Goal: Task Accomplishment & Management: Manage account settings

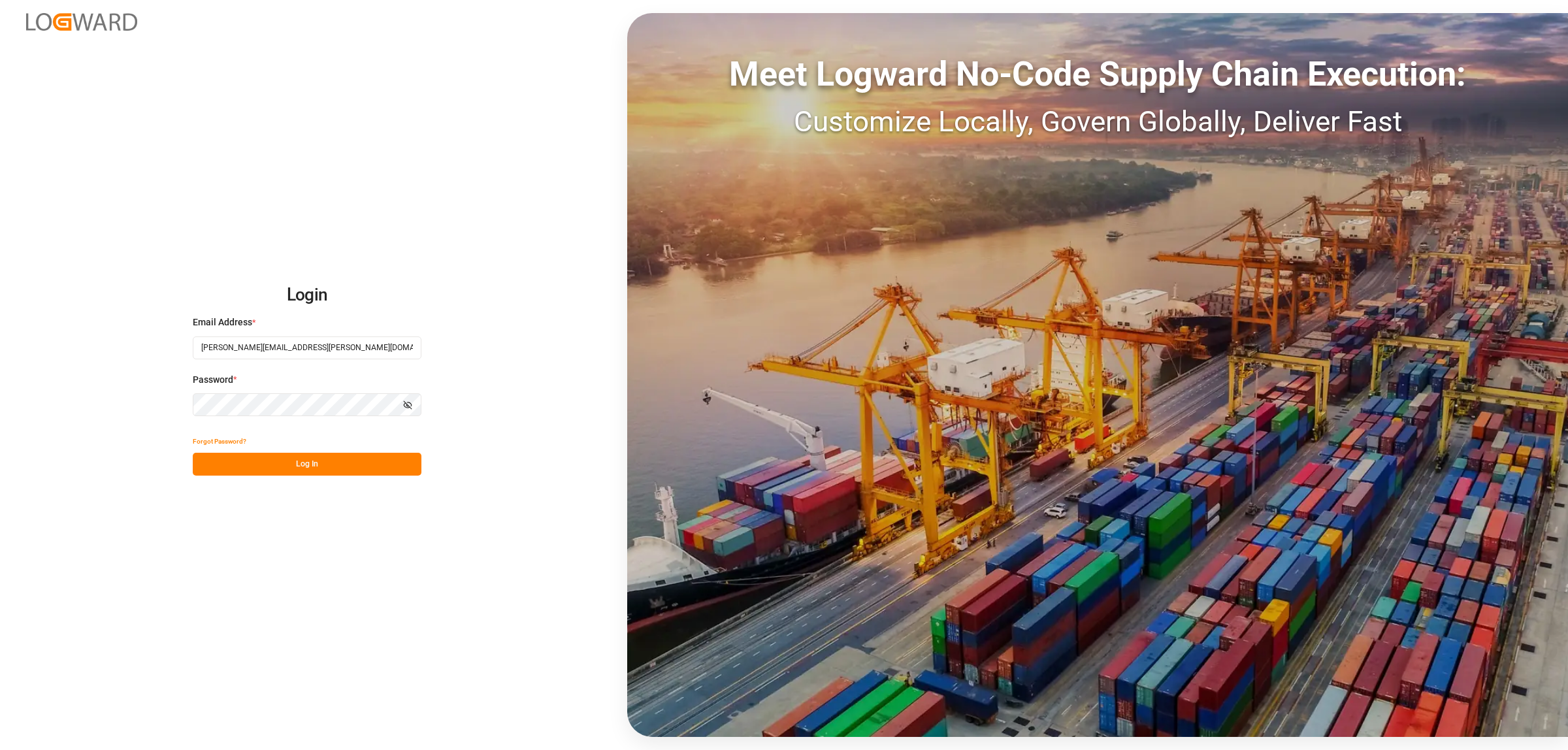
click at [305, 458] on button "Log In" at bounding box center [307, 464] width 229 height 23
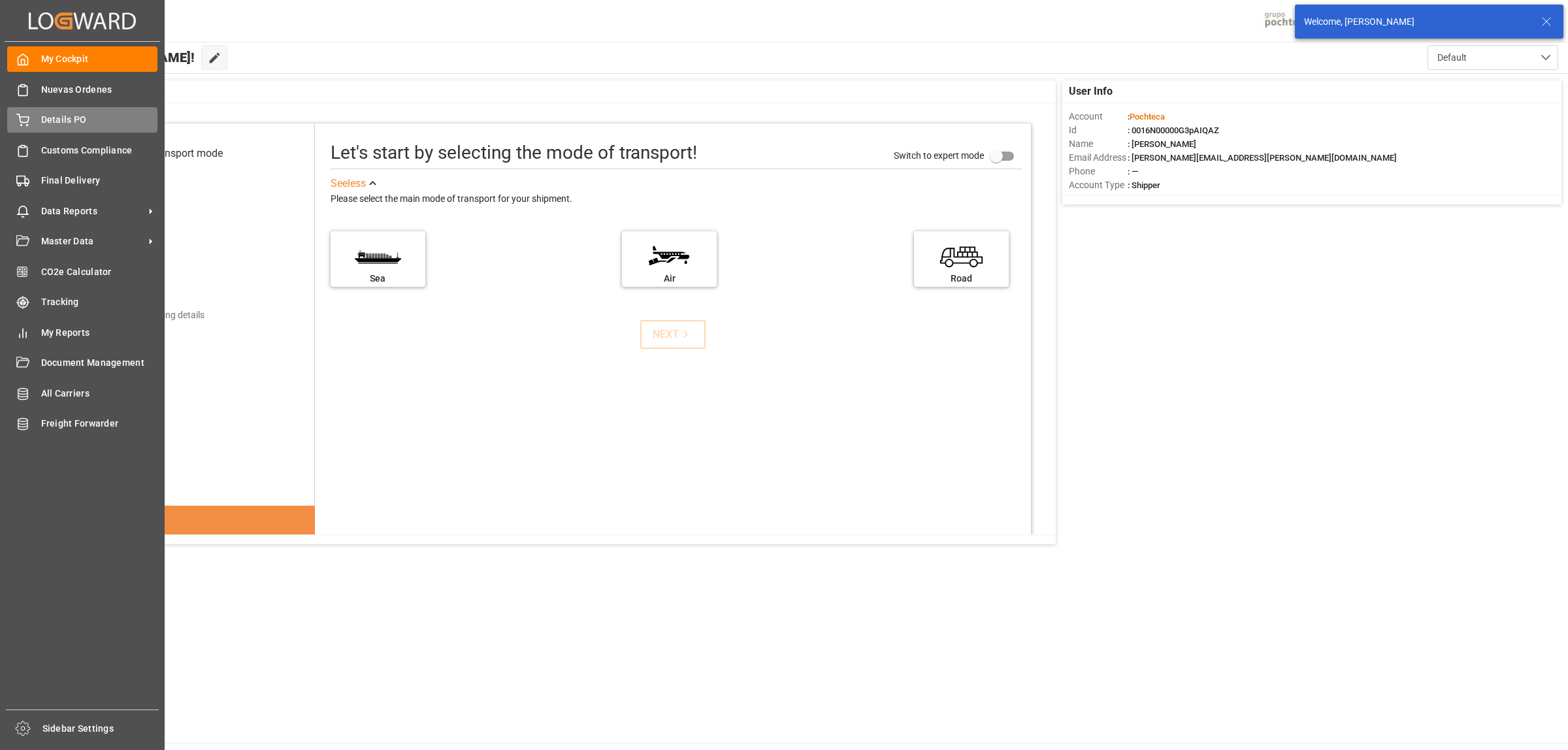
click at [67, 118] on span "Details PO" at bounding box center [100, 120] width 117 height 14
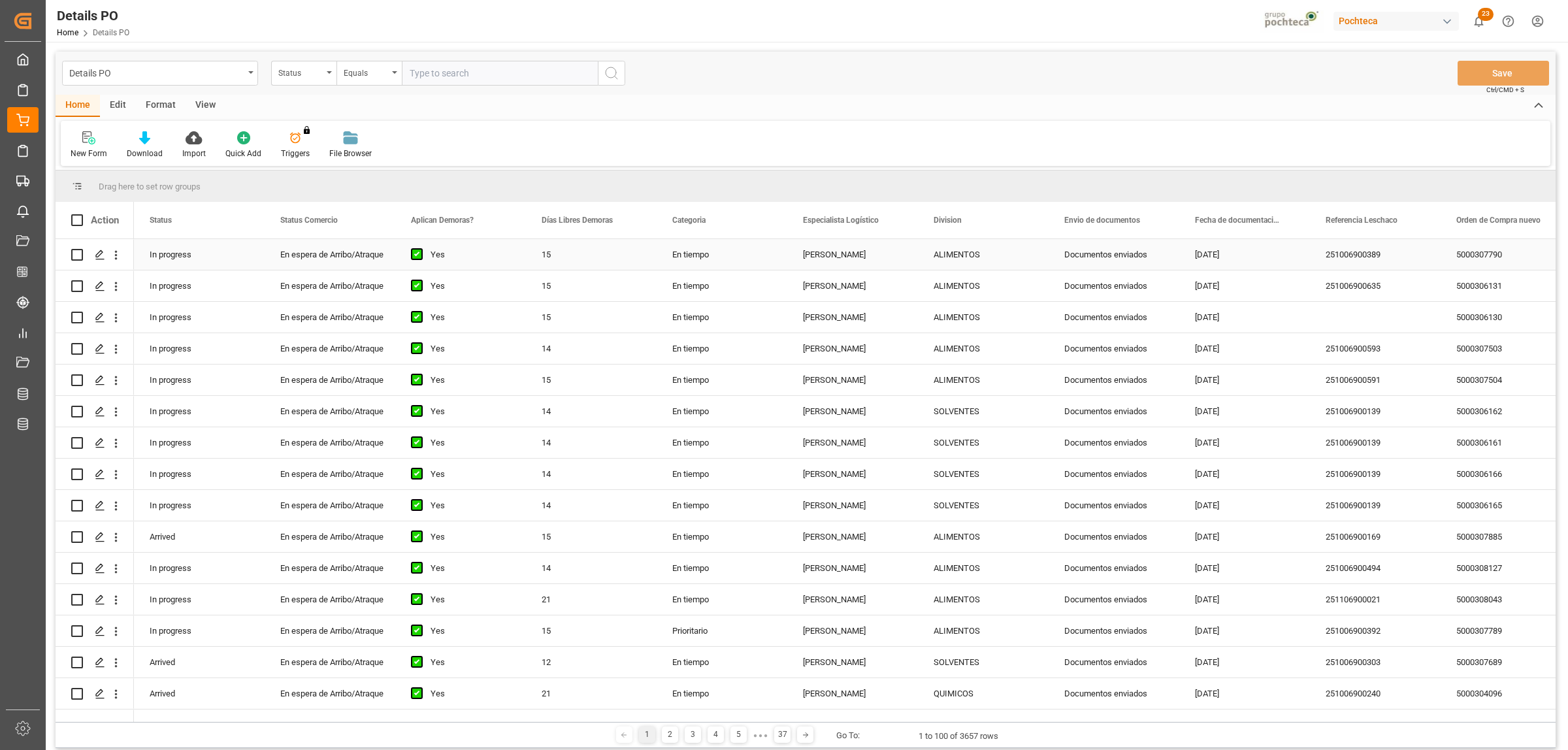
click at [1213, 255] on div "23.09.2025" at bounding box center [1245, 255] width 130 height 31
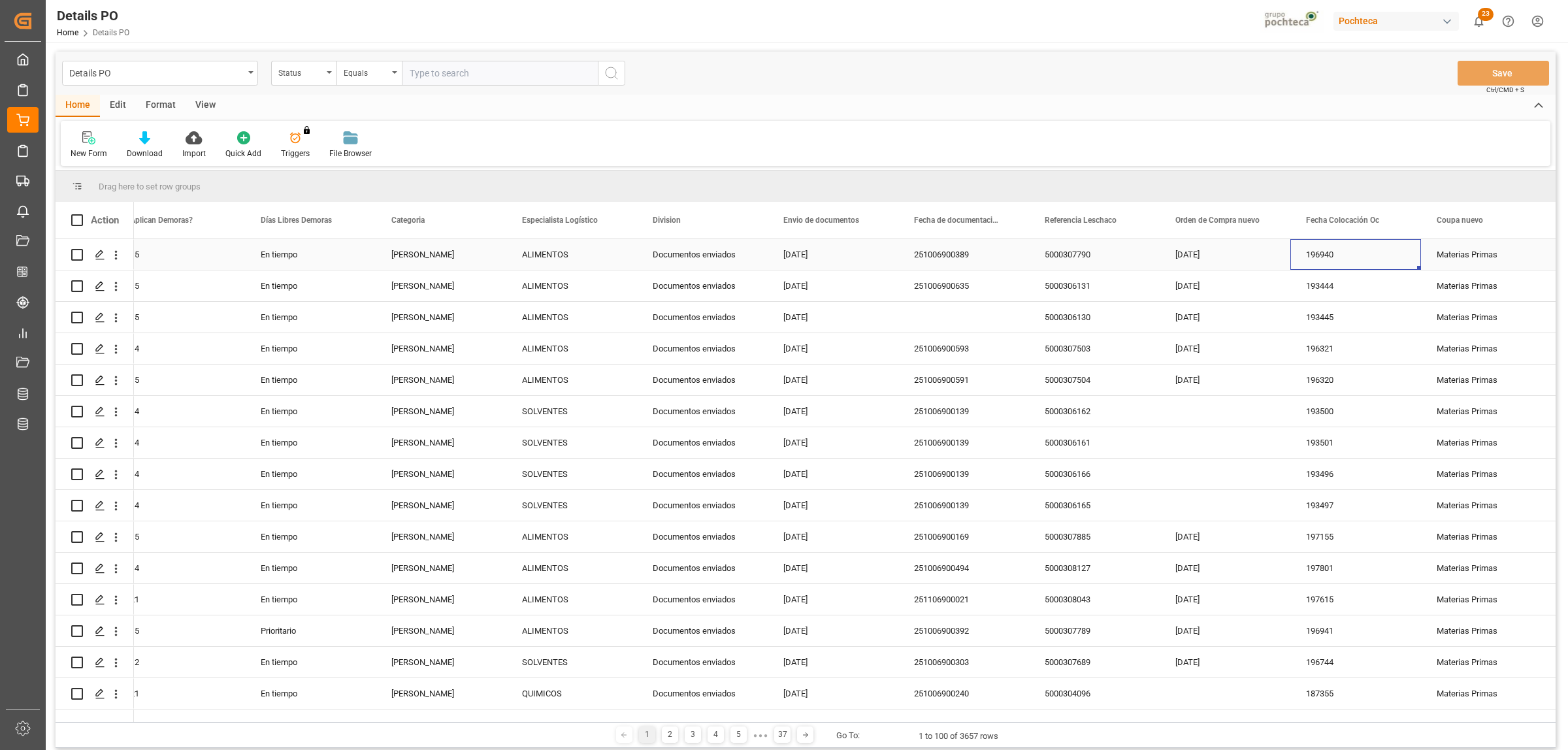
scroll to position [0, 412]
click at [1398, 223] on span at bounding box center [1400, 221] width 12 height 12
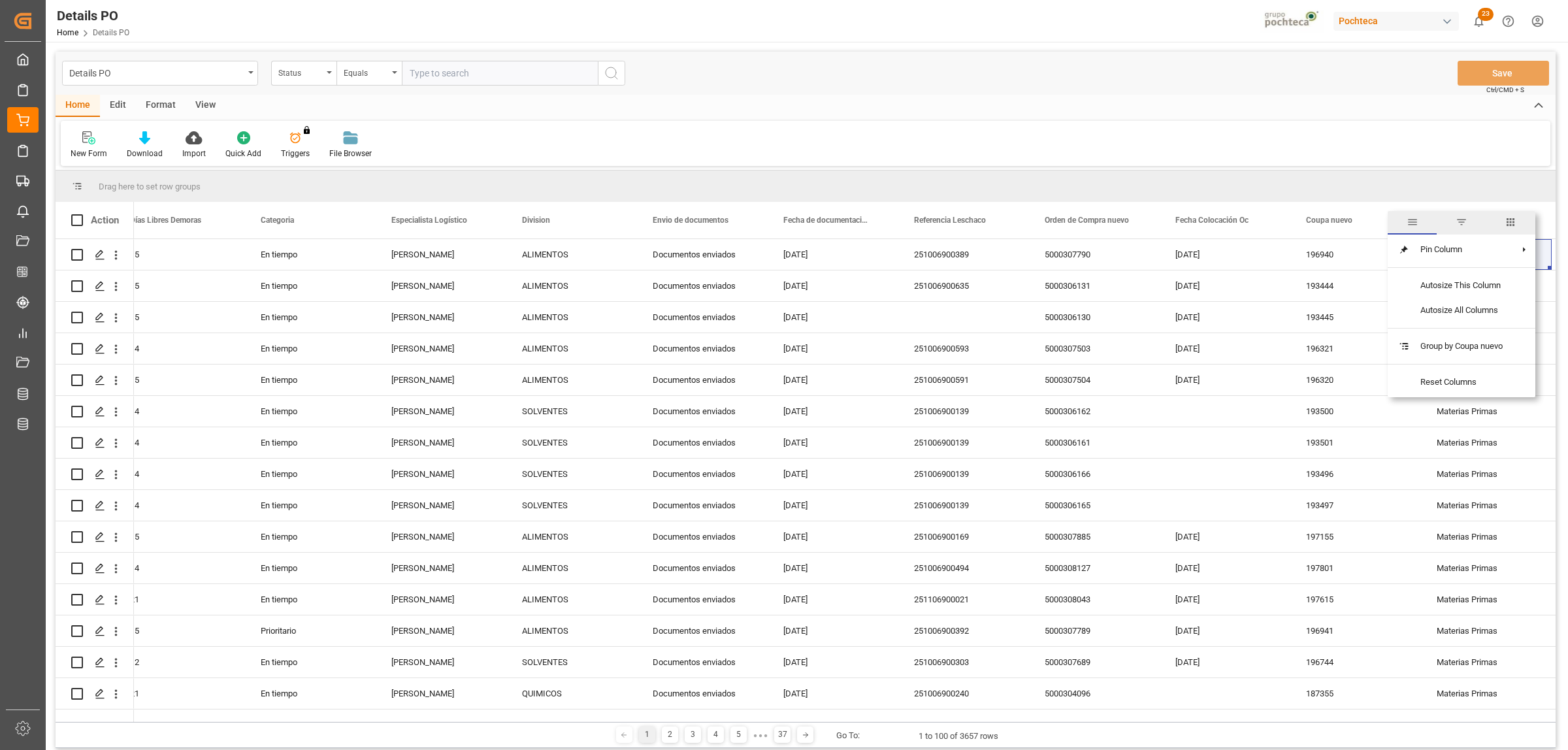
click at [1465, 220] on span "filter" at bounding box center [1462, 222] width 12 height 12
type input "191563"
click at [1474, 330] on button "Apply" at bounding box center [1476, 331] width 24 height 13
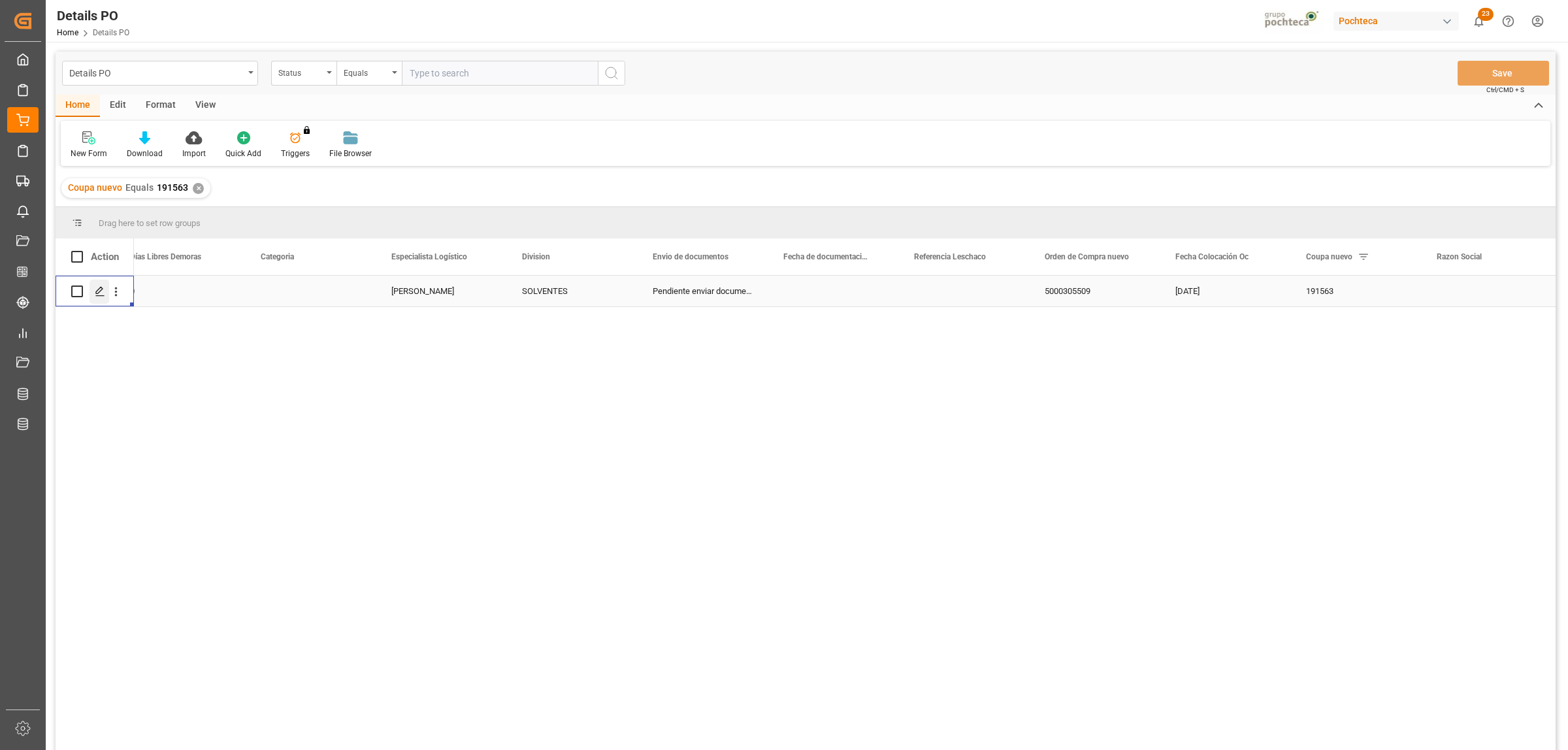
click at [98, 292] on icon "Press SPACE to select this row." at bounding box center [100, 292] width 10 height 10
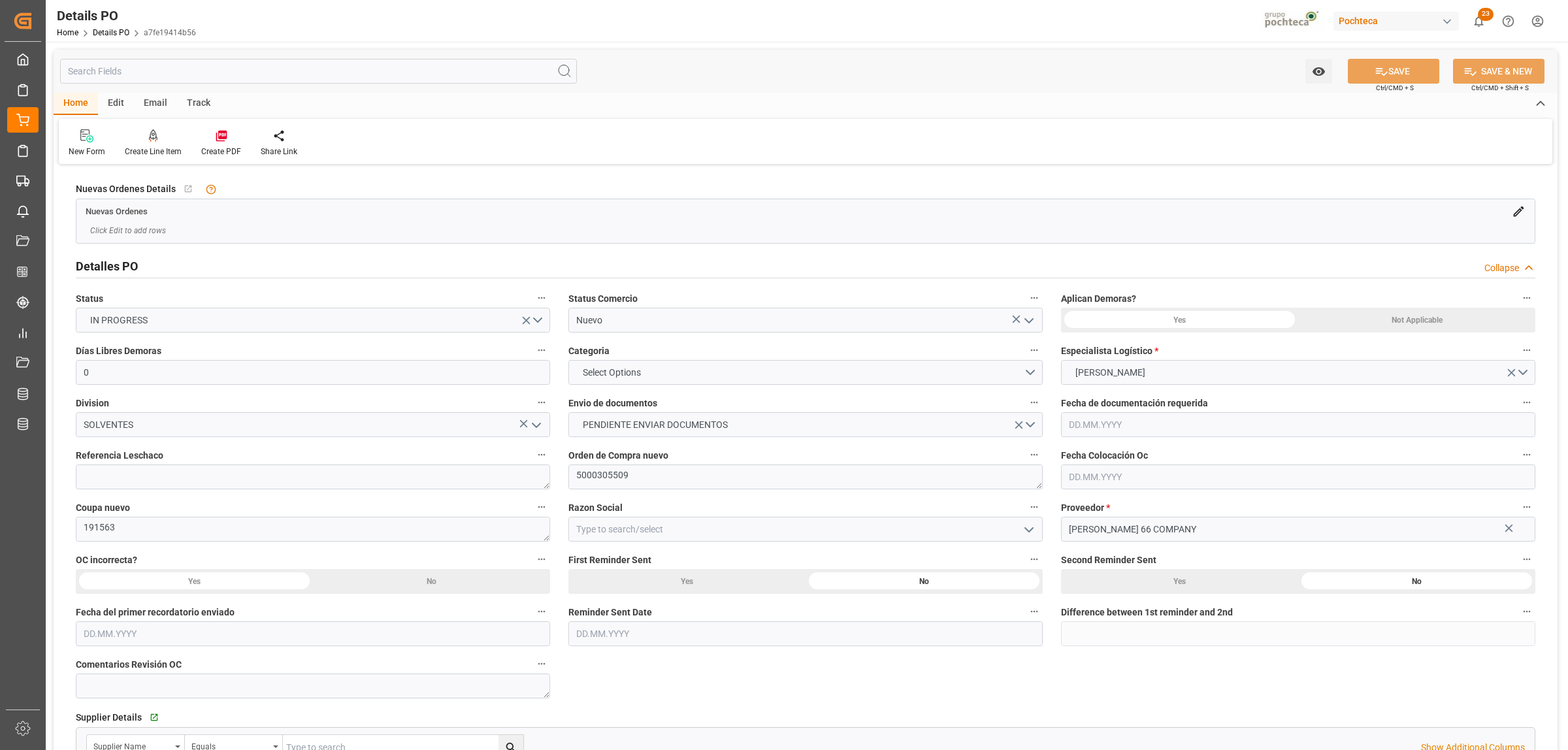
type input "0"
type input "26.06.2025"
click at [1032, 316] on icon "open menu" at bounding box center [1028, 321] width 15 height 15
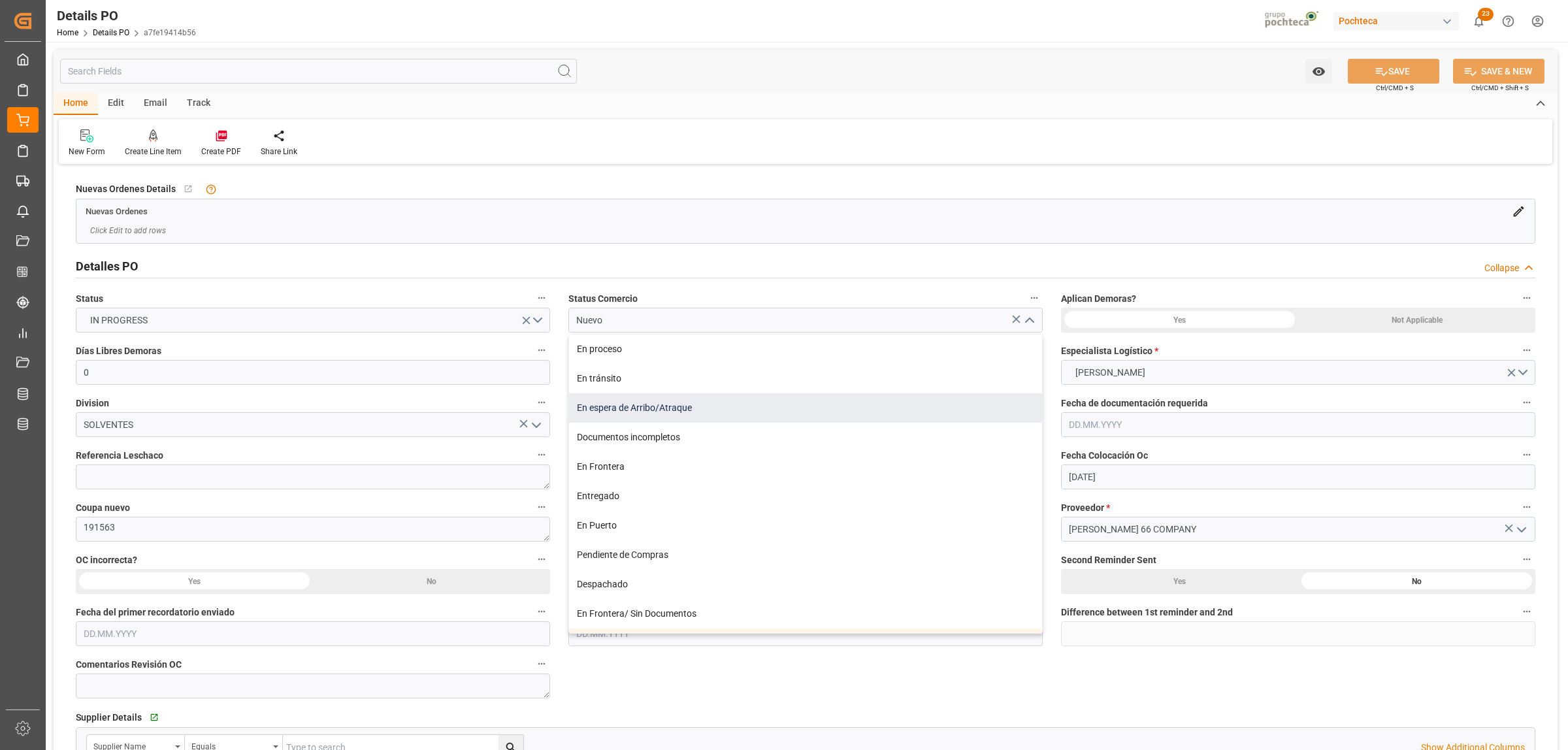
click at [687, 410] on div "En espera de Arribo/Atraque" at bounding box center [805, 408] width 473 height 29
type input "En espera de Arribo/Atraque"
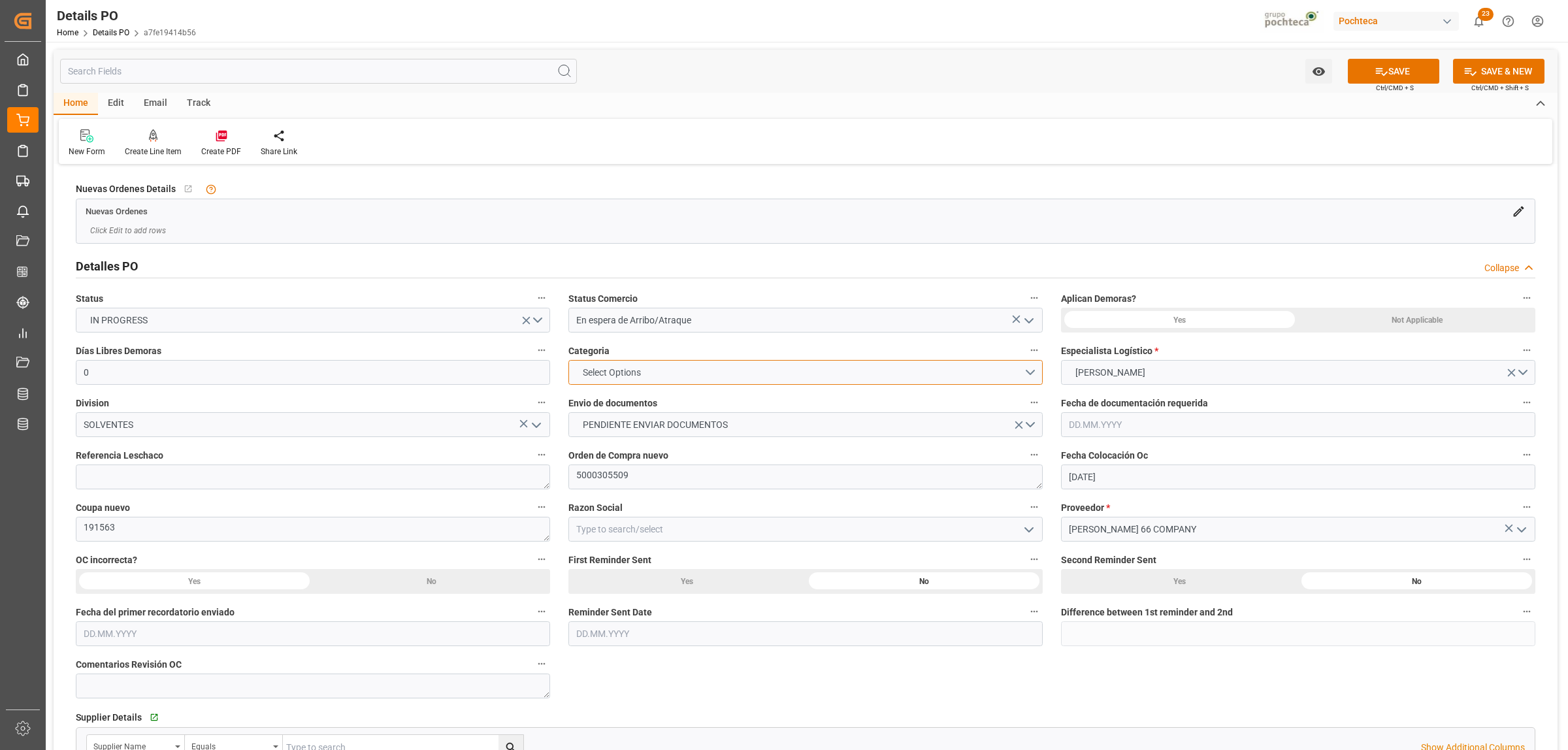
click at [1026, 370] on button "Select Options" at bounding box center [805, 372] width 474 height 25
click at [626, 402] on div "EN TIEMPO" at bounding box center [805, 403] width 473 height 27
click at [1029, 428] on button "PENDIENTE ENVIAR DOCUMENTOS" at bounding box center [805, 425] width 474 height 25
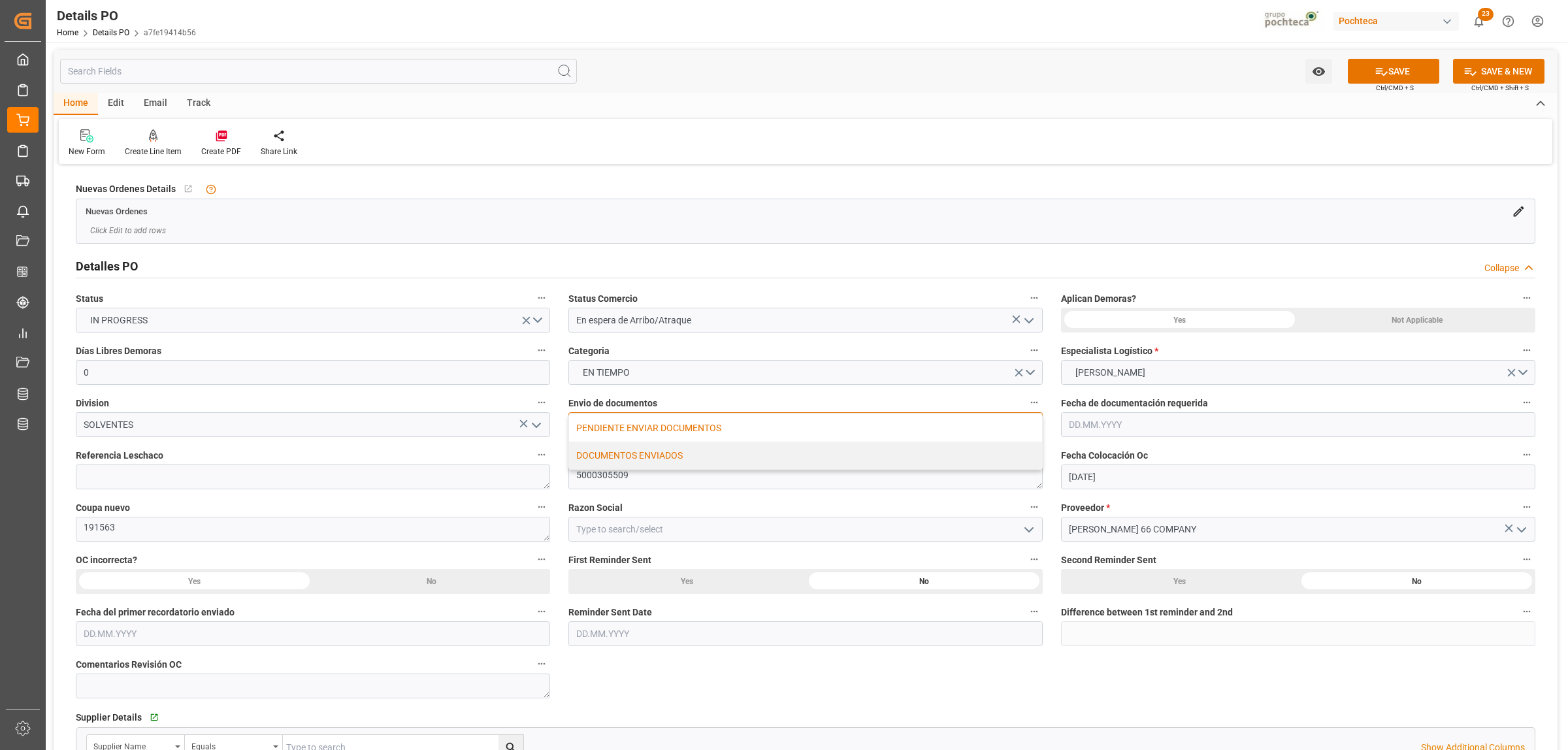
click at [668, 457] on div "DOCUMENTOS ENVIADOS" at bounding box center [805, 456] width 473 height 27
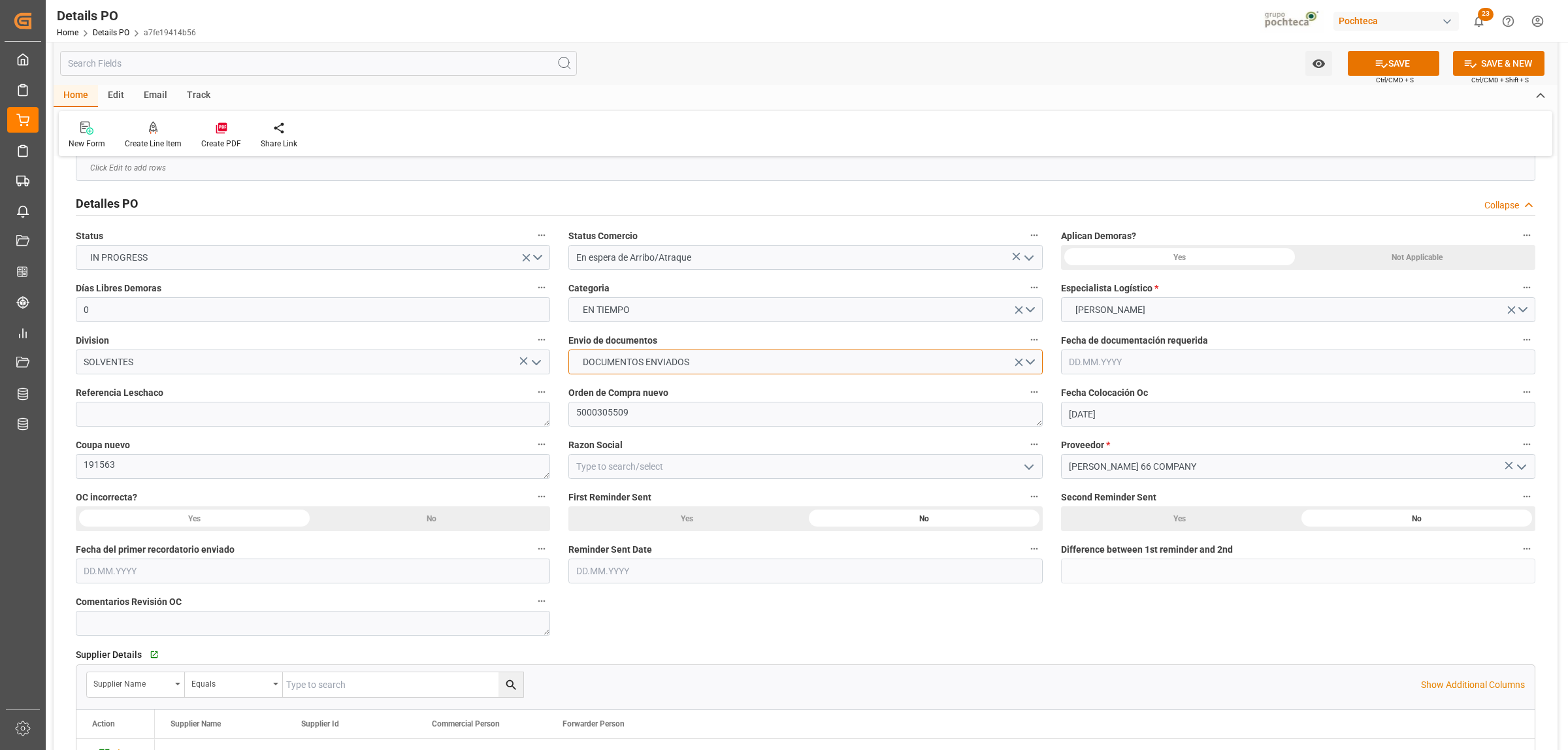
scroll to position [82, 0]
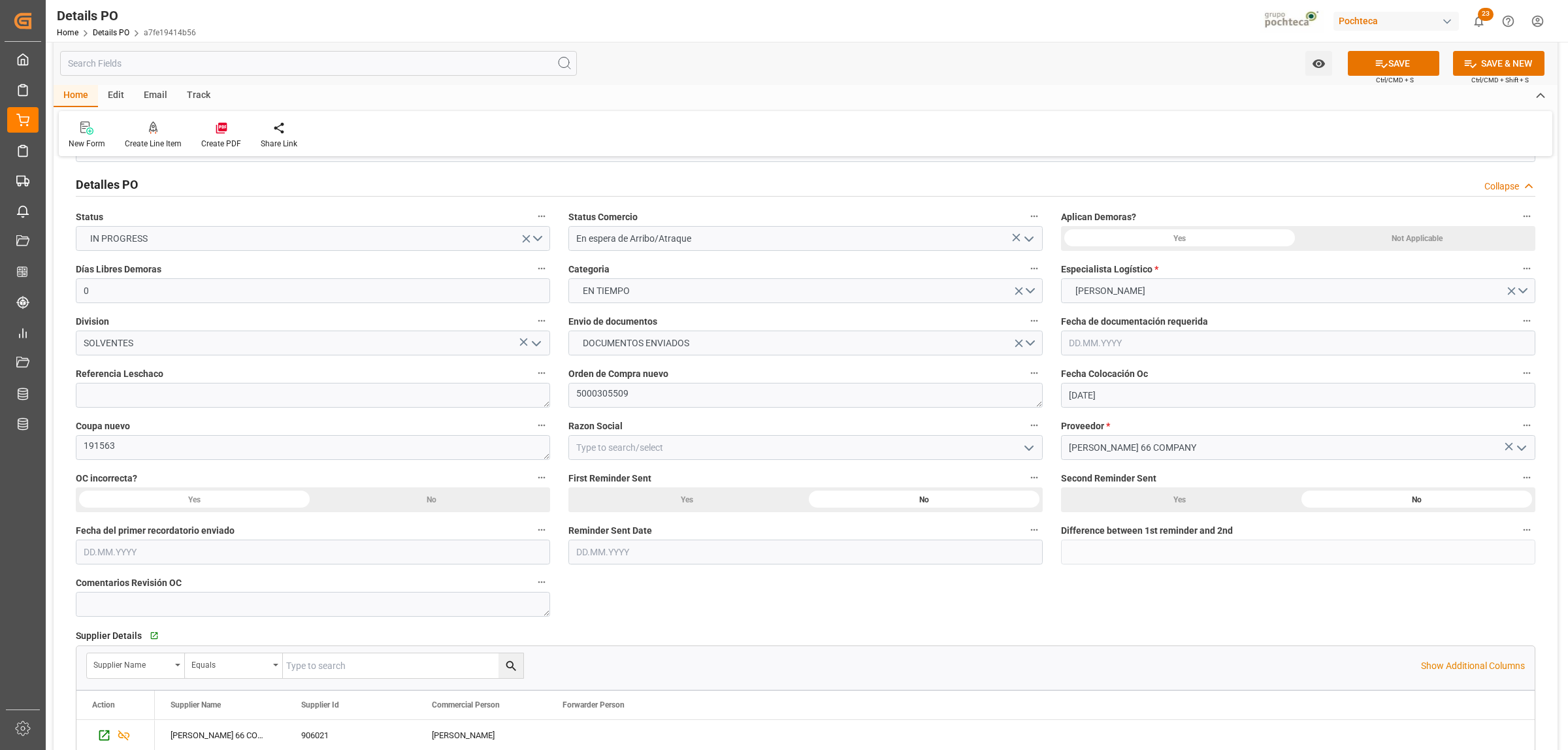
click at [1034, 443] on icon "open menu" at bounding box center [1028, 448] width 15 height 15
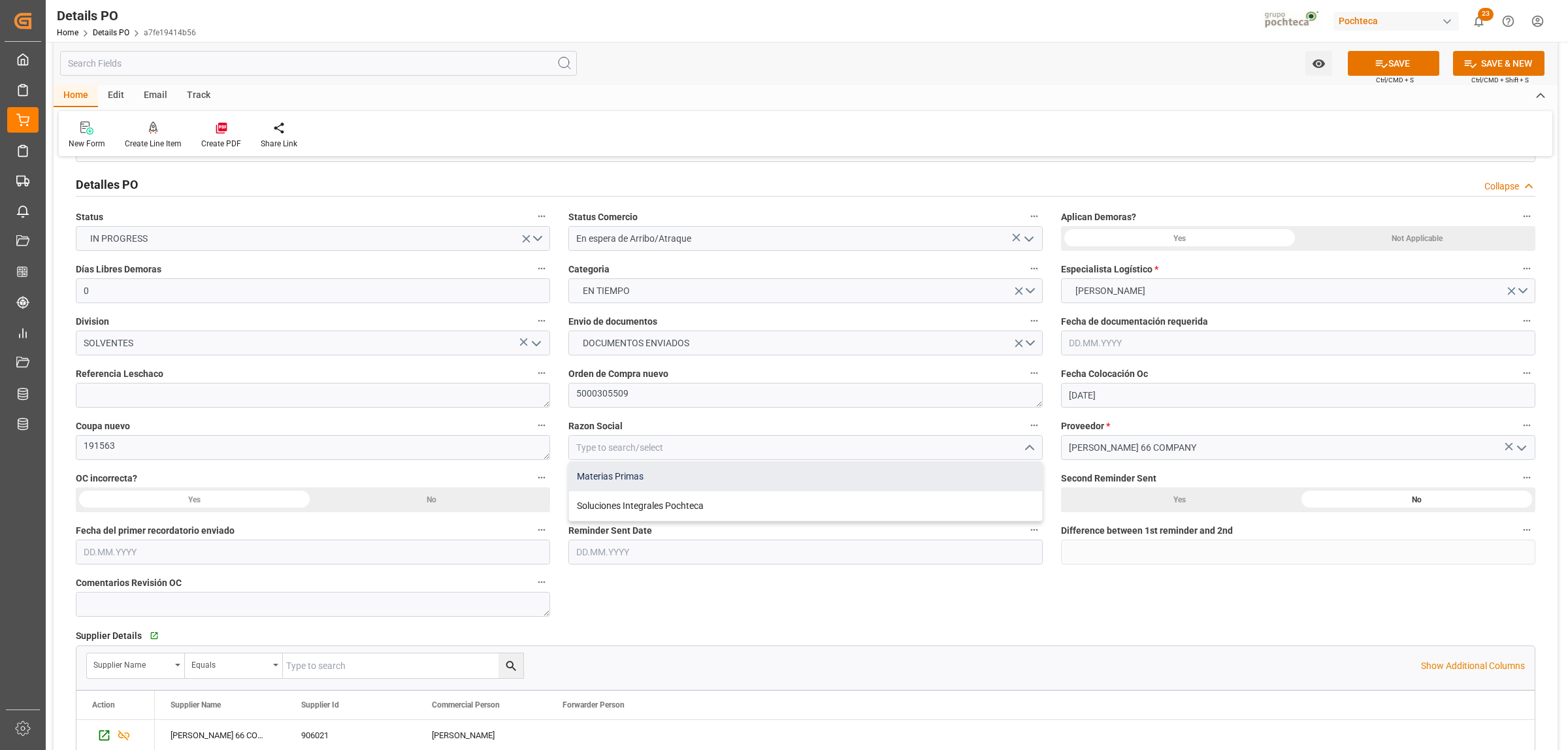
drag, startPoint x: 667, startPoint y: 475, endPoint x: 673, endPoint y: 465, distance: 11.7
click at [666, 475] on div "Materias Primas" at bounding box center [805, 476] width 473 height 29
type input "Materias Primas"
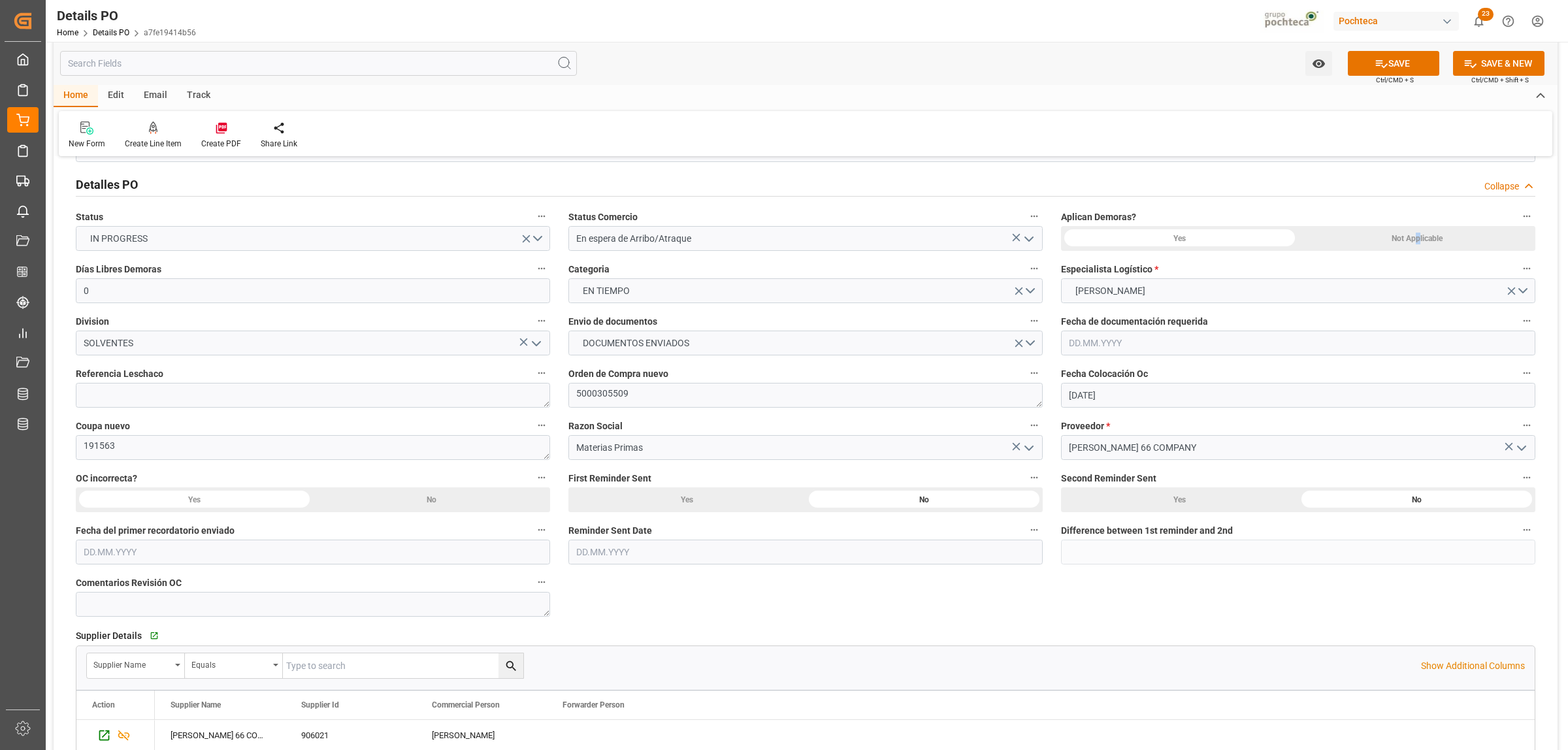
click at [1416, 237] on div "Not Applicable" at bounding box center [1416, 239] width 237 height 25
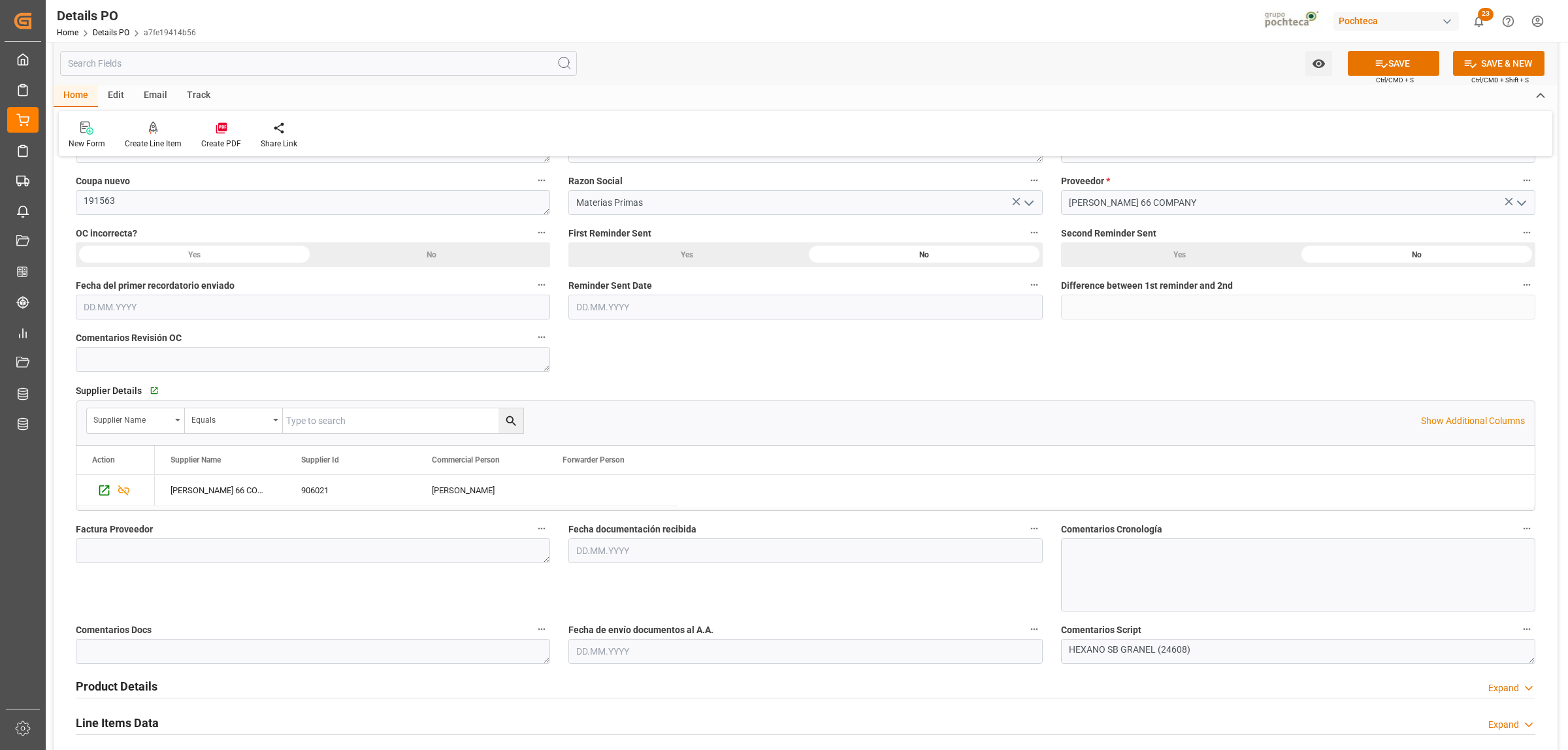
scroll to position [408, 0]
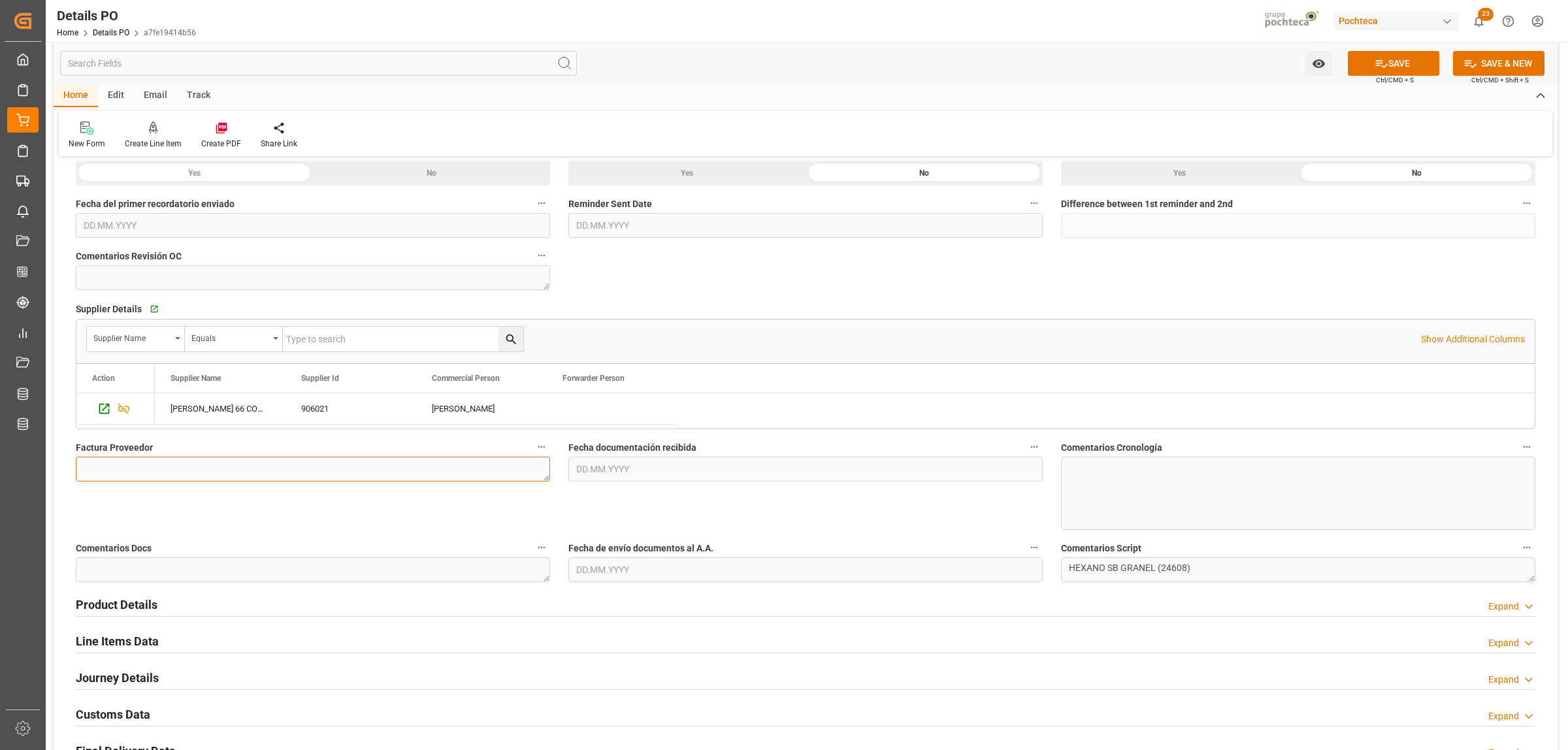
click at [251, 469] on textarea at bounding box center [312, 469] width 474 height 25
paste textarea "9019684250"
type textarea "9019684250"
click at [654, 468] on input "text" at bounding box center [805, 469] width 474 height 25
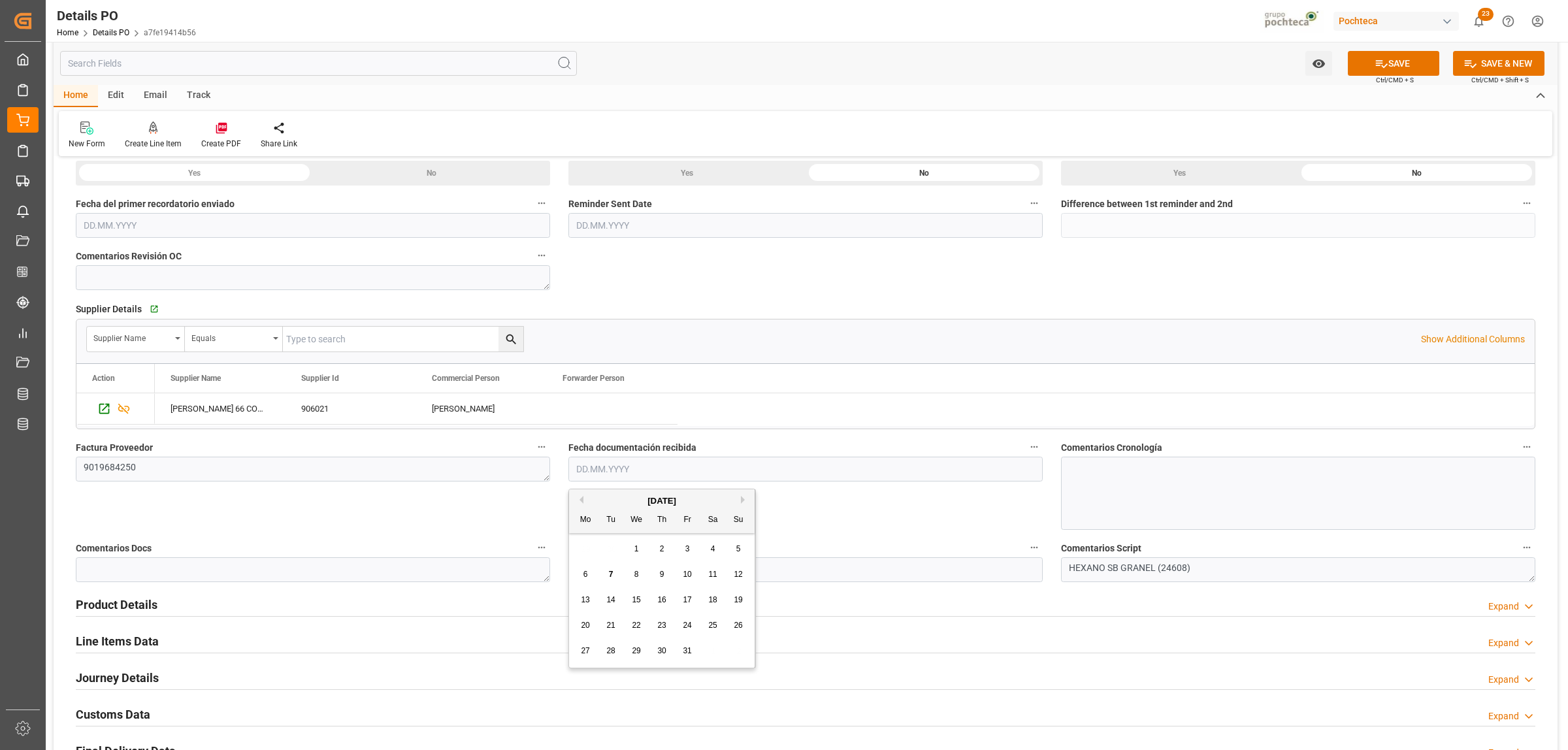
click at [615, 501] on div "October 2025" at bounding box center [661, 501] width 185 height 13
click at [612, 575] on div "7" at bounding box center [611, 575] width 16 height 15
type input "07.10.2025"
click at [606, 571] on input "text" at bounding box center [805, 570] width 474 height 25
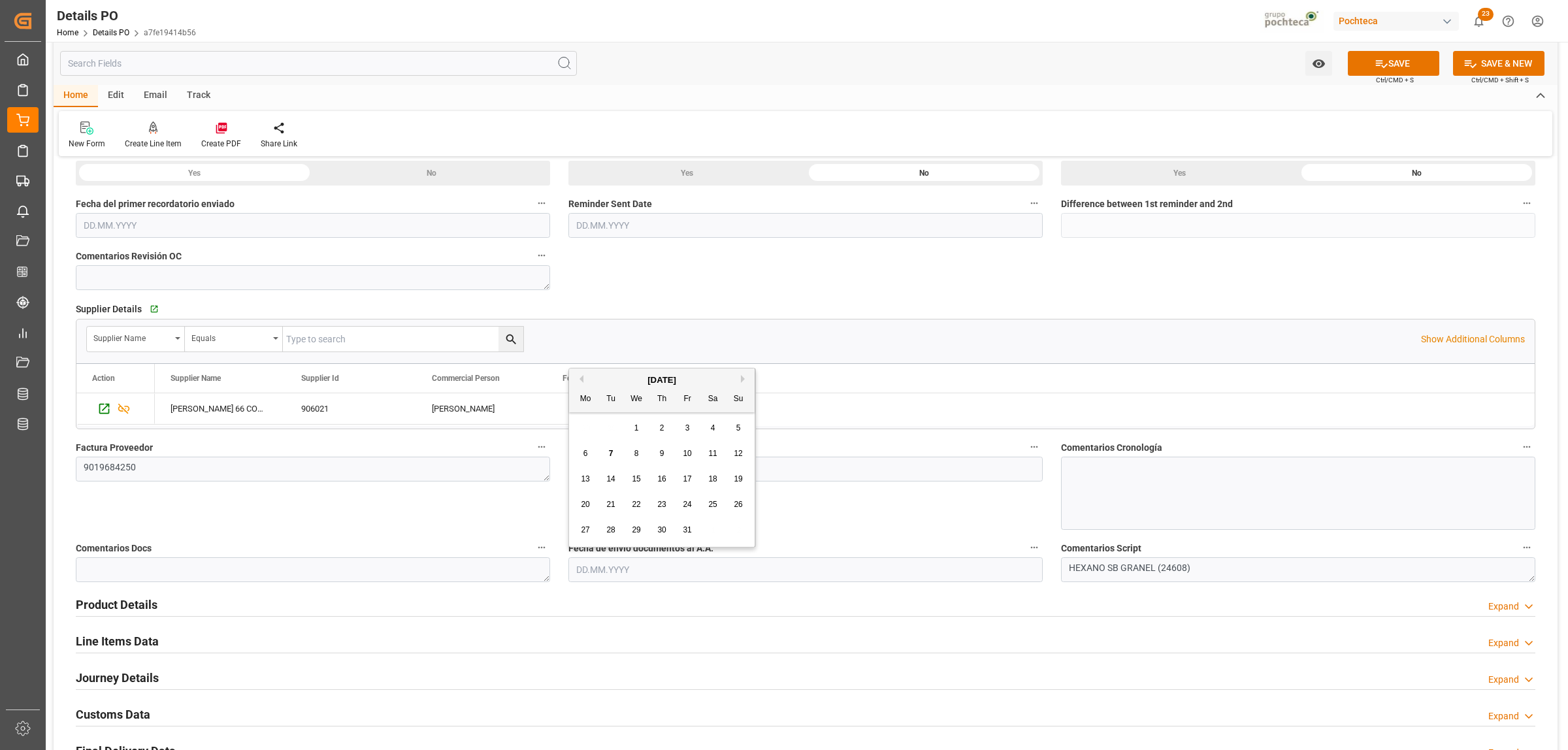
click at [614, 449] on div "7" at bounding box center [611, 454] width 16 height 15
type input "07.10.2025"
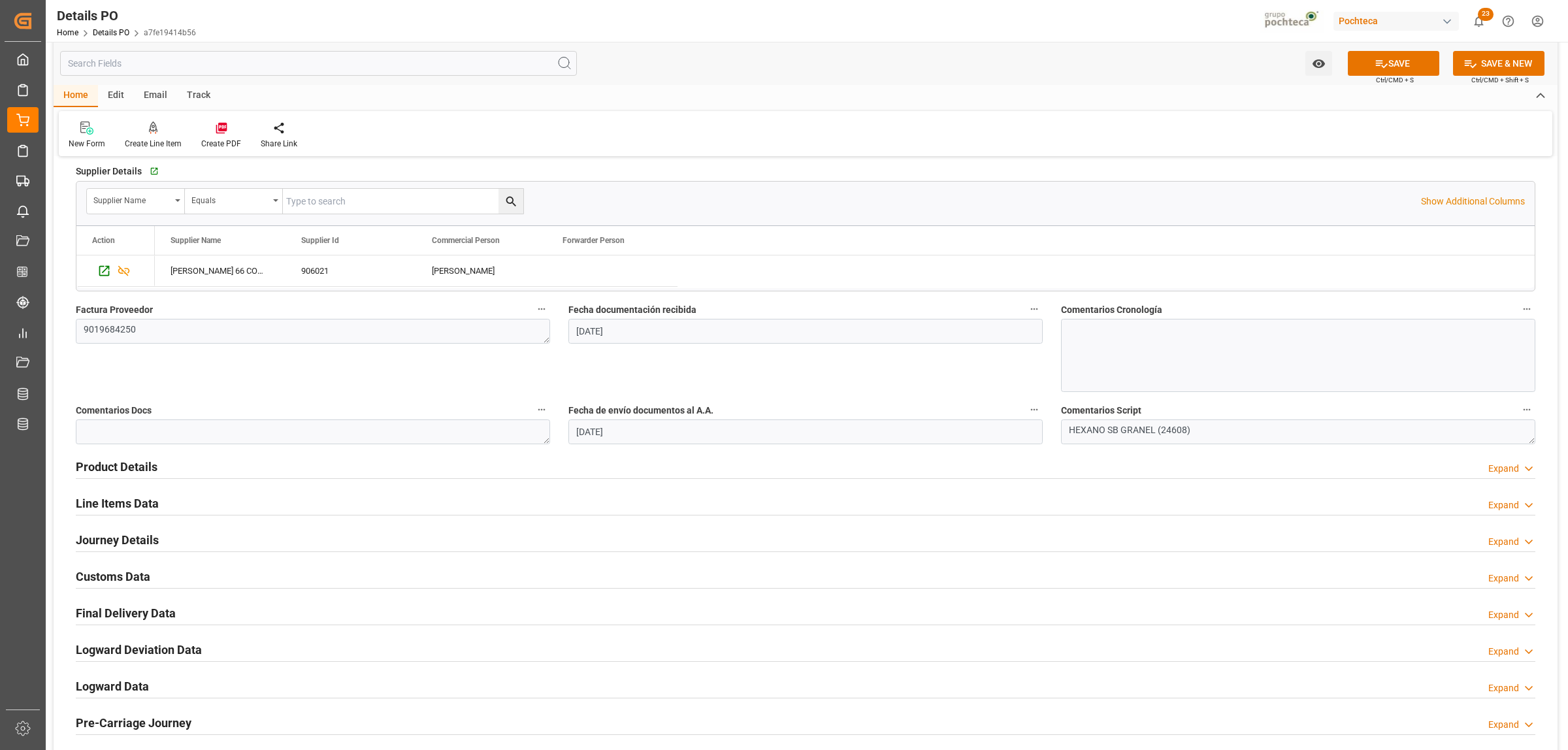
scroll to position [572, 0]
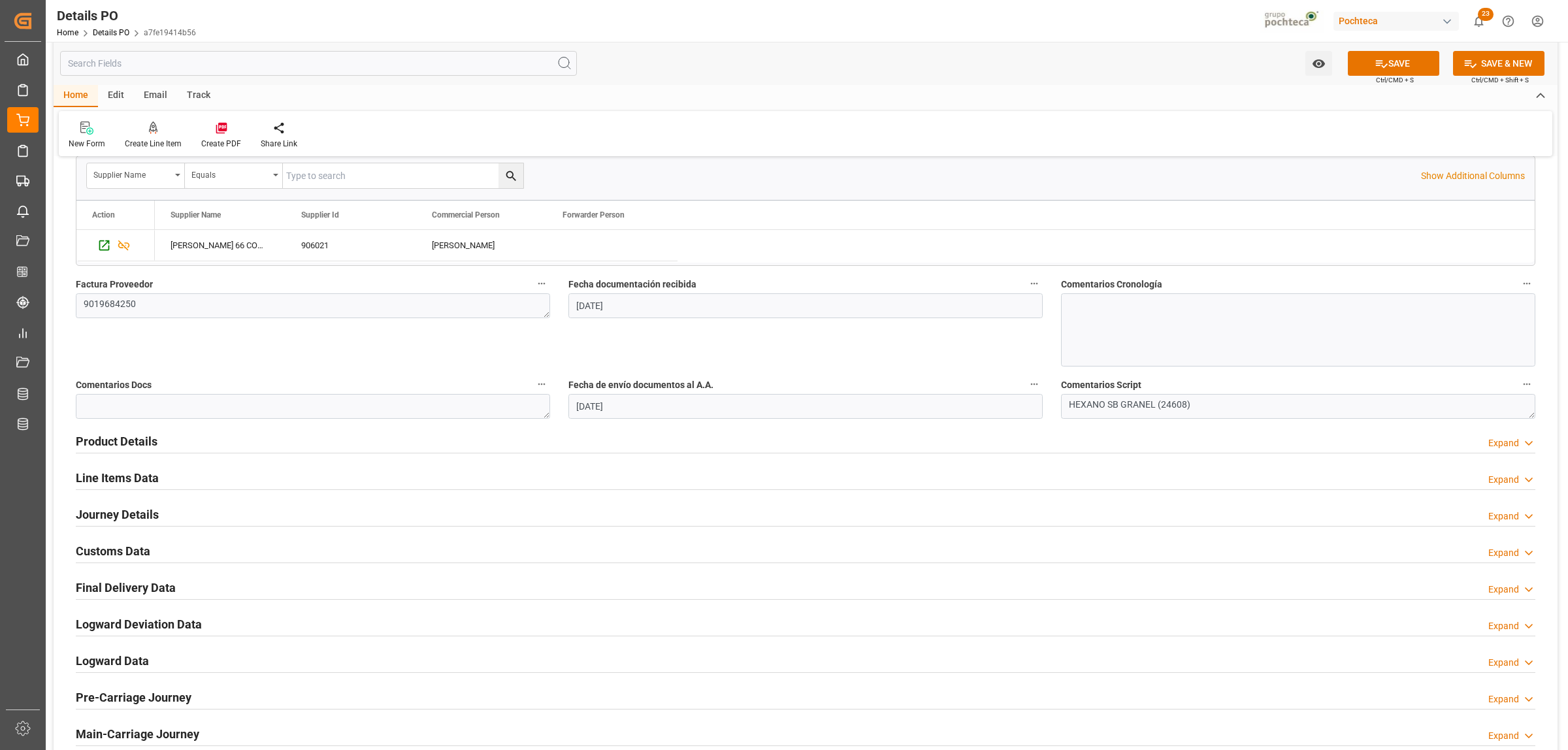
click at [130, 443] on h2 "Product Details" at bounding box center [116, 441] width 81 height 18
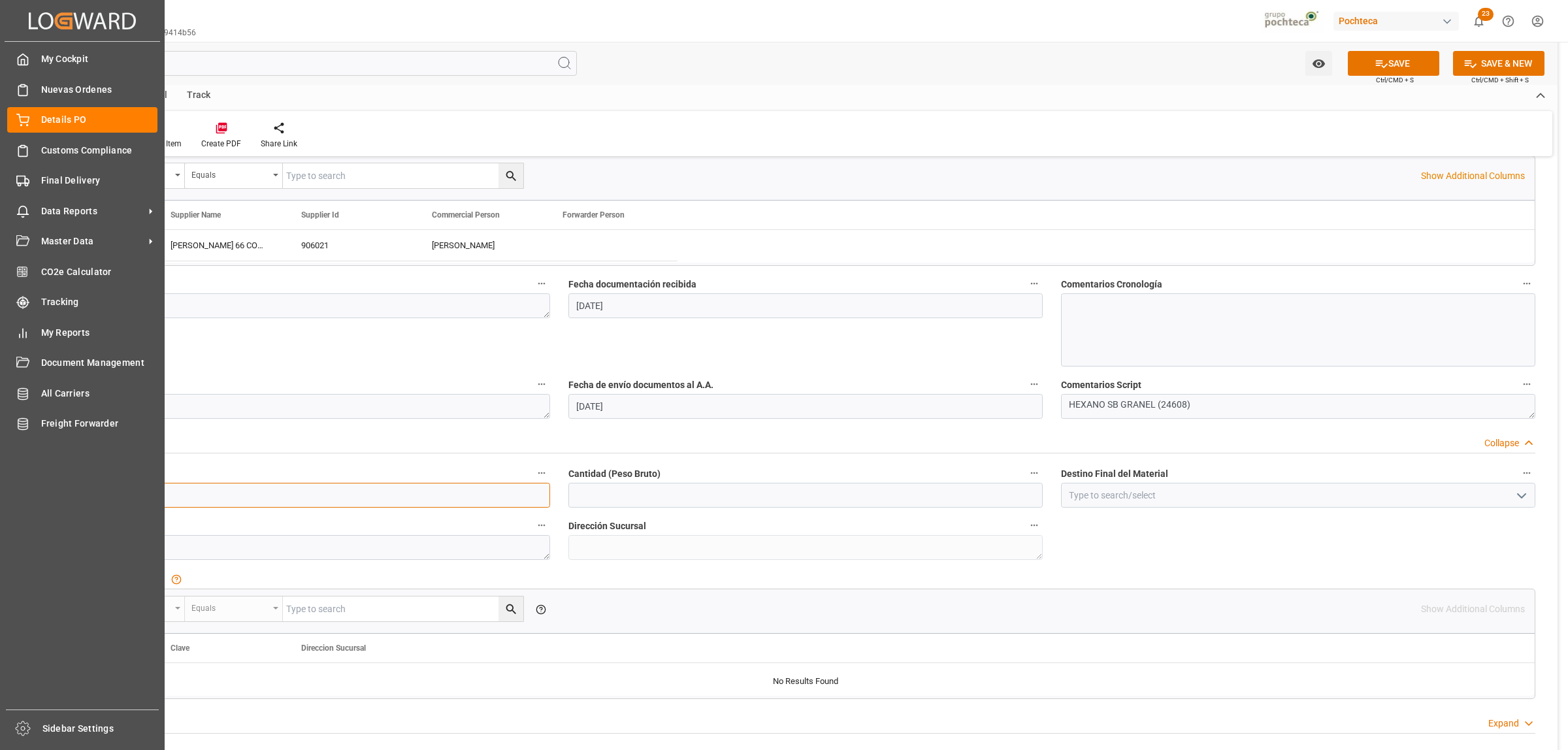
drag, startPoint x: 130, startPoint y: 492, endPoint x: 39, endPoint y: 492, distance: 91.0
click at [39, 492] on div "Created by potrace 1.15, written by Peter Selinger 2001-2017 Created by potrace…" at bounding box center [784, 375] width 1568 height 750
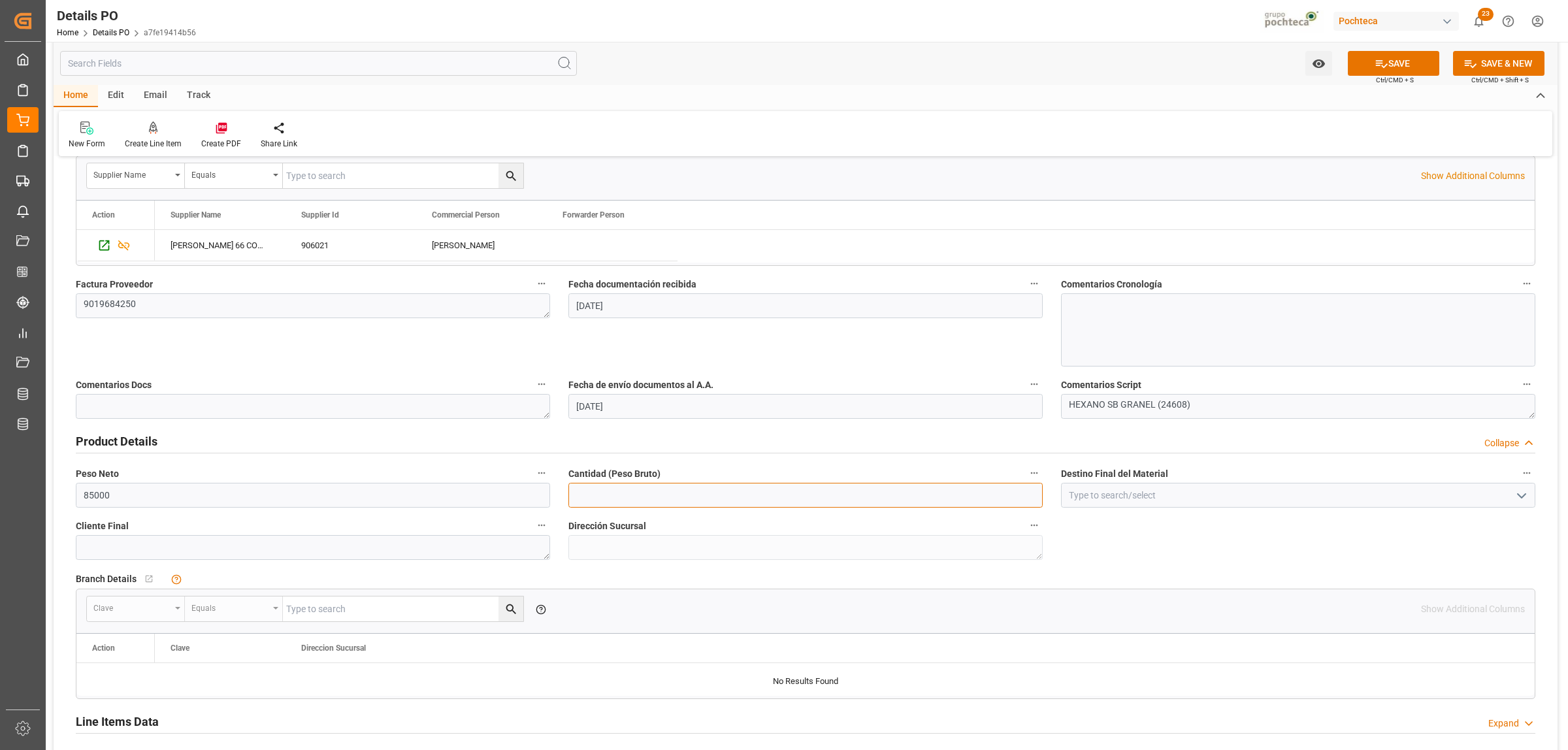
click at [684, 501] on input "text" at bounding box center [805, 495] width 474 height 25
paste input "85000"
type input "85000"
click at [1078, 493] on input at bounding box center [1298, 495] width 474 height 25
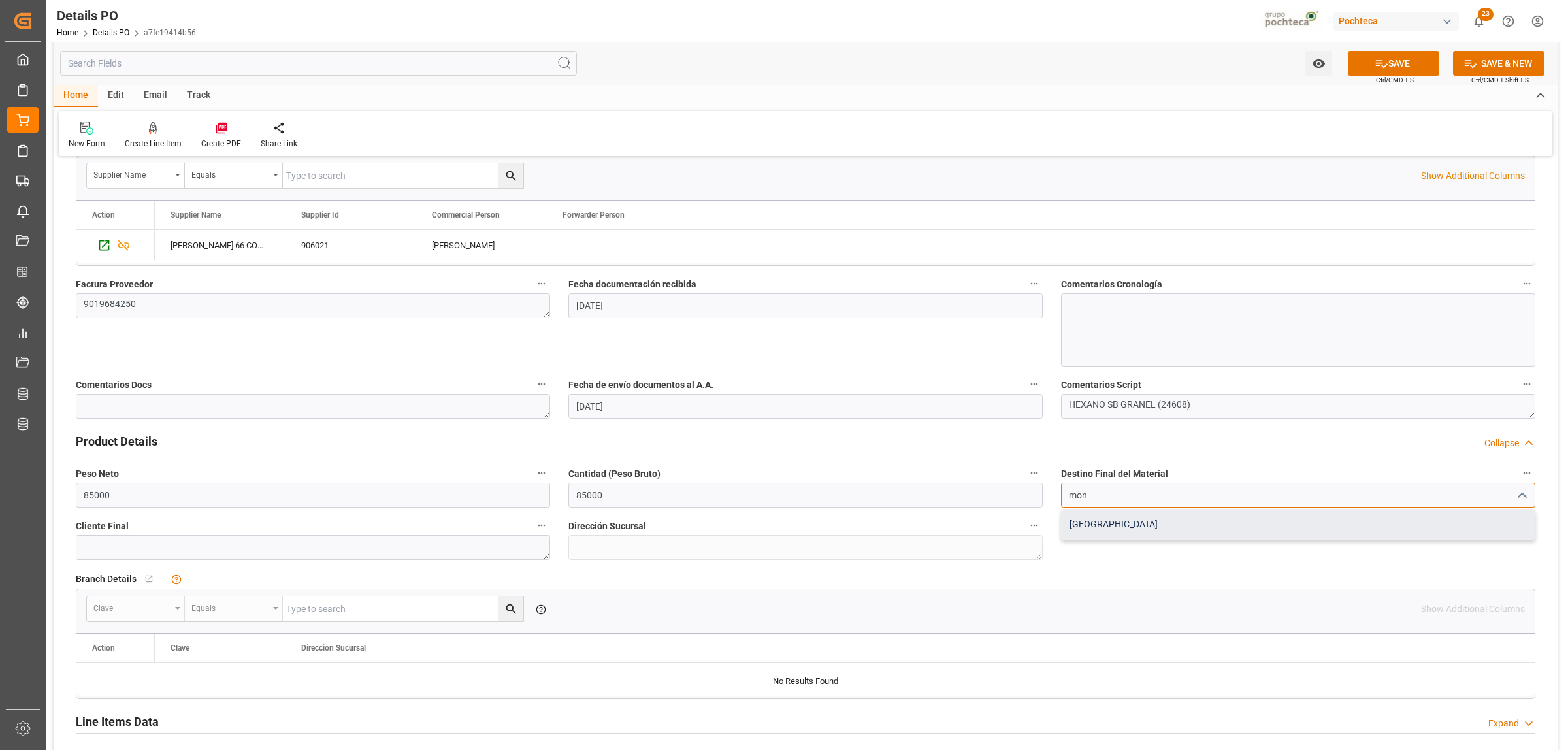
click at [1083, 520] on div "[GEOGRAPHIC_DATA]" at bounding box center [1298, 524] width 473 height 29
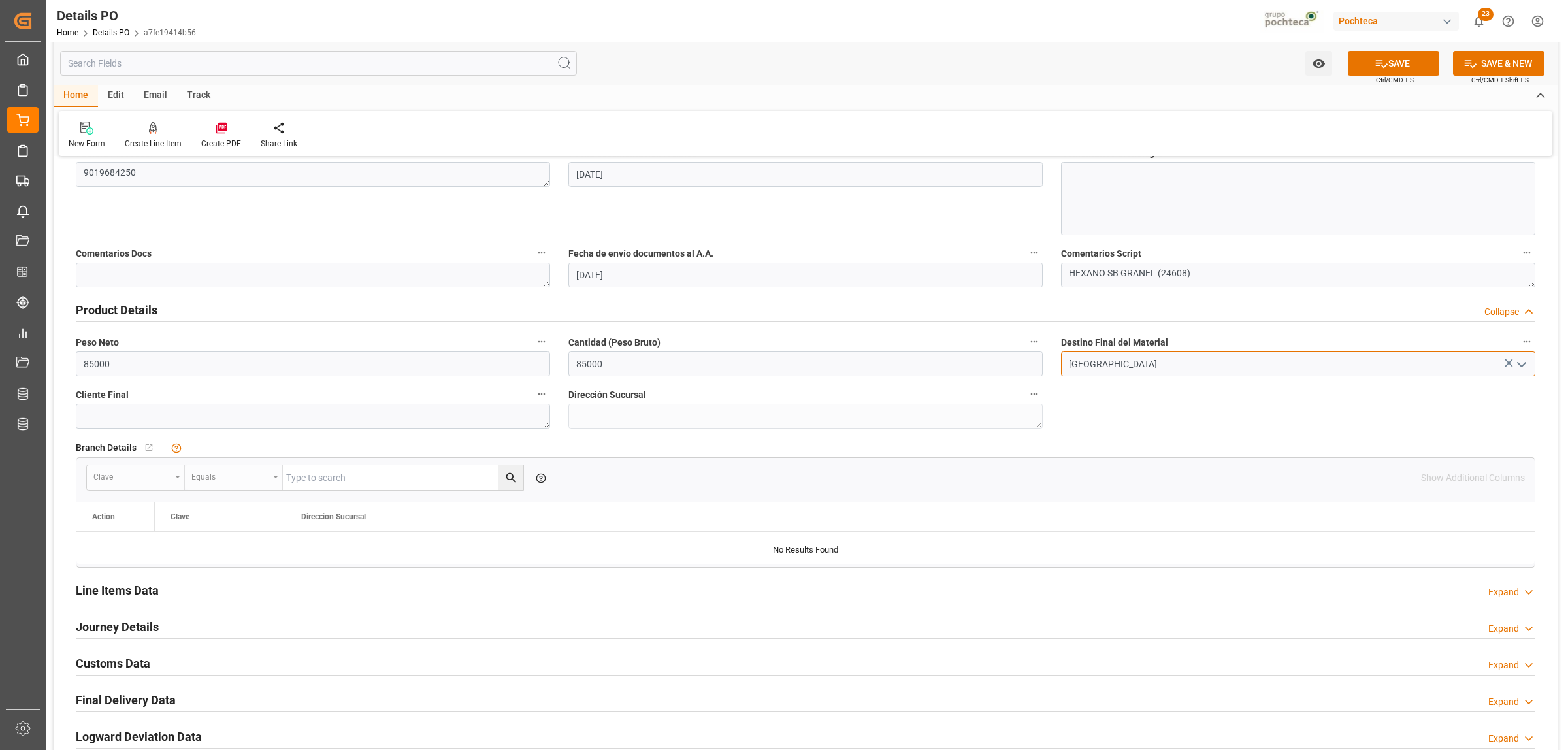
scroll to position [735, 0]
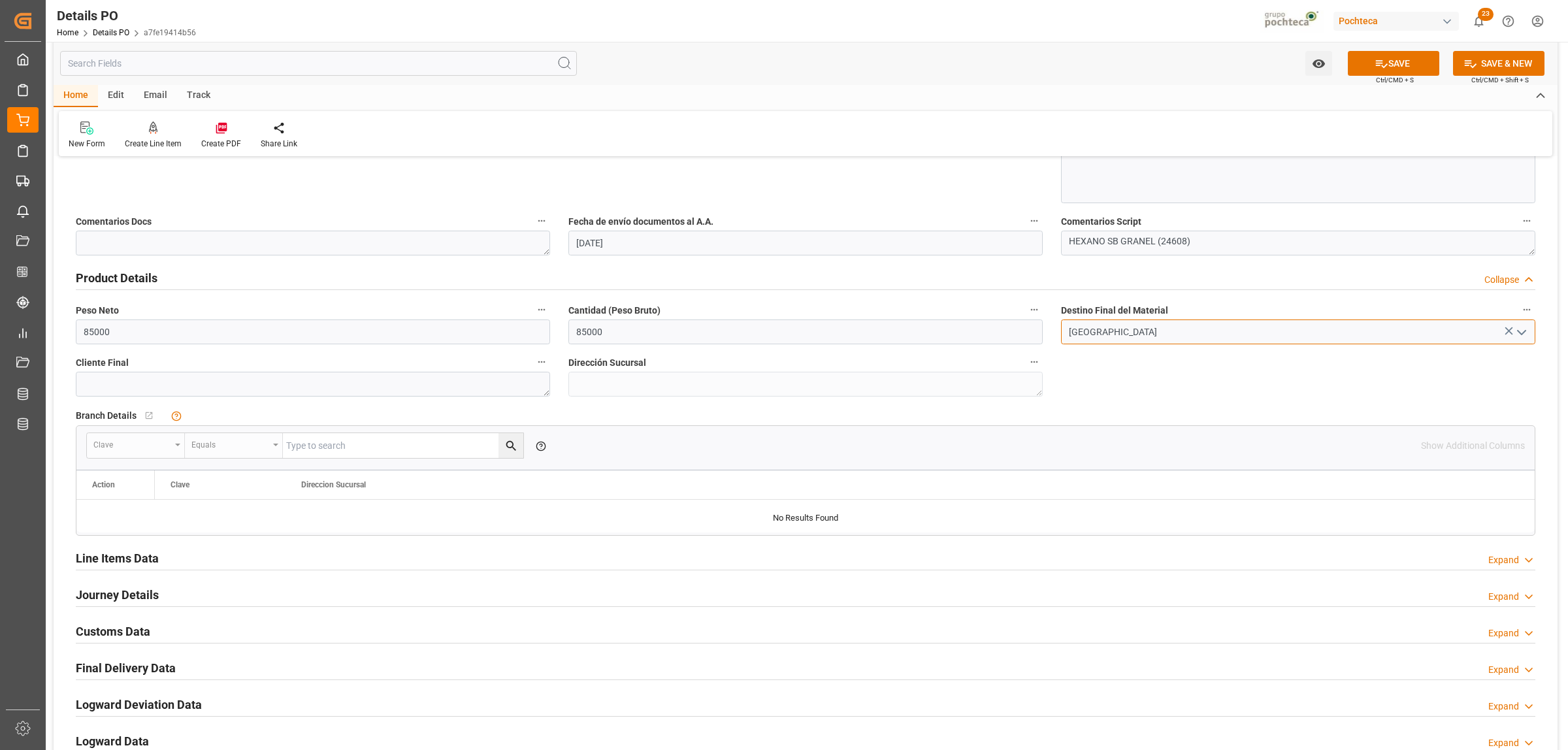
type input "[GEOGRAPHIC_DATA]"
click at [114, 596] on h2 "Journey Details" at bounding box center [117, 595] width 83 height 18
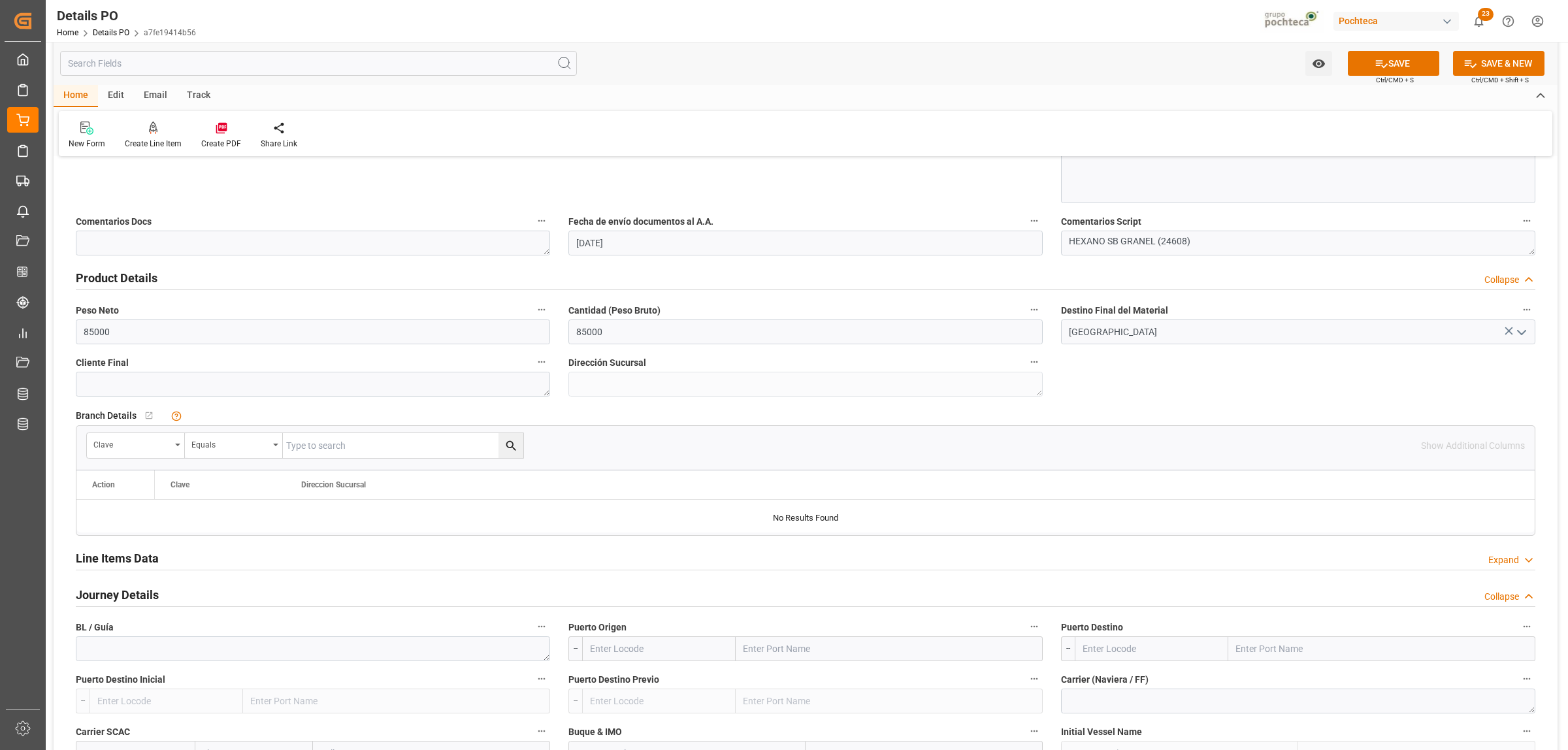
scroll to position [817, 0]
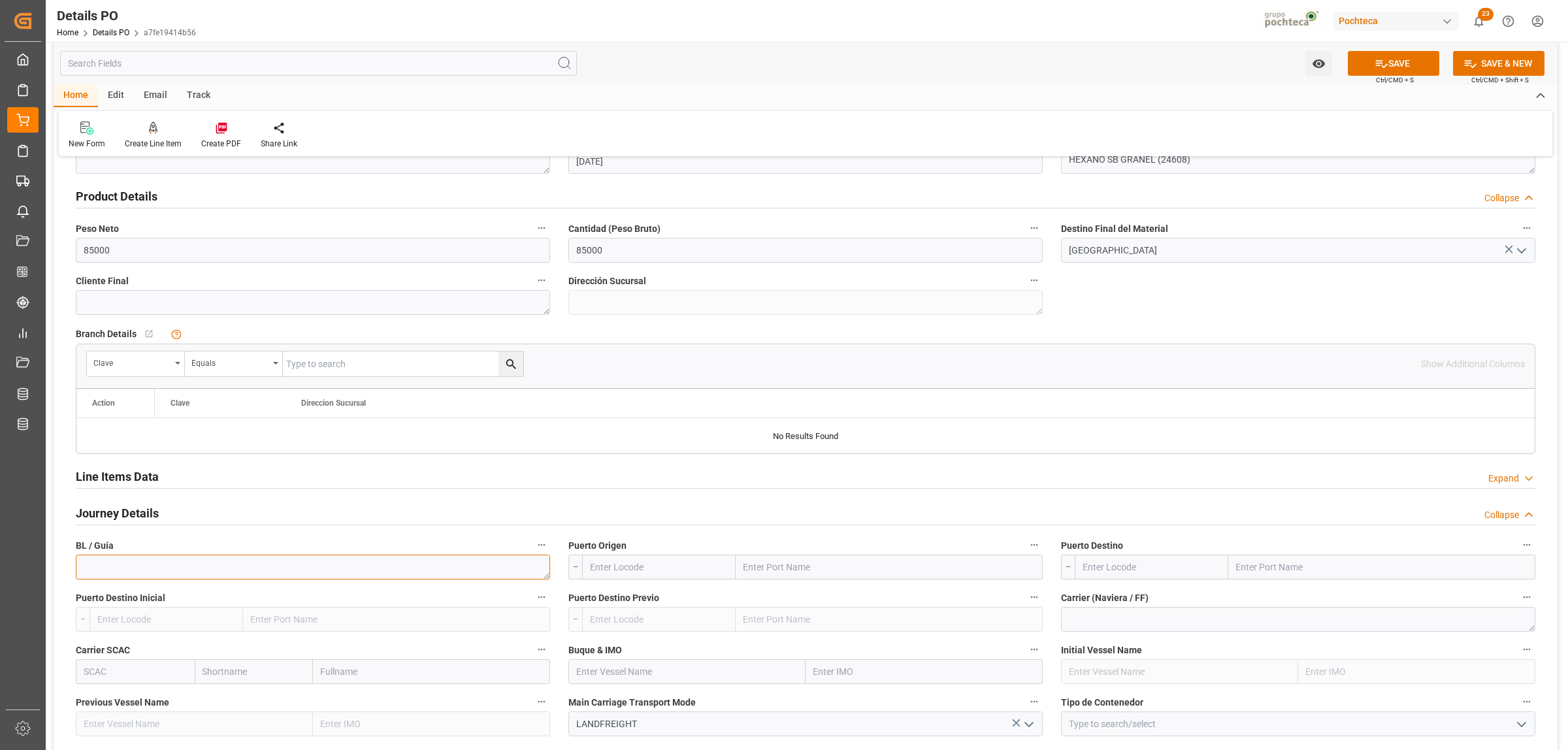
click at [145, 569] on textarea at bounding box center [312, 567] width 474 height 25
paste textarea "399864_20_1"
type textarea "399864_20_1"
click at [841, 567] on input "text" at bounding box center [890, 567] width 307 height 25
type input "LAREDO"
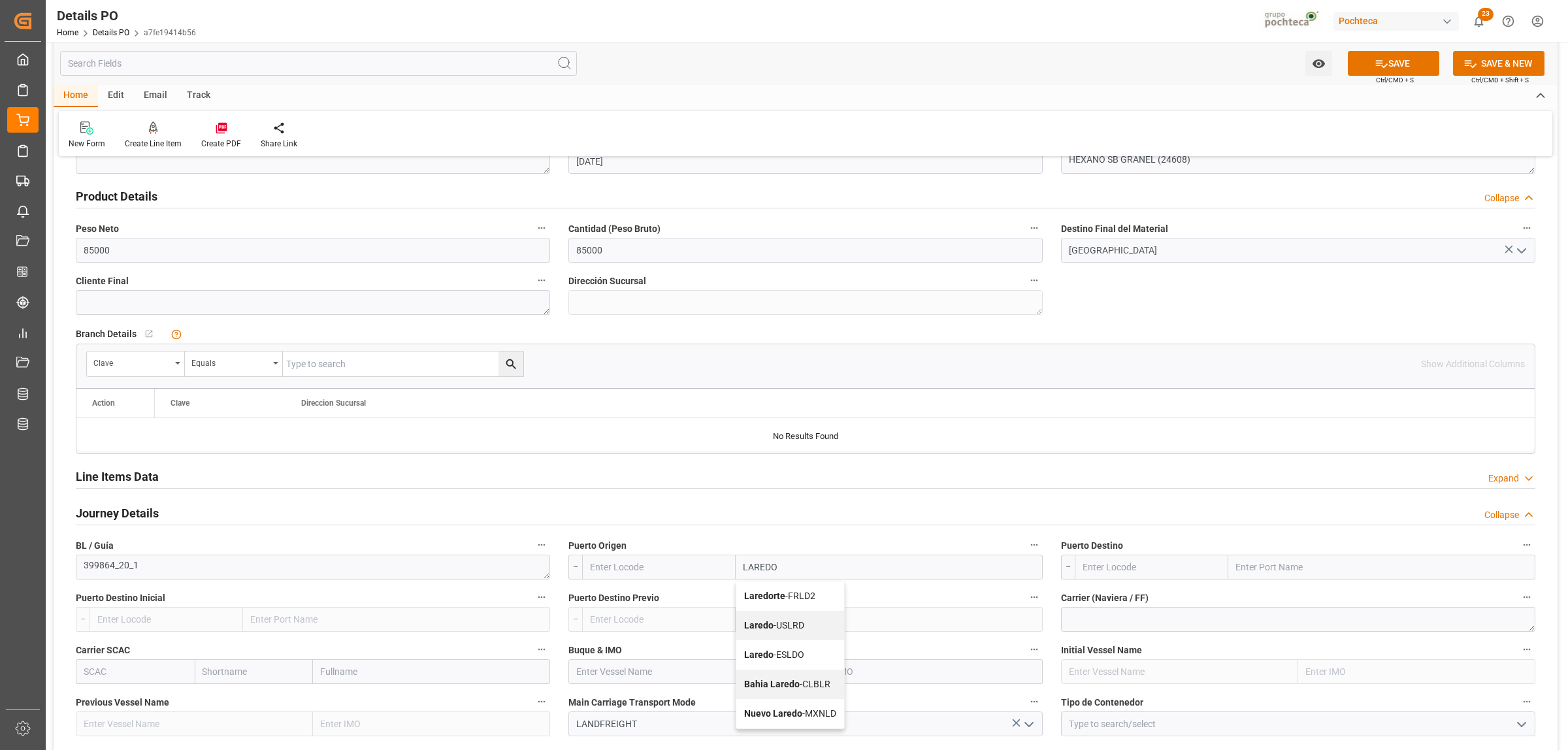
click at [743, 629] on div "Laredo - USLRD" at bounding box center [790, 626] width 108 height 29
type input "USLRD"
type input "Laredo"
click at [1268, 566] on input "text" at bounding box center [1382, 567] width 307 height 25
type input "NUEVO LAREDO"
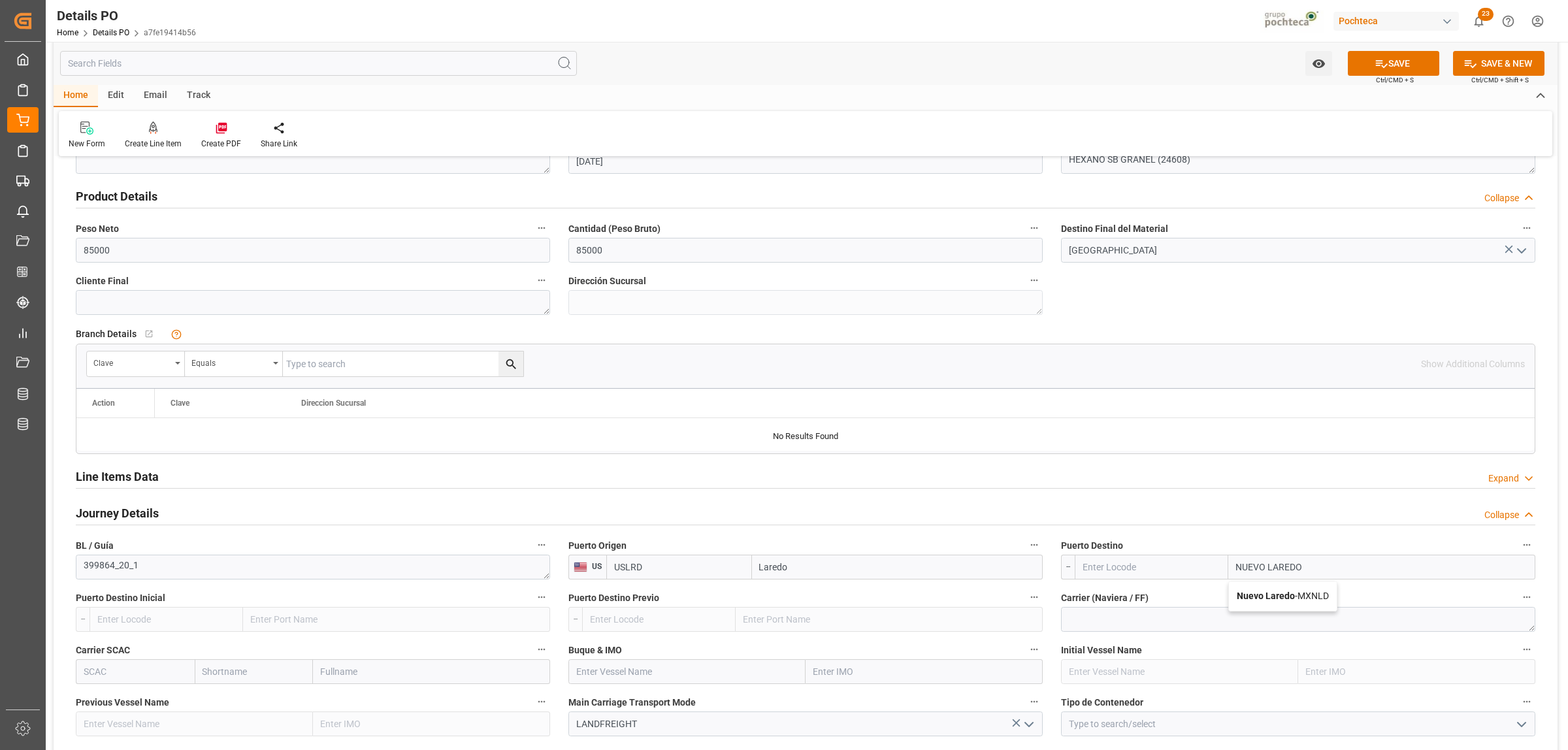
click at [1281, 598] on b "Nuevo Laredo" at bounding box center [1266, 596] width 58 height 10
type input "MXNLD"
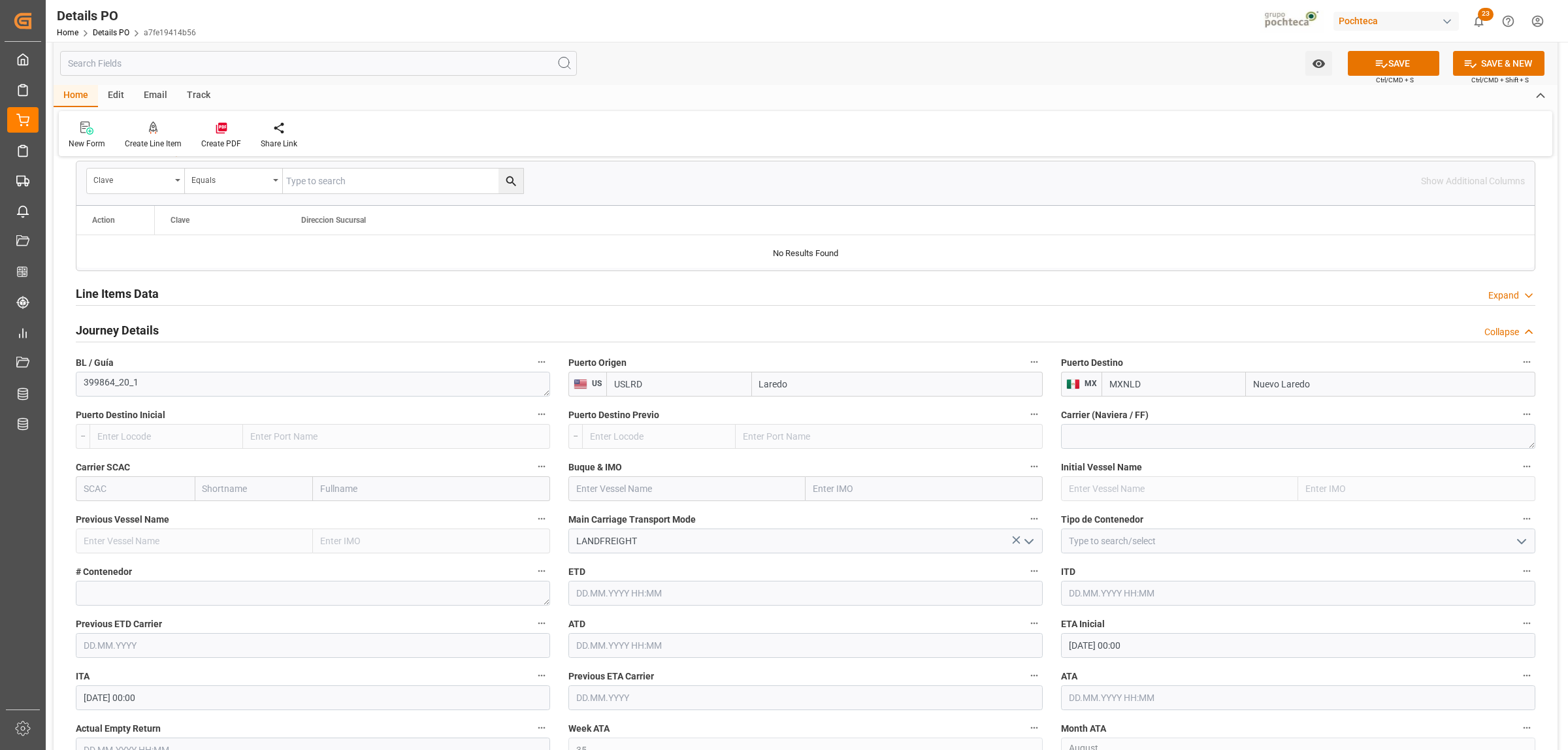
scroll to position [1062, 0]
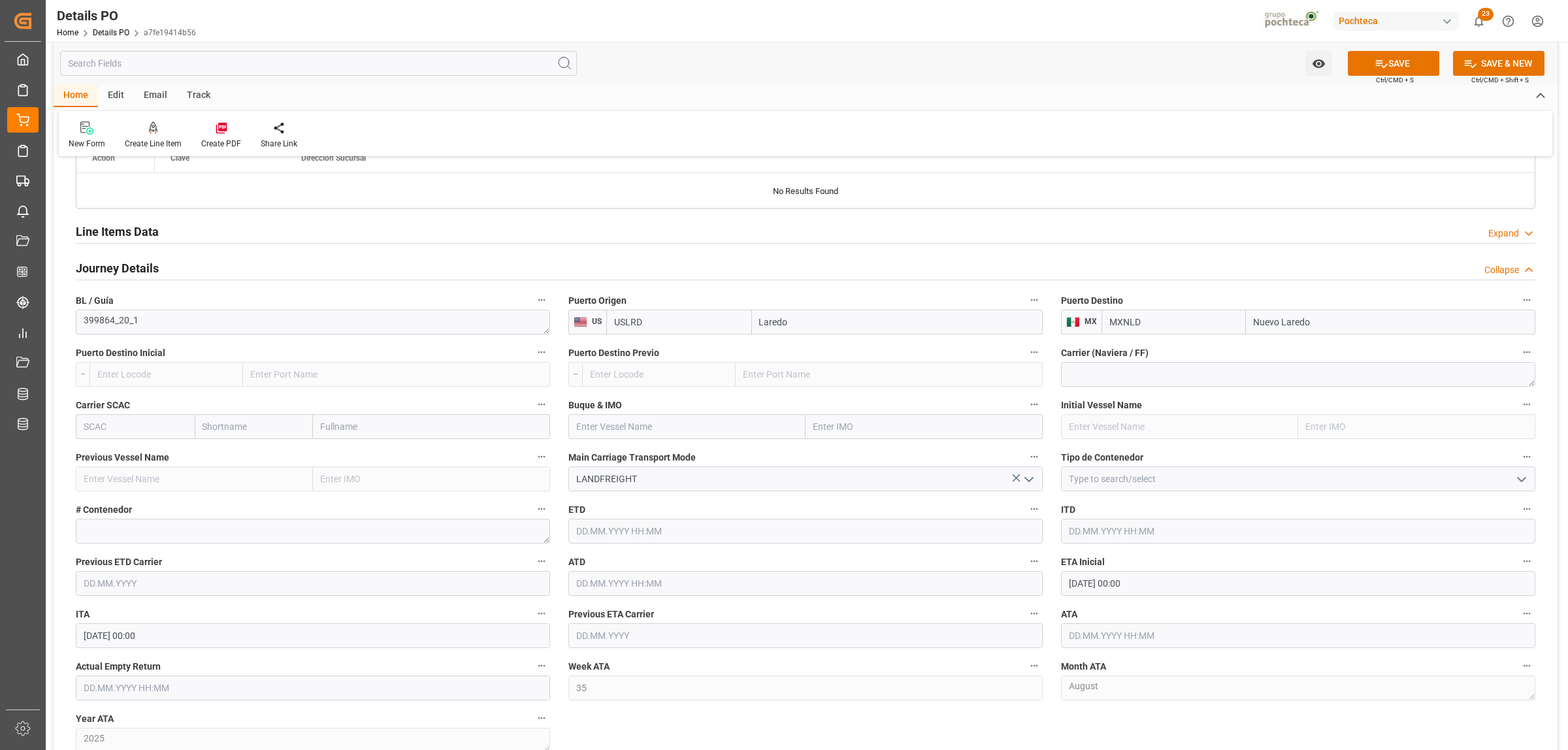
type input "Nuevo Laredo"
click at [1523, 481] on icon "open menu" at bounding box center [1522, 480] width 15 height 15
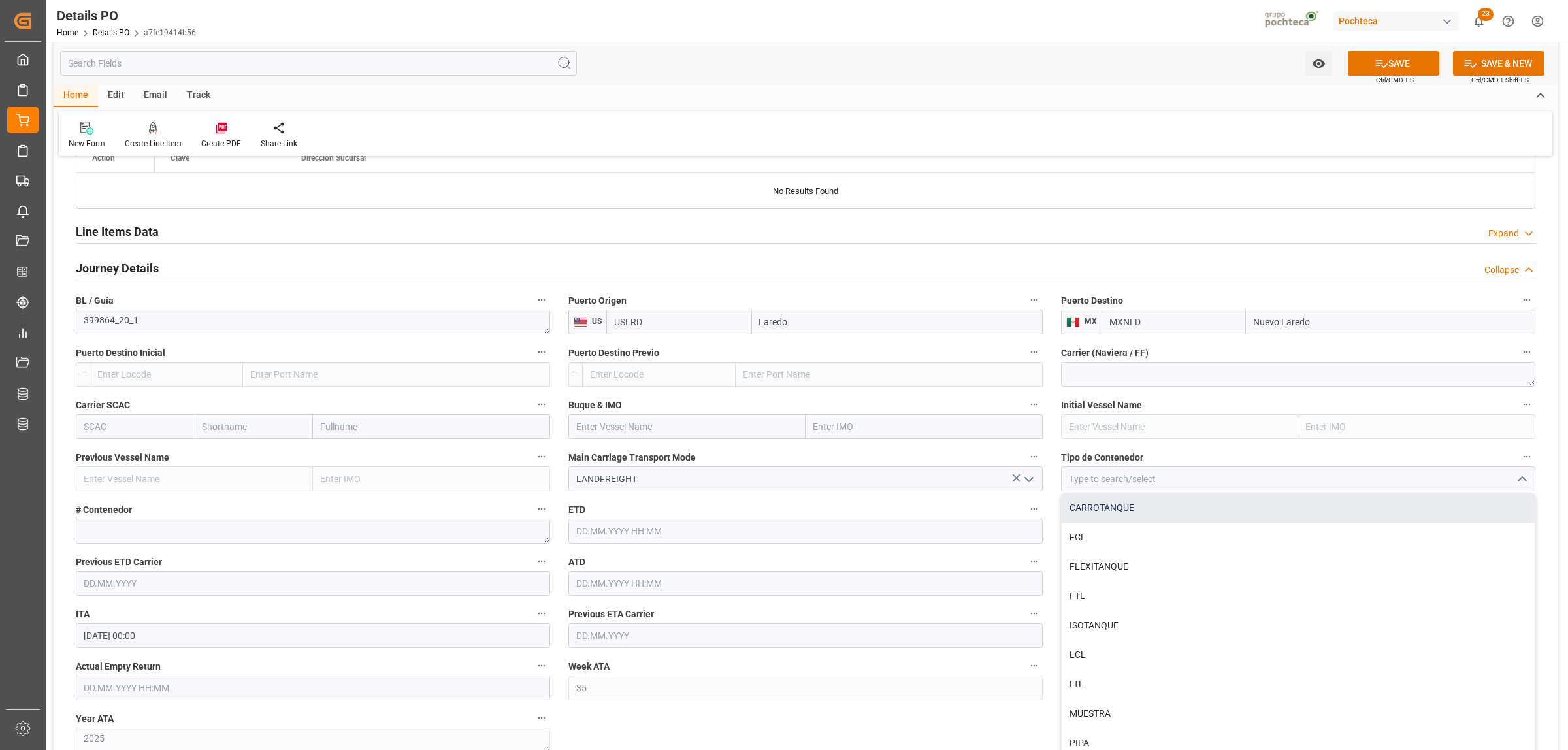
click at [1124, 508] on div "CARROTANQUE" at bounding box center [1298, 508] width 473 height 29
type input "CARROTANQUE"
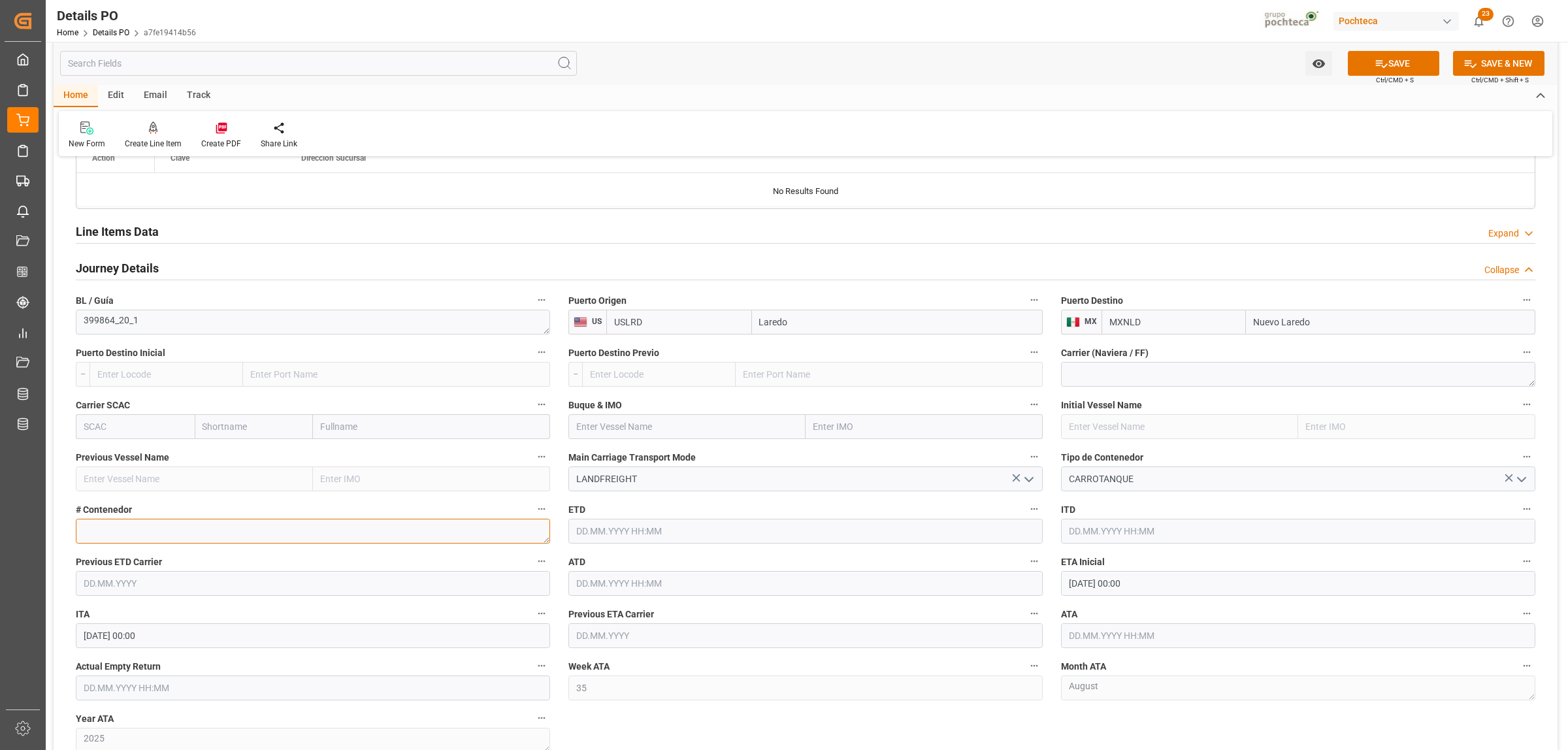
click at [193, 535] on textarea at bounding box center [312, 531] width 474 height 25
paste textarea "PPRX172656"
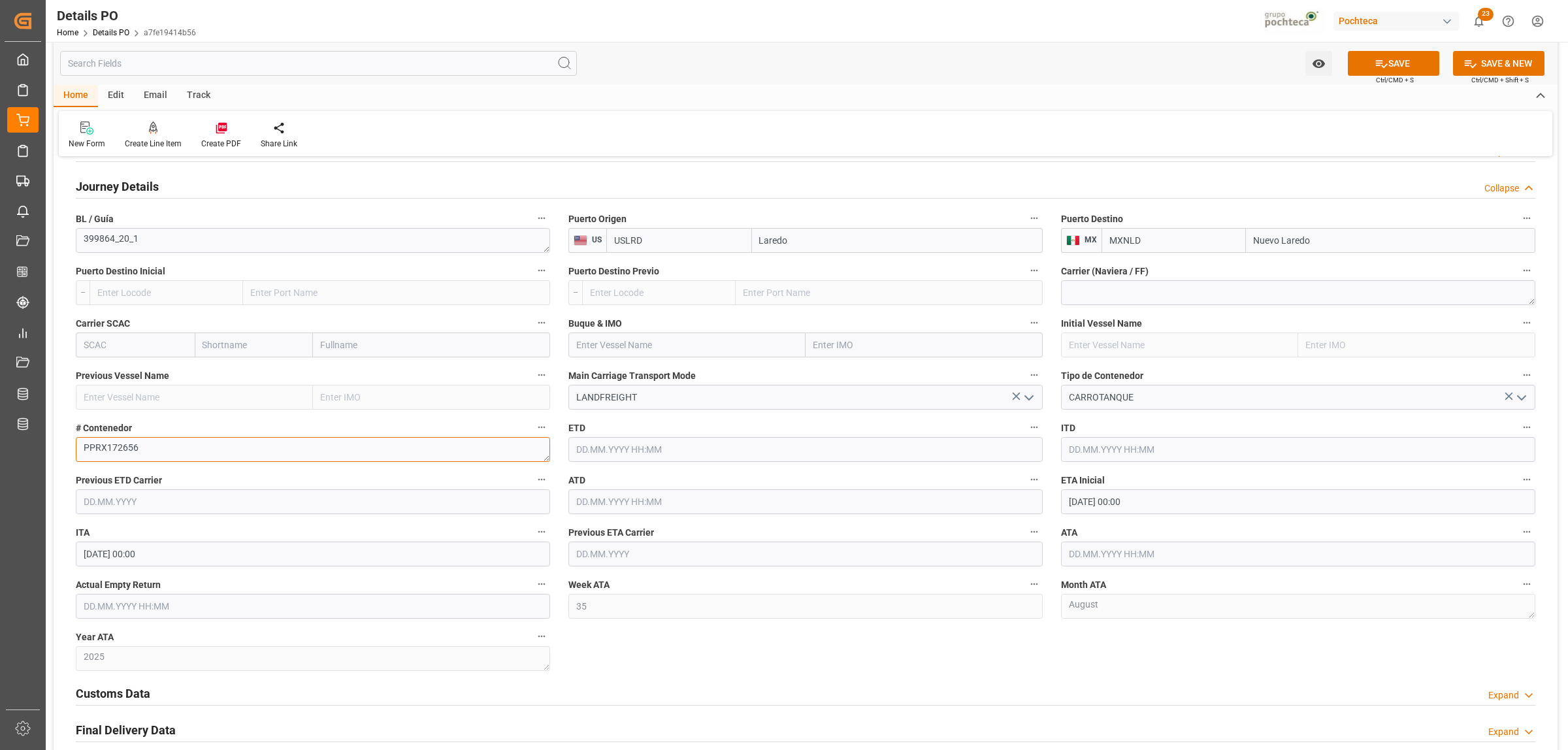
scroll to position [1225, 0]
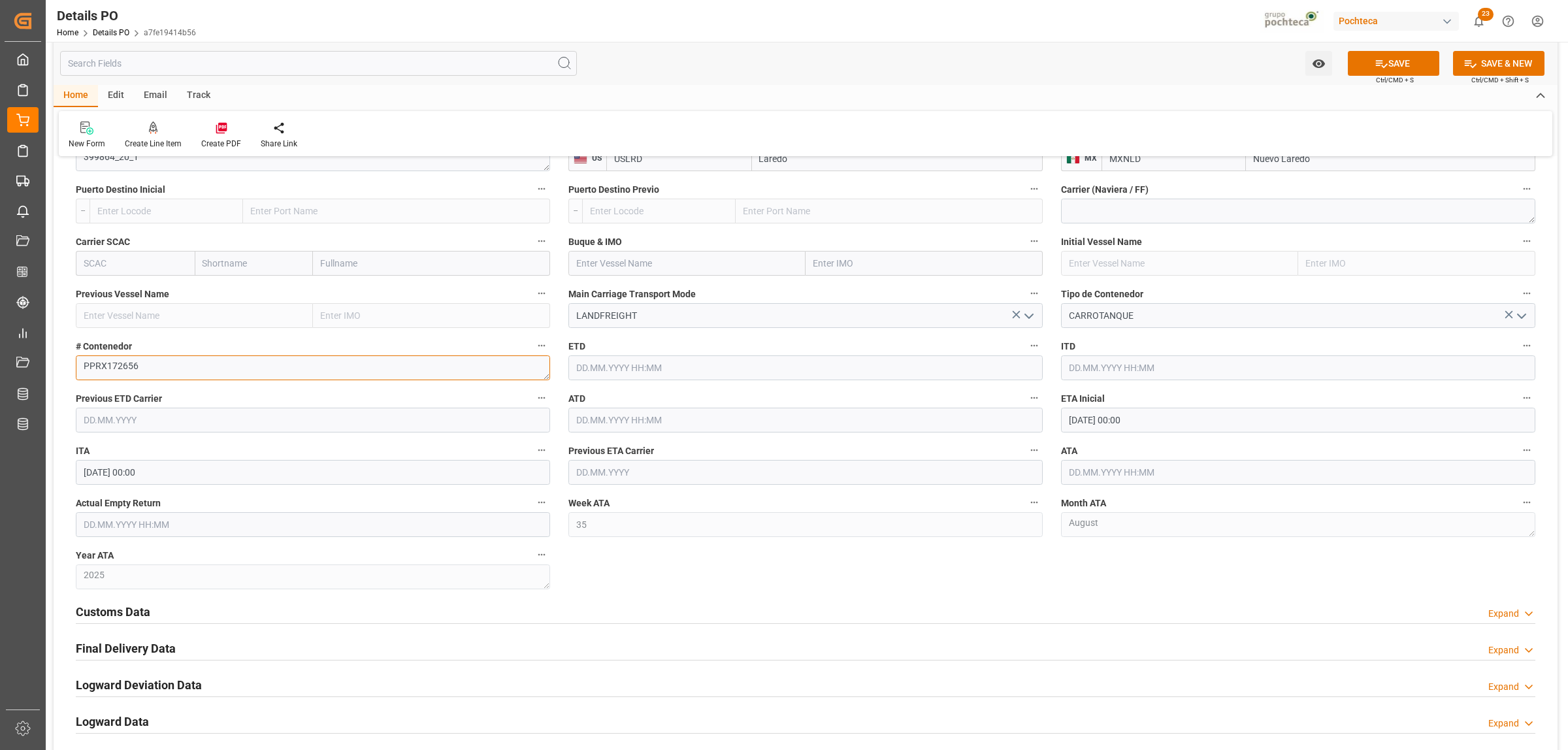
type textarea "PPRX172656"
click at [131, 614] on h2 "Customs Data" at bounding box center [112, 612] width 75 height 18
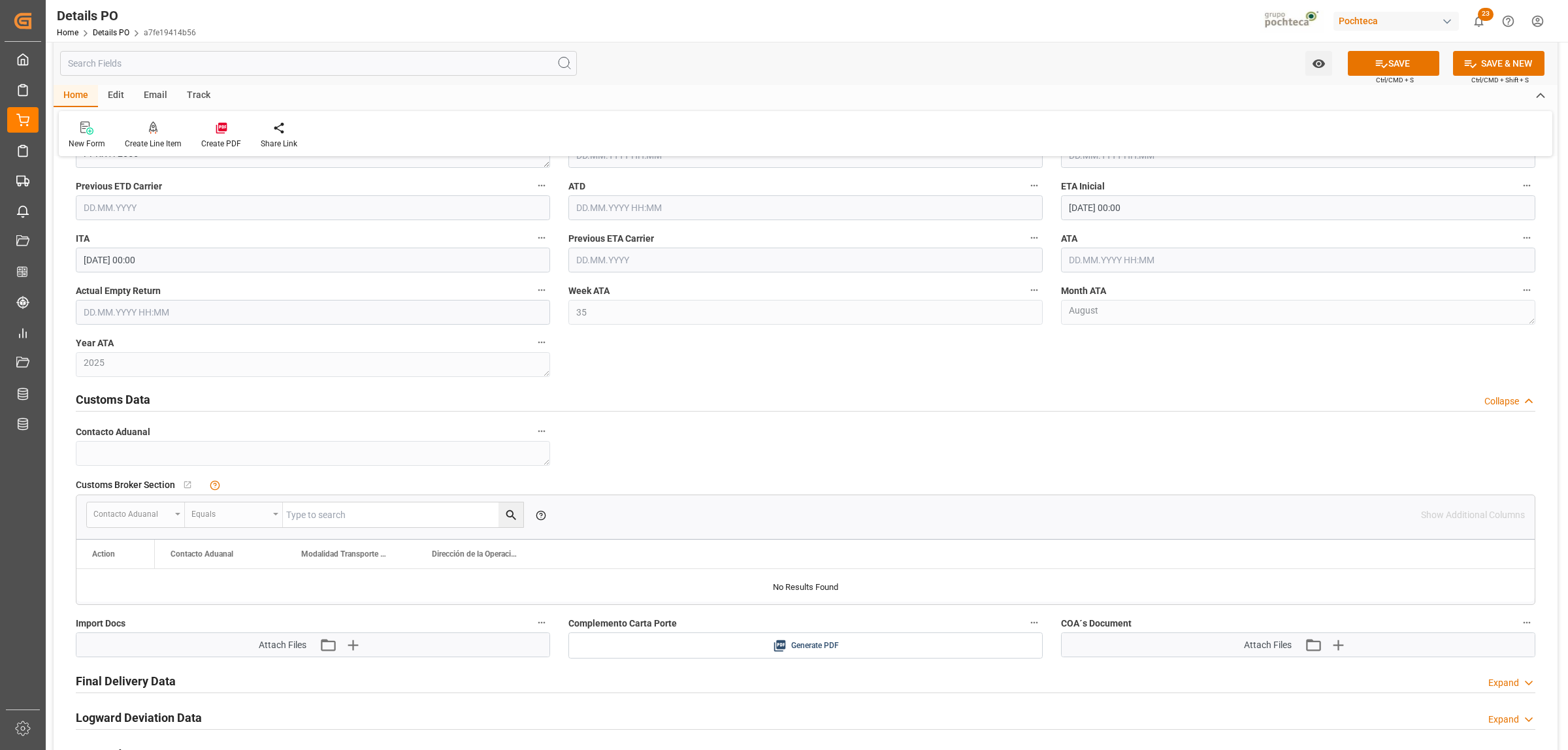
scroll to position [1552, 0]
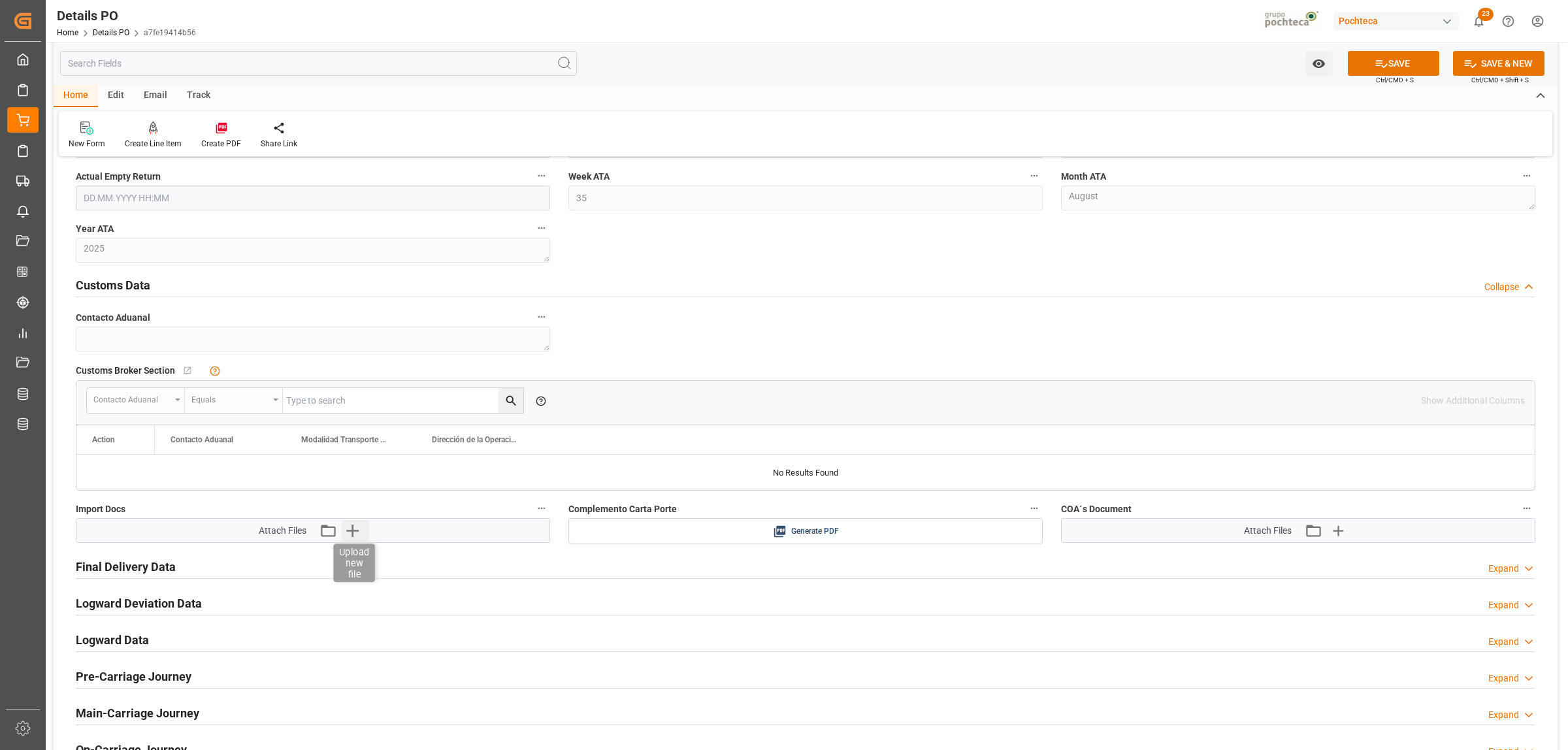
click at [353, 540] on icon "button" at bounding box center [353, 530] width 21 height 21
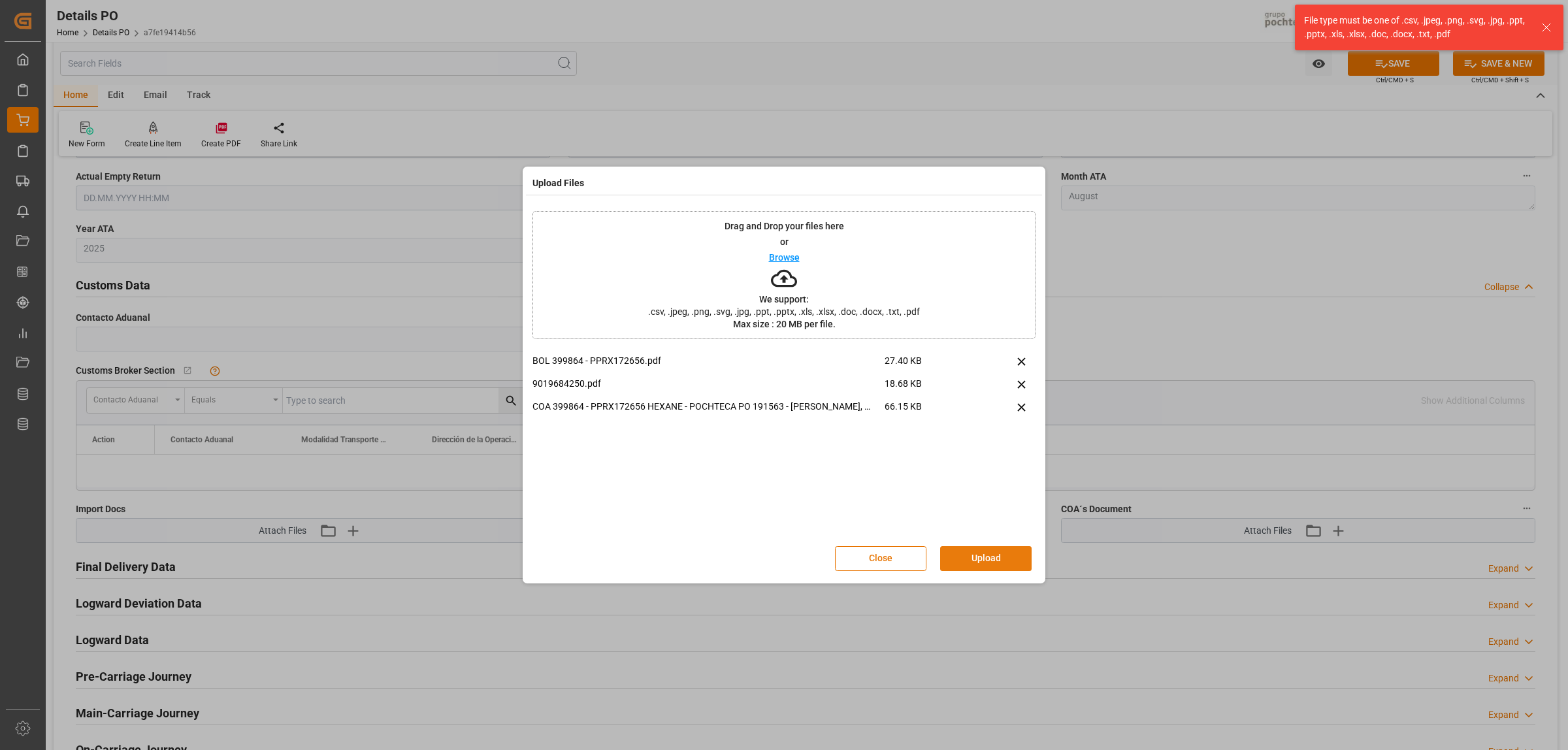
click at [991, 564] on button "Upload" at bounding box center [986, 559] width 92 height 25
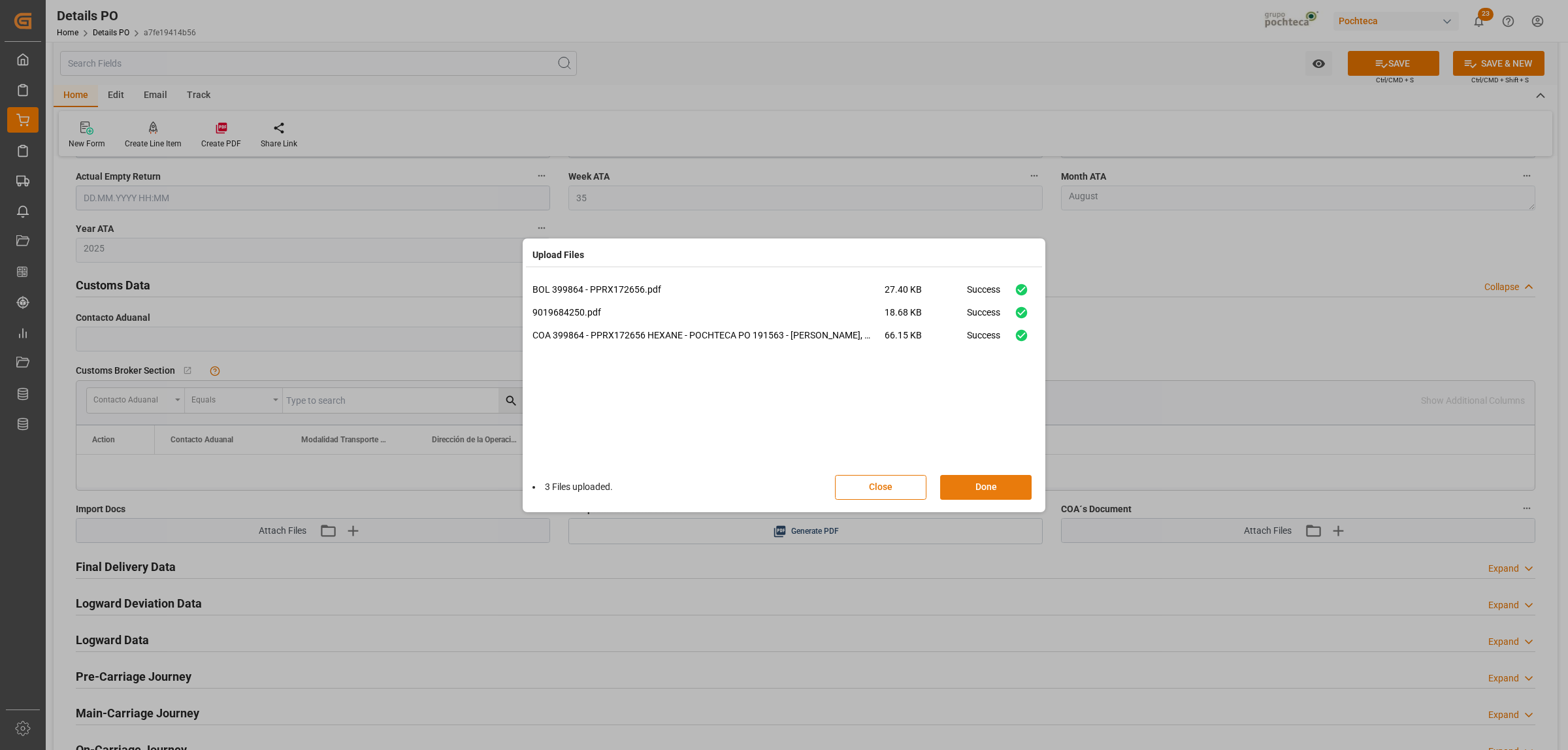
click at [991, 490] on button "Done" at bounding box center [986, 487] width 92 height 25
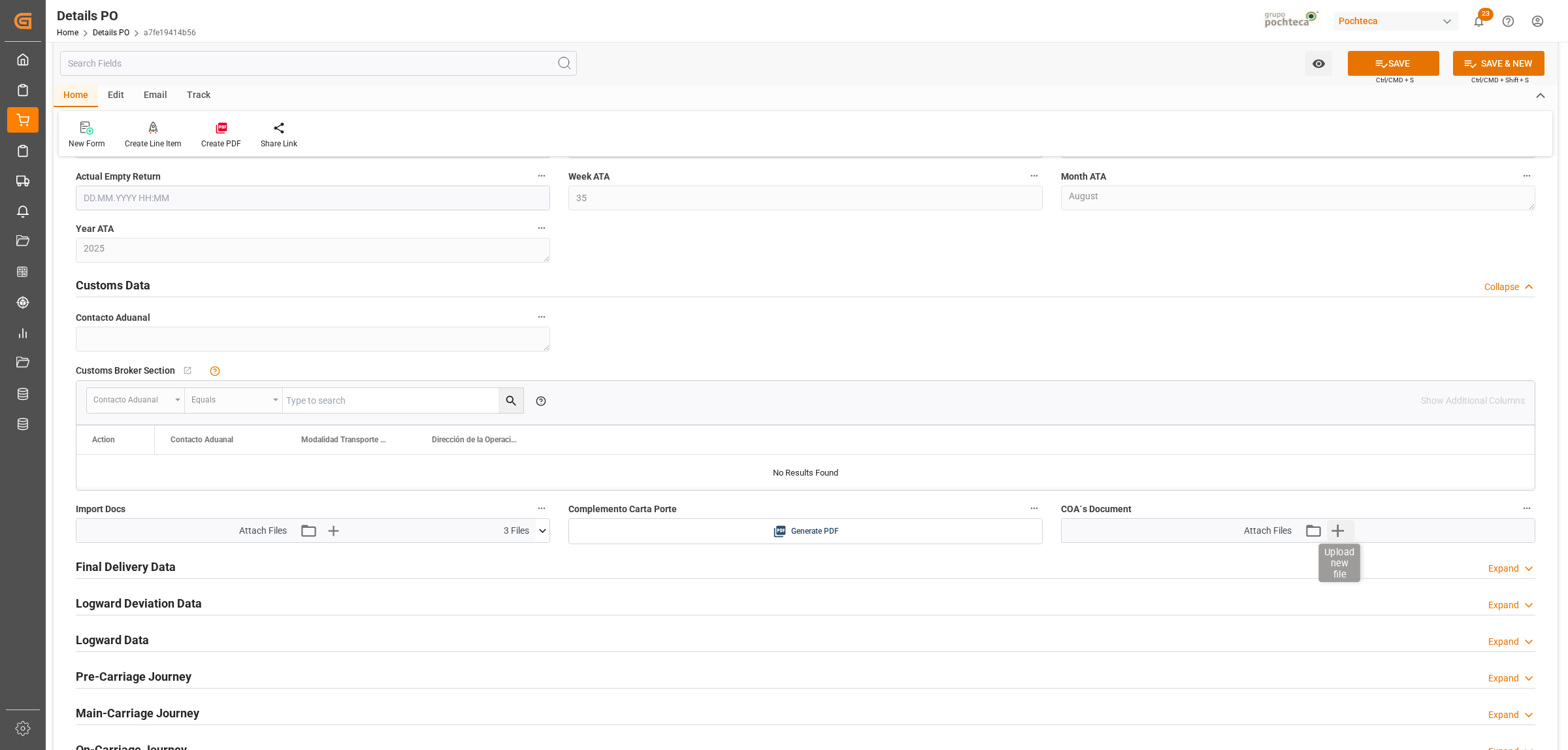
click at [1341, 536] on icon "button" at bounding box center [1338, 530] width 21 height 21
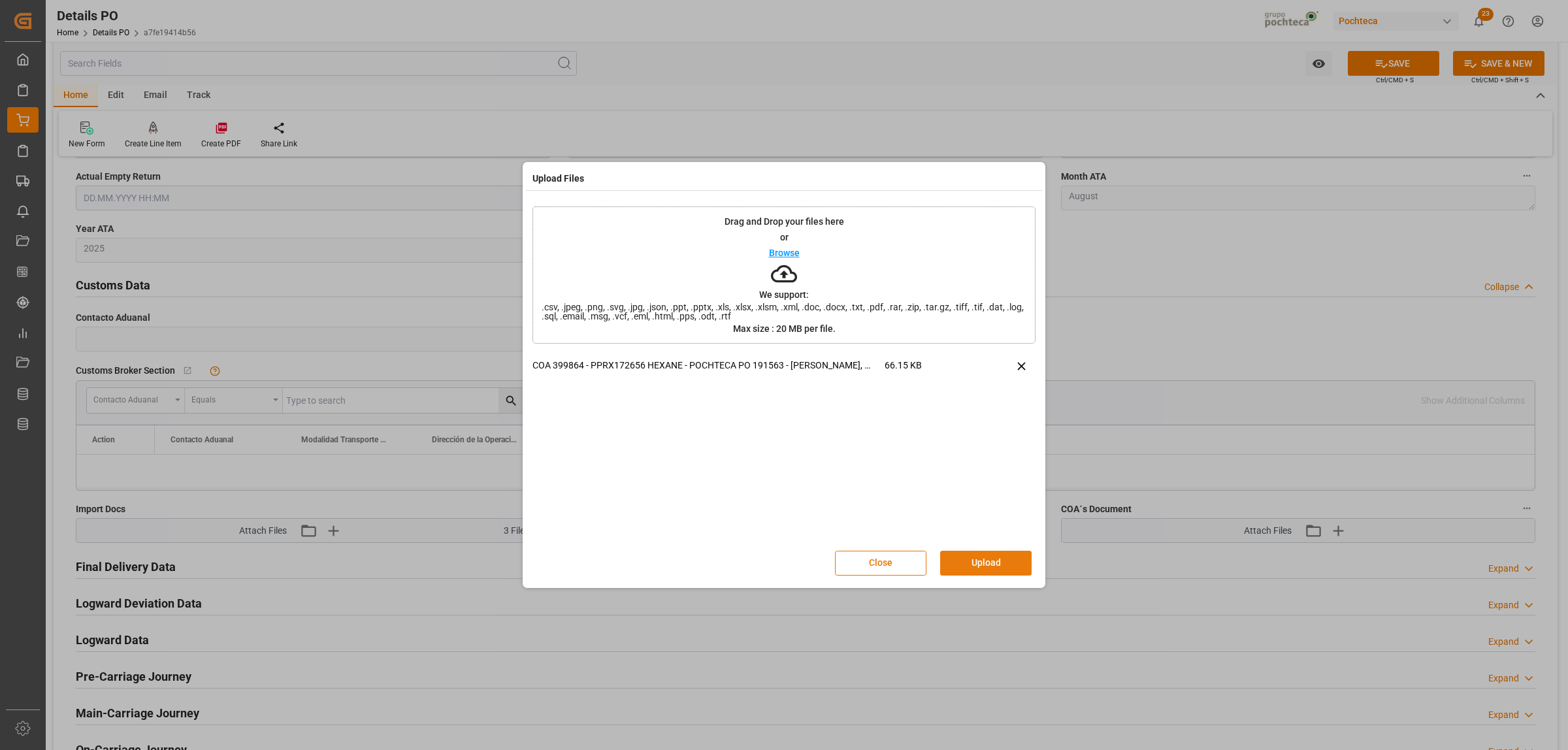
click at [995, 567] on button "Upload" at bounding box center [986, 563] width 92 height 25
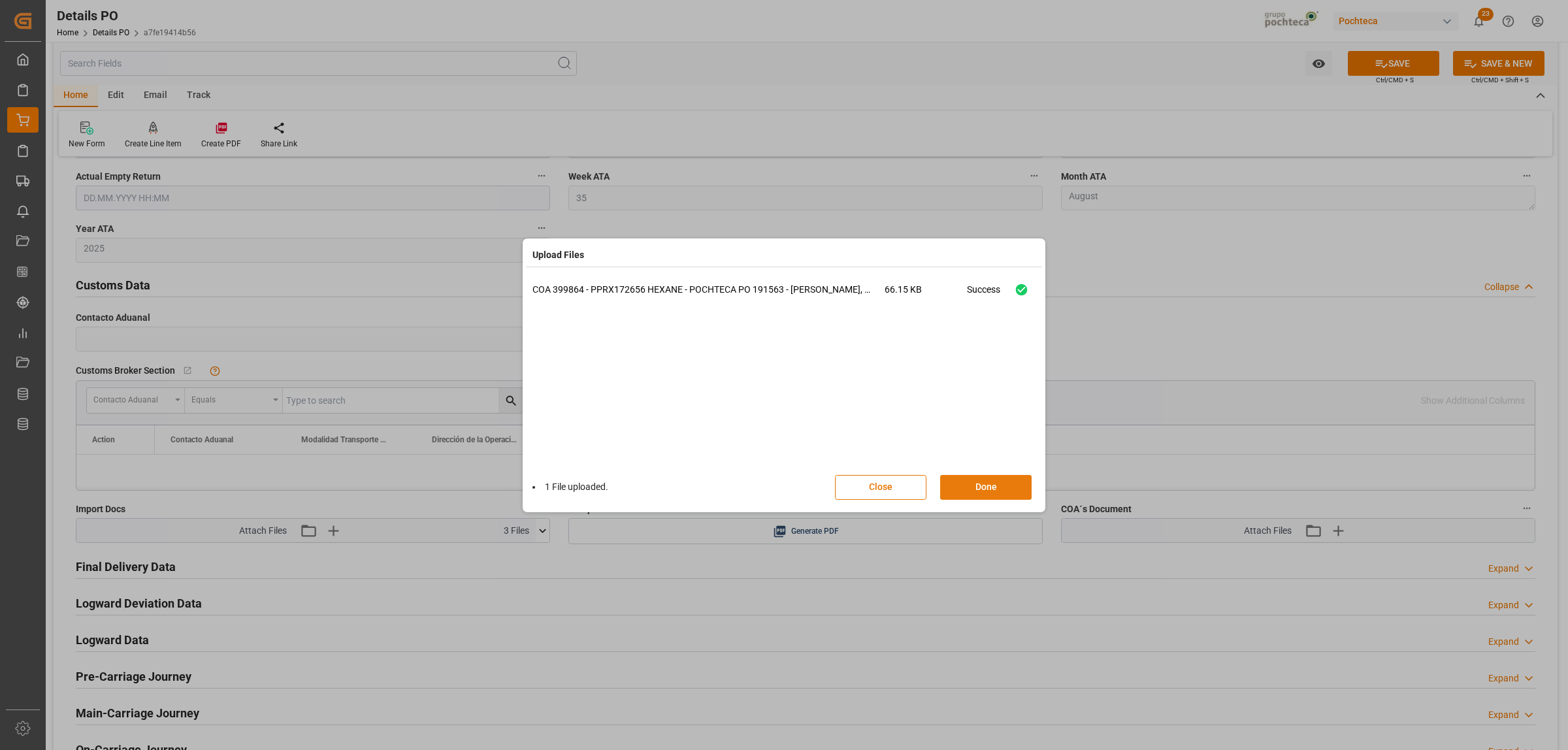
click at [965, 487] on button "Done" at bounding box center [986, 487] width 92 height 25
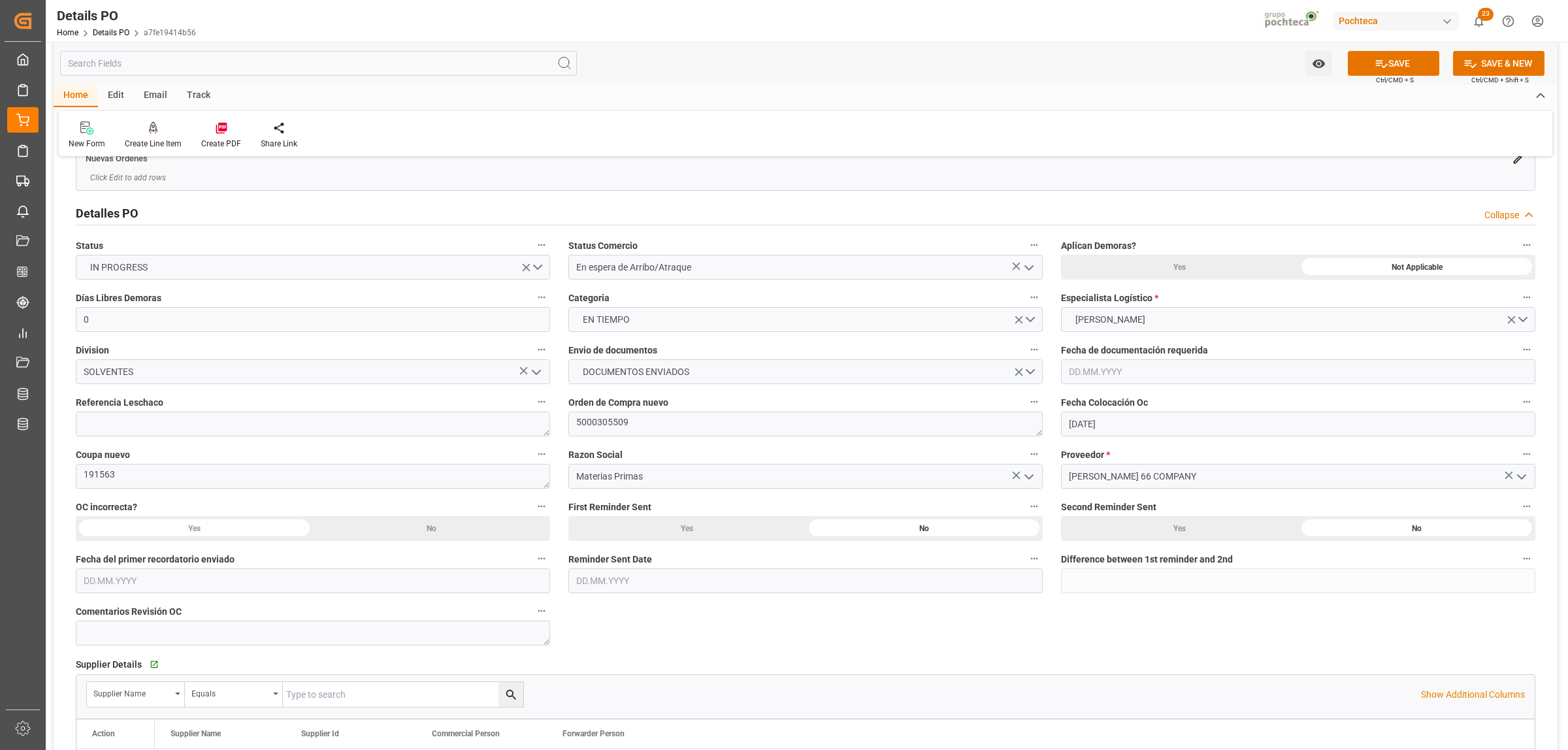
scroll to position [0, 0]
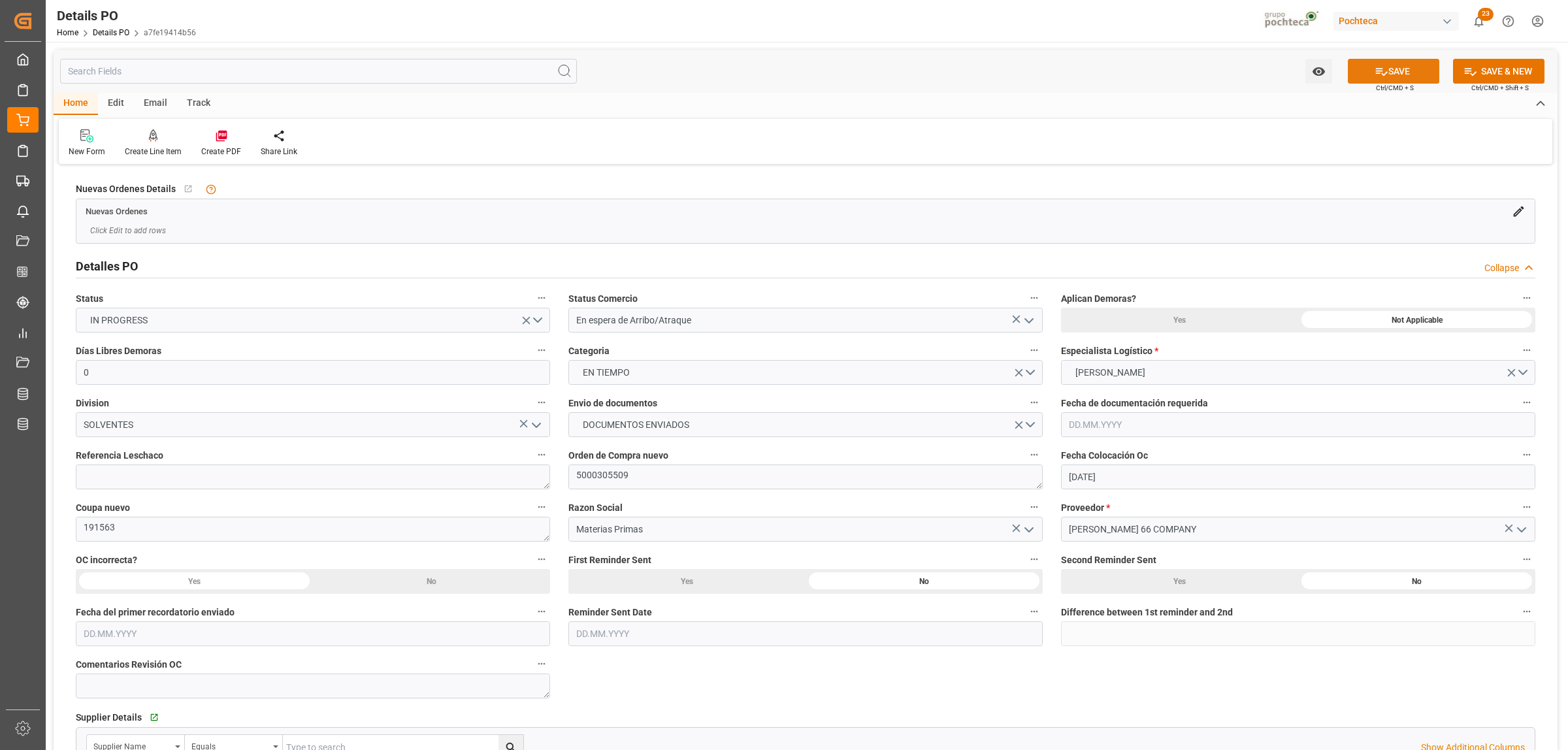
click at [1407, 70] on button "SAVE" at bounding box center [1393, 71] width 92 height 25
click at [626, 481] on textarea "5000305509" at bounding box center [805, 477] width 474 height 25
drag, startPoint x: 591, startPoint y: 475, endPoint x: 562, endPoint y: 475, distance: 29.0
click at [562, 475] on div "Orden de Compra nuevo 5000305509" at bounding box center [805, 468] width 492 height 52
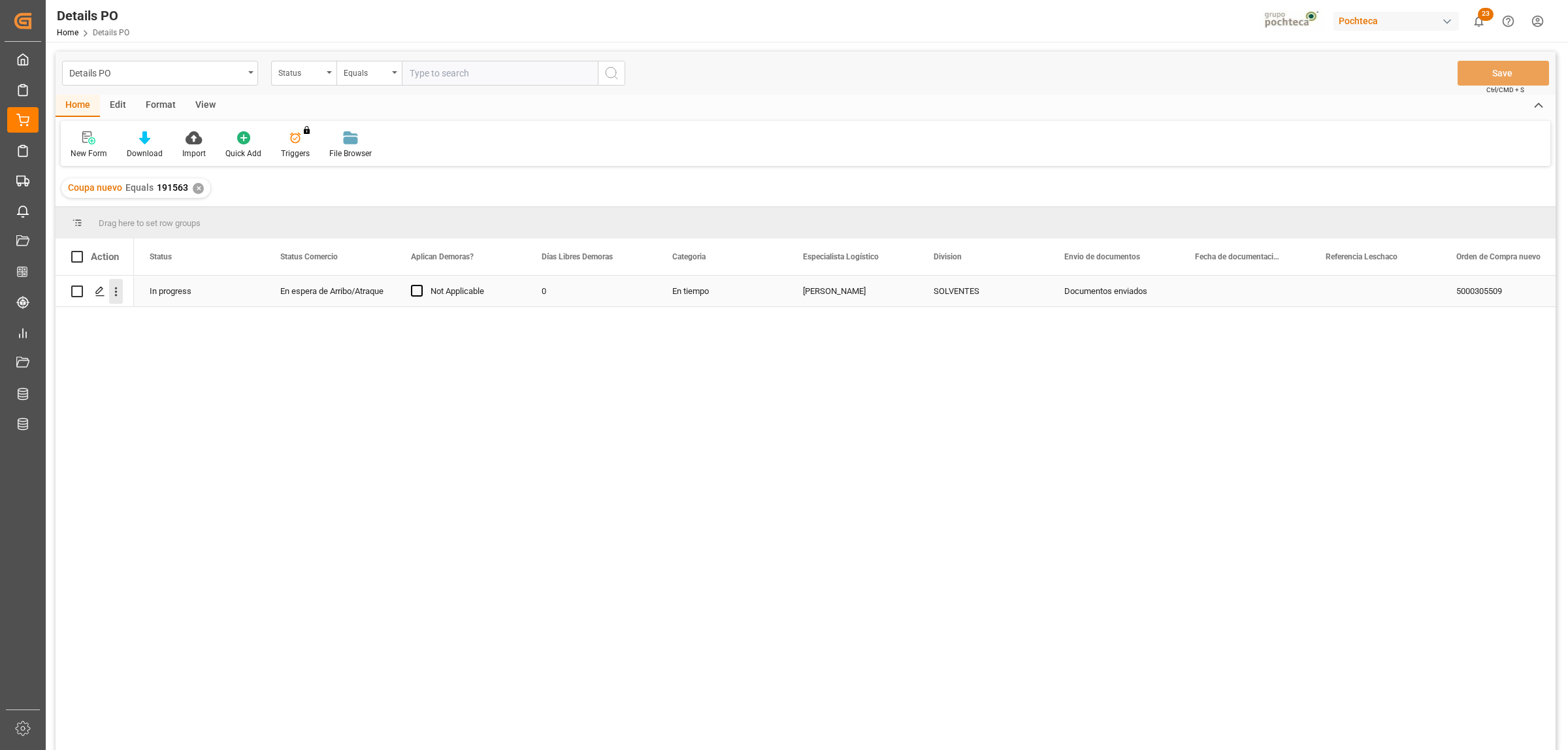
click at [113, 289] on icon "open menu" at bounding box center [116, 292] width 14 height 14
click at [183, 445] on div "Create and Link Child Object" at bounding box center [190, 453] width 161 height 27
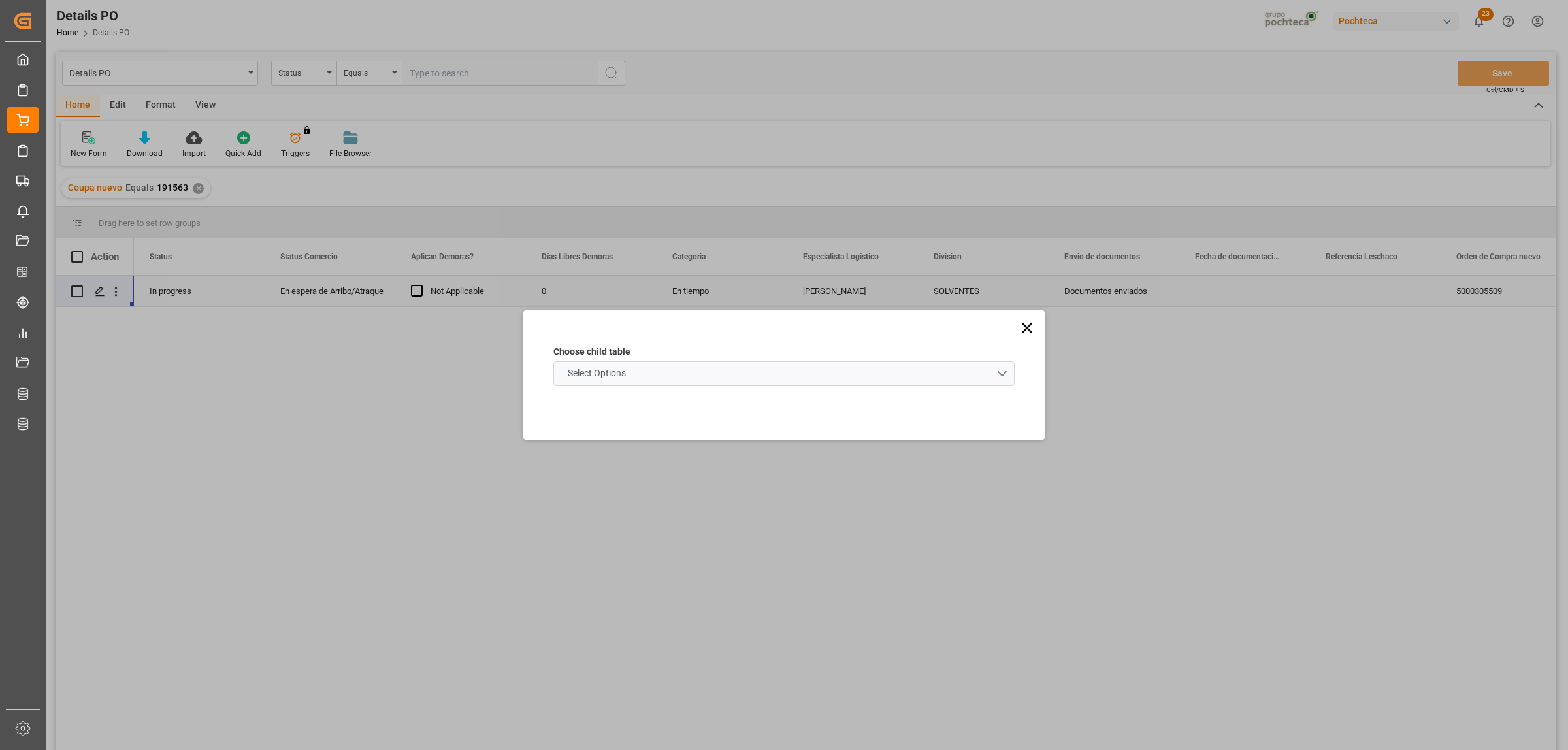
click at [1000, 379] on schema "Select Options" at bounding box center [784, 373] width 461 height 25
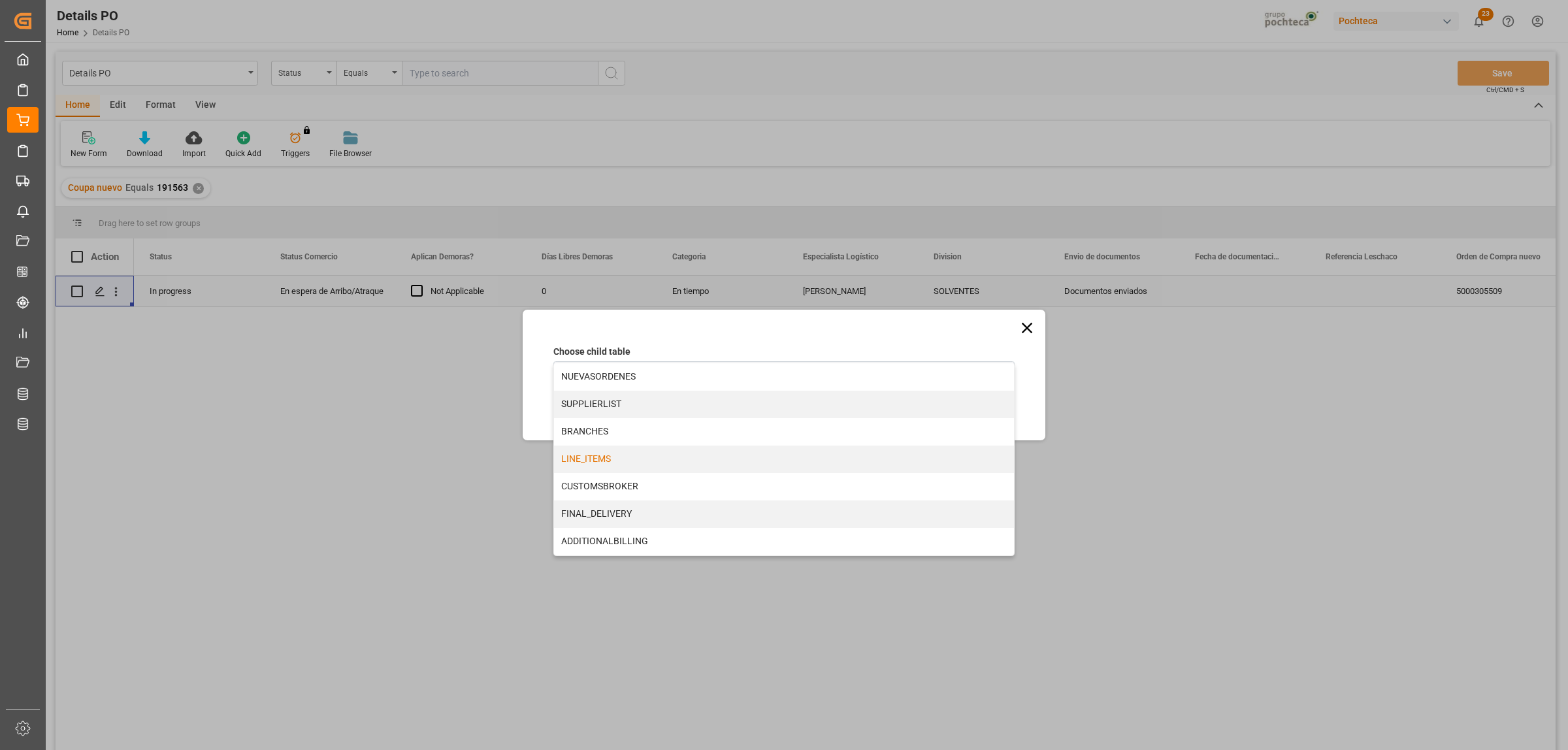
click at [582, 462] on div "LINE_ITEMS" at bounding box center [784, 459] width 460 height 27
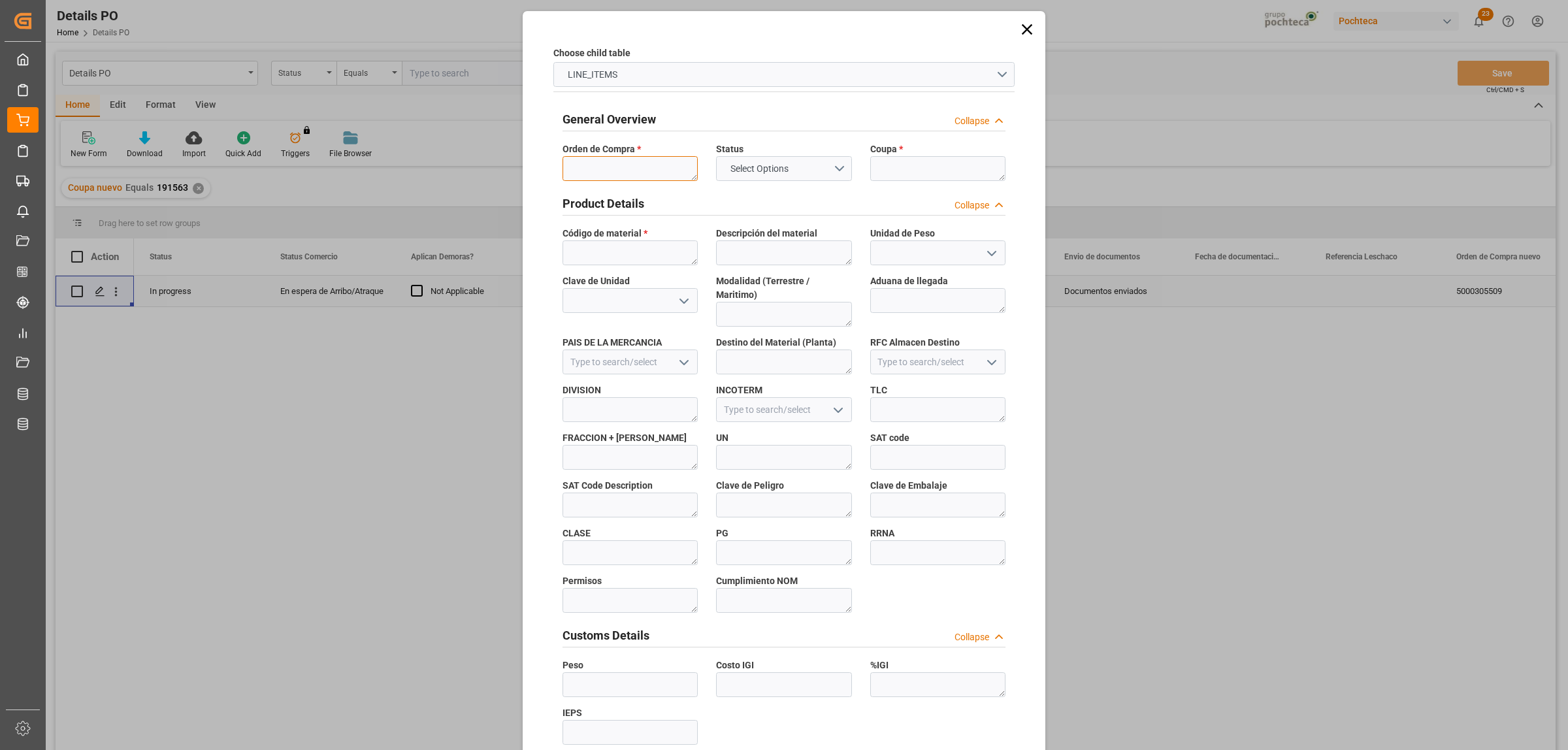
click at [601, 163] on textarea at bounding box center [630, 168] width 136 height 25
paste textarea "5000305509"
type textarea "5000305509"
click at [907, 170] on textarea at bounding box center [938, 168] width 136 height 25
paste textarea "191563"
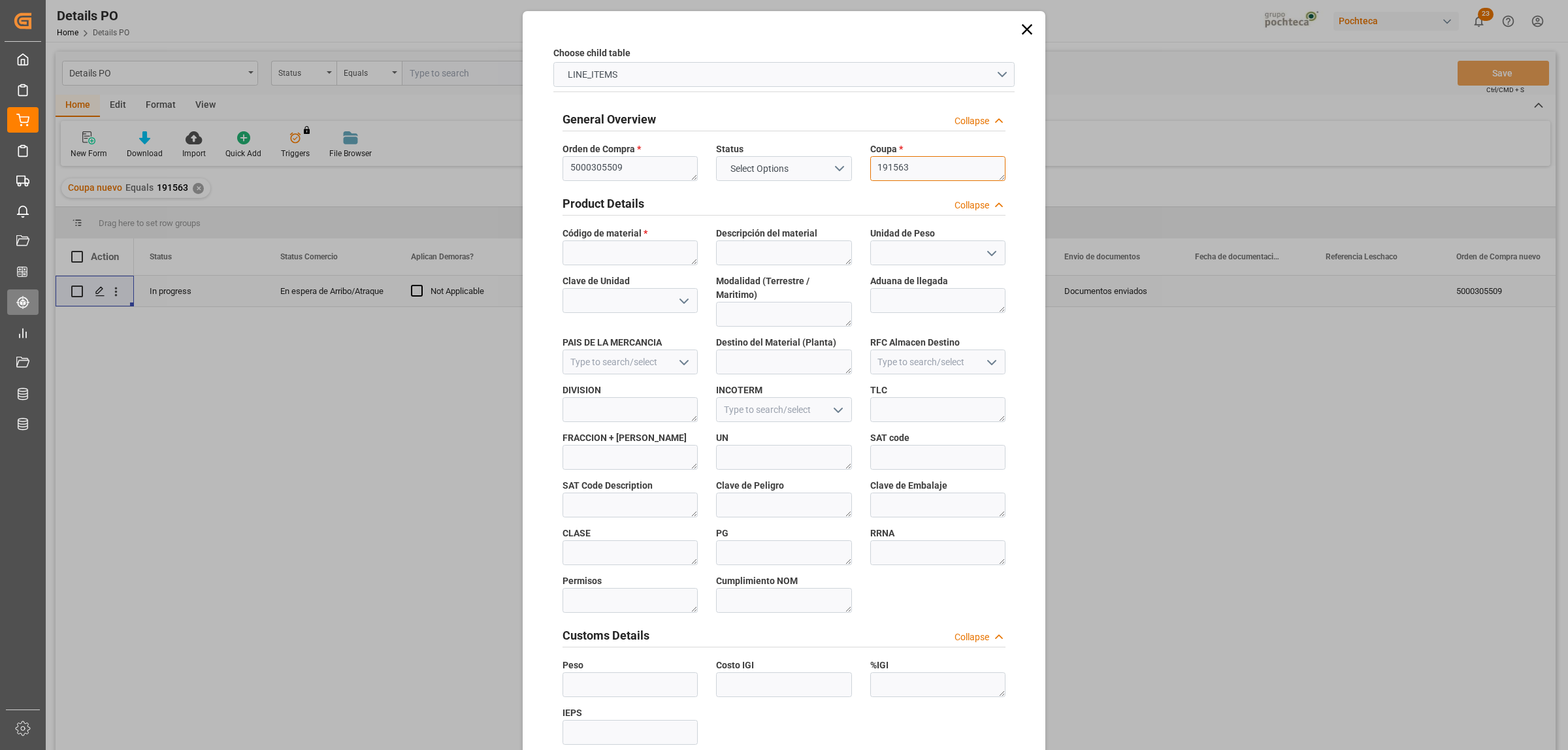
type textarea "191563"
click at [583, 258] on textarea at bounding box center [630, 252] width 136 height 25
paste textarea "24608"
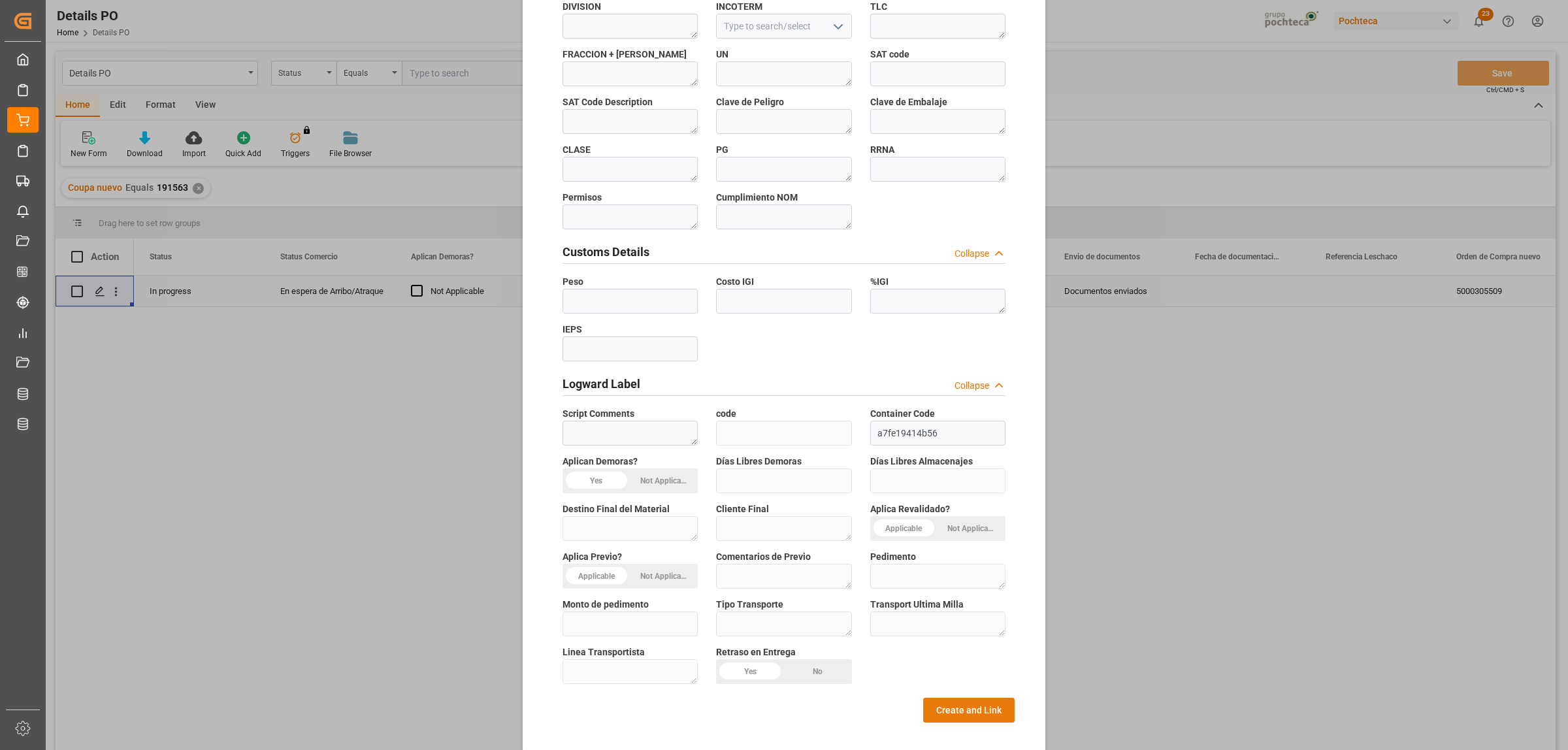
type textarea "24608"
click at [965, 699] on button "Create and Link" at bounding box center [968, 710] width 92 height 25
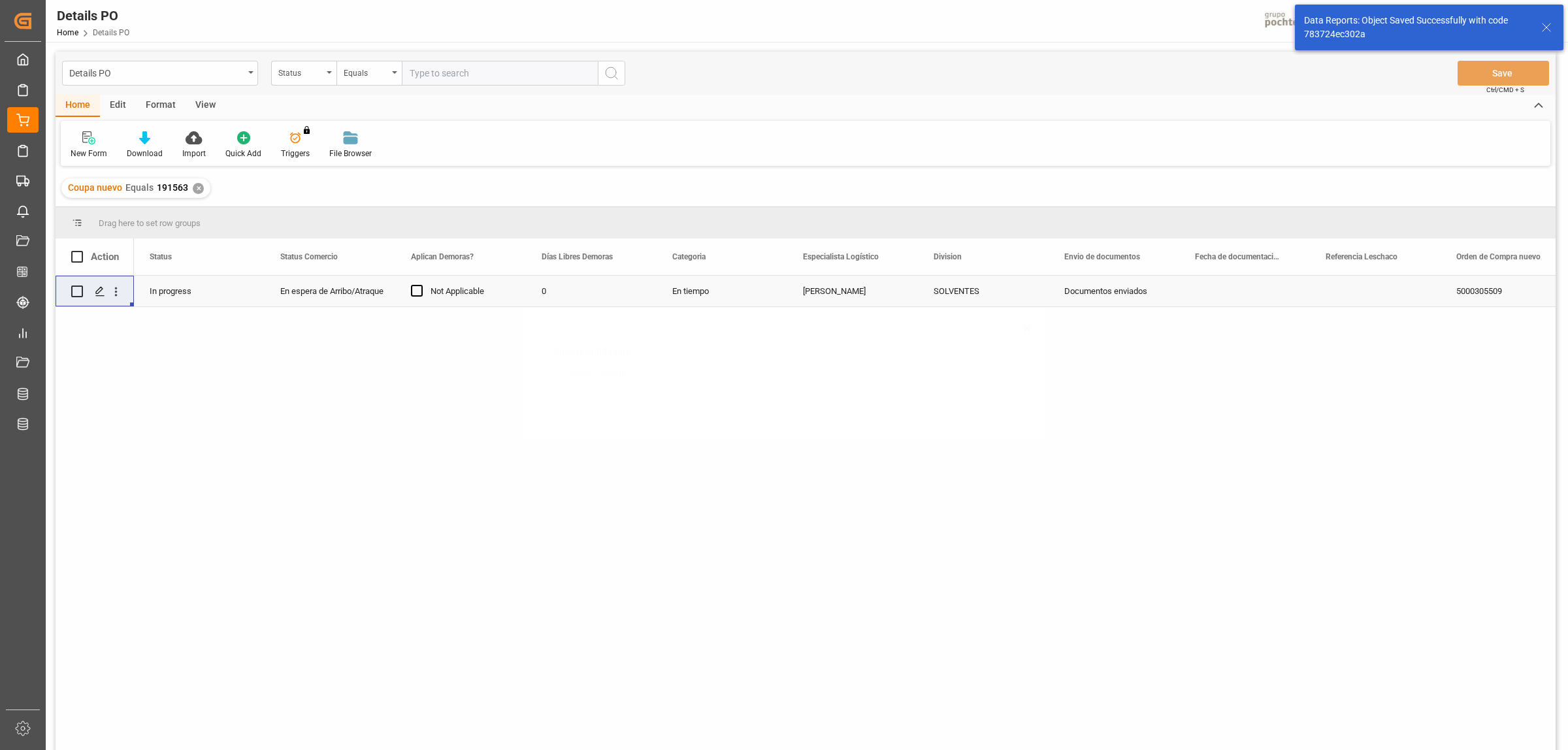
scroll to position [0, 0]
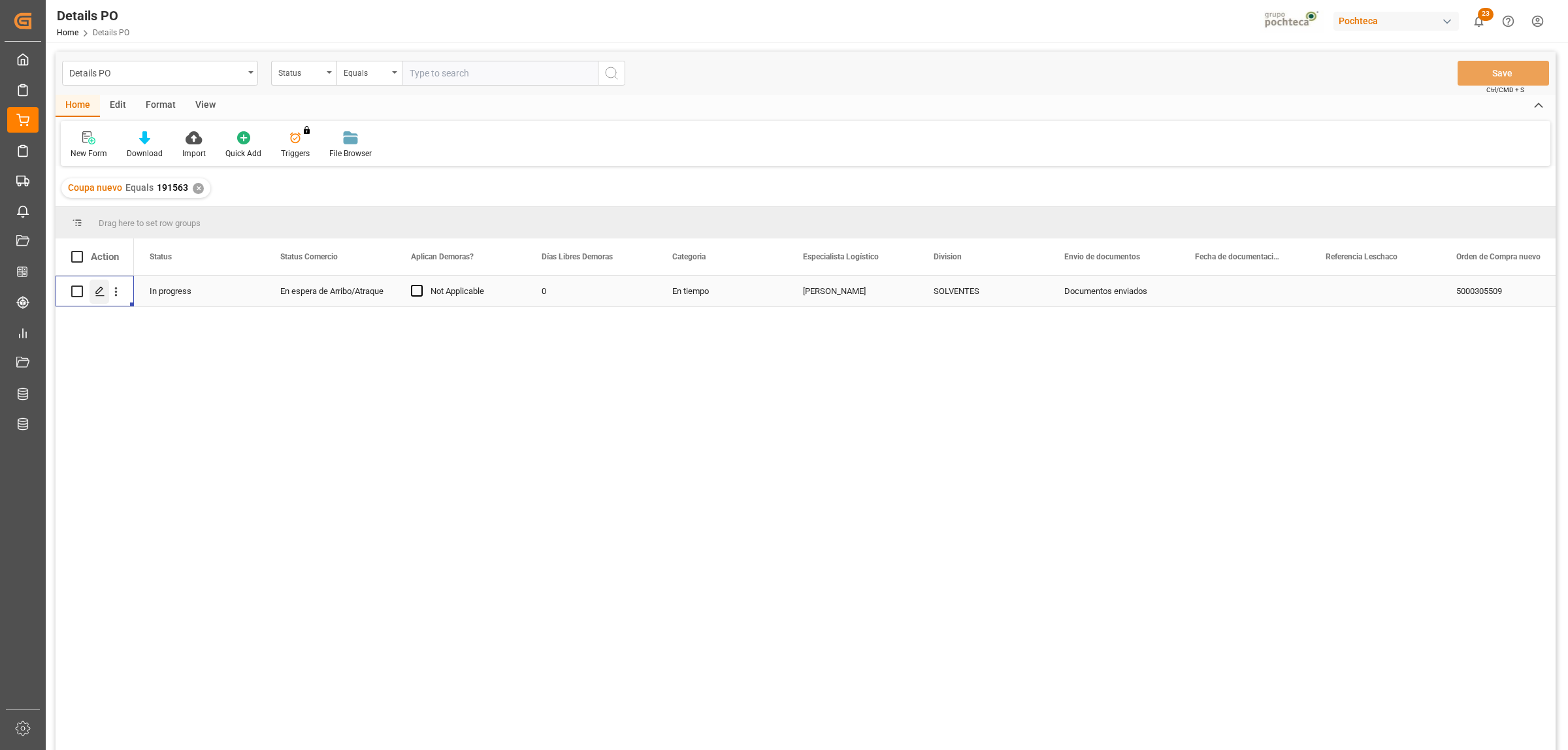
click at [102, 294] on icon "Press SPACE to select this row." at bounding box center [100, 292] width 10 height 10
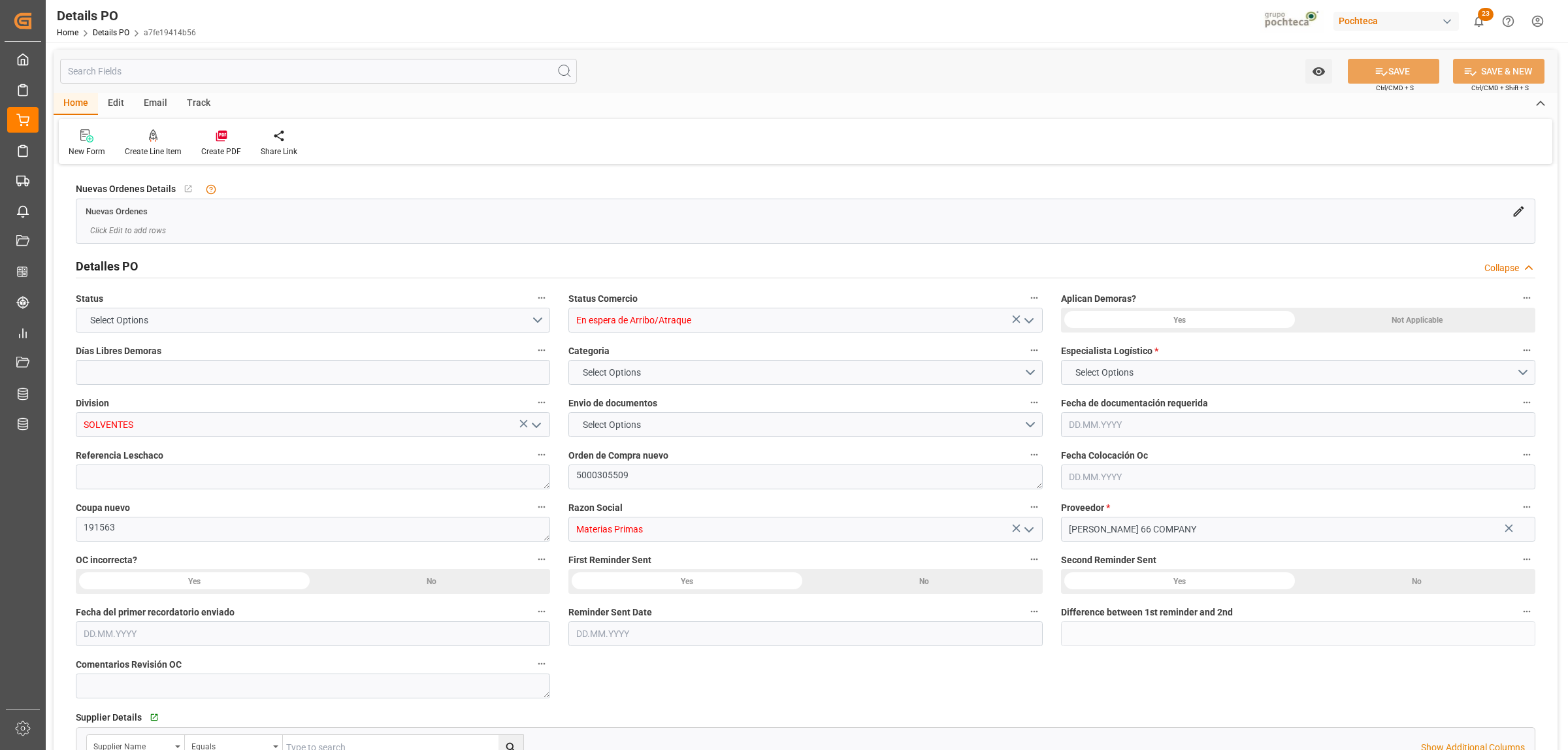
type input "0"
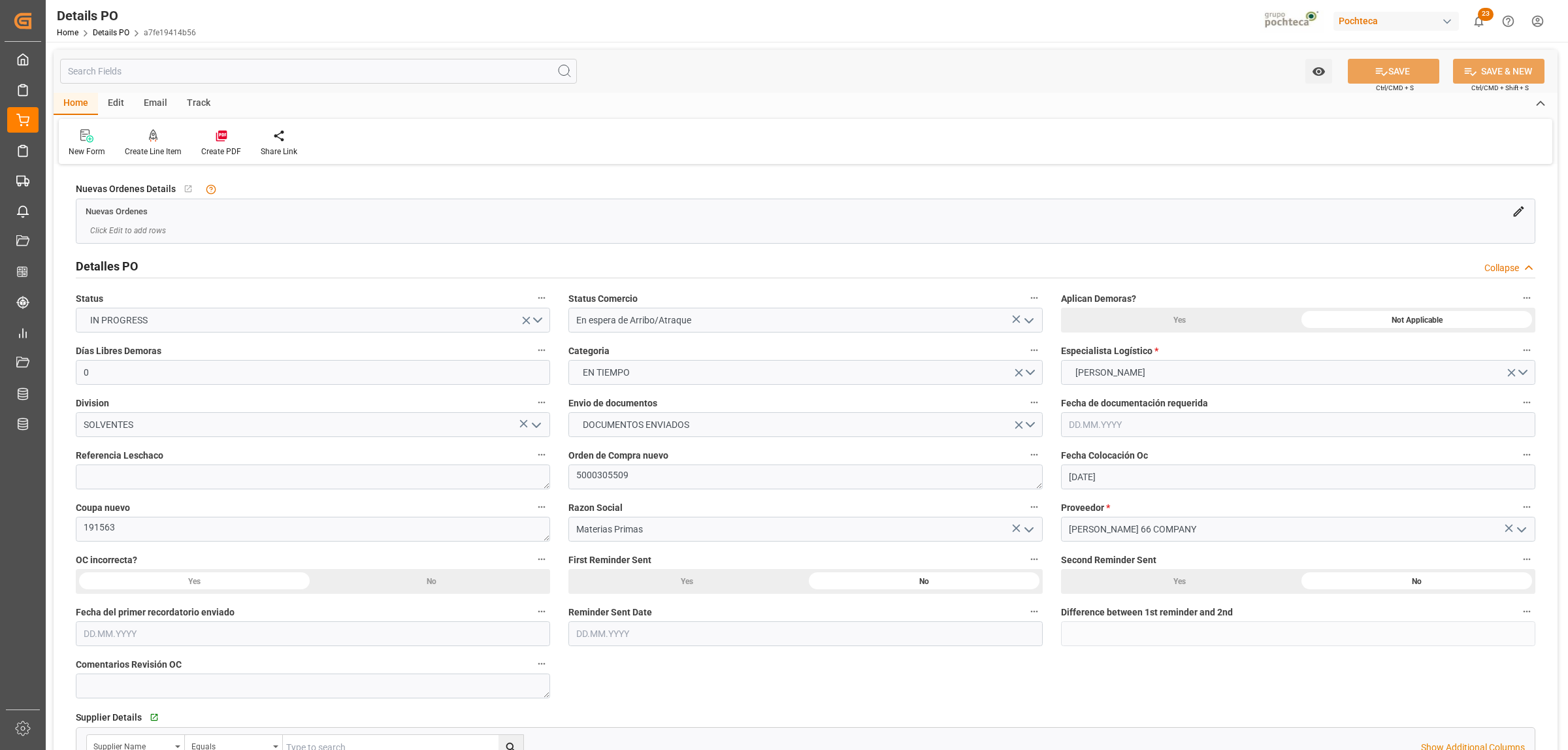
type input "26.06.2025"
type input "07.10.2025"
click at [215, 136] on icon at bounding box center [221, 136] width 13 height 13
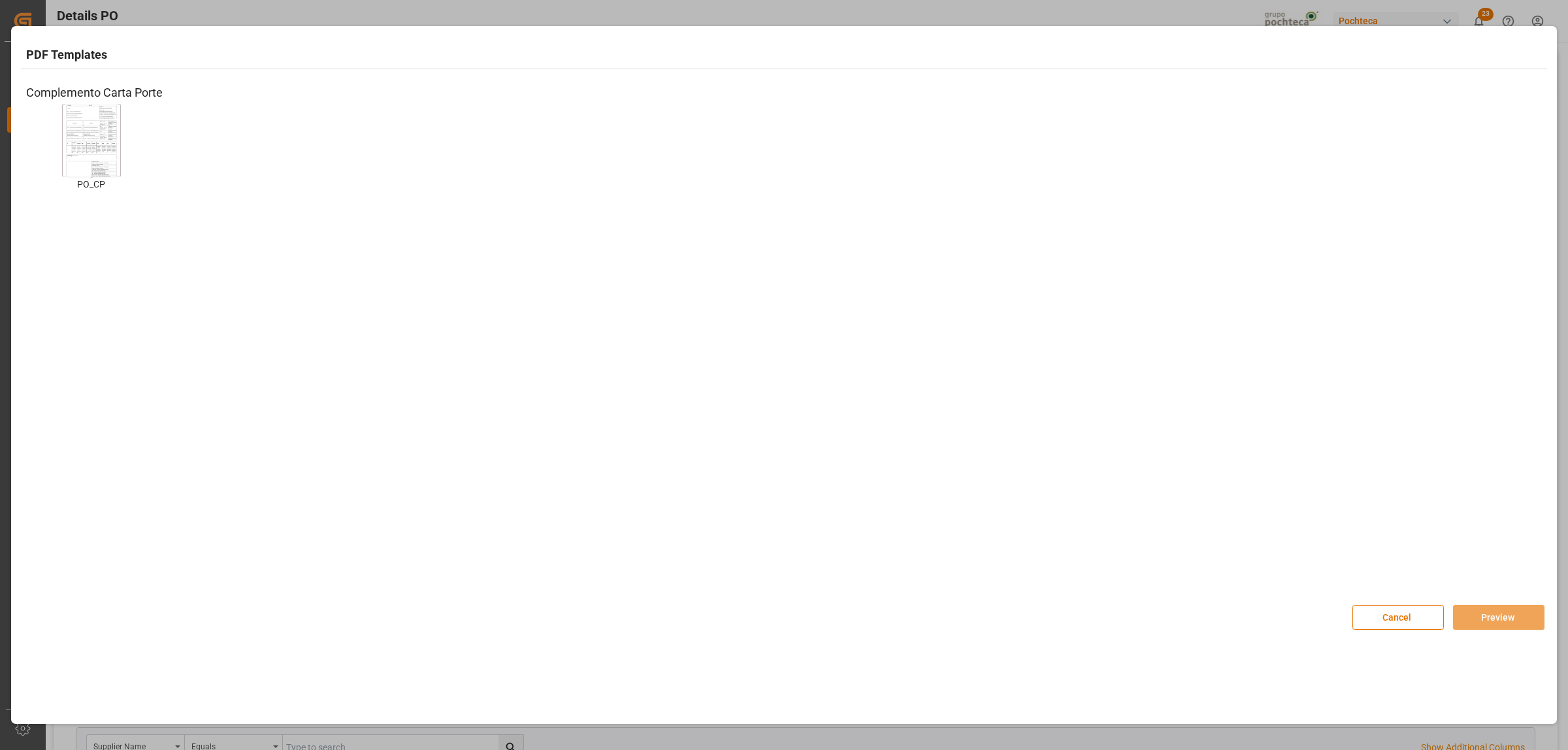
click at [111, 155] on img at bounding box center [91, 141] width 52 height 74
click at [1485, 619] on button "Preview" at bounding box center [1499, 617] width 92 height 25
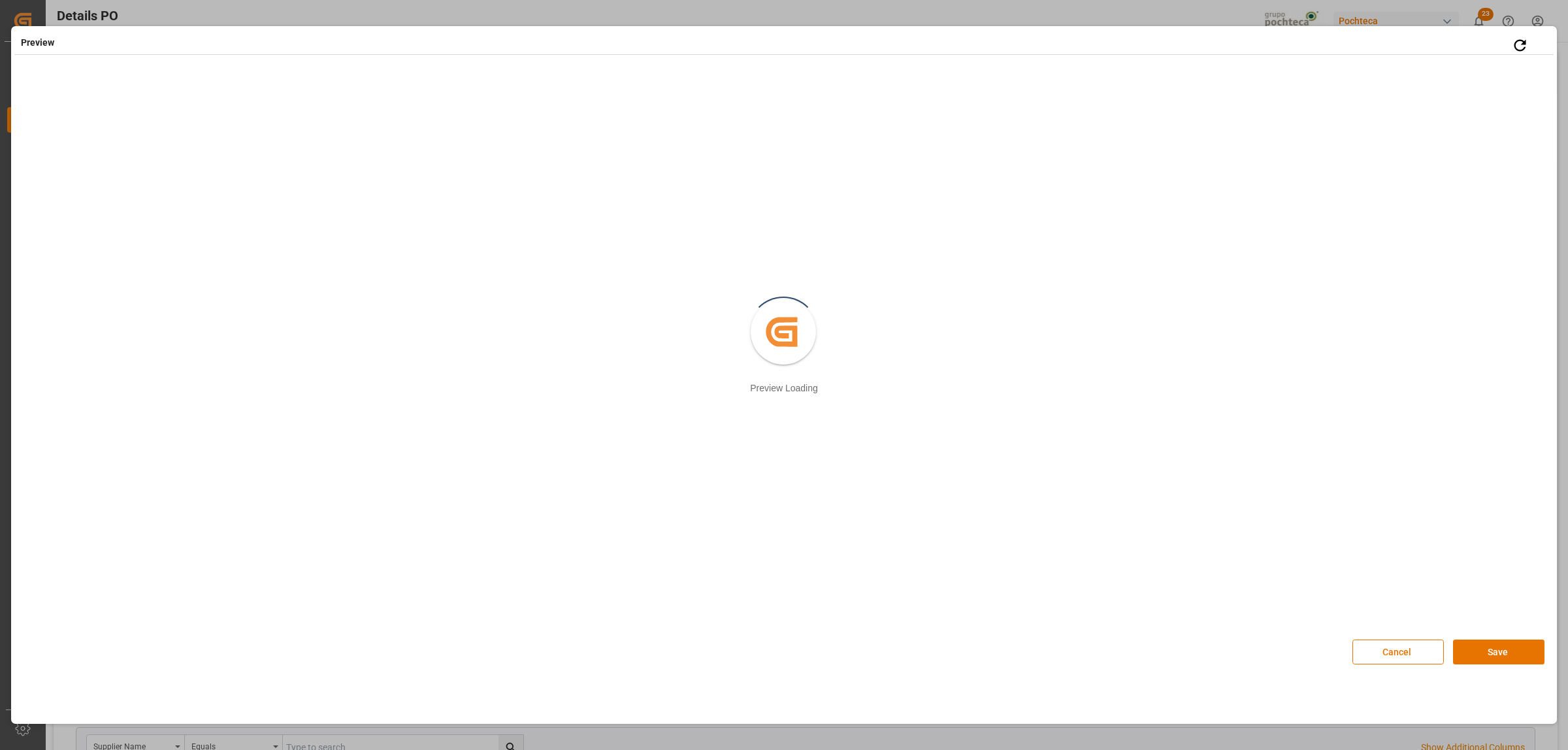
click at [1380, 654] on button "Cancel" at bounding box center [1398, 652] width 92 height 25
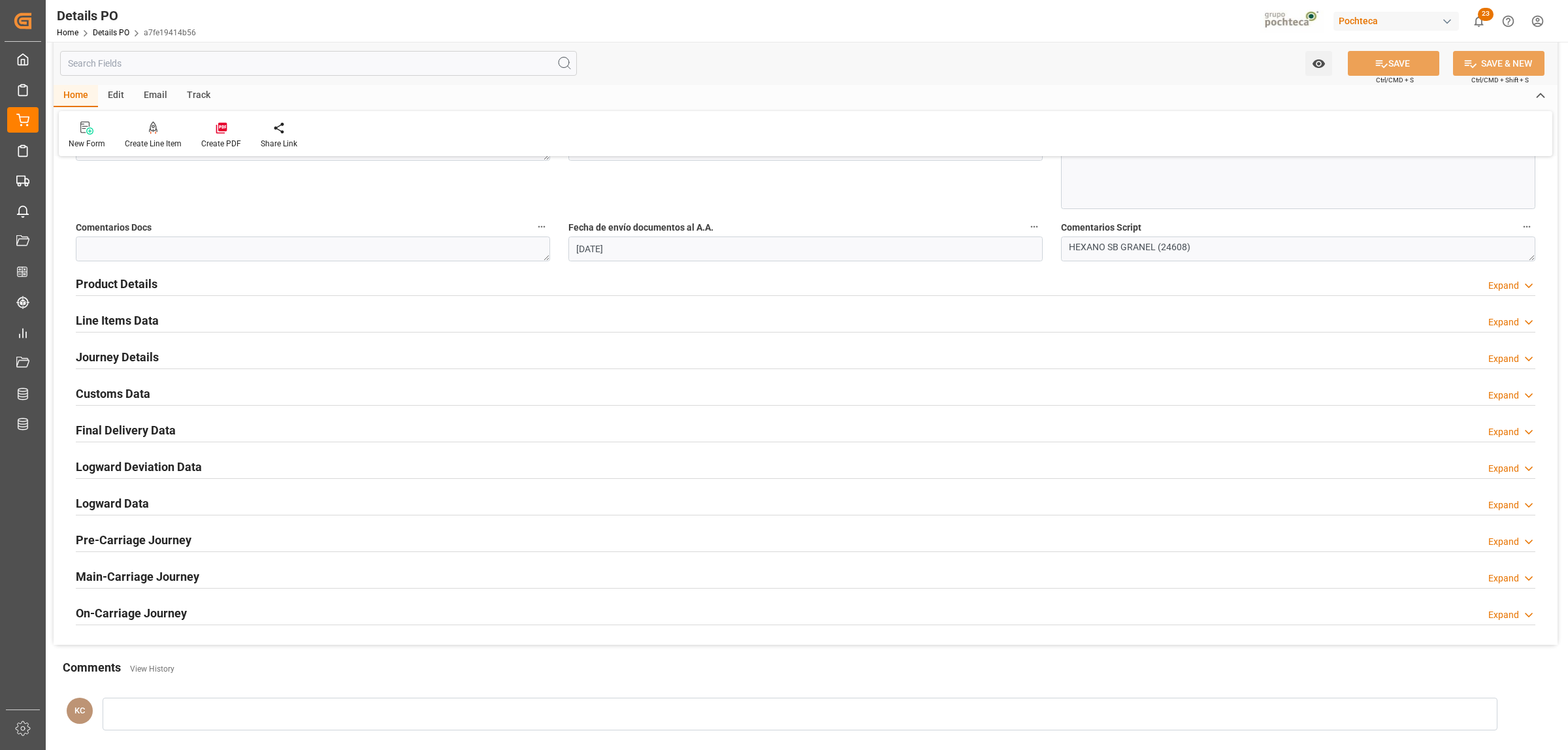
scroll to position [735, 0]
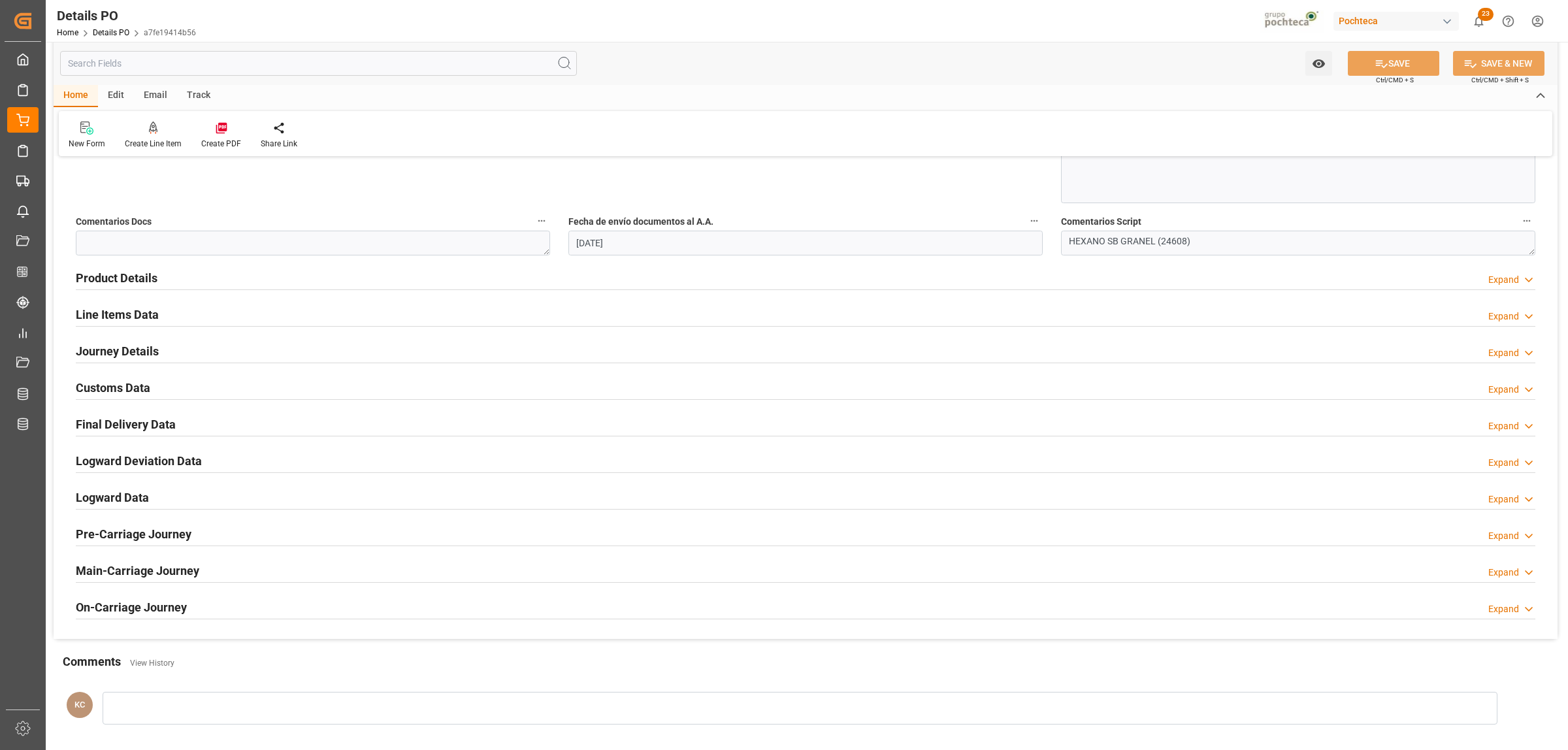
click at [115, 318] on h2 "Line Items Data" at bounding box center [117, 314] width 83 height 18
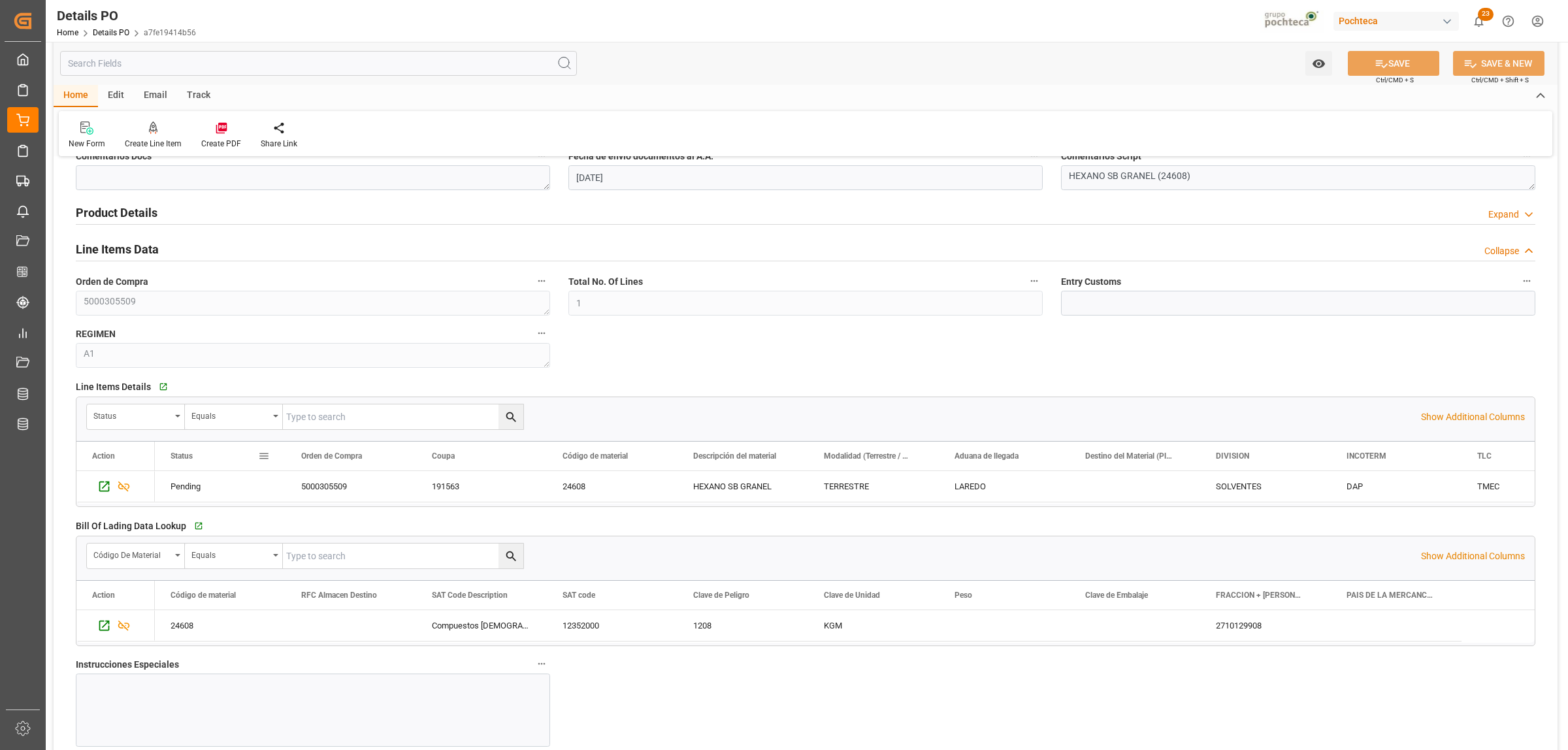
scroll to position [898, 0]
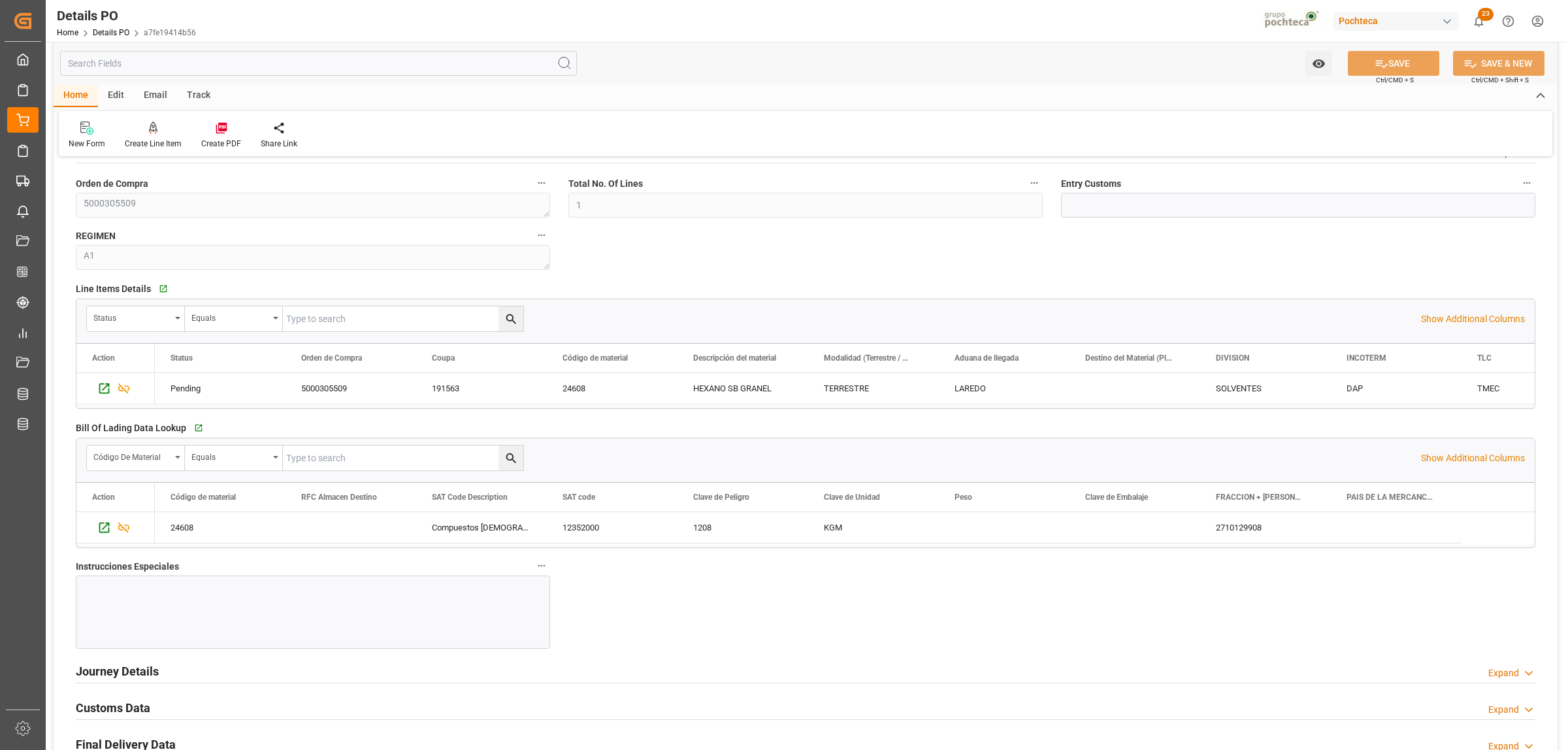
click at [165, 586] on div at bounding box center [312, 612] width 474 height 73
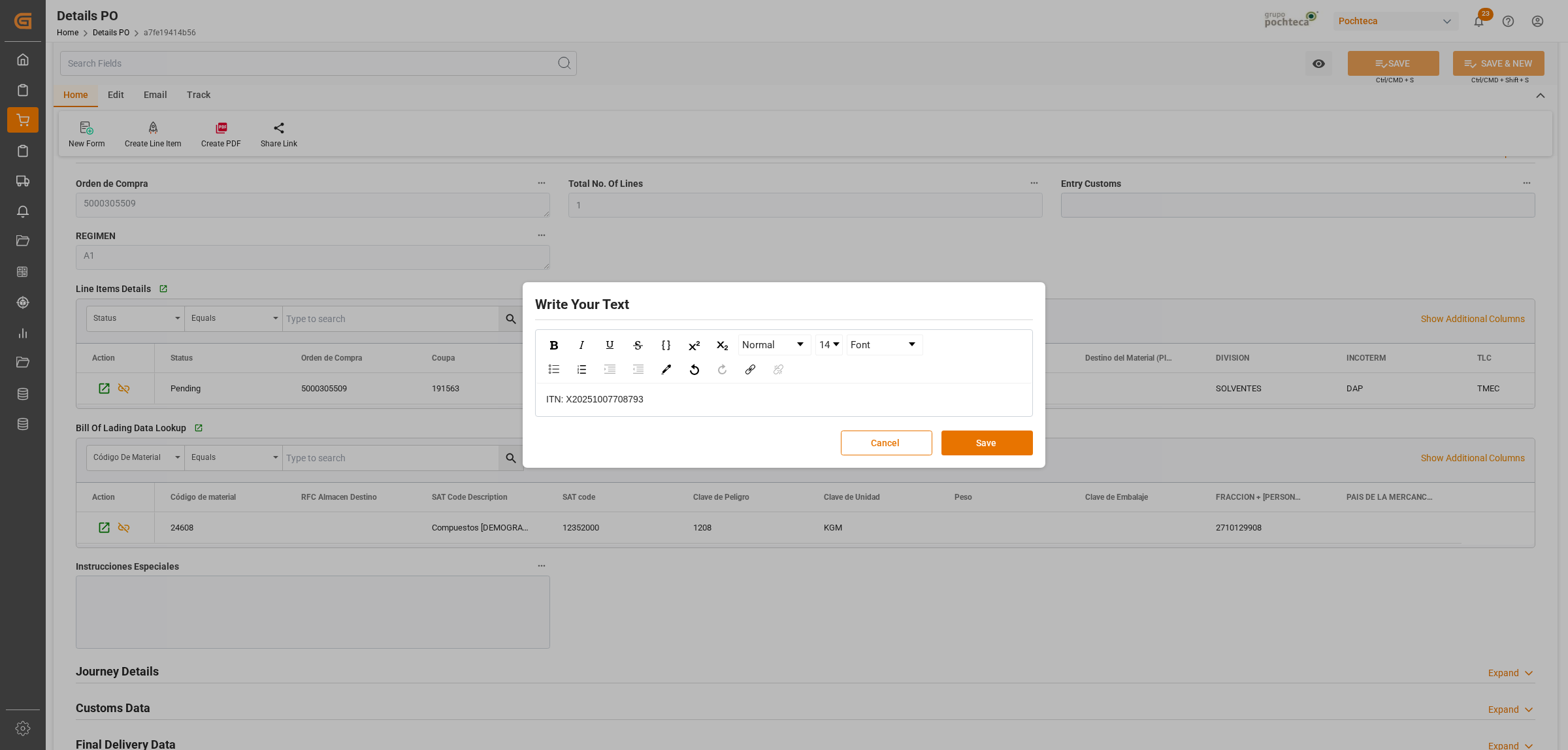
drag, startPoint x: 655, startPoint y: 408, endPoint x: 529, endPoint y: 406, distance: 126.0
click at [529, 406] on div "Write Your Text Normal 14 Font ITN: X20251007708793 Cancel Save" at bounding box center [784, 375] width 516 height 179
drag, startPoint x: 642, startPoint y: 406, endPoint x: 531, endPoint y: 406, distance: 111.0
click at [531, 406] on div "Write Your Text Normal 14 Font ITN: X20251007708793 Cancel Save" at bounding box center [784, 375] width 516 height 179
click at [549, 345] on div "rdw-inline-control" at bounding box center [553, 345] width 23 height 20
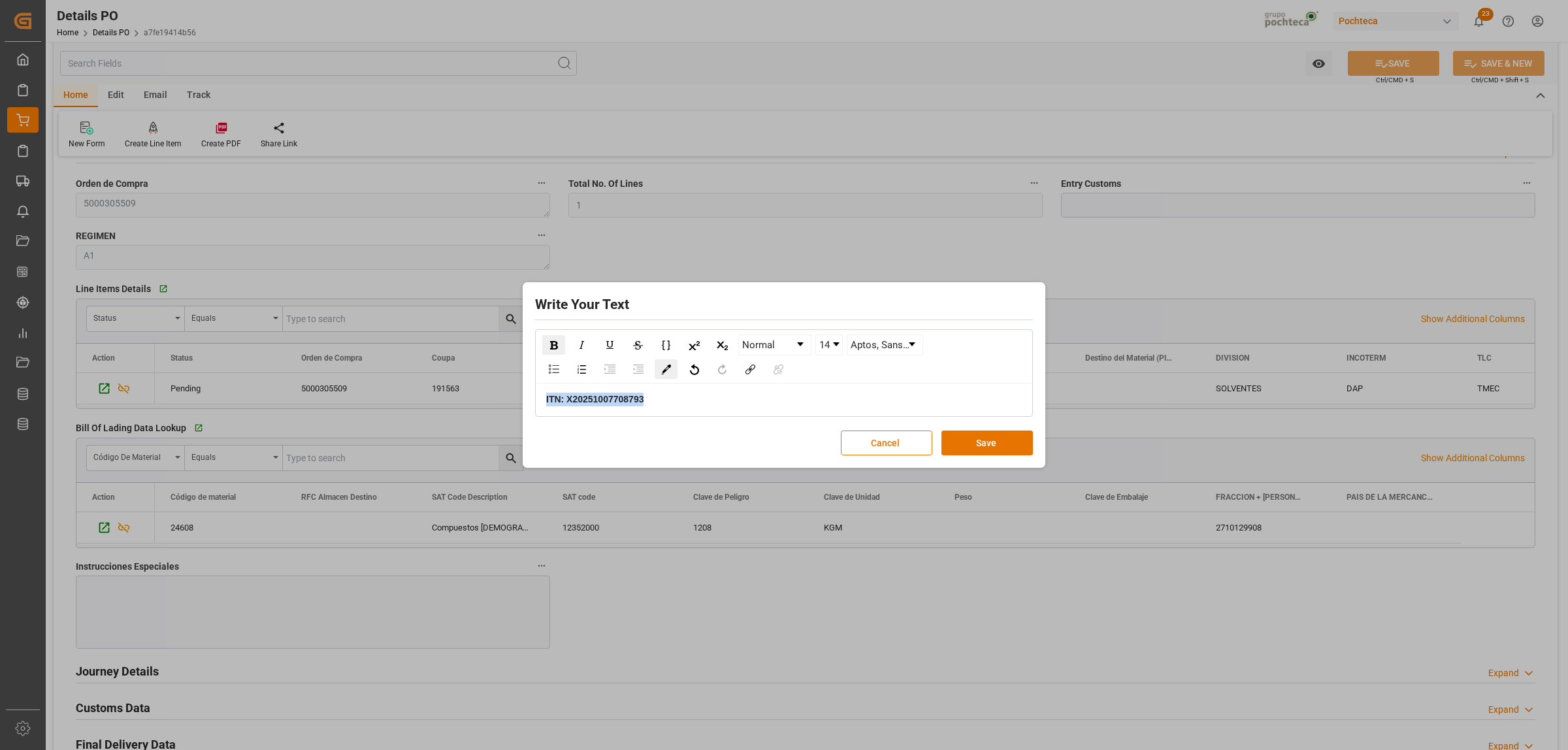
click at [665, 376] on div "rdw-color-picker" at bounding box center [666, 369] width 23 height 20
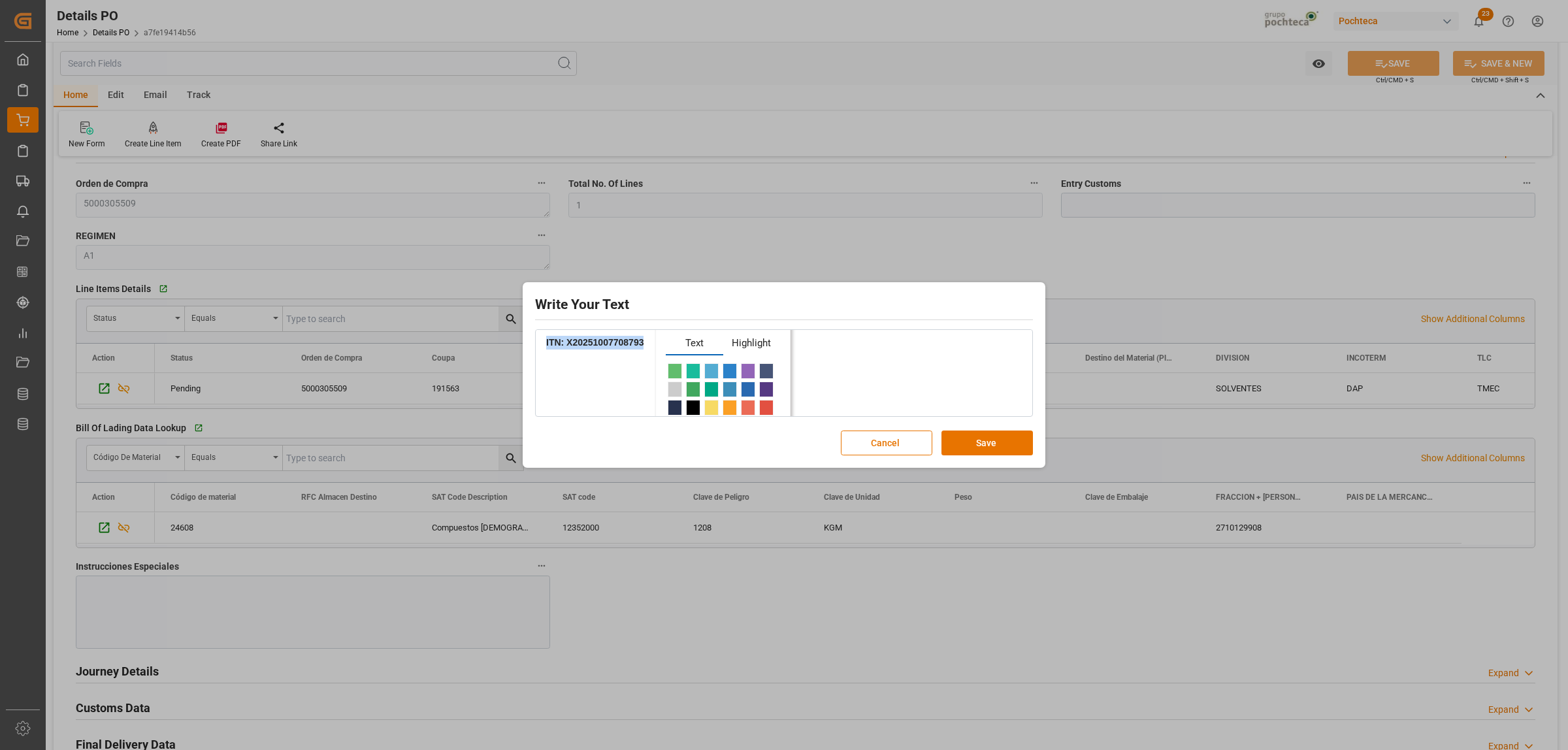
scroll to position [21, 0]
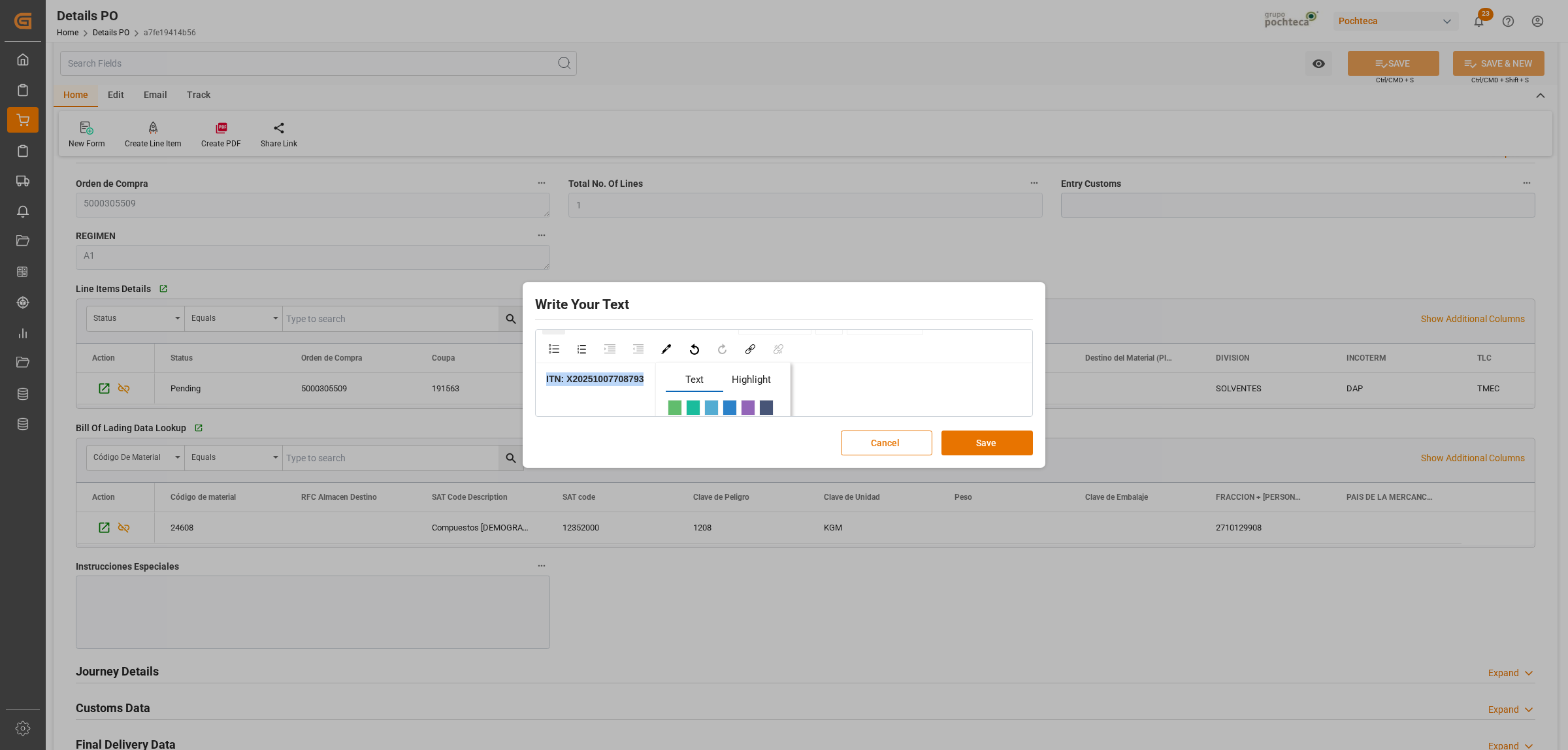
click at [690, 412] on span "rdw-color-picker" at bounding box center [693, 408] width 15 height 15
click at [841, 349] on link "14" at bounding box center [829, 345] width 26 height 20
click at [829, 408] on li "24" at bounding box center [829, 412] width 26 height 16
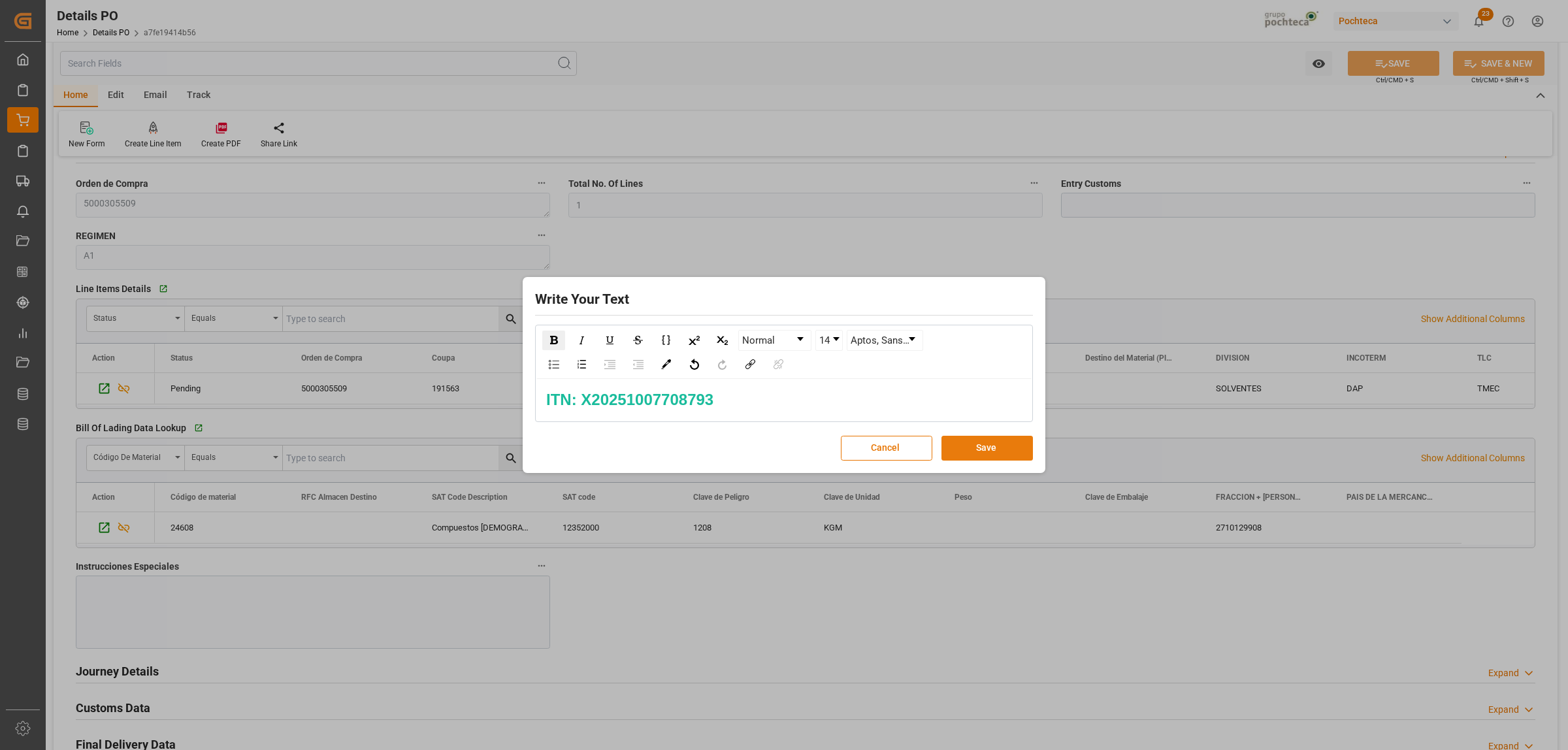
click at [986, 449] on button "Save" at bounding box center [987, 448] width 92 height 25
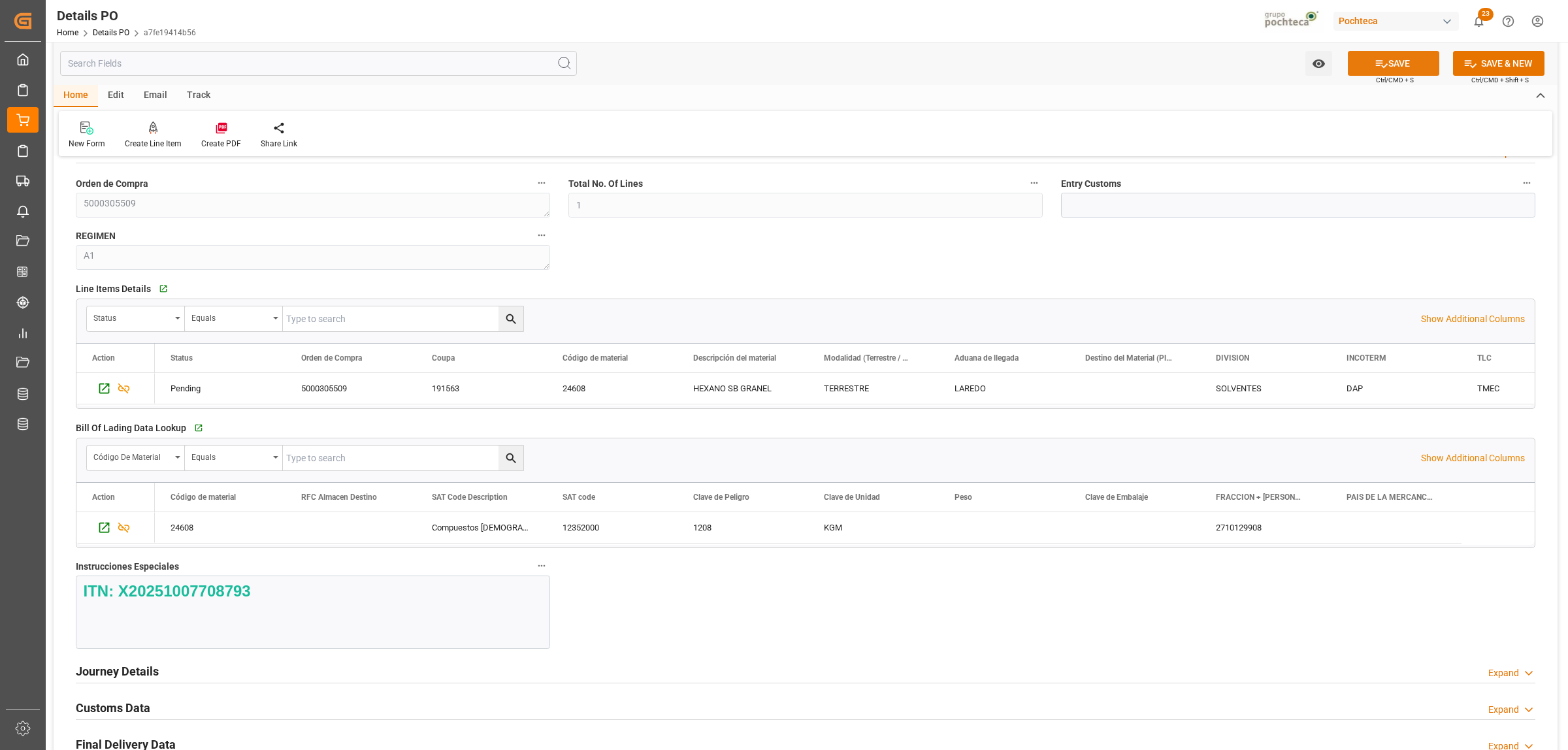
click at [1399, 67] on button "SAVE" at bounding box center [1393, 63] width 92 height 25
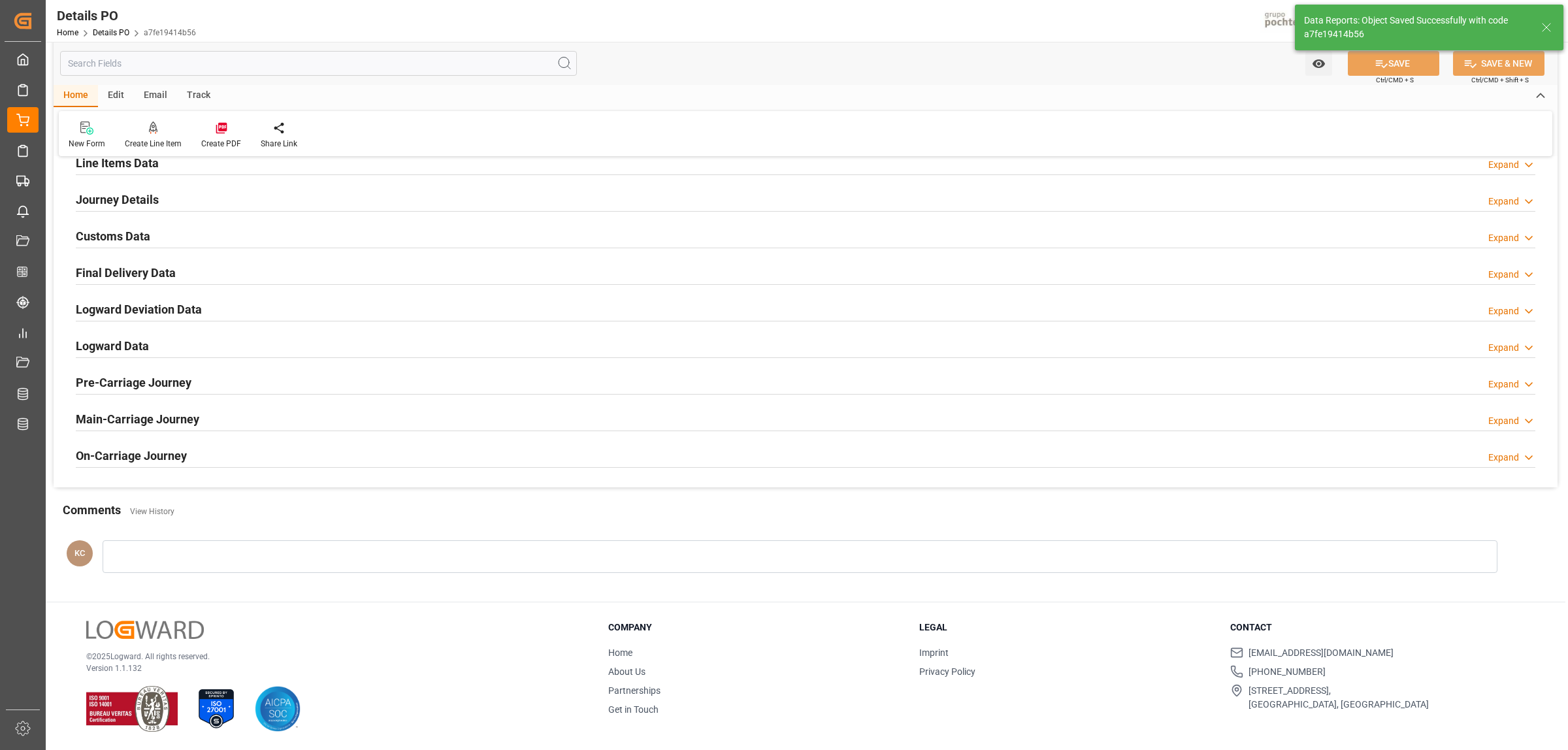
scroll to position [889, 0]
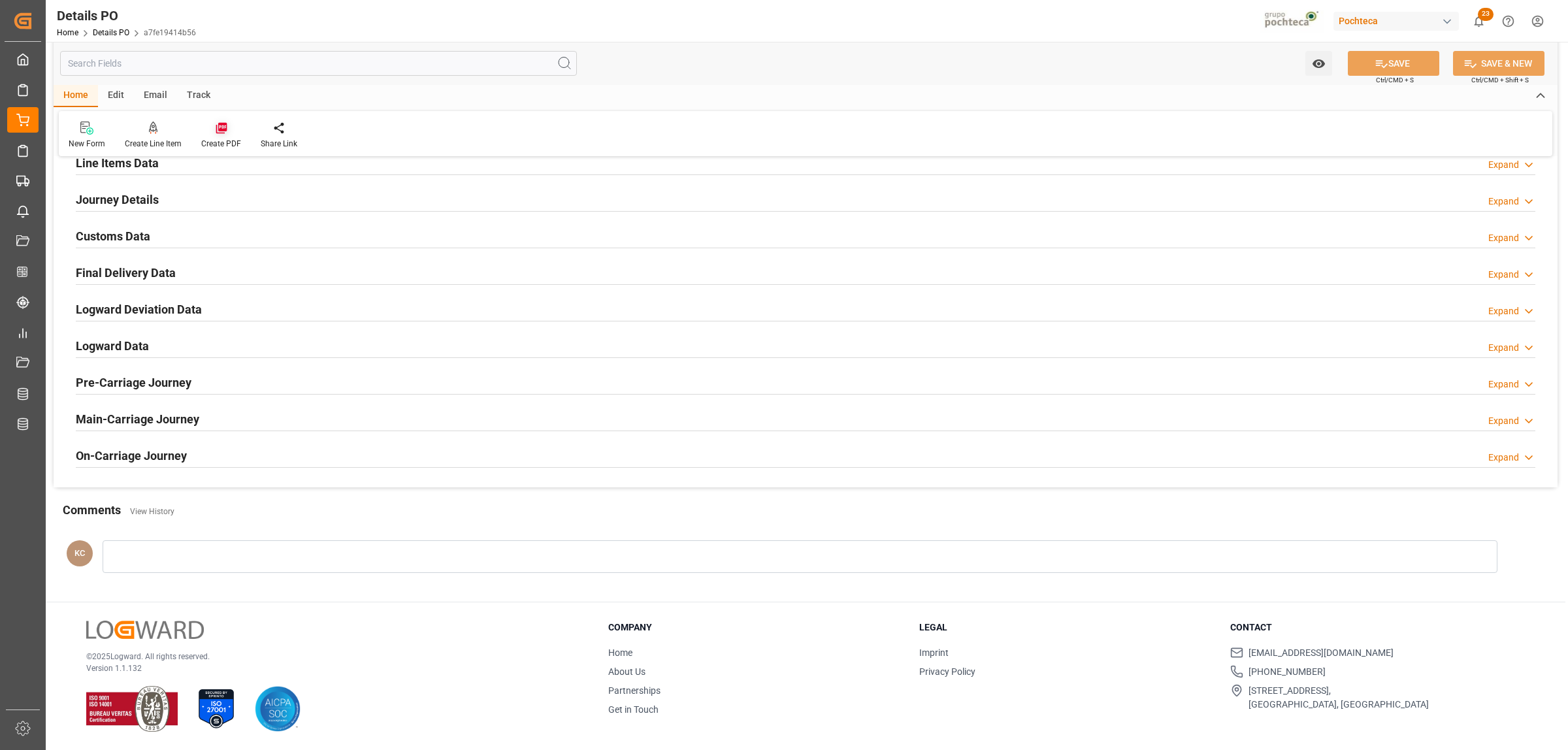
click at [222, 126] on icon at bounding box center [221, 128] width 13 height 13
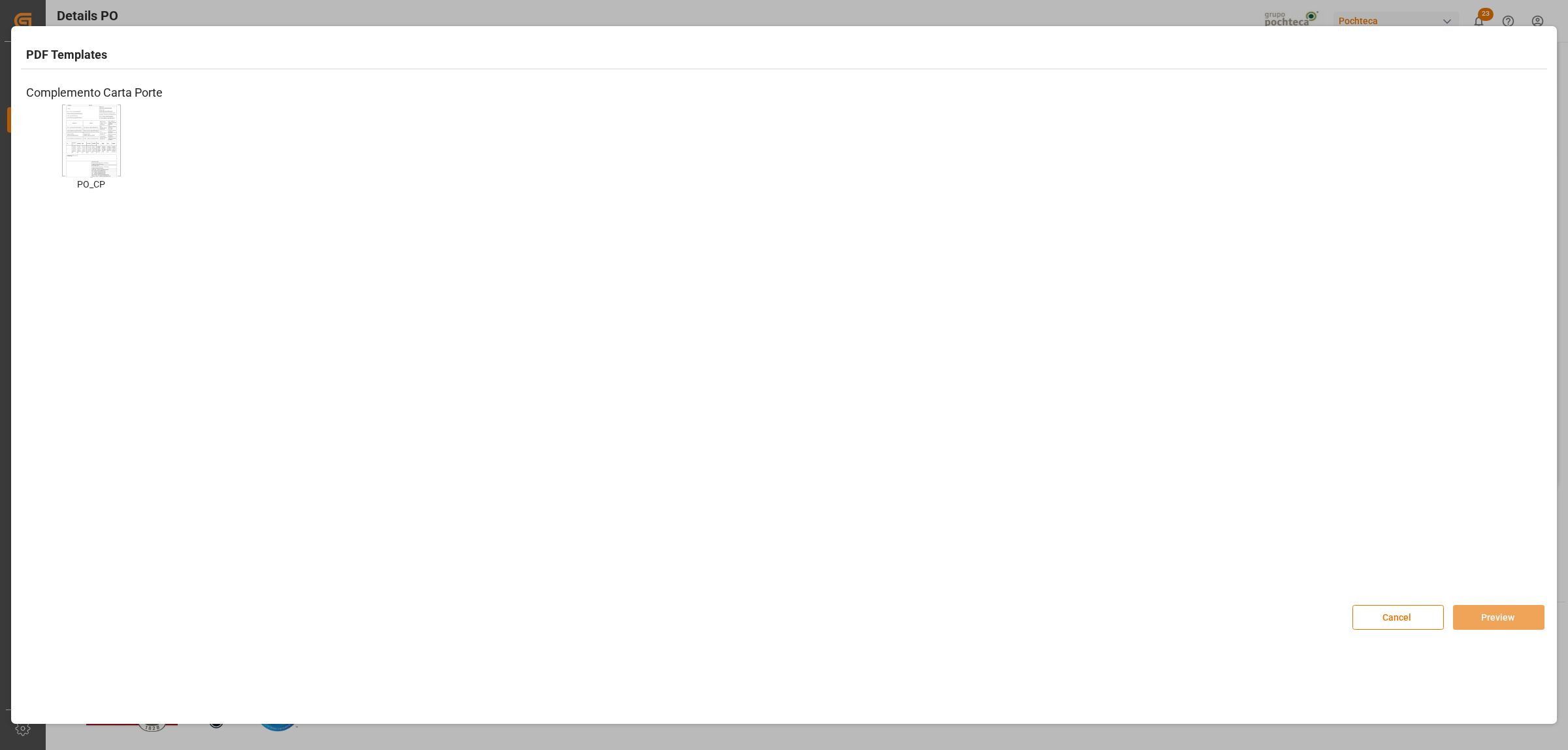
click at [69, 151] on img at bounding box center [91, 141] width 52 height 74
click at [1475, 611] on button "Preview" at bounding box center [1499, 617] width 92 height 25
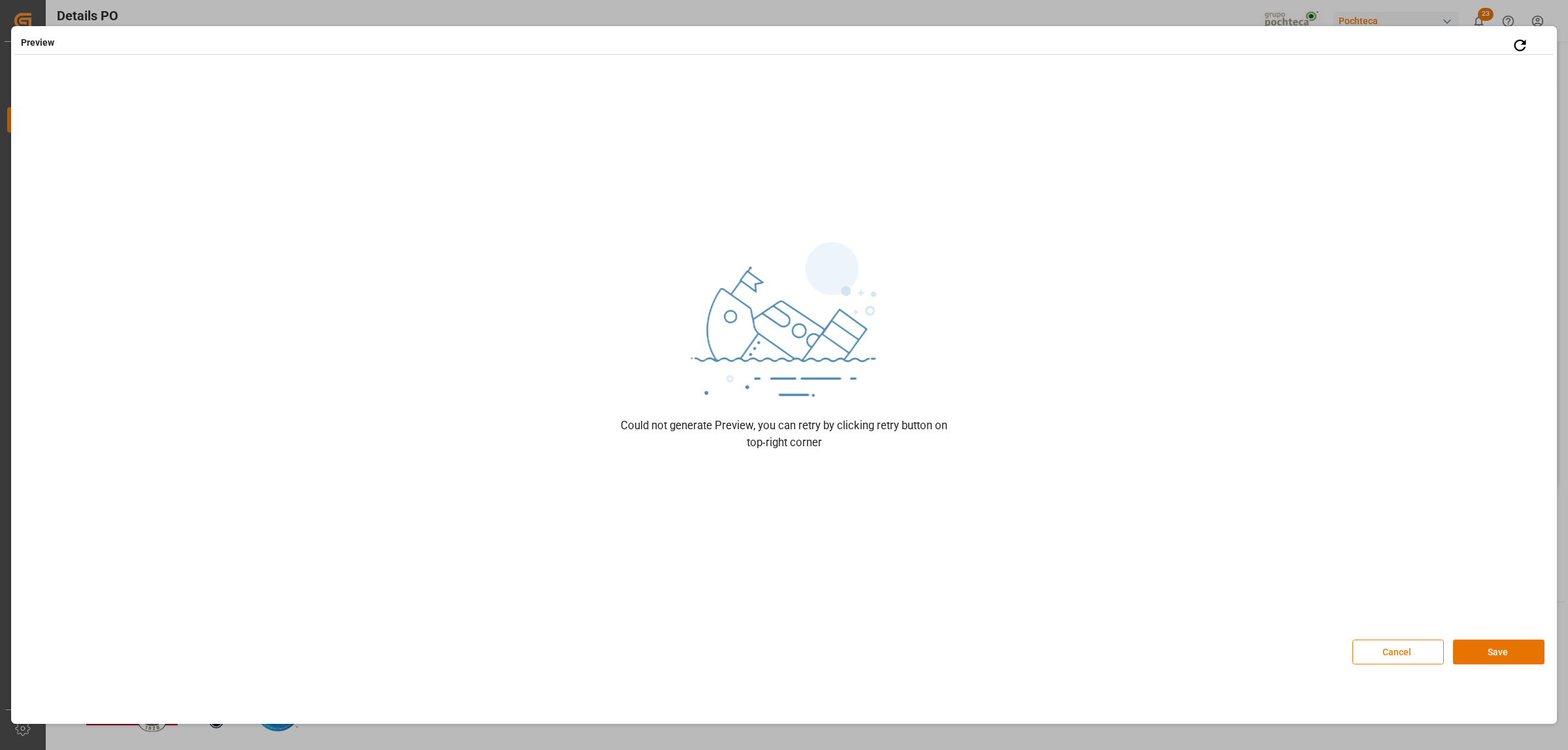
click at [1406, 658] on button "Cancel" at bounding box center [1398, 652] width 92 height 25
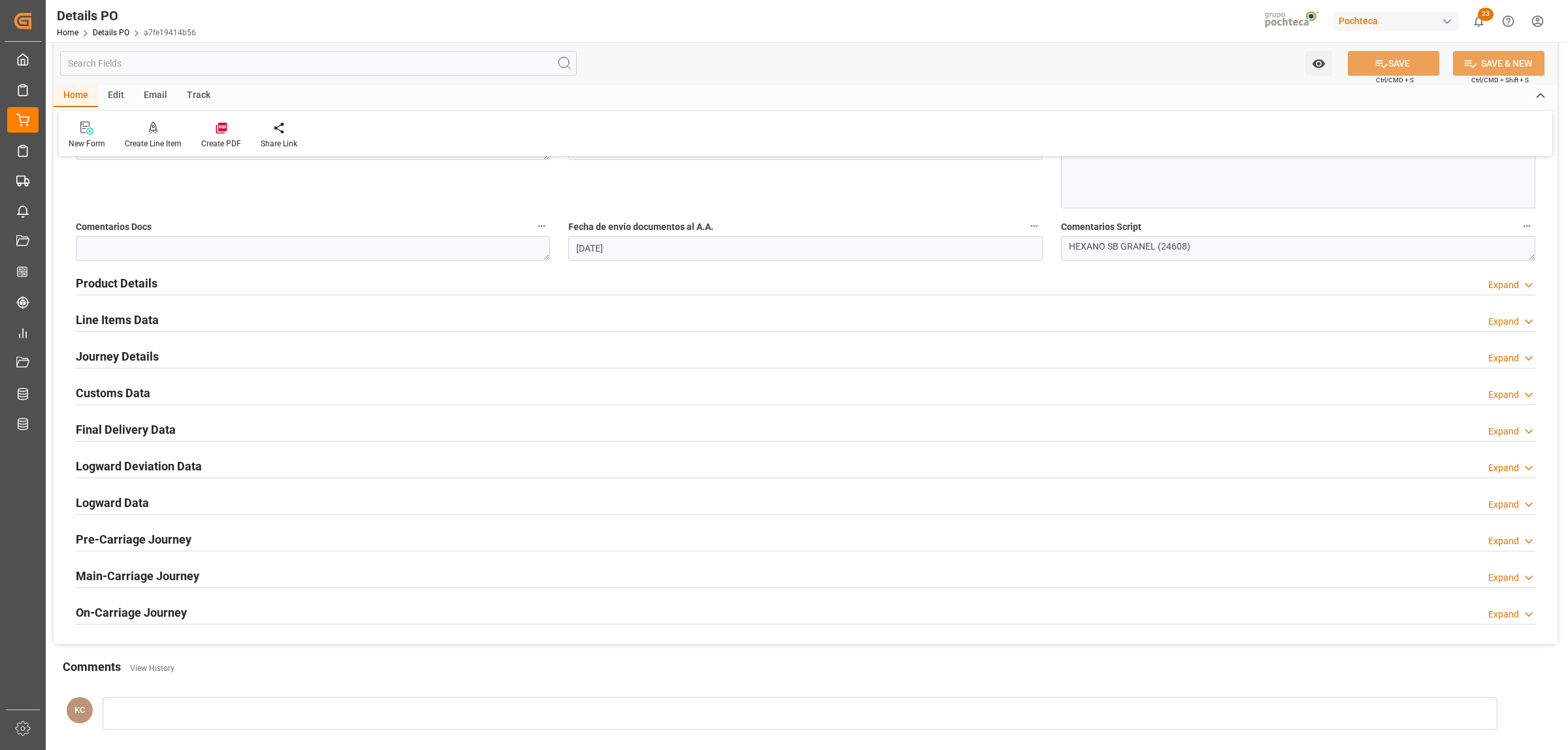
scroll to position [725, 0]
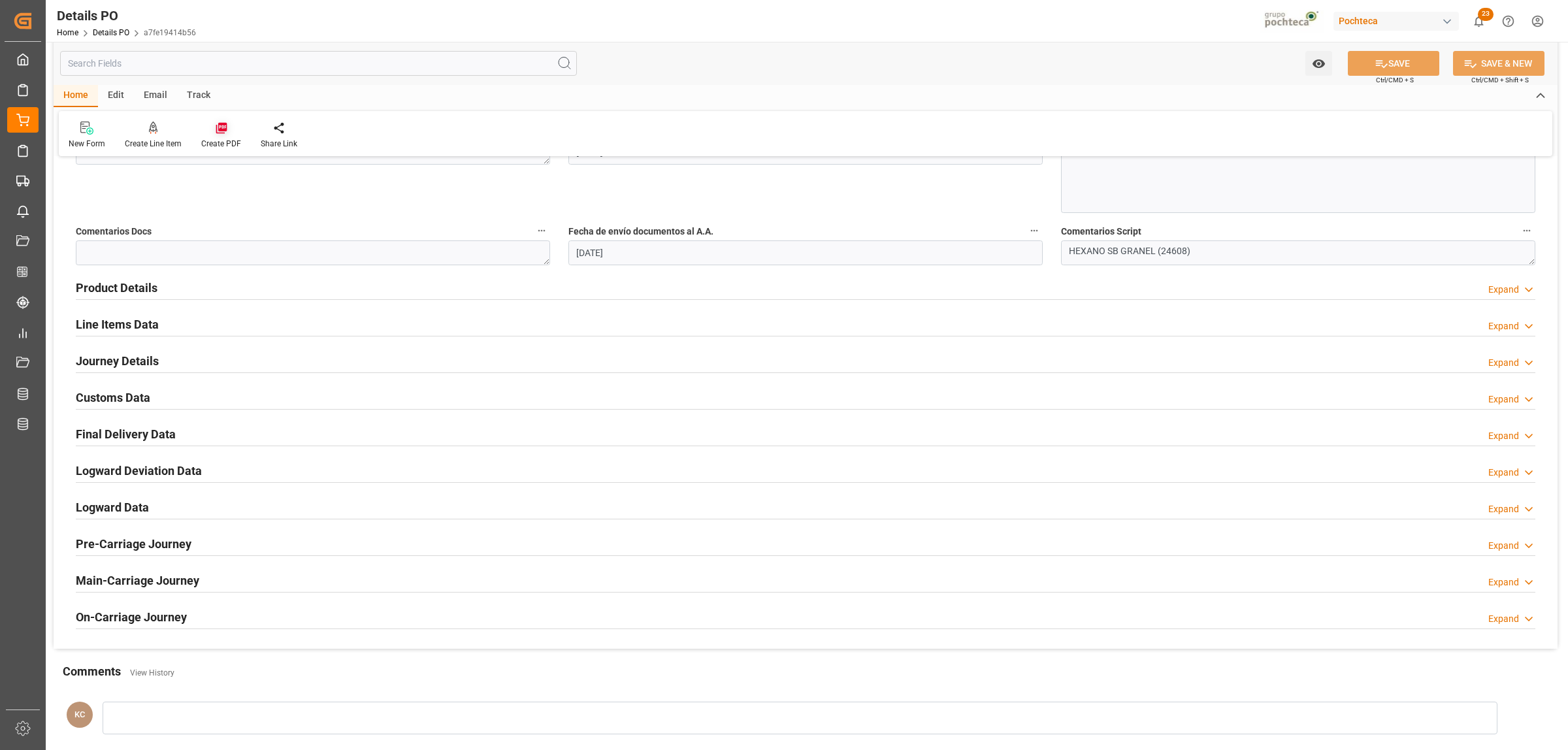
click at [222, 130] on icon at bounding box center [220, 128] width 11 height 11
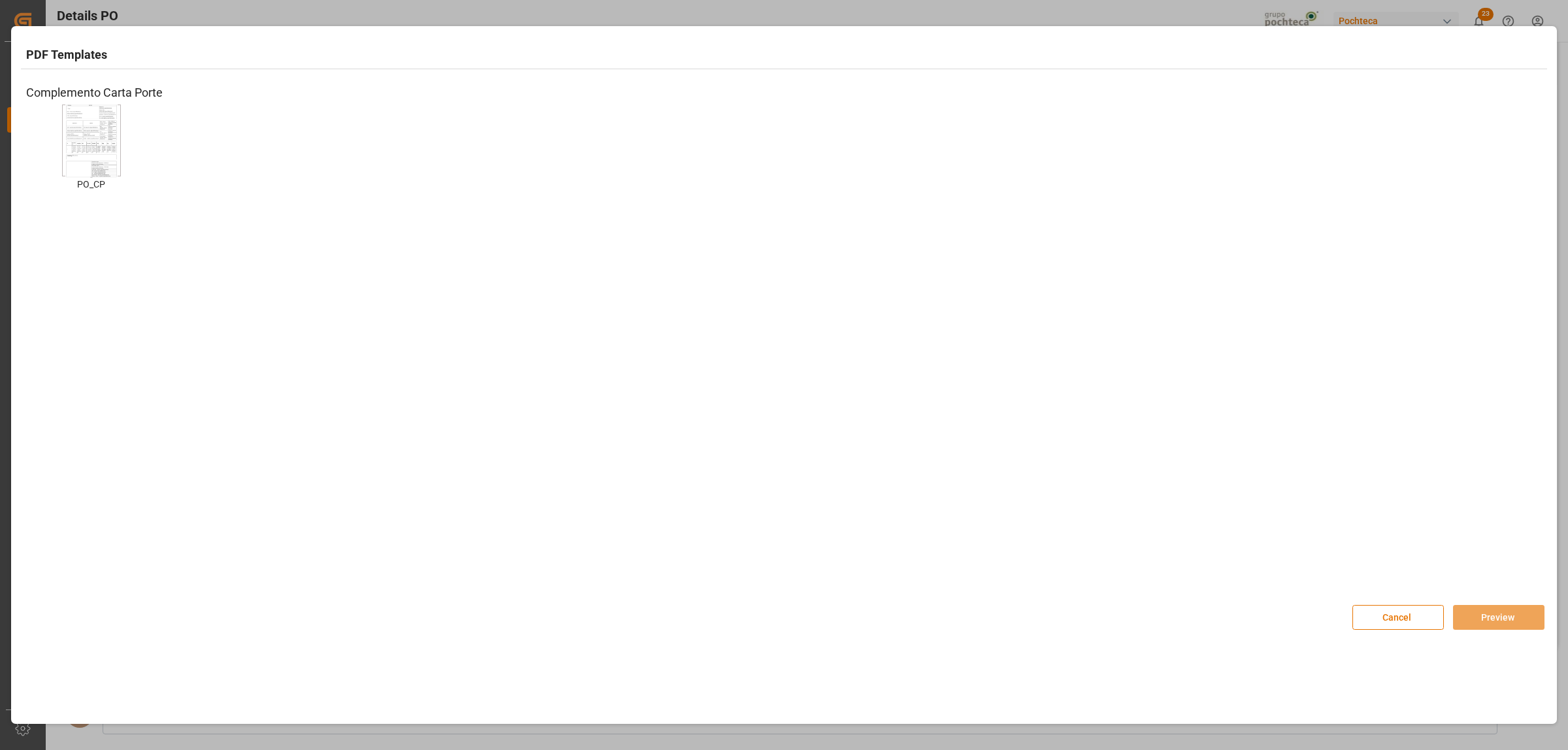
click at [69, 137] on img at bounding box center [91, 141] width 52 height 74
click at [1490, 625] on button "Preview" at bounding box center [1499, 617] width 92 height 25
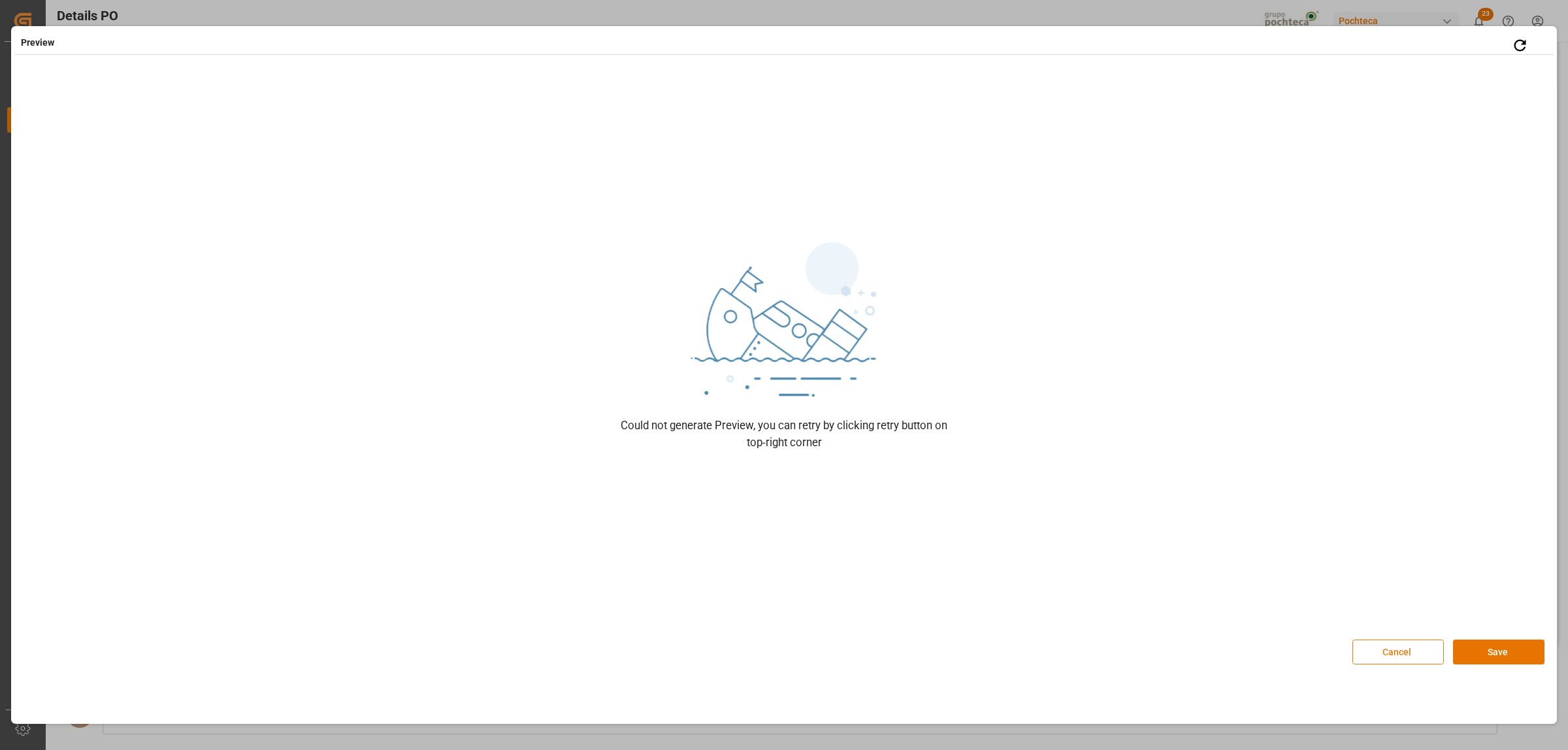
click at [1410, 648] on button "Cancel" at bounding box center [1398, 652] width 92 height 25
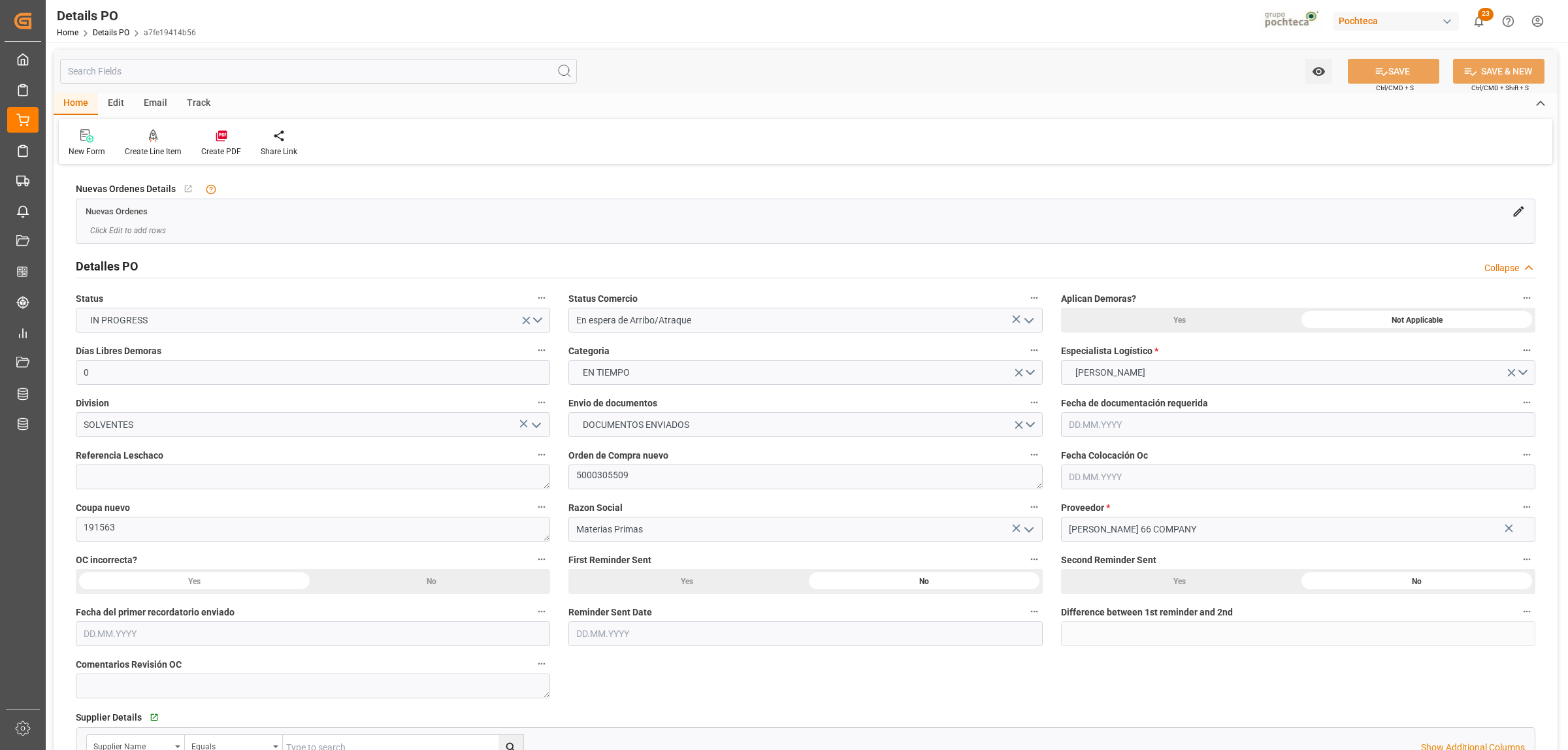
type input "[DATE]"
click at [216, 134] on icon at bounding box center [221, 136] width 13 height 13
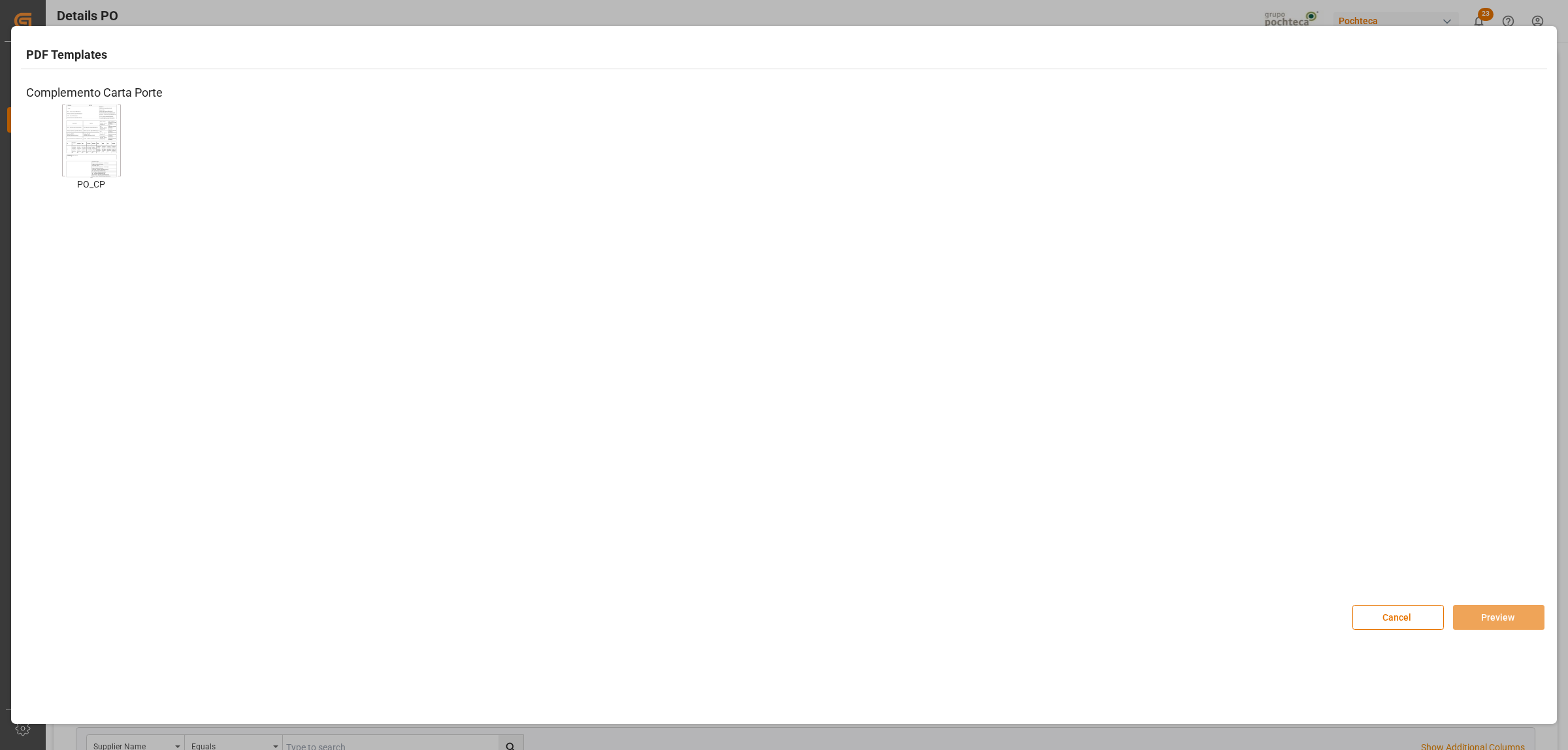
click at [83, 159] on img at bounding box center [91, 141] width 52 height 74
click at [1475, 621] on button "Preview" at bounding box center [1499, 617] width 92 height 25
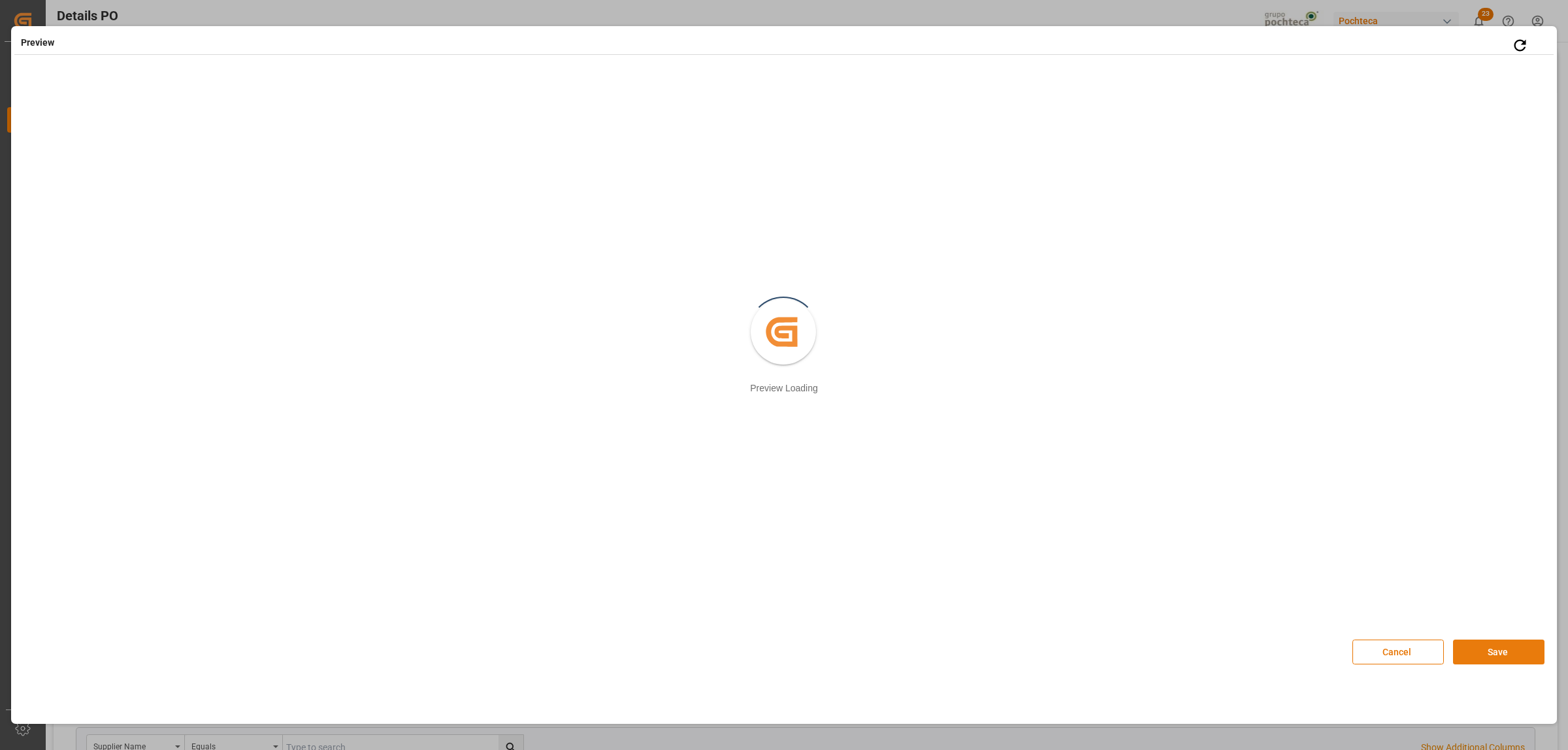
click at [1467, 654] on button "Save" at bounding box center [1499, 652] width 92 height 25
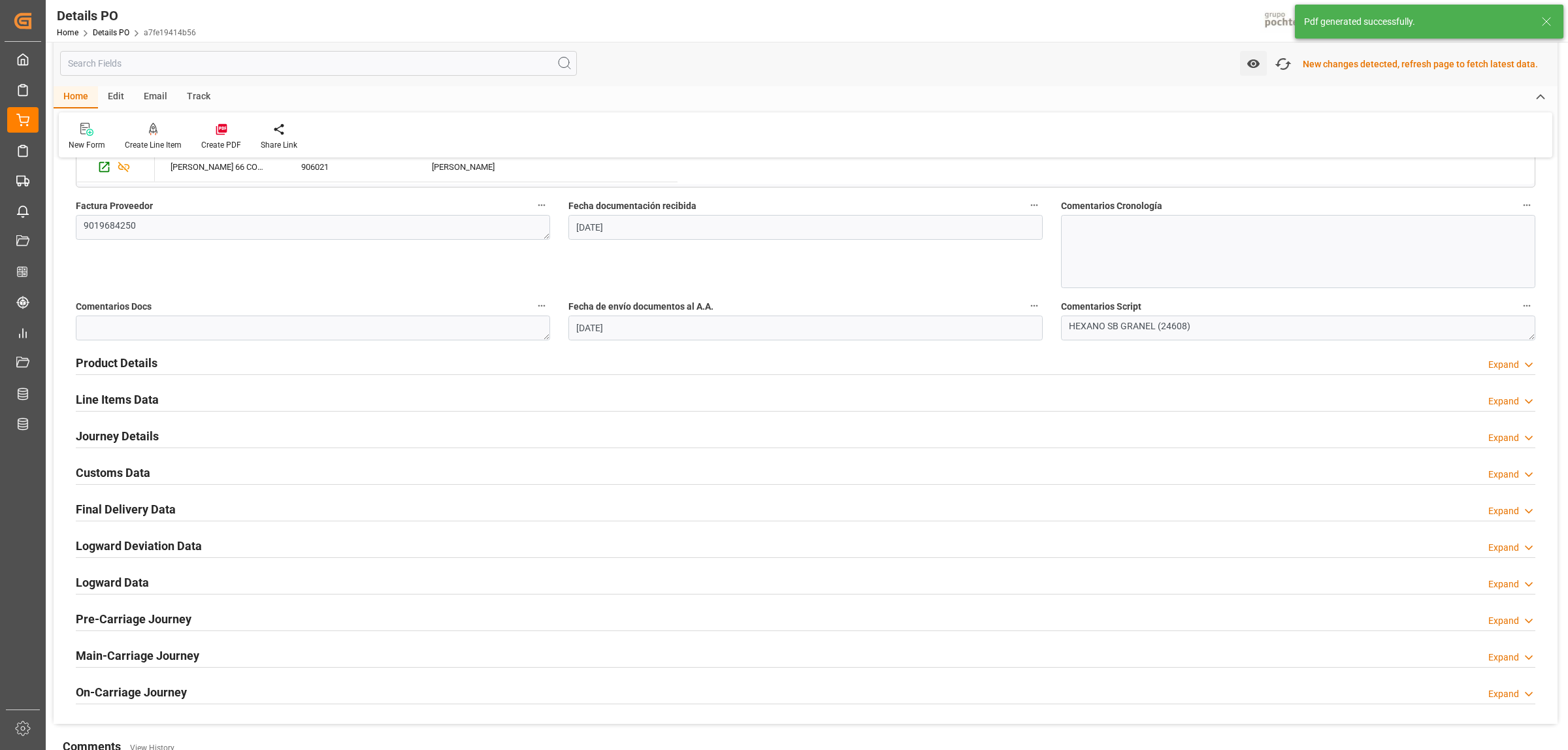
scroll to position [654, 0]
click at [139, 475] on h2 "Customs Data" at bounding box center [112, 470] width 75 height 18
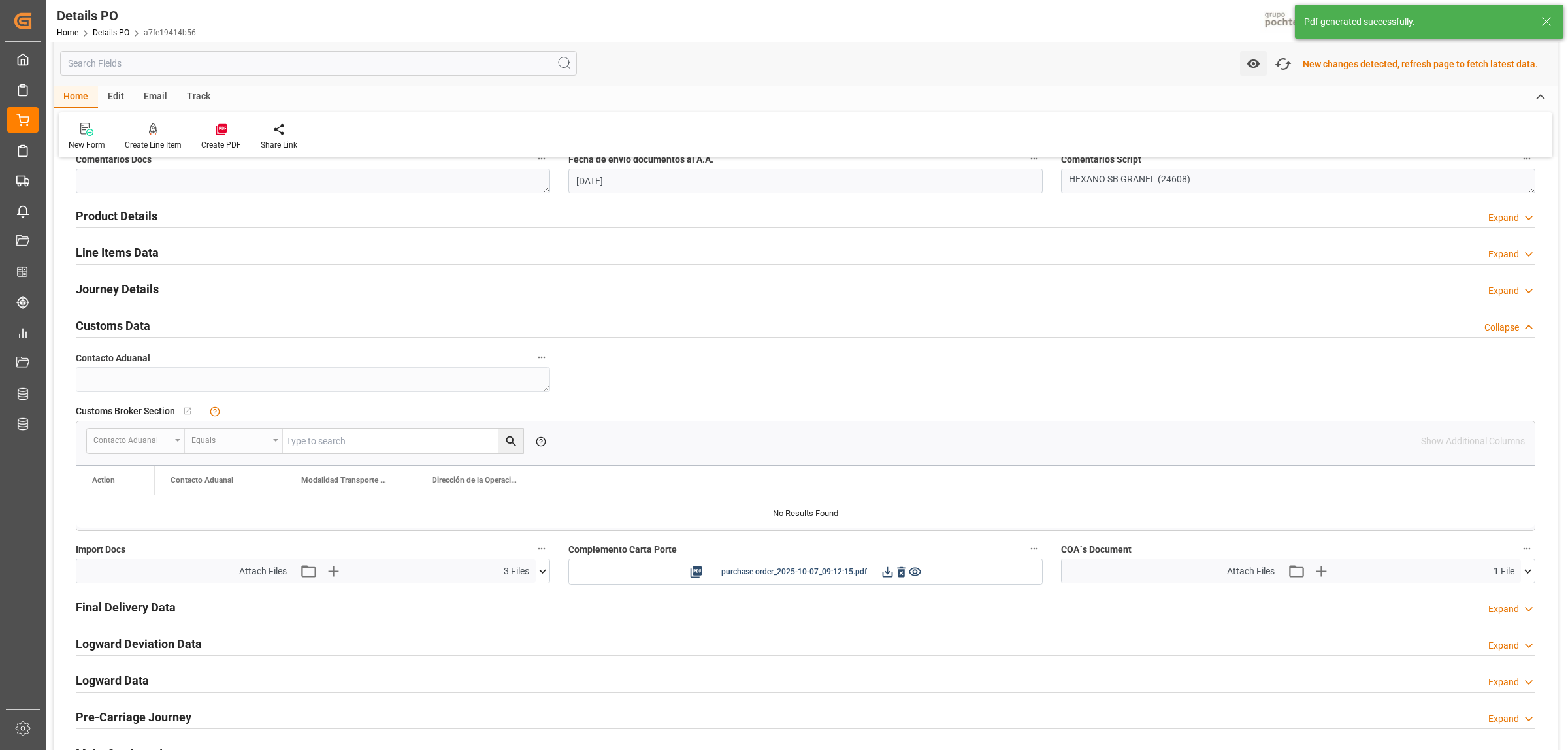
scroll to position [817, 0]
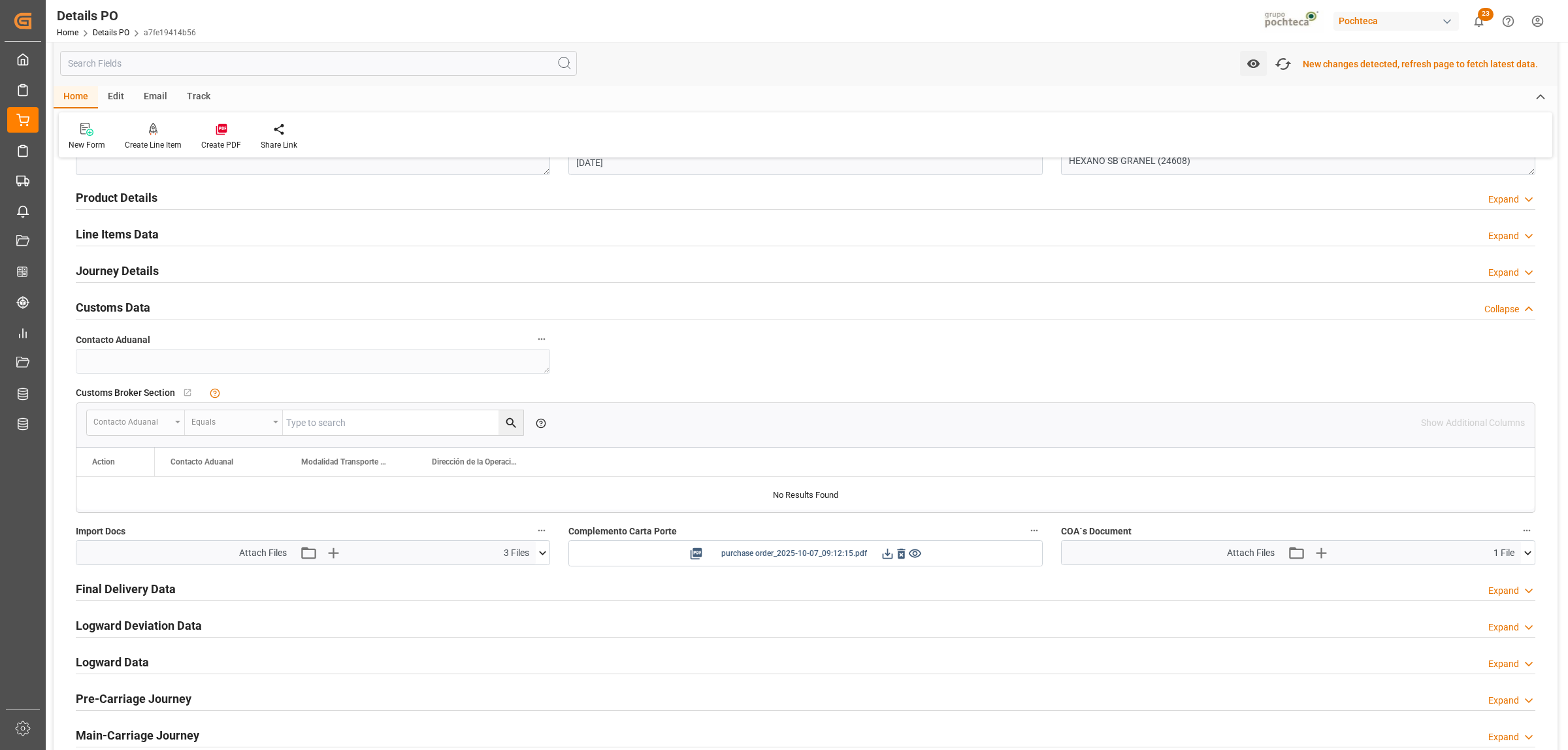
click at [883, 549] on icon at bounding box center [888, 554] width 14 height 14
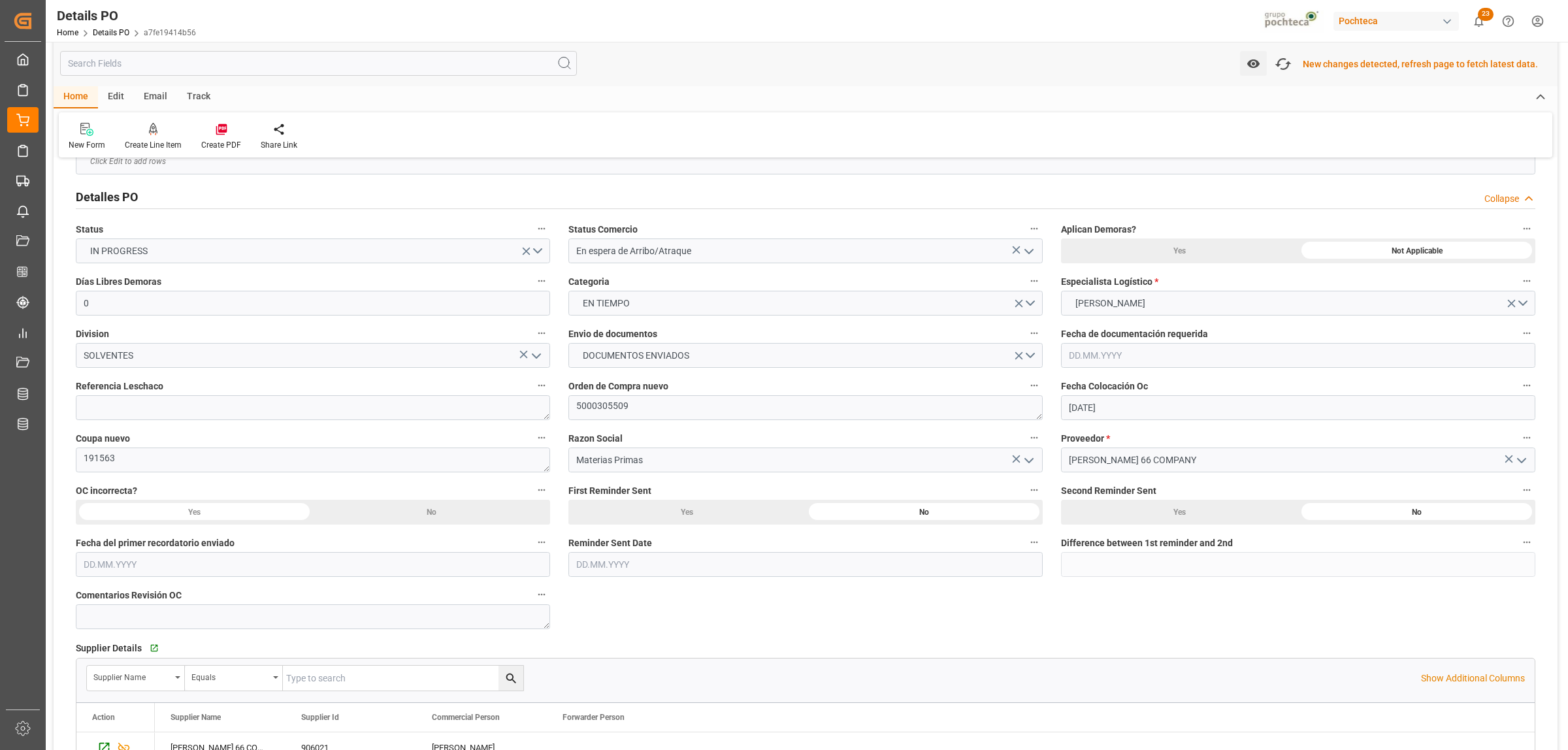
scroll to position [0, 0]
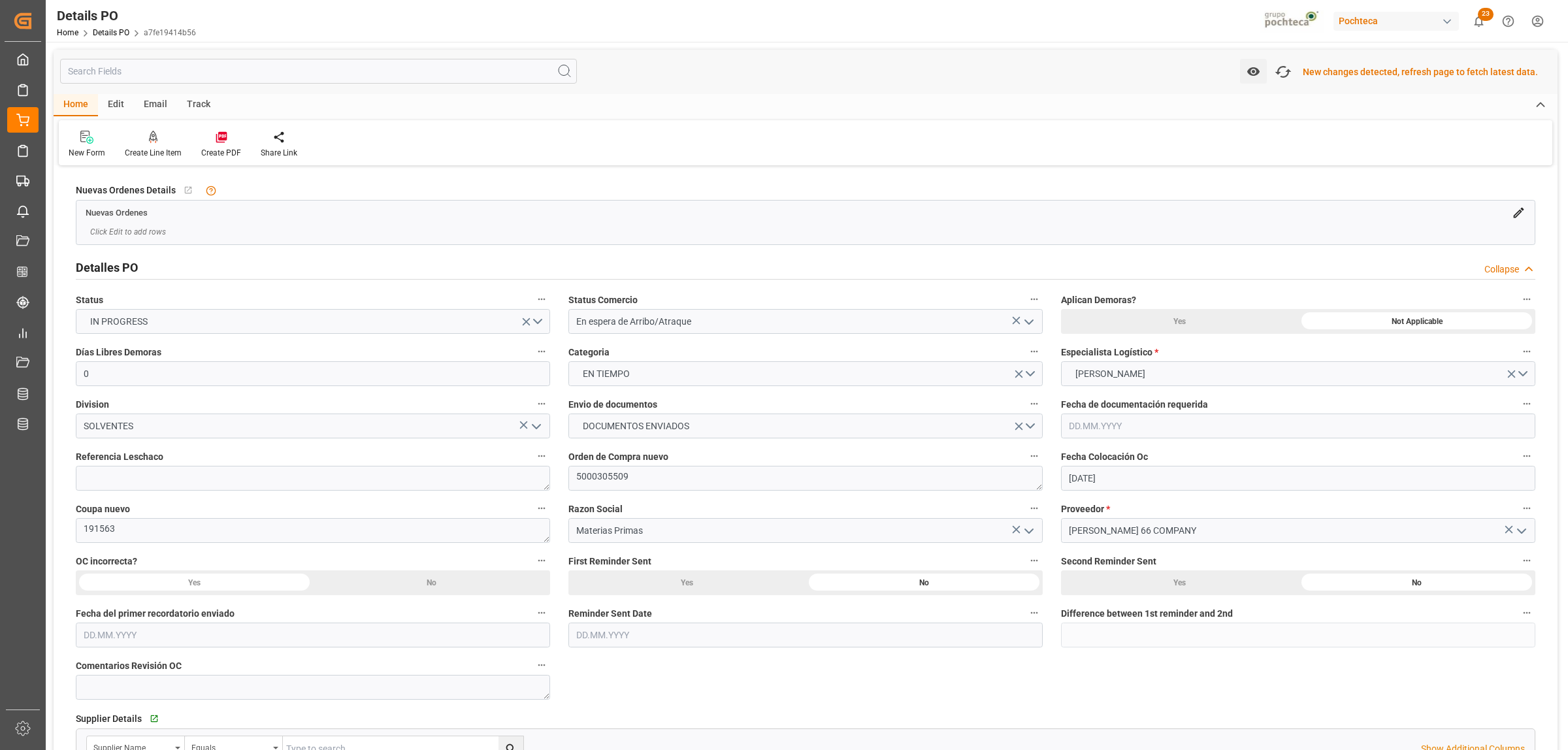
drag, startPoint x: 618, startPoint y: 477, endPoint x: 630, endPoint y: 475, distance: 12.2
click at [618, 477] on textarea "5000305509" at bounding box center [805, 478] width 474 height 25
drag, startPoint x: 630, startPoint y: 475, endPoint x: 574, endPoint y: 477, distance: 56.0
click at [574, 477] on textarea "5000305509" at bounding box center [805, 478] width 474 height 25
drag, startPoint x: 117, startPoint y: 529, endPoint x: 73, endPoint y: 530, distance: 44.0
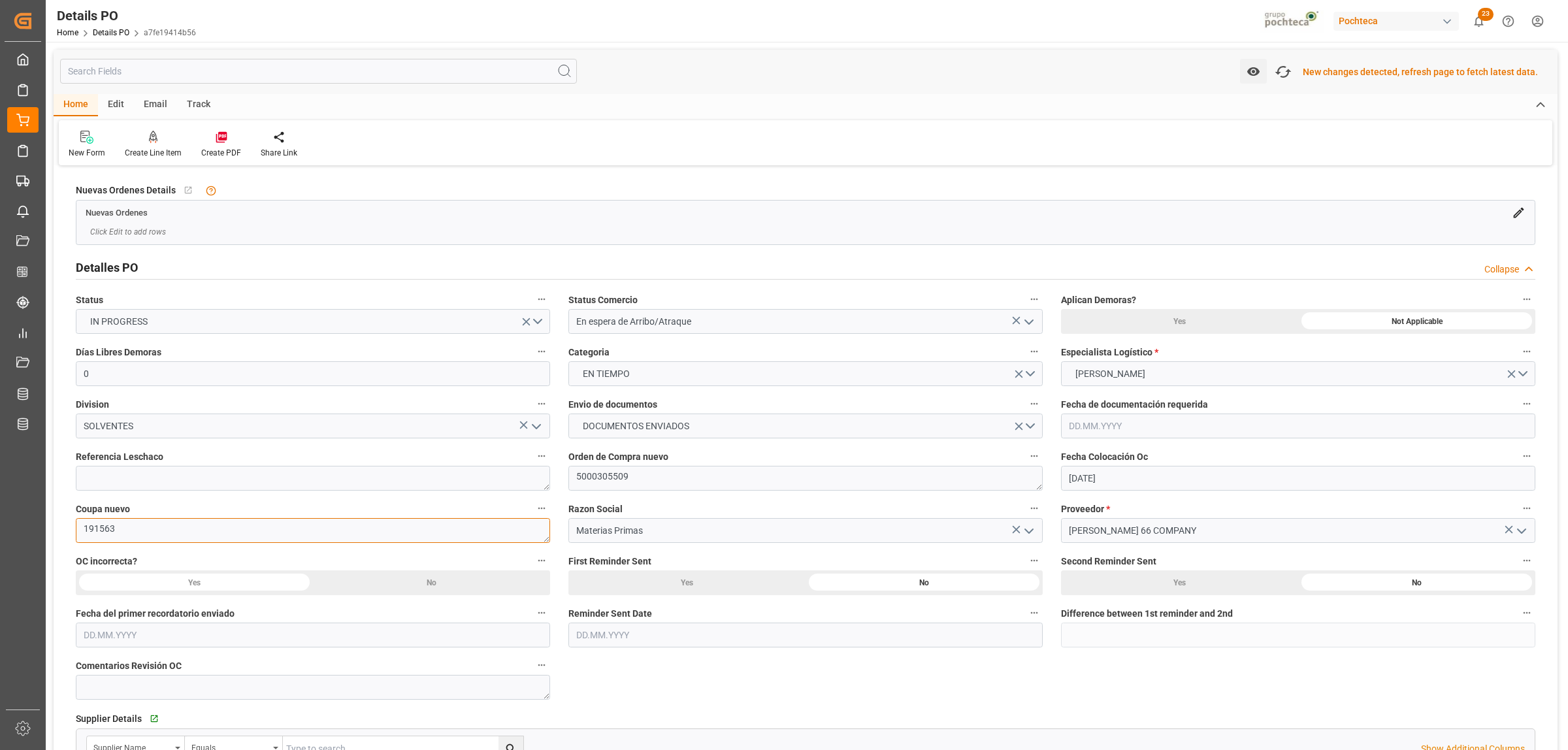
click at [73, 530] on div "Coupa nuevo 191563" at bounding box center [313, 521] width 492 height 52
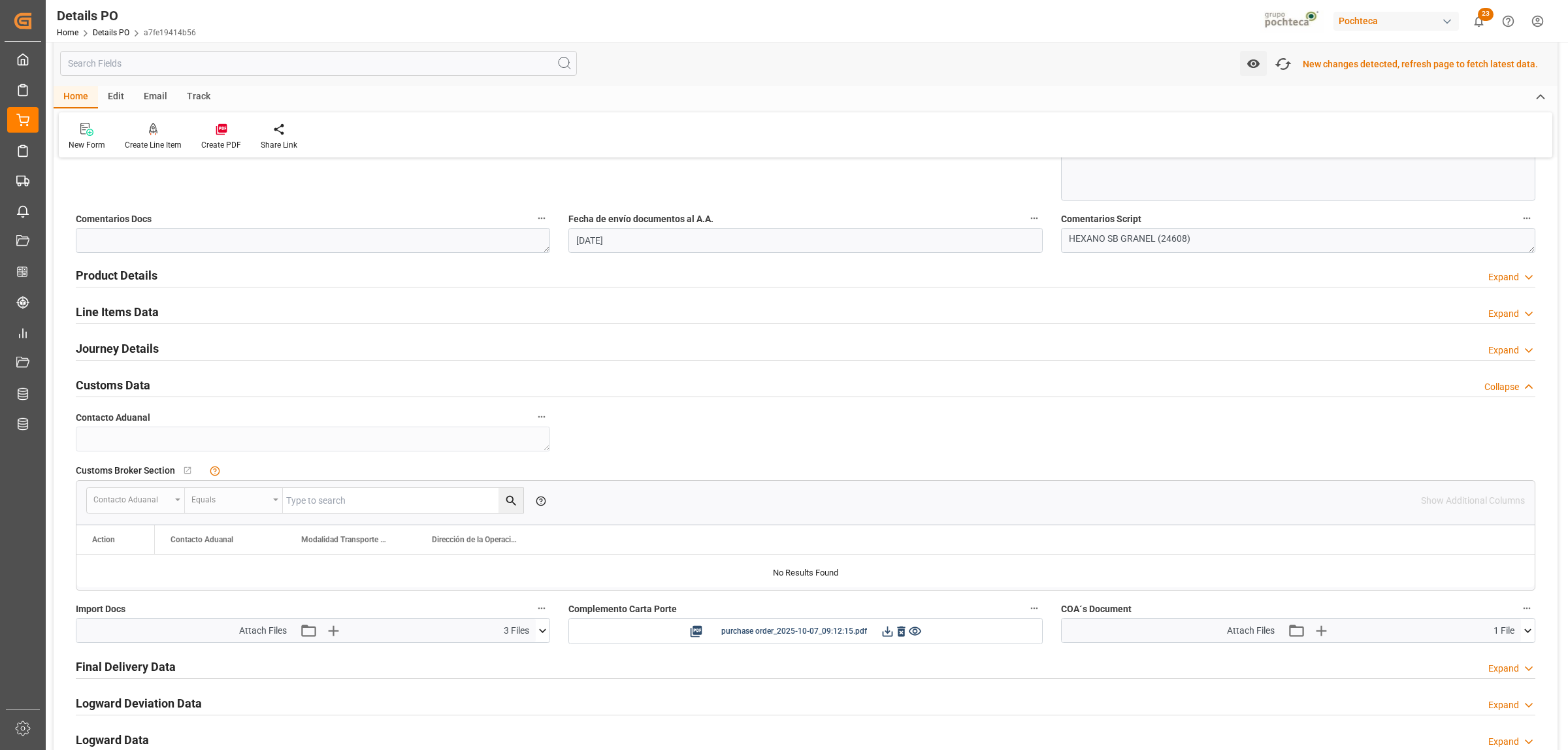
scroll to position [728, 0]
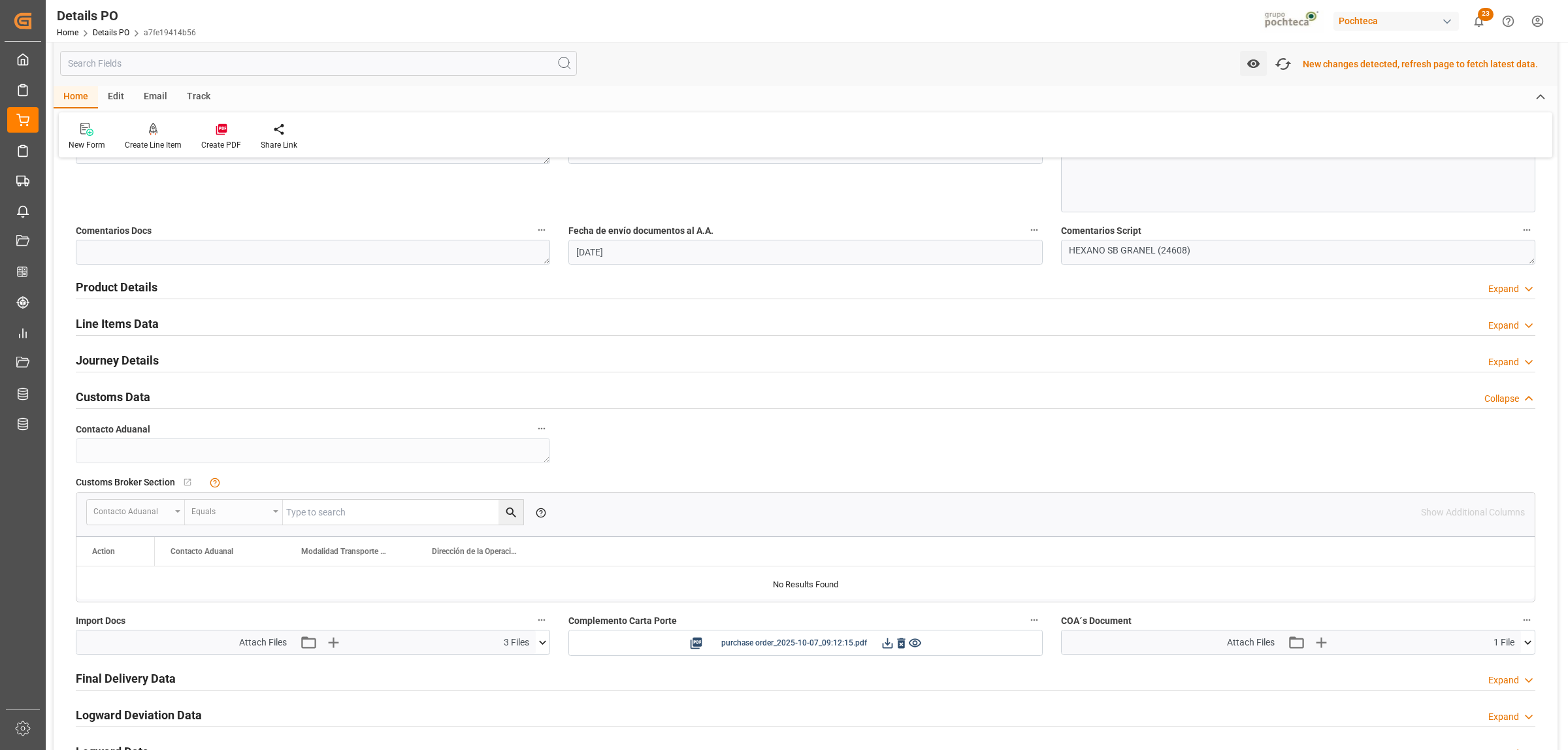
click at [118, 360] on h2 "Journey Details" at bounding box center [117, 360] width 83 height 18
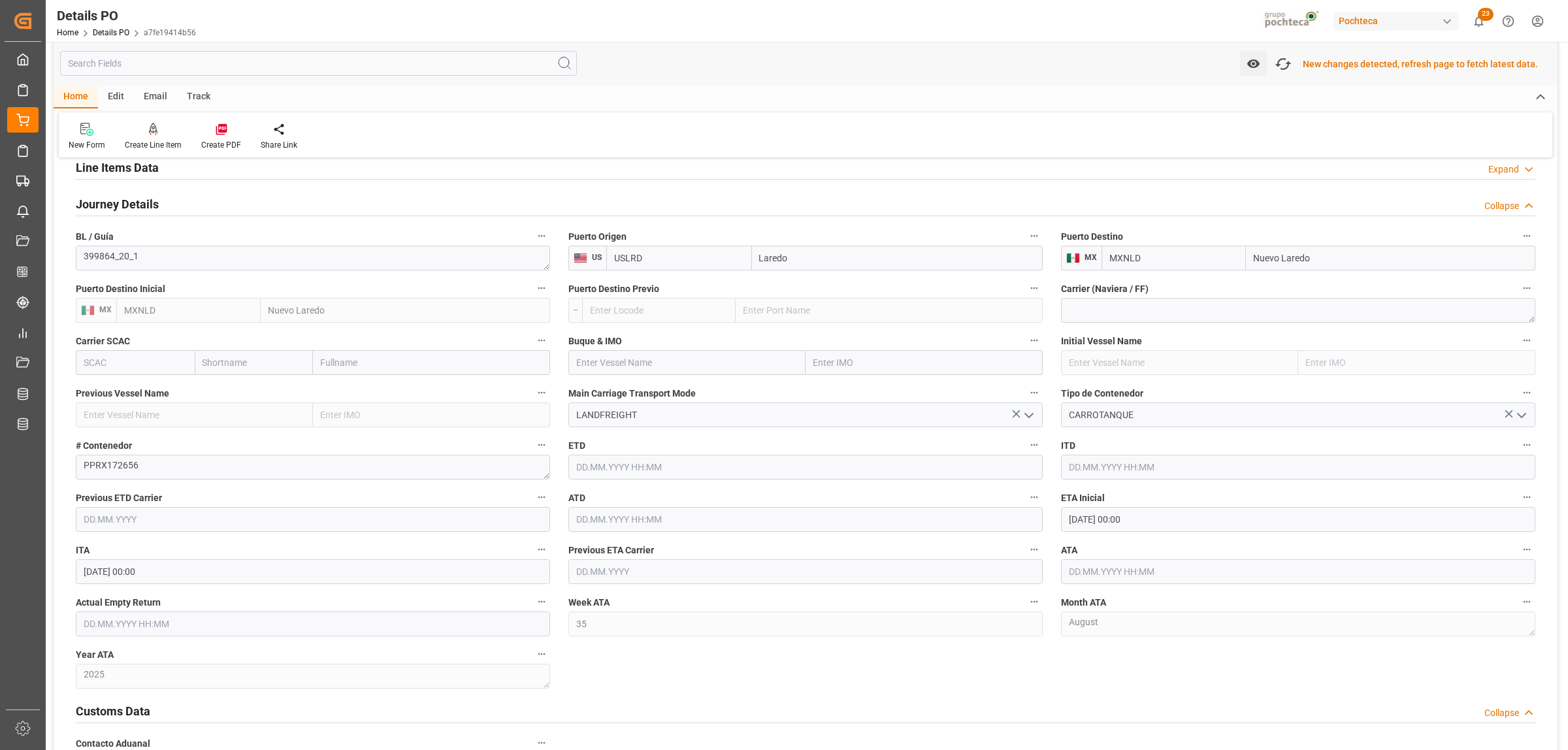
scroll to position [891, 0]
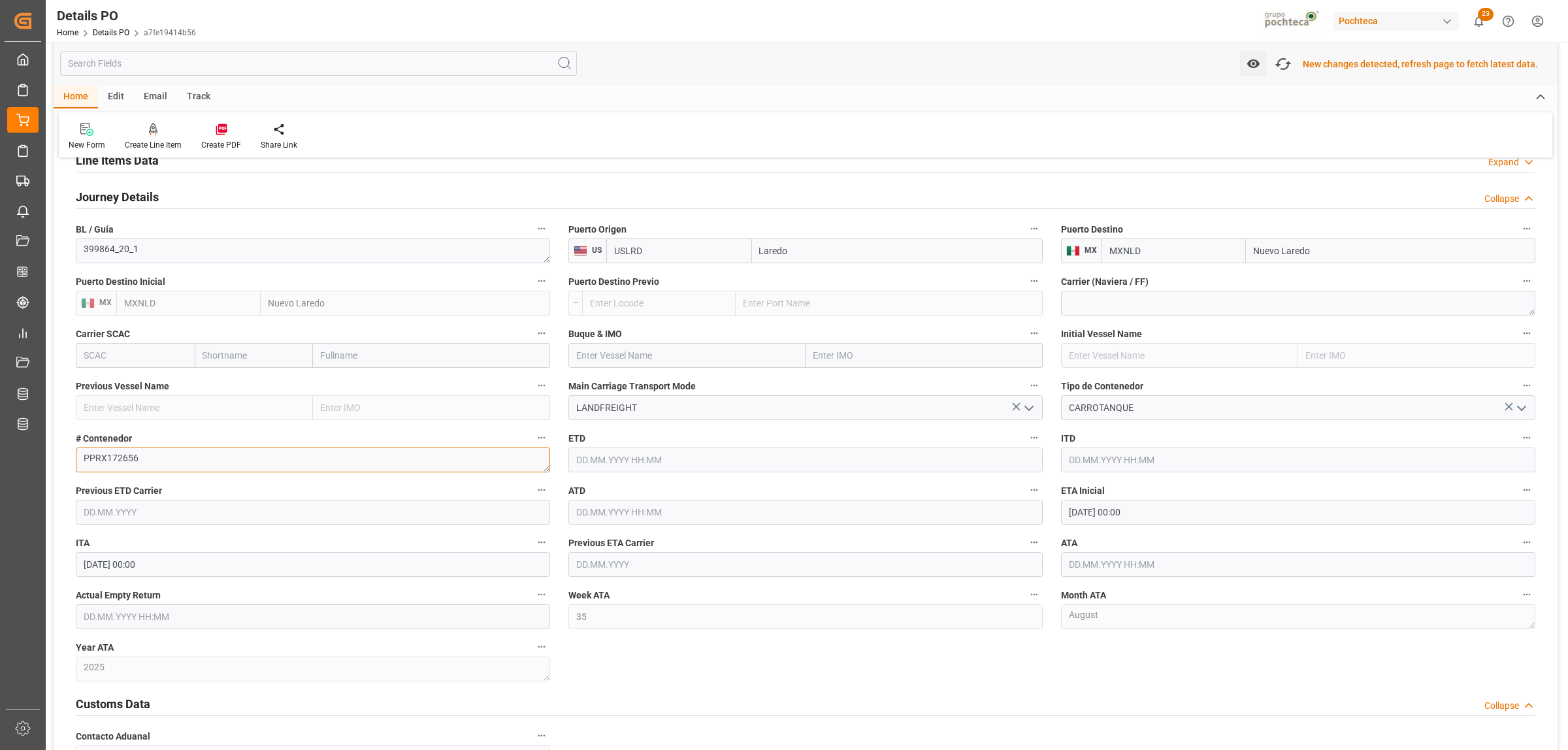
drag, startPoint x: 158, startPoint y: 462, endPoint x: 69, endPoint y: 462, distance: 89.0
click at [69, 462] on div "# Contenedor PPRX172656" at bounding box center [313, 451] width 492 height 52
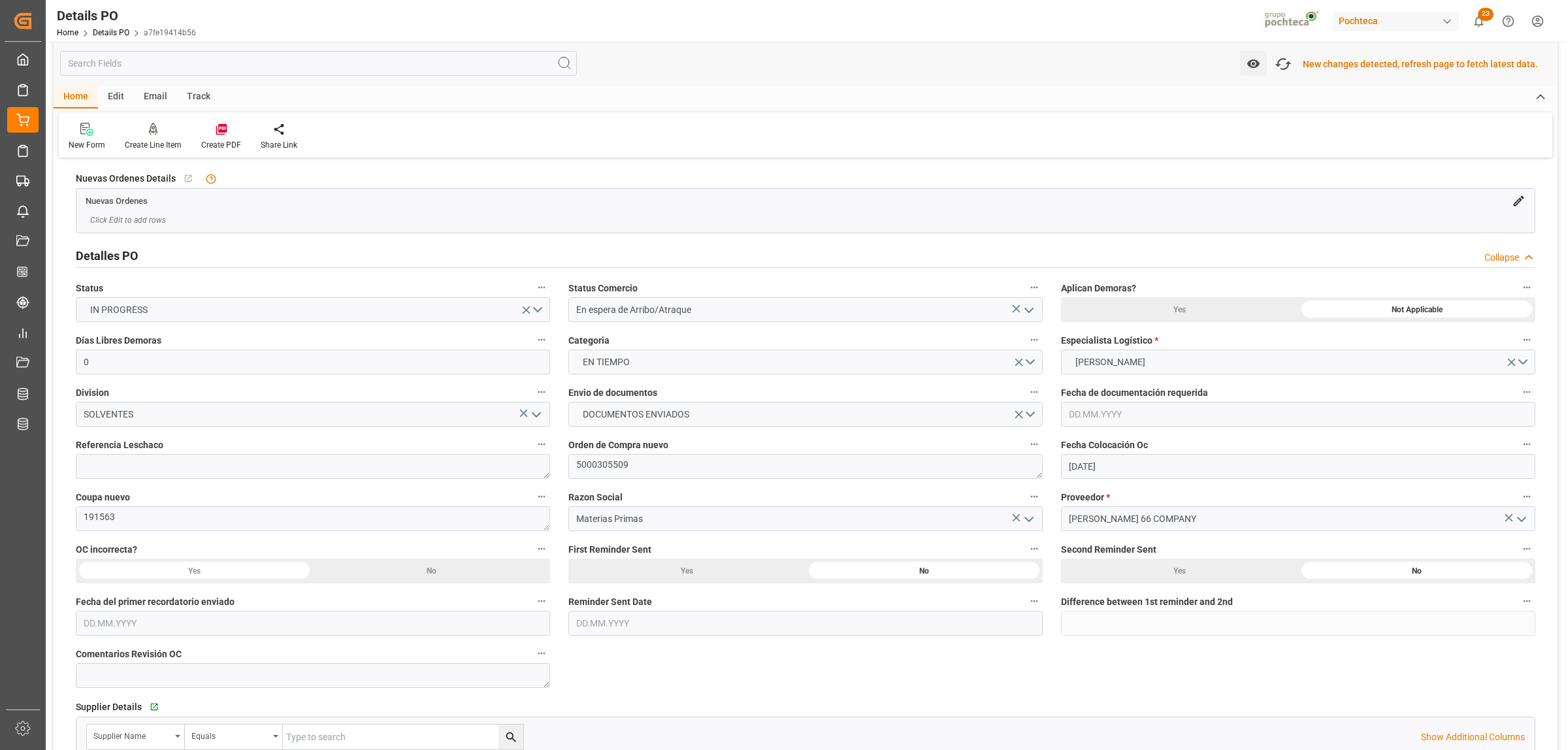
scroll to position [0, 0]
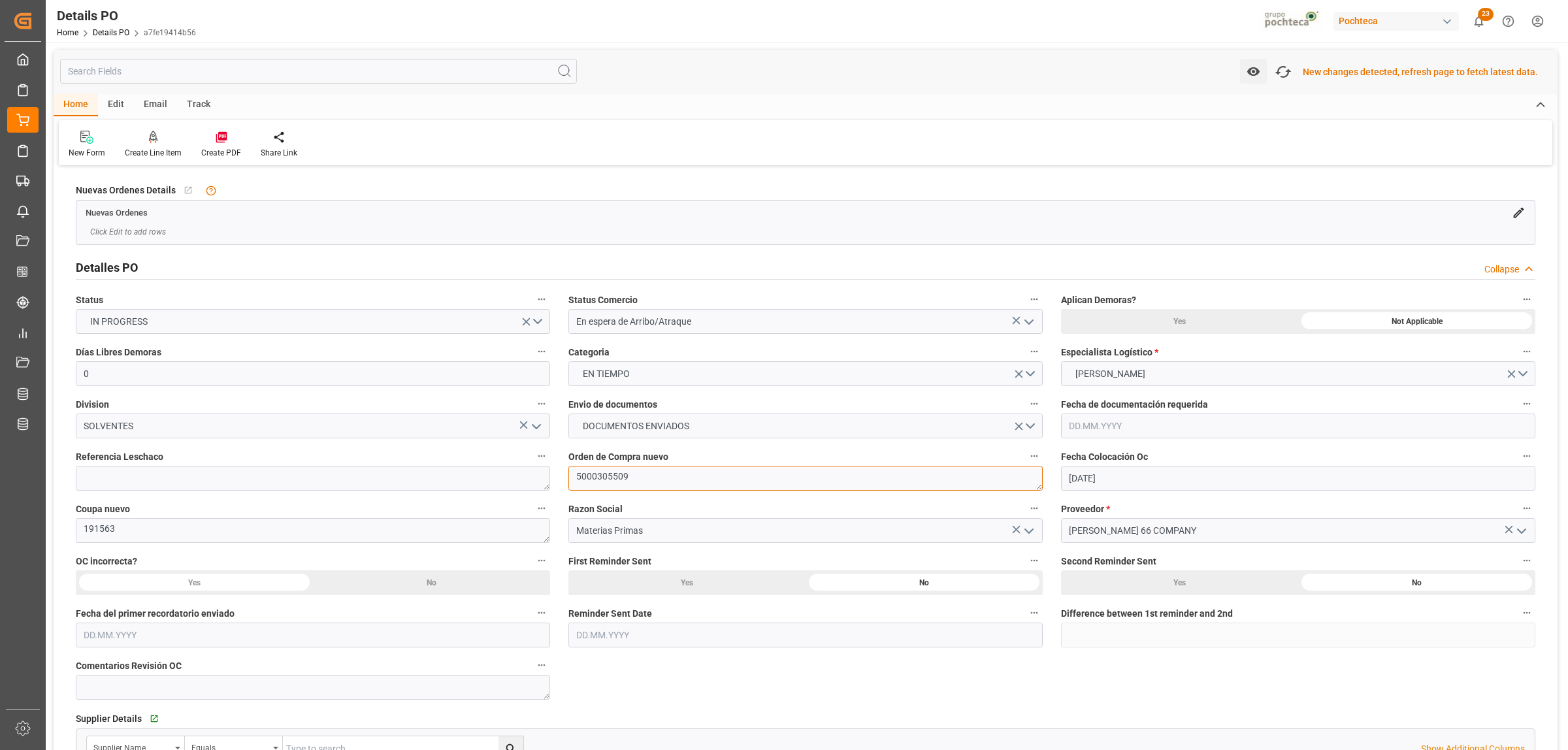
drag, startPoint x: 626, startPoint y: 479, endPoint x: 576, endPoint y: 479, distance: 50.0
click at [576, 479] on textarea "5000305509" at bounding box center [805, 478] width 474 height 25
click at [70, 539] on div "Coupa nuevo 191563" at bounding box center [313, 521] width 492 height 52
click at [619, 485] on textarea "5000305509" at bounding box center [805, 478] width 474 height 25
drag, startPoint x: 637, startPoint y: 481, endPoint x: 576, endPoint y: 494, distance: 62.4
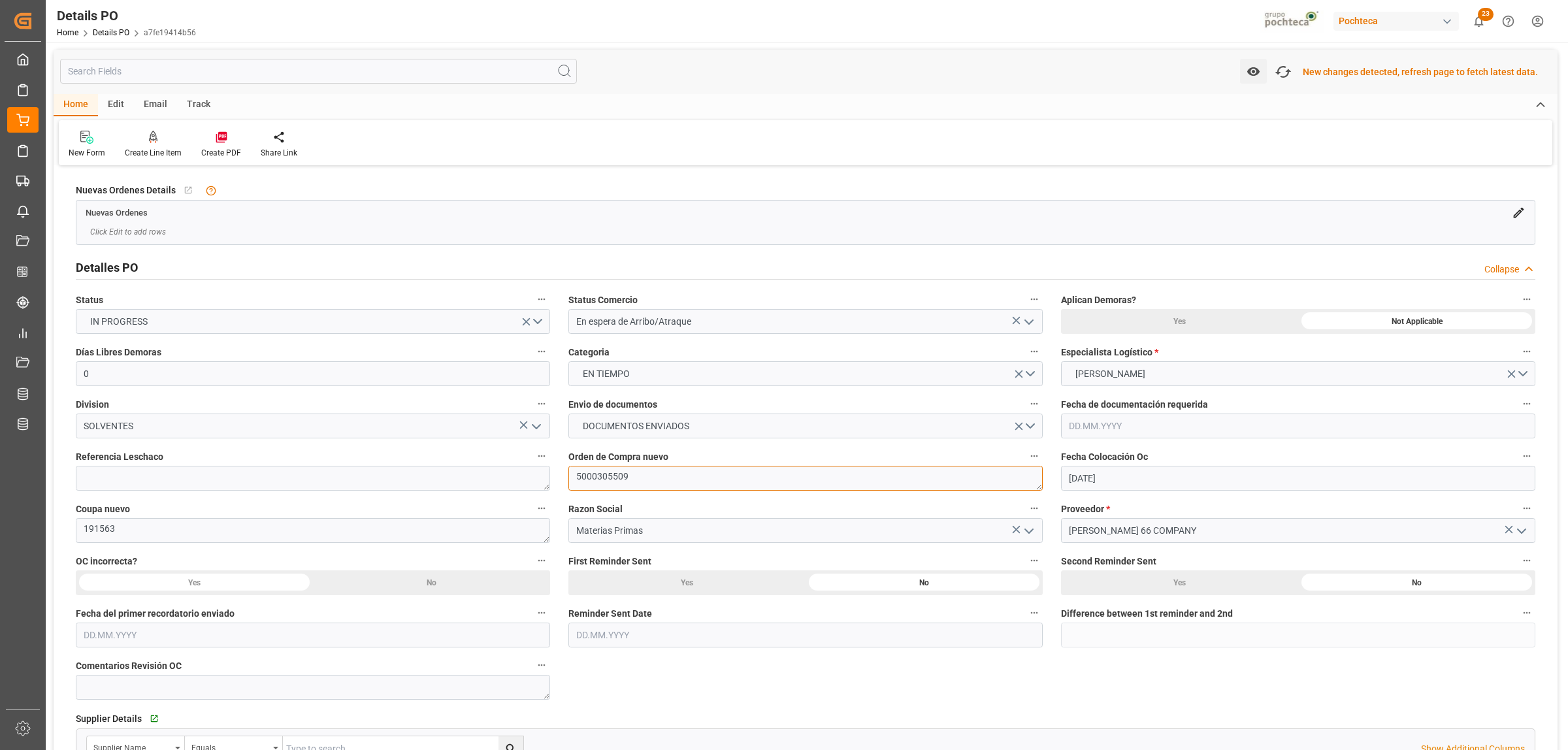
click at [576, 494] on div "Orden de Compra nuevo 5000305509" at bounding box center [805, 469] width 492 height 52
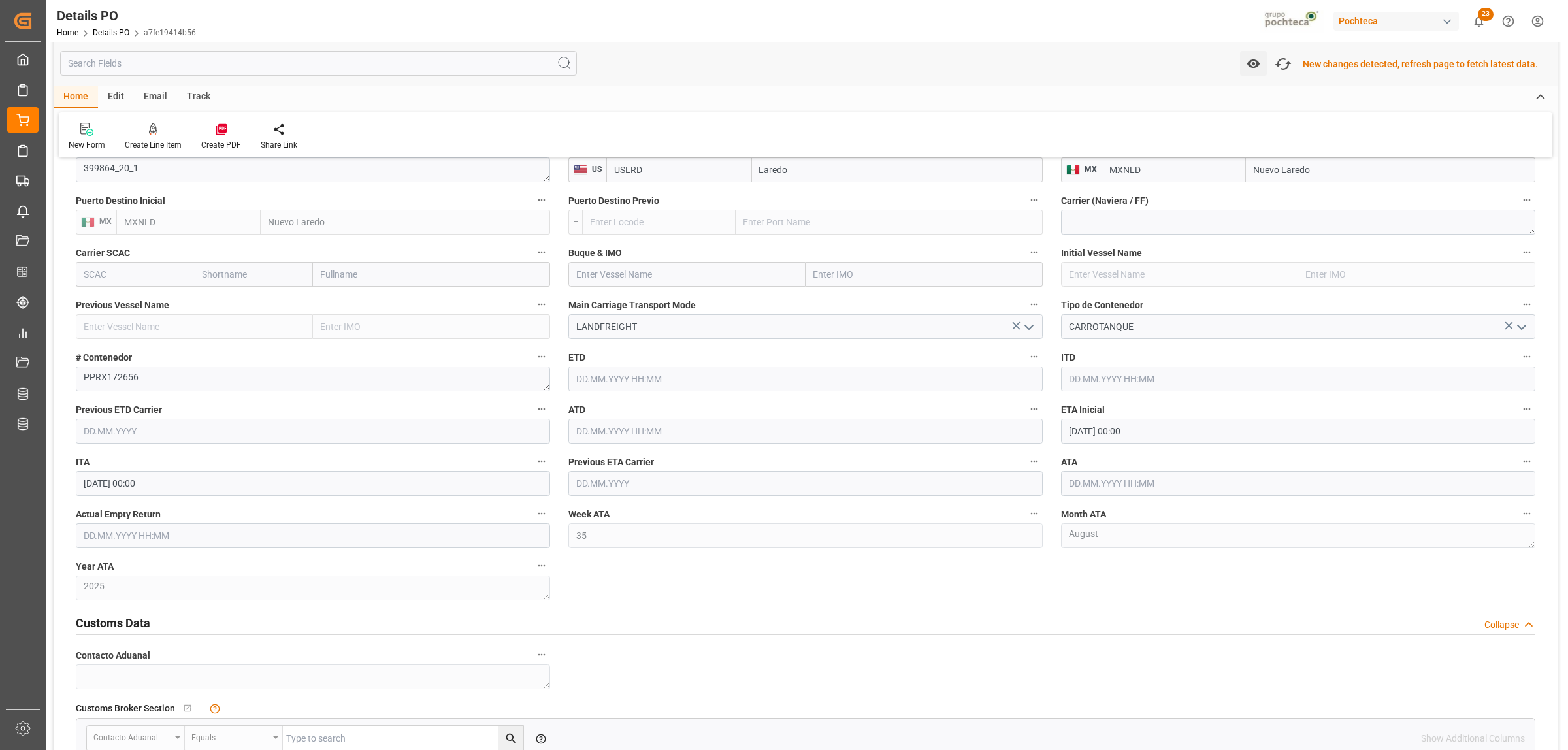
scroll to position [953, 0]
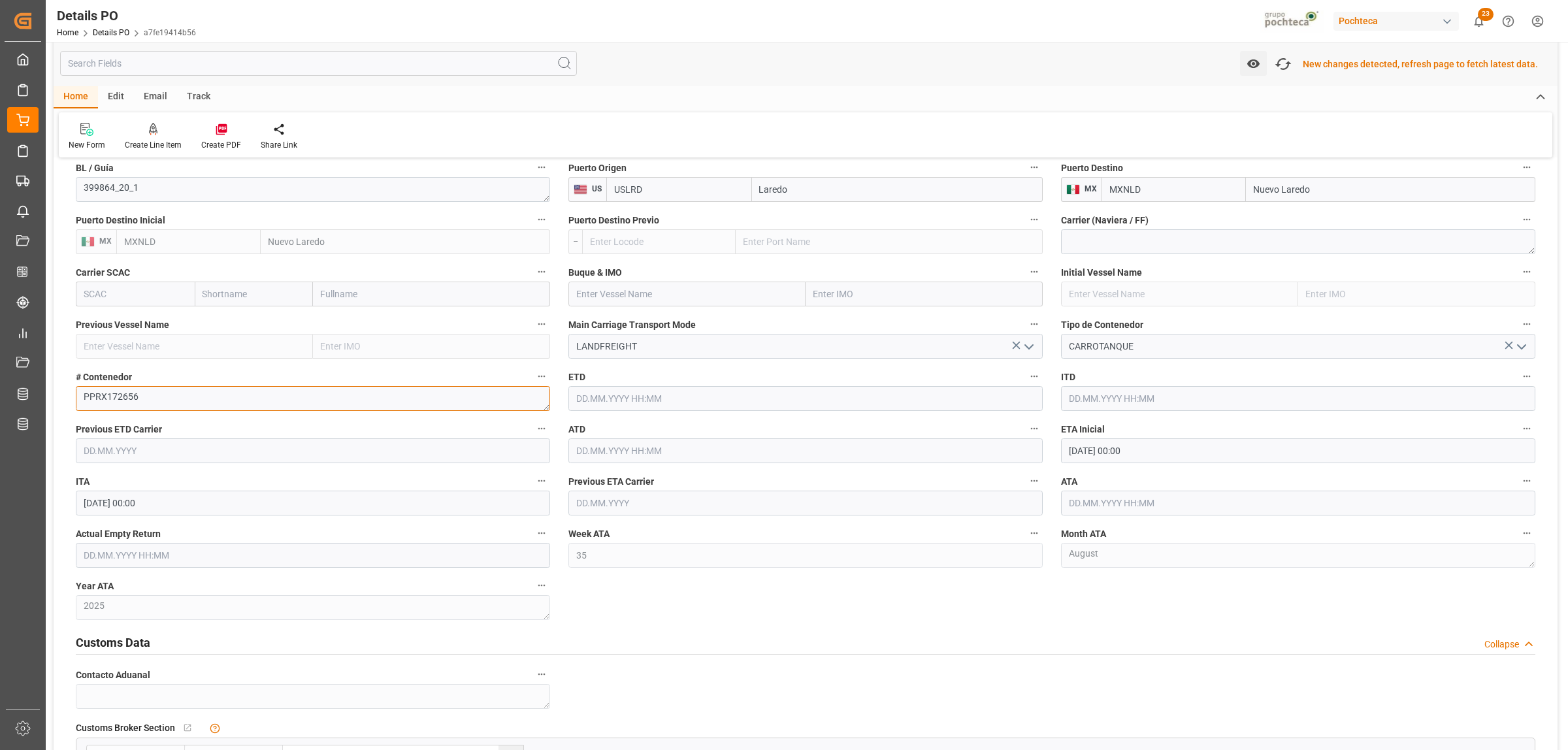
drag, startPoint x: 146, startPoint y: 393, endPoint x: 77, endPoint y: 397, distance: 69.1
click at [77, 397] on textarea "PPRX172656" at bounding box center [312, 398] width 474 height 25
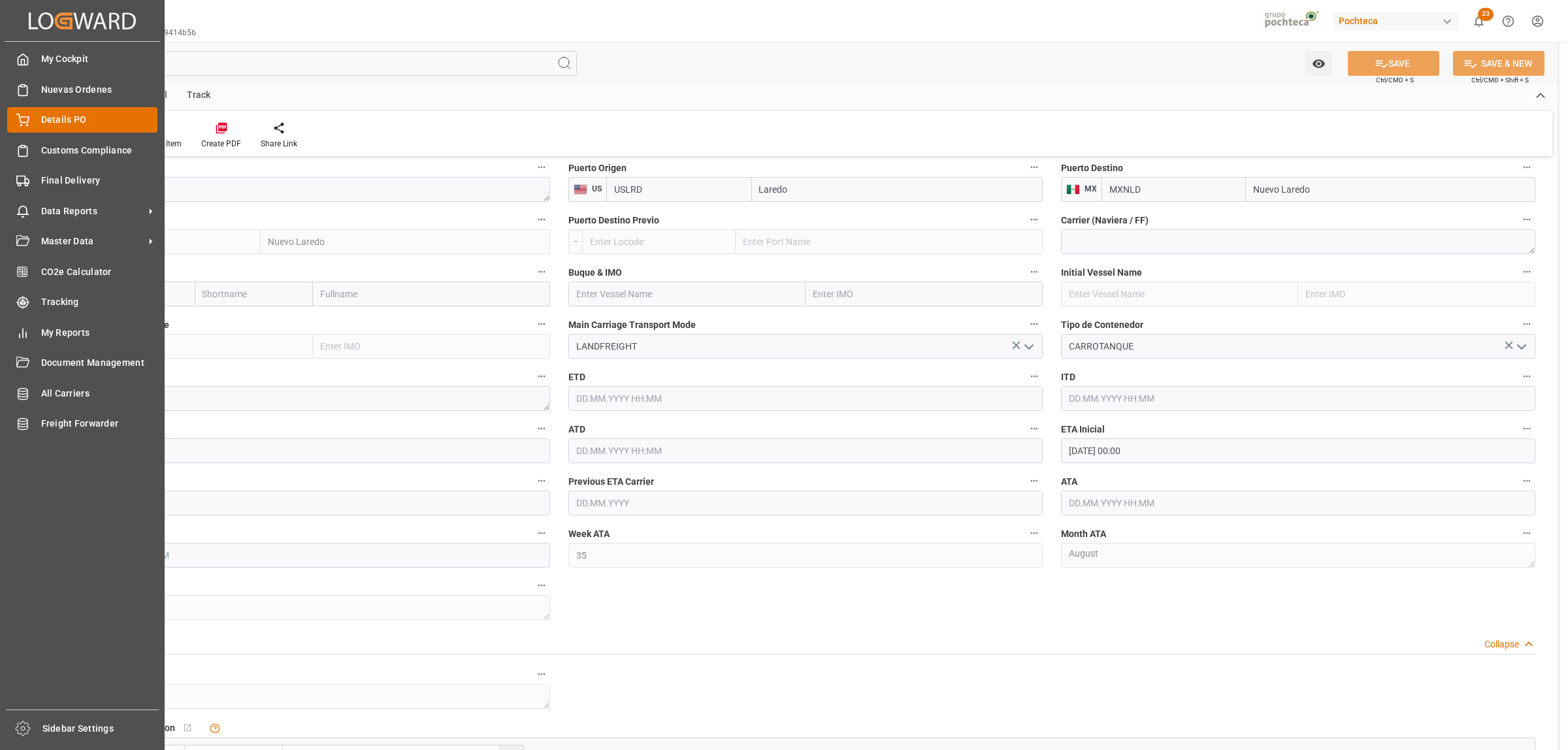
click at [57, 116] on span "Details PO" at bounding box center [100, 120] width 117 height 14
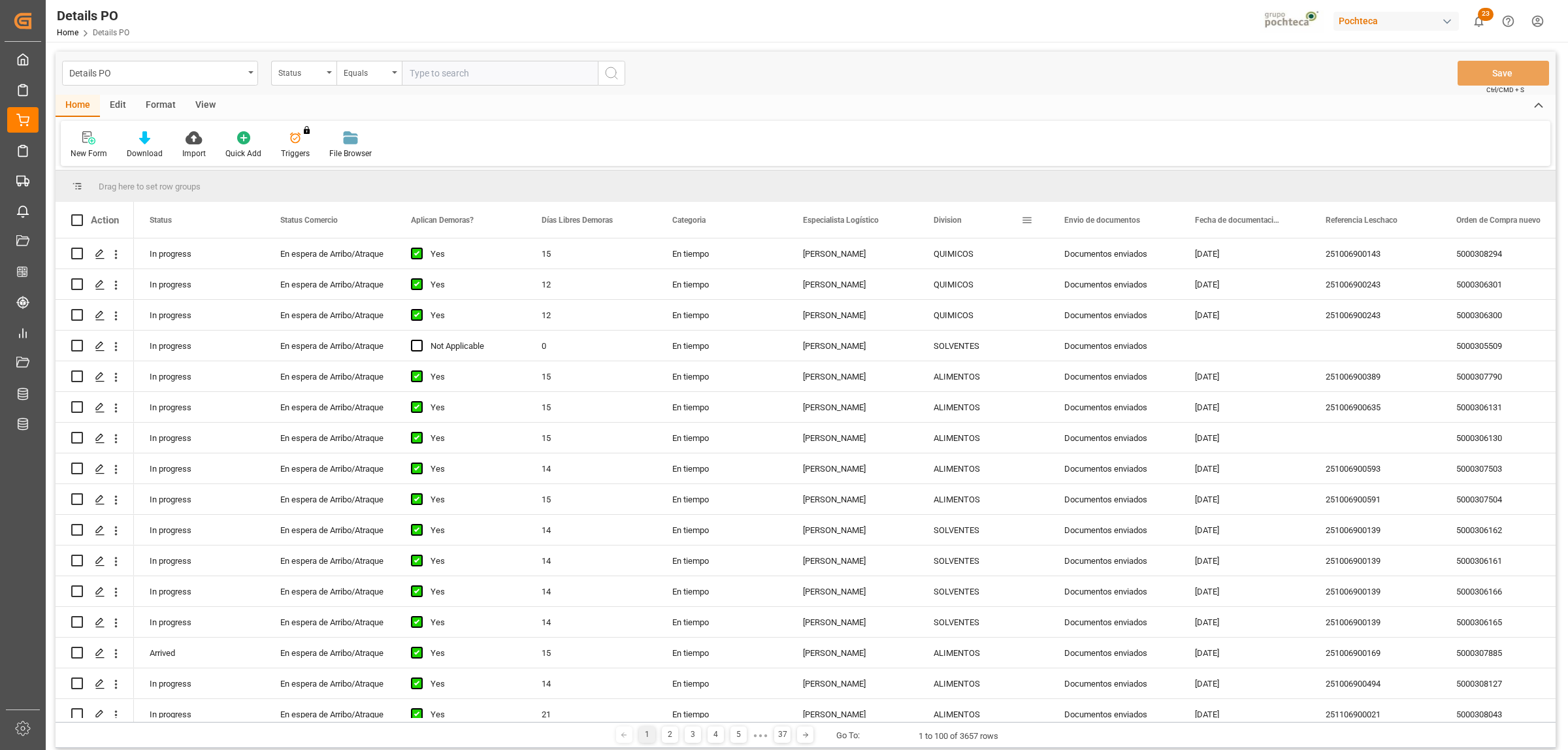
click at [1030, 222] on span at bounding box center [1027, 221] width 12 height 12
click at [1093, 227] on span "filter" at bounding box center [1088, 222] width 12 height 12
type input "ALIMENTOS"
click at [1098, 325] on button "Apply" at bounding box center [1104, 331] width 24 height 13
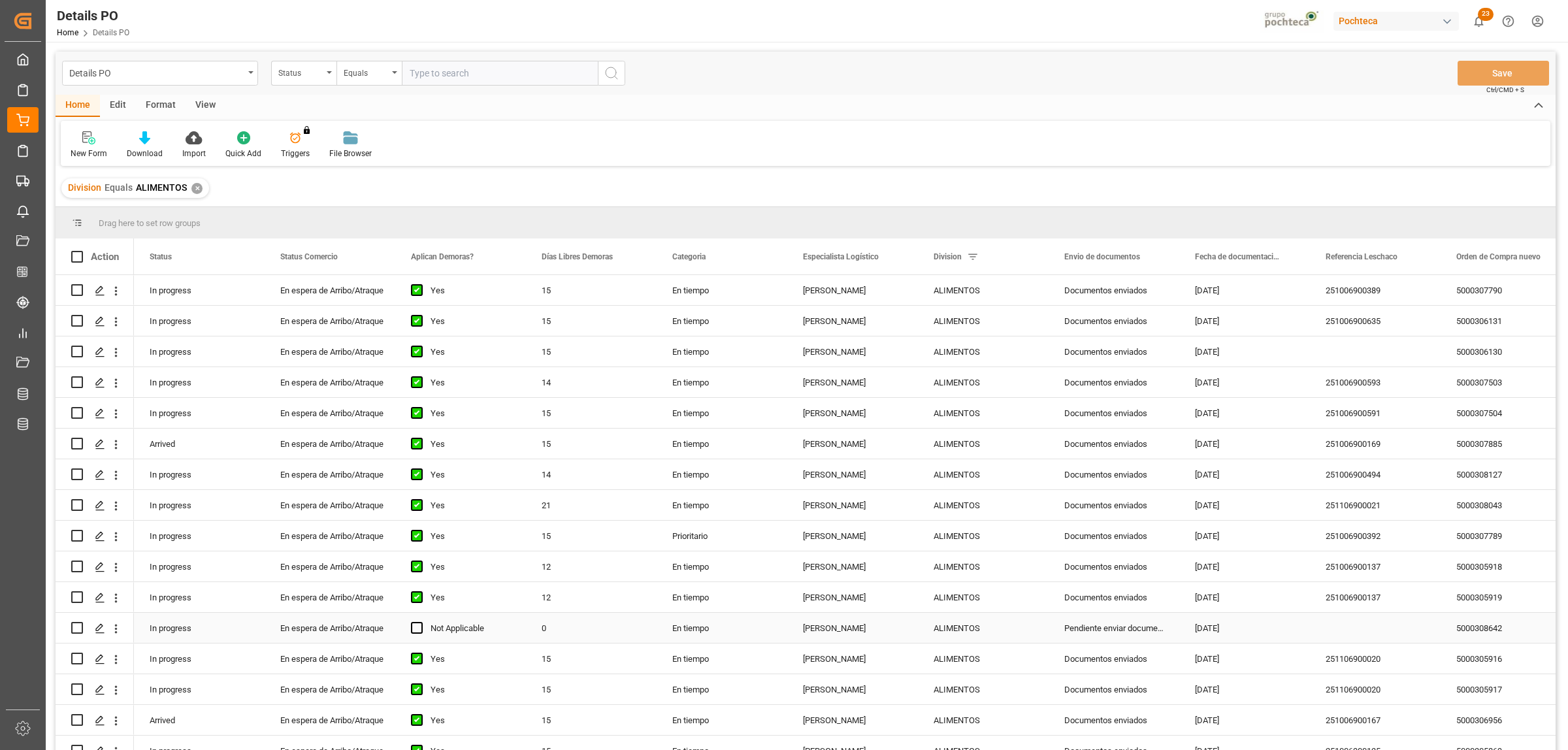
click at [837, 627] on div "Karla Cárdenas" at bounding box center [853, 627] width 130 height 30
click at [896, 259] on span at bounding box center [896, 257] width 12 height 12
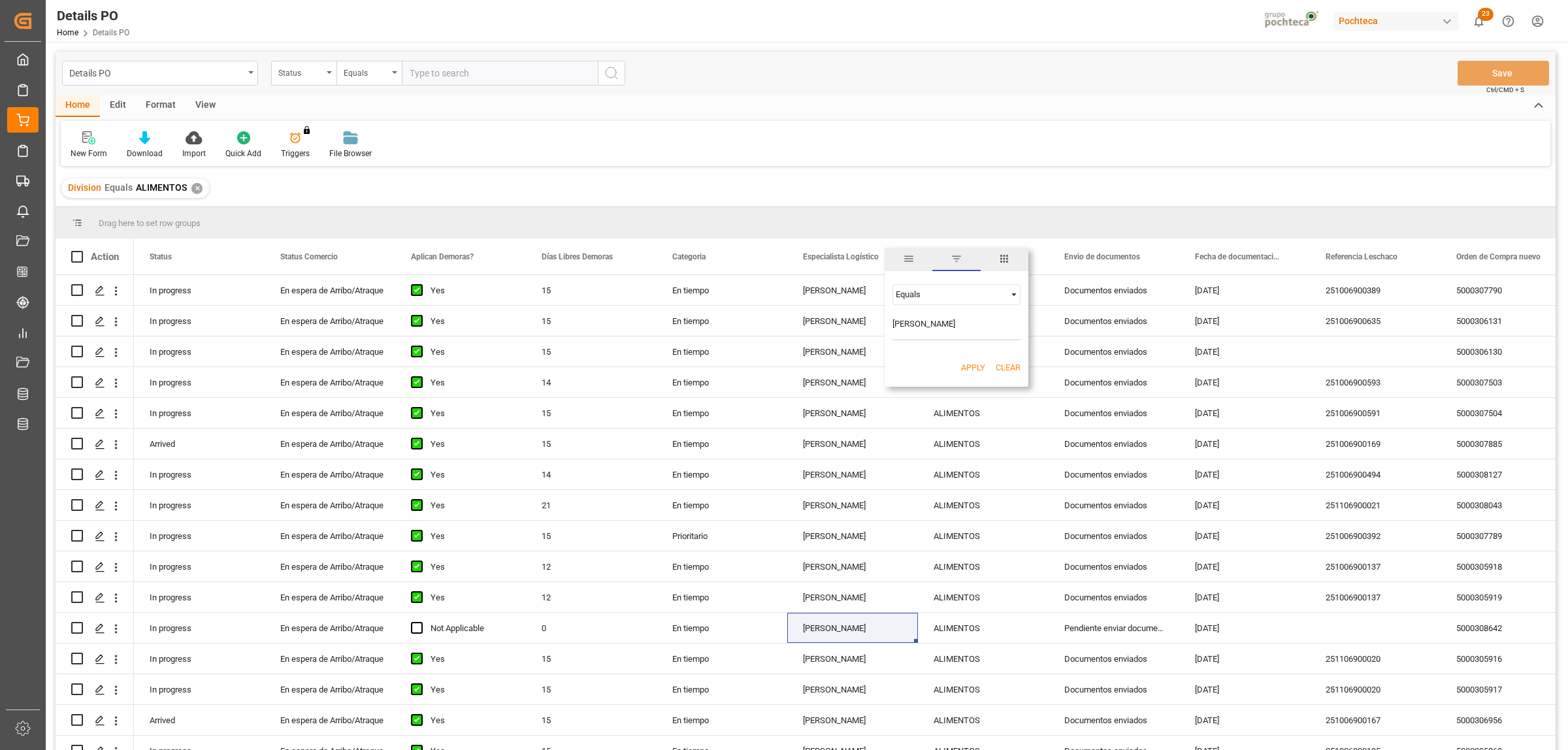
type input "Karla Cárdenas"
click at [966, 365] on button "Apply" at bounding box center [973, 367] width 24 height 13
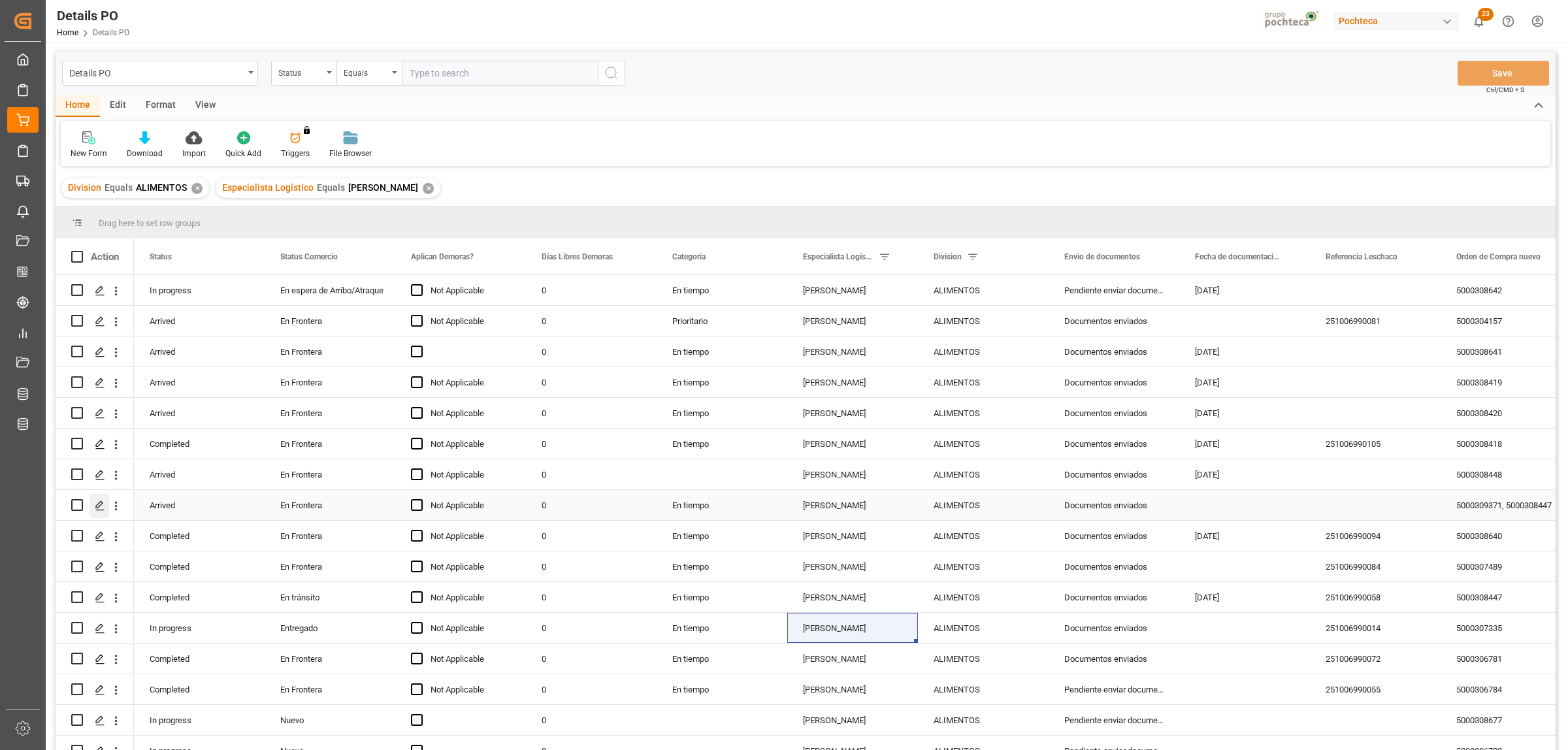
click at [93, 505] on div "Press SPACE to select this row." at bounding box center [99, 506] width 20 height 24
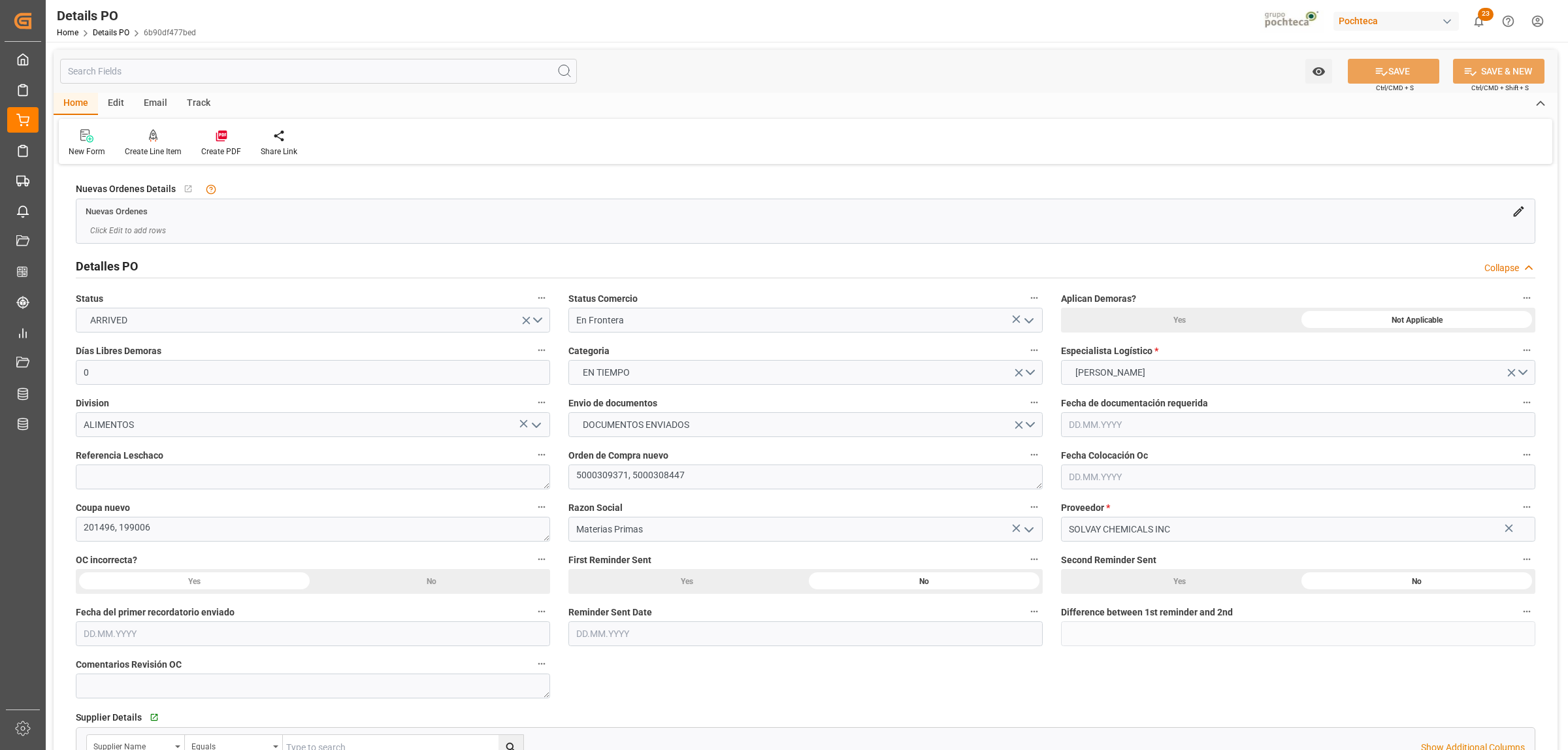
type input "0"
type input "[DATE]"
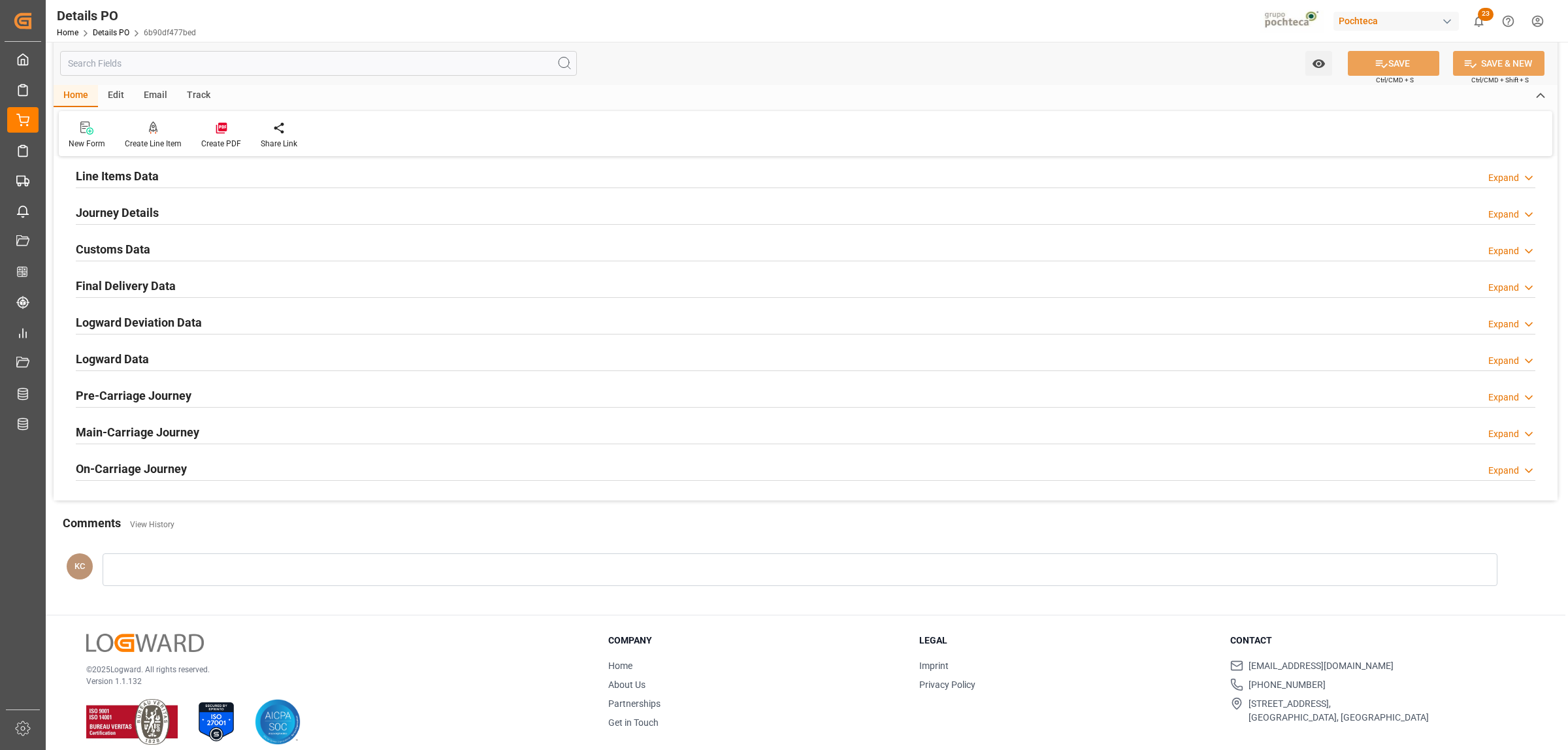
scroll to position [889, 0]
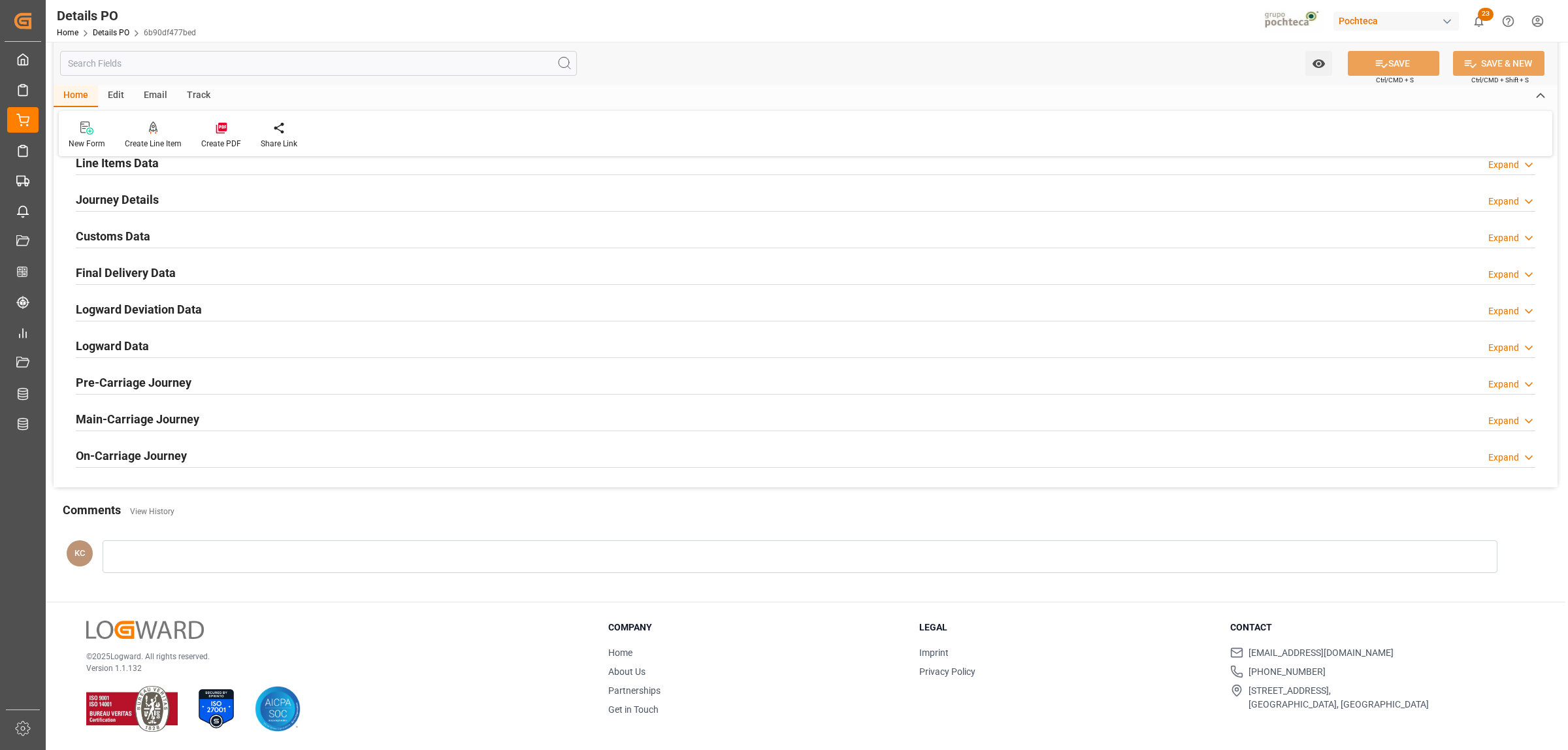
click at [138, 240] on h2 "Customs Data" at bounding box center [112, 236] width 75 height 18
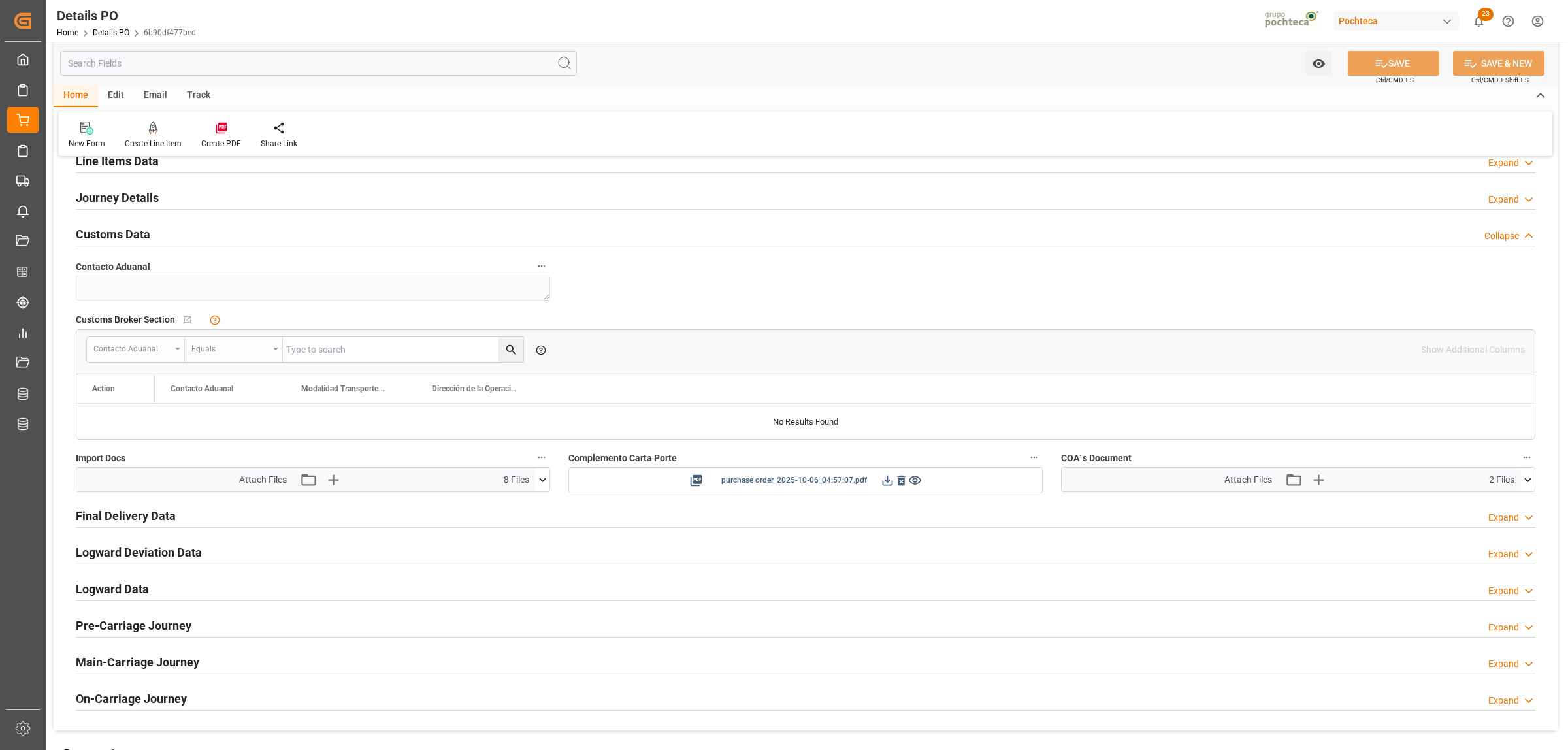
click at [854, 481] on span "purchase order_2025-10-06_04:57:07.pdf" at bounding box center [794, 481] width 146 height 16
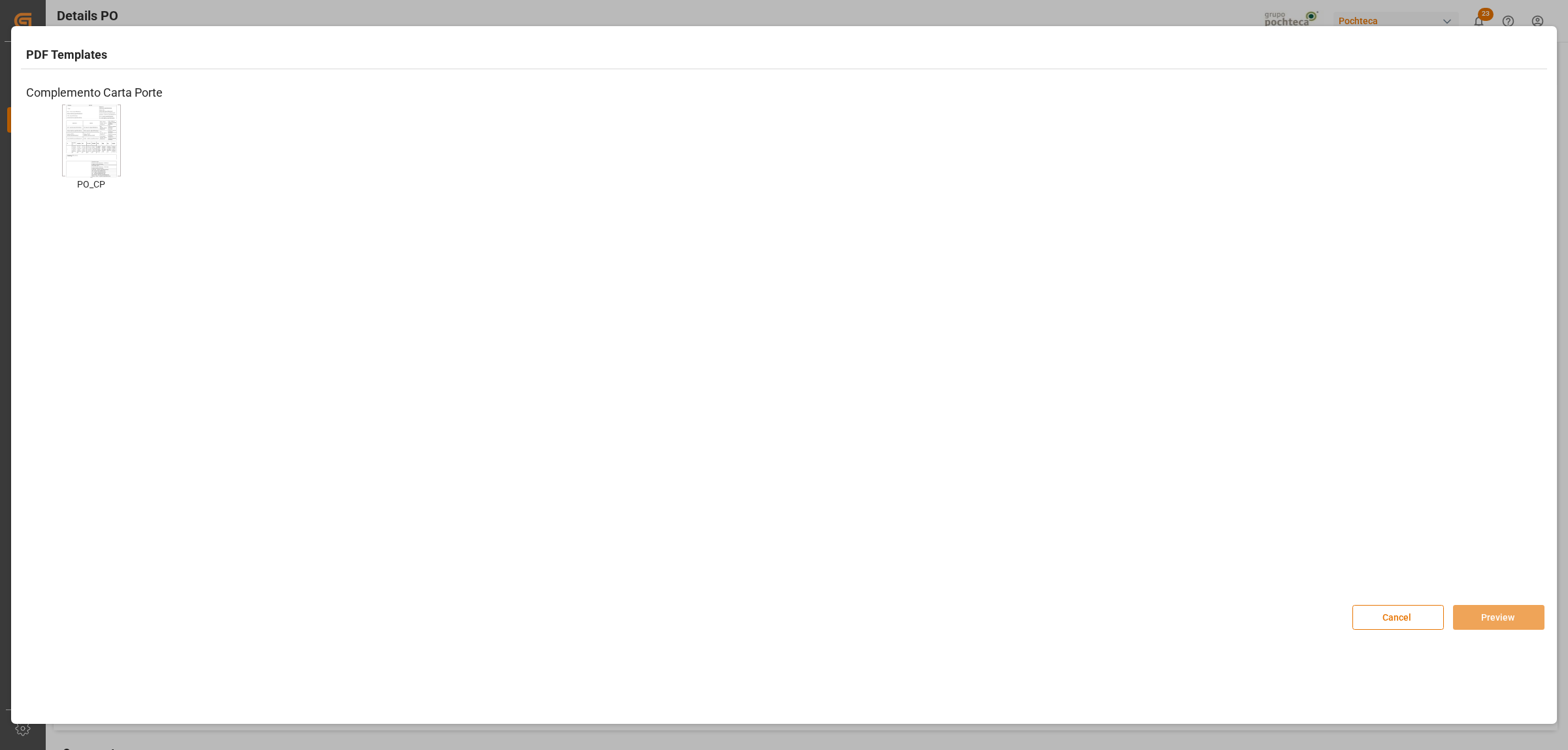
click at [87, 148] on img at bounding box center [91, 141] width 52 height 74
click at [1498, 619] on button "Preview" at bounding box center [1499, 617] width 92 height 25
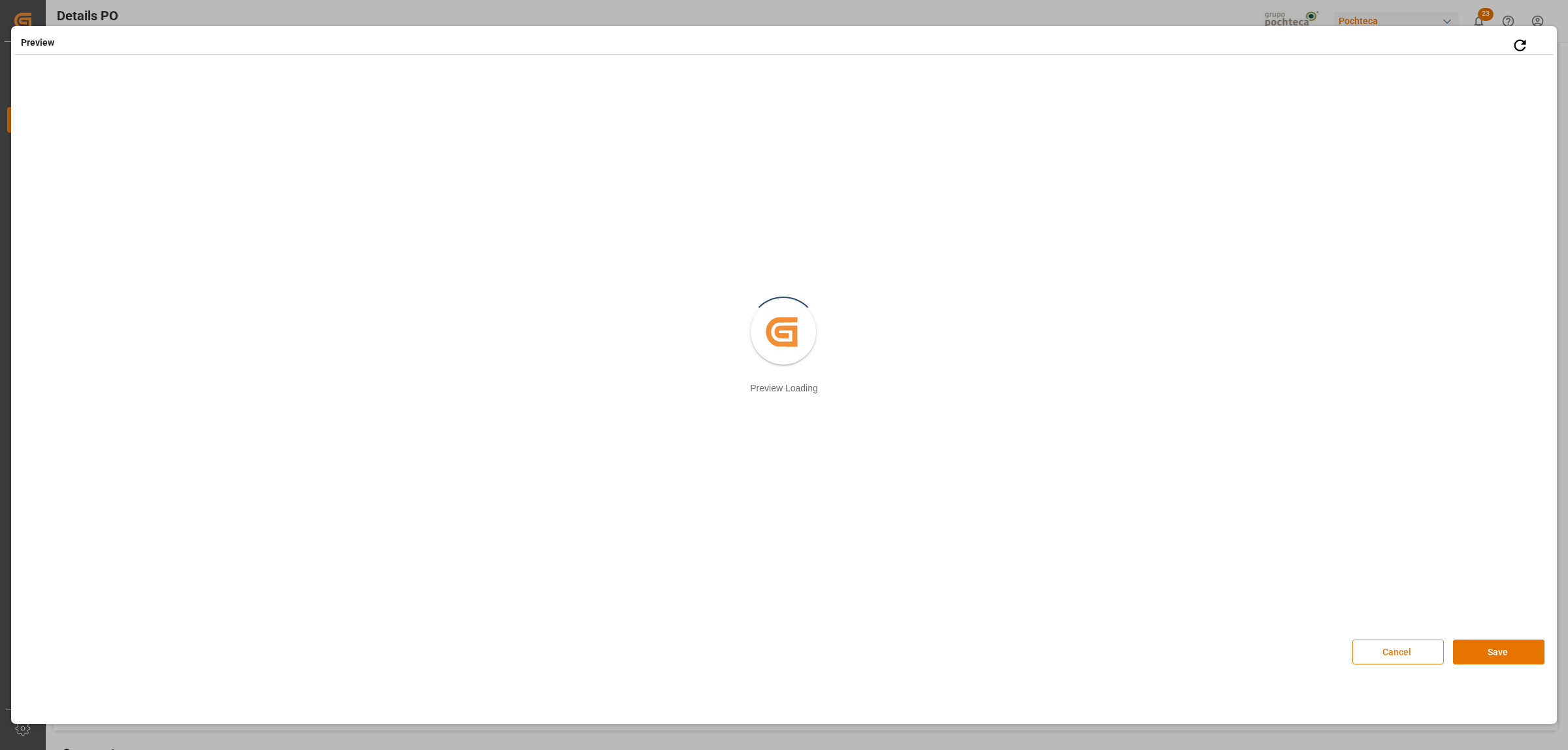
click at [1416, 661] on button "Cancel" at bounding box center [1398, 652] width 92 height 25
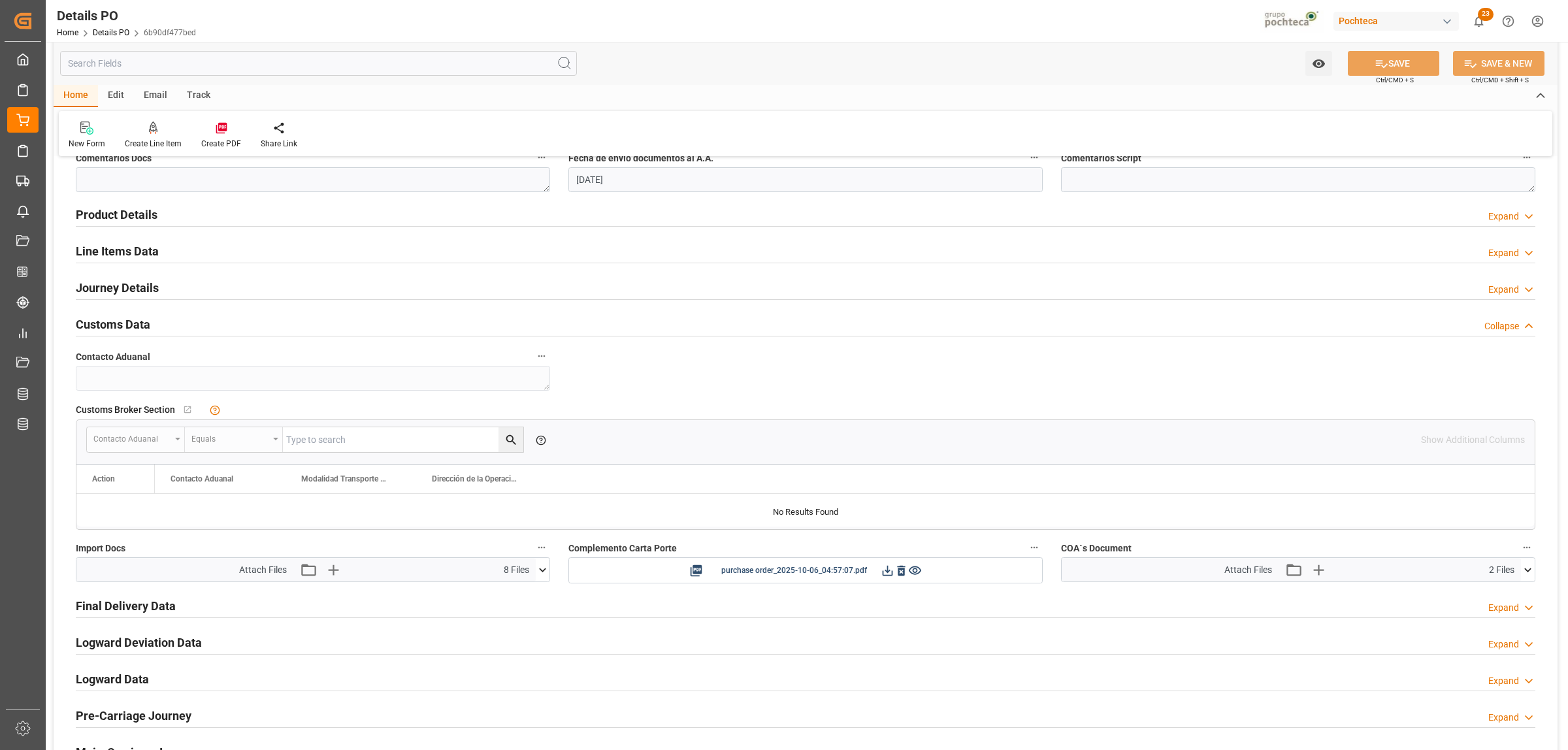
scroll to position [725, 0]
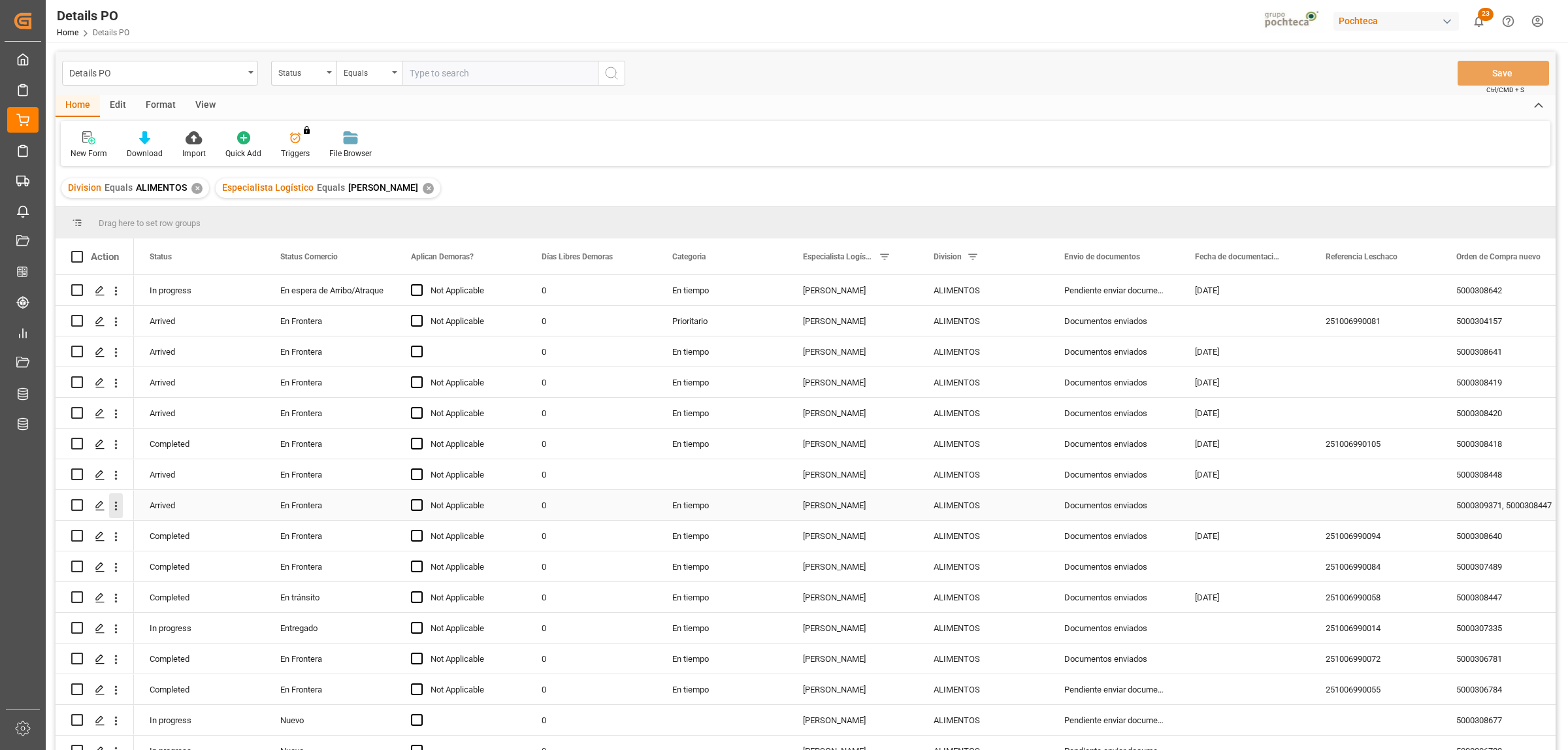
click at [114, 508] on icon "open menu" at bounding box center [116, 506] width 14 height 14
click at [196, 663] on span "Create and Link Child Object" at bounding box center [202, 667] width 119 height 14
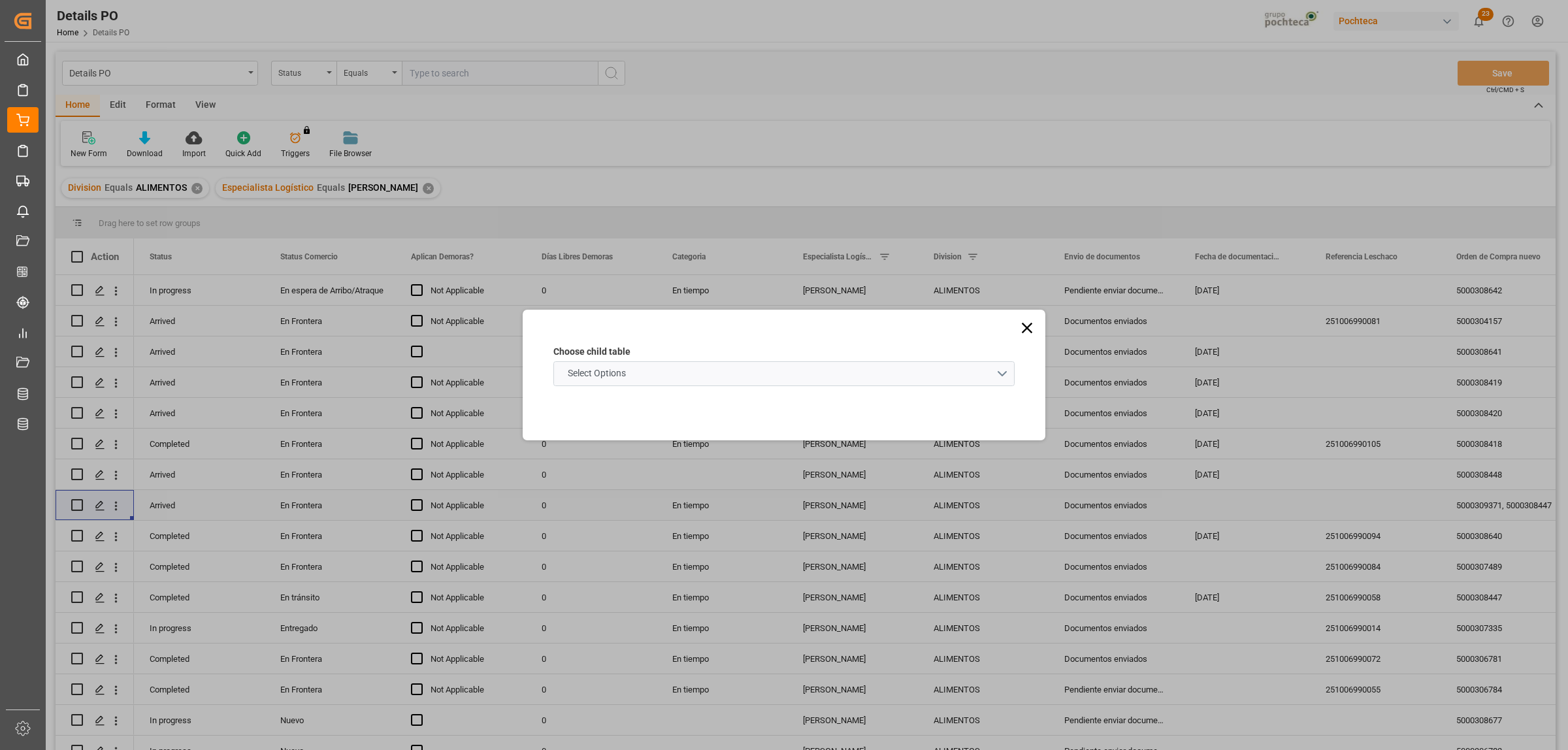
click at [998, 368] on schema "Select Options" at bounding box center [784, 373] width 461 height 25
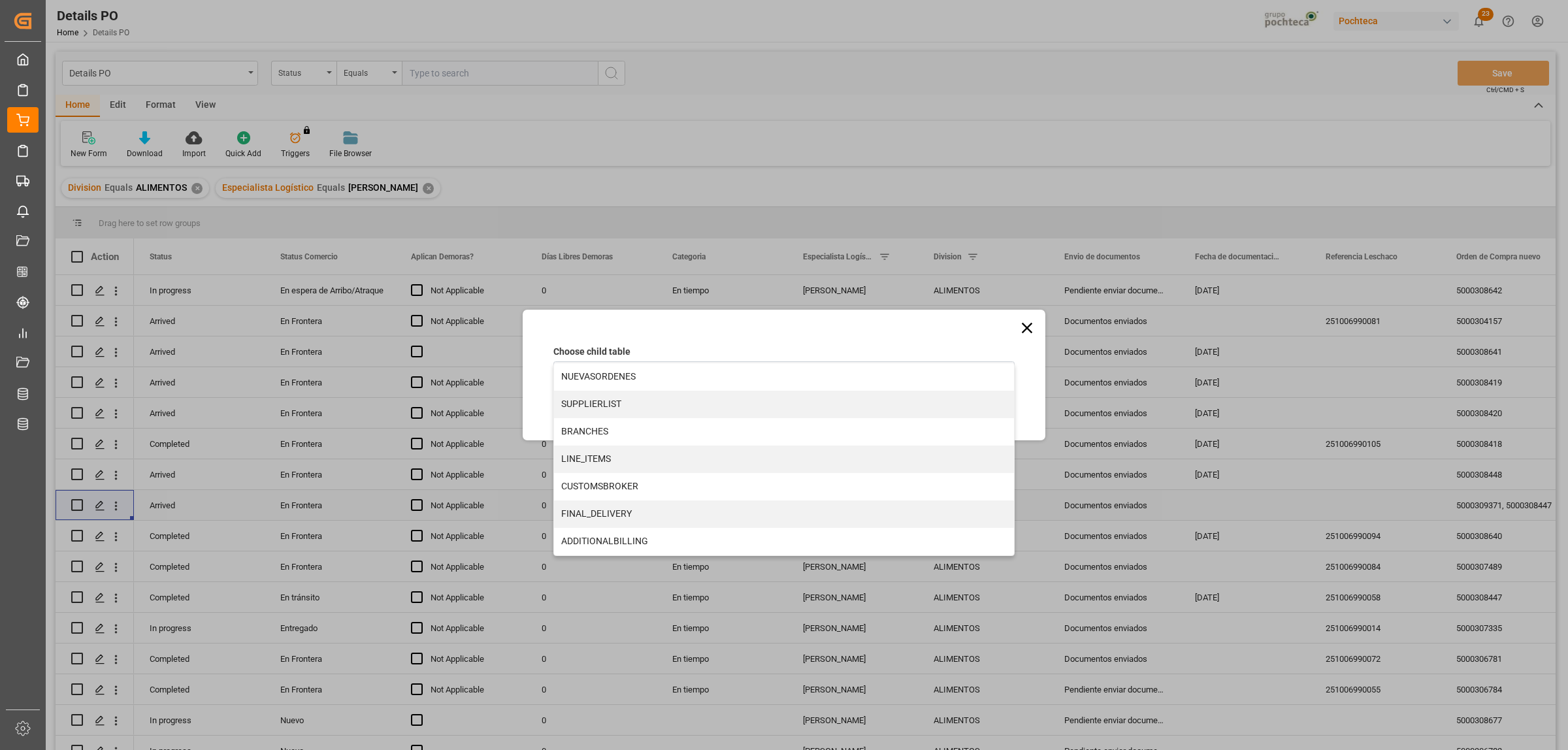
click at [599, 464] on div "LINE_ITEMS" at bounding box center [784, 459] width 460 height 27
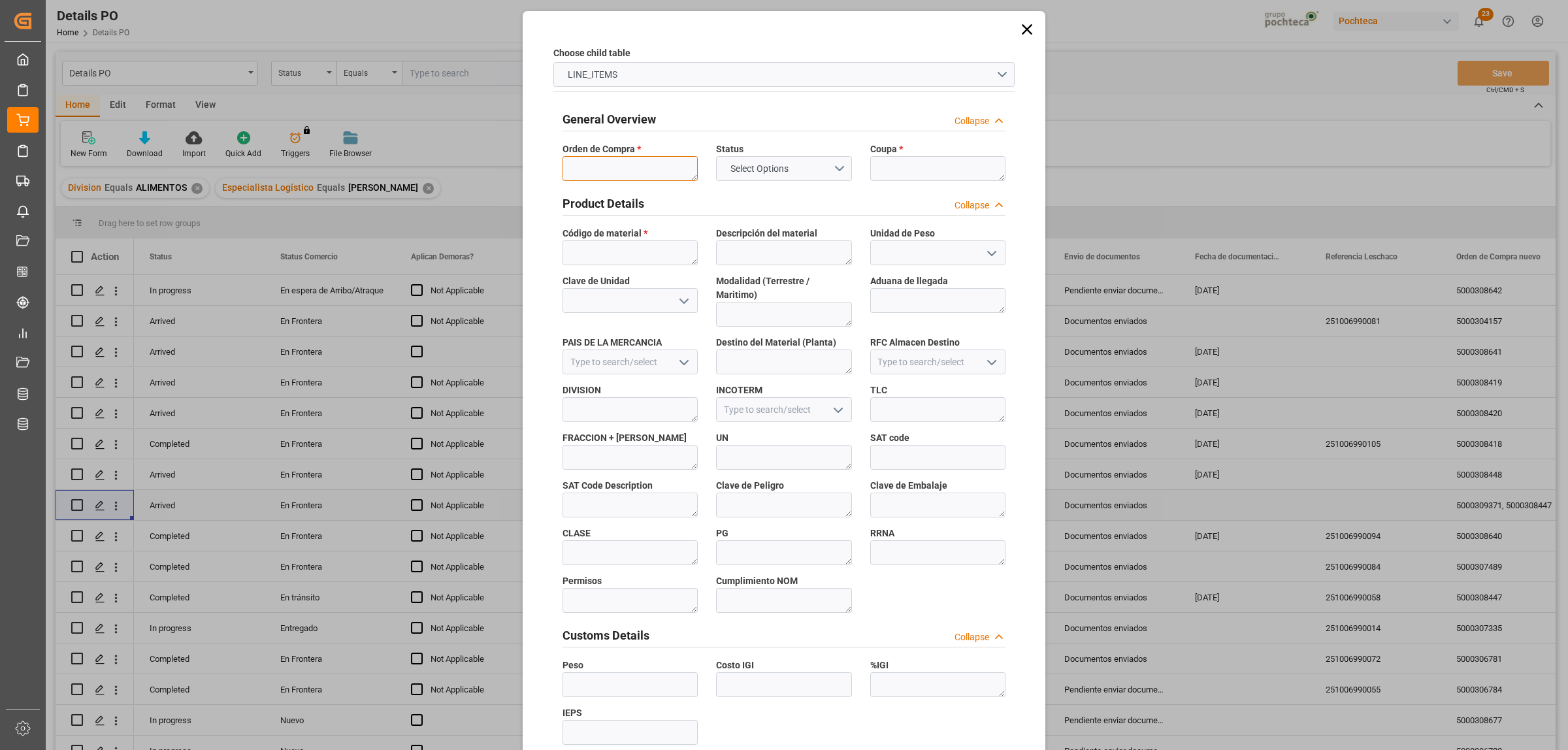
click at [630, 173] on textarea at bounding box center [630, 168] width 136 height 25
paste textarea "5000308447"
type textarea "5000308447"
click at [890, 165] on textarea at bounding box center [938, 168] width 136 height 25
paste textarea "199006"
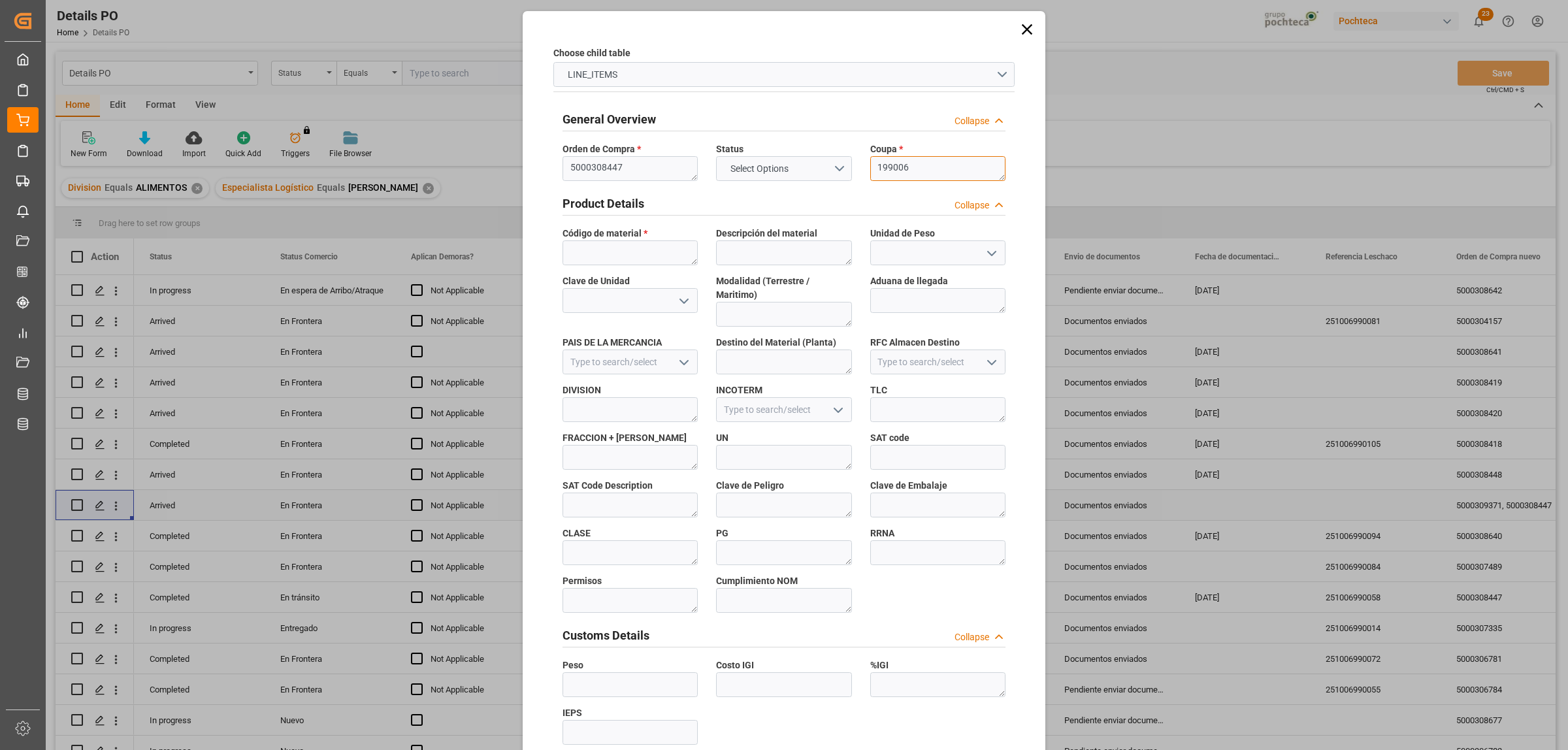
type textarea "199006"
click at [593, 255] on textarea at bounding box center [630, 252] width 136 height 25
paste textarea "52593"
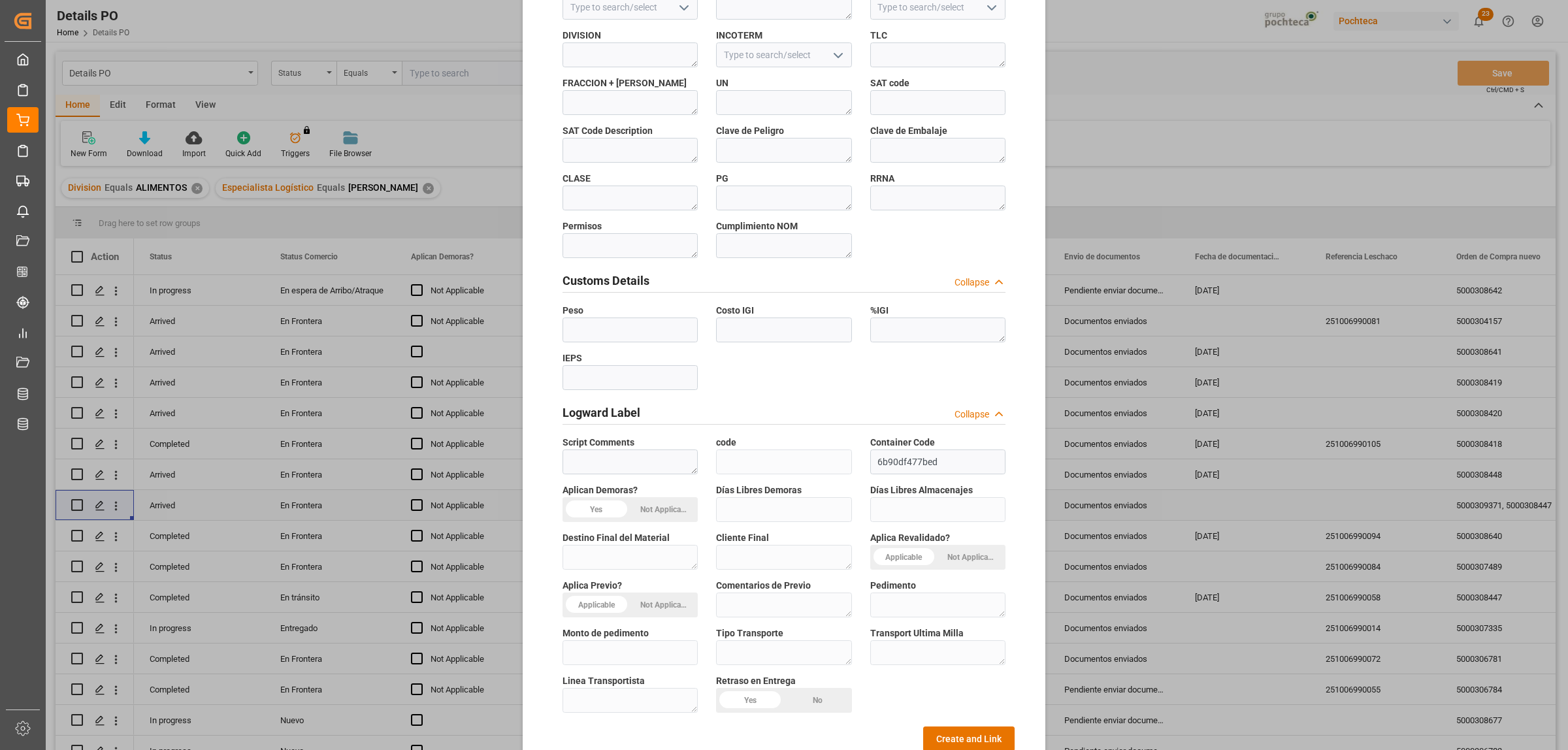
scroll to position [384, 0]
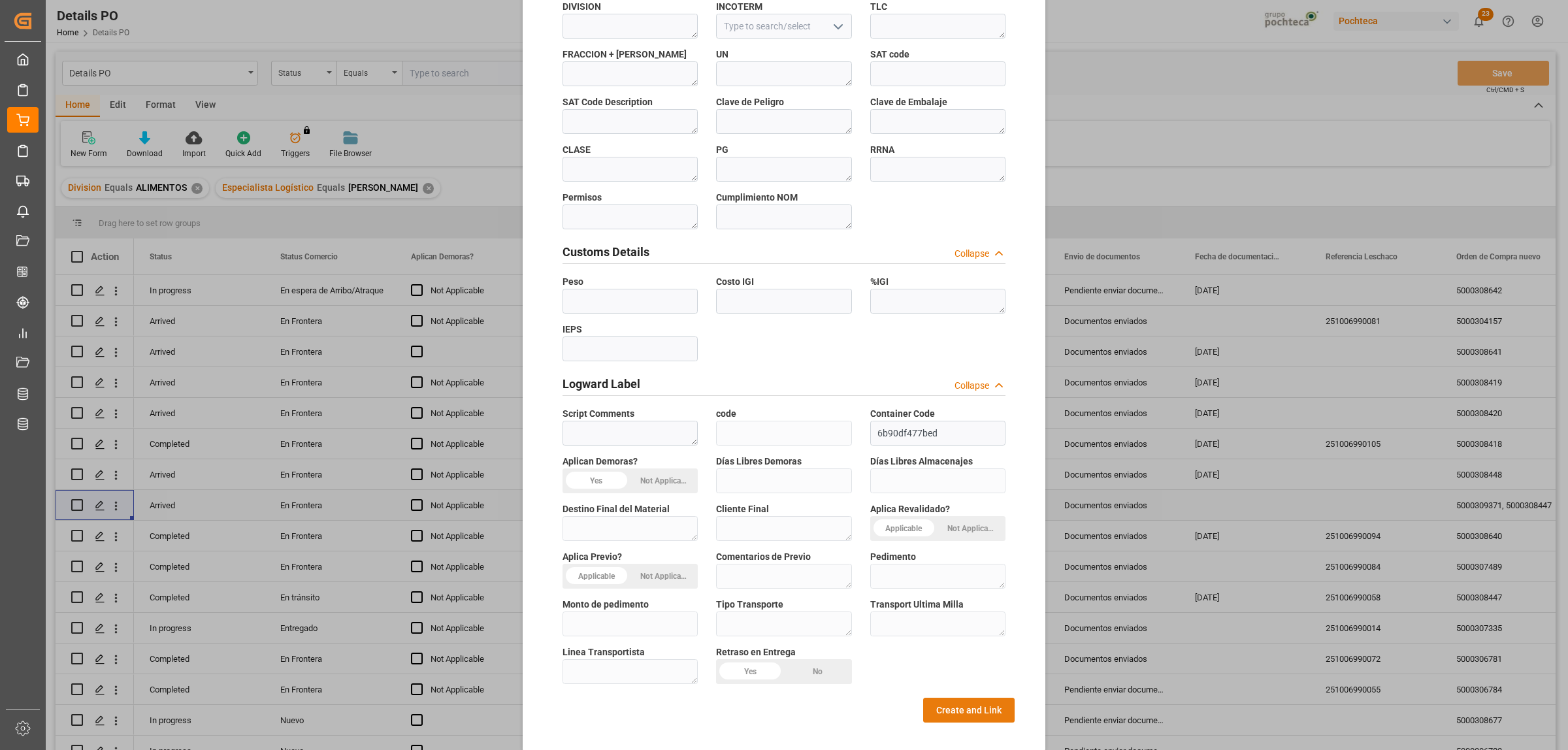
type textarea "52593"
click at [967, 704] on button "Create and Link" at bounding box center [968, 710] width 92 height 25
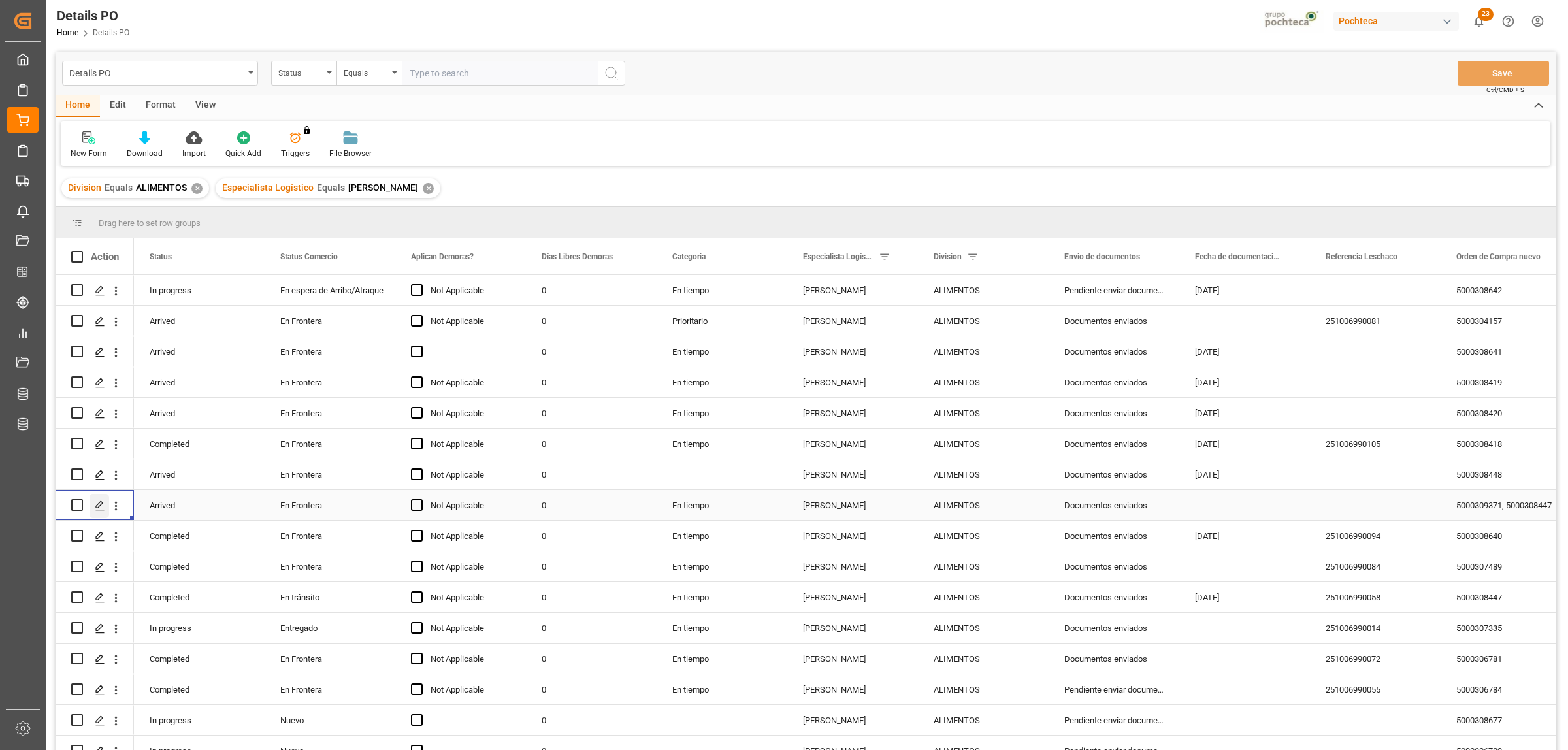
click at [97, 504] on icon "Press SPACE to select this row." at bounding box center [100, 505] width 10 height 10
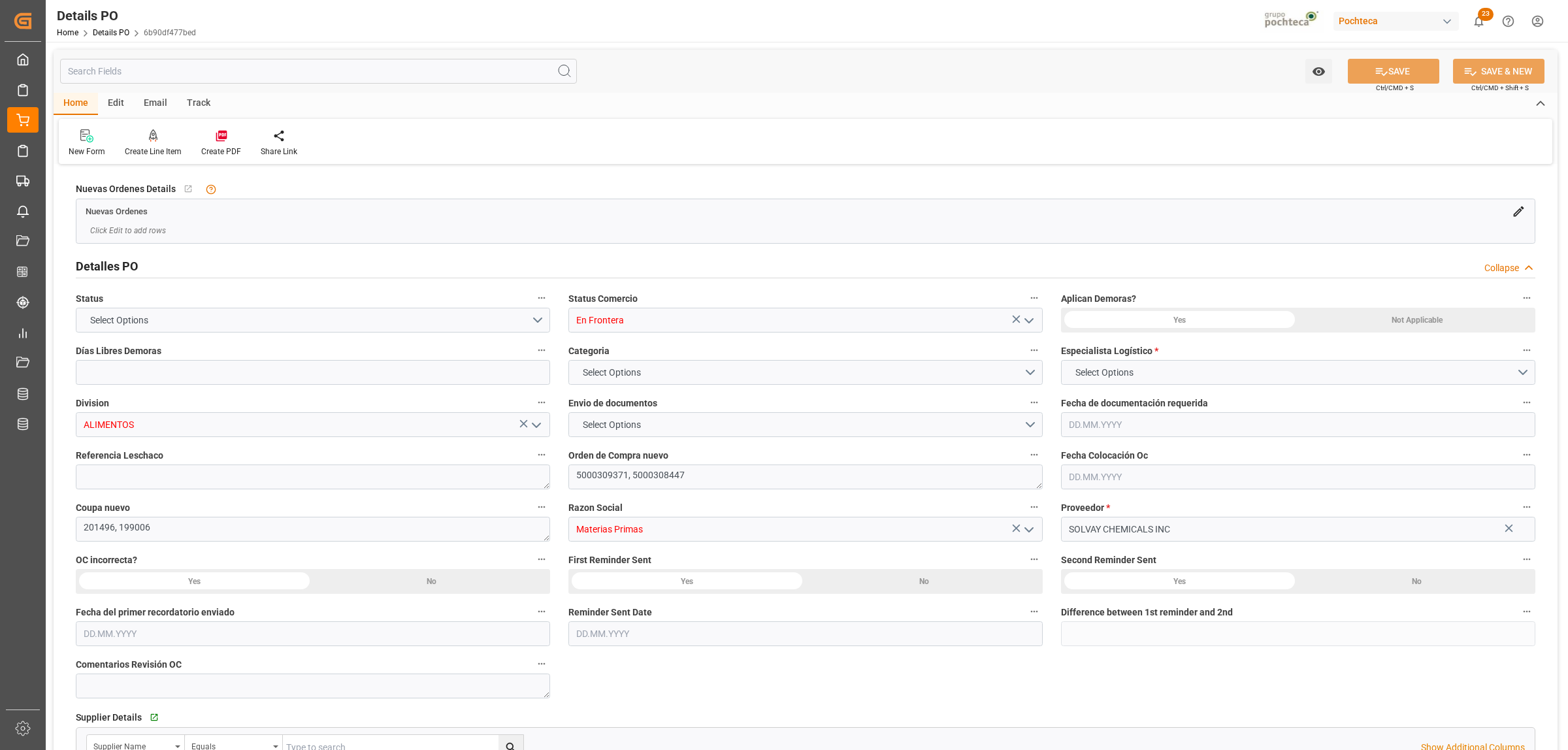
type input "0"
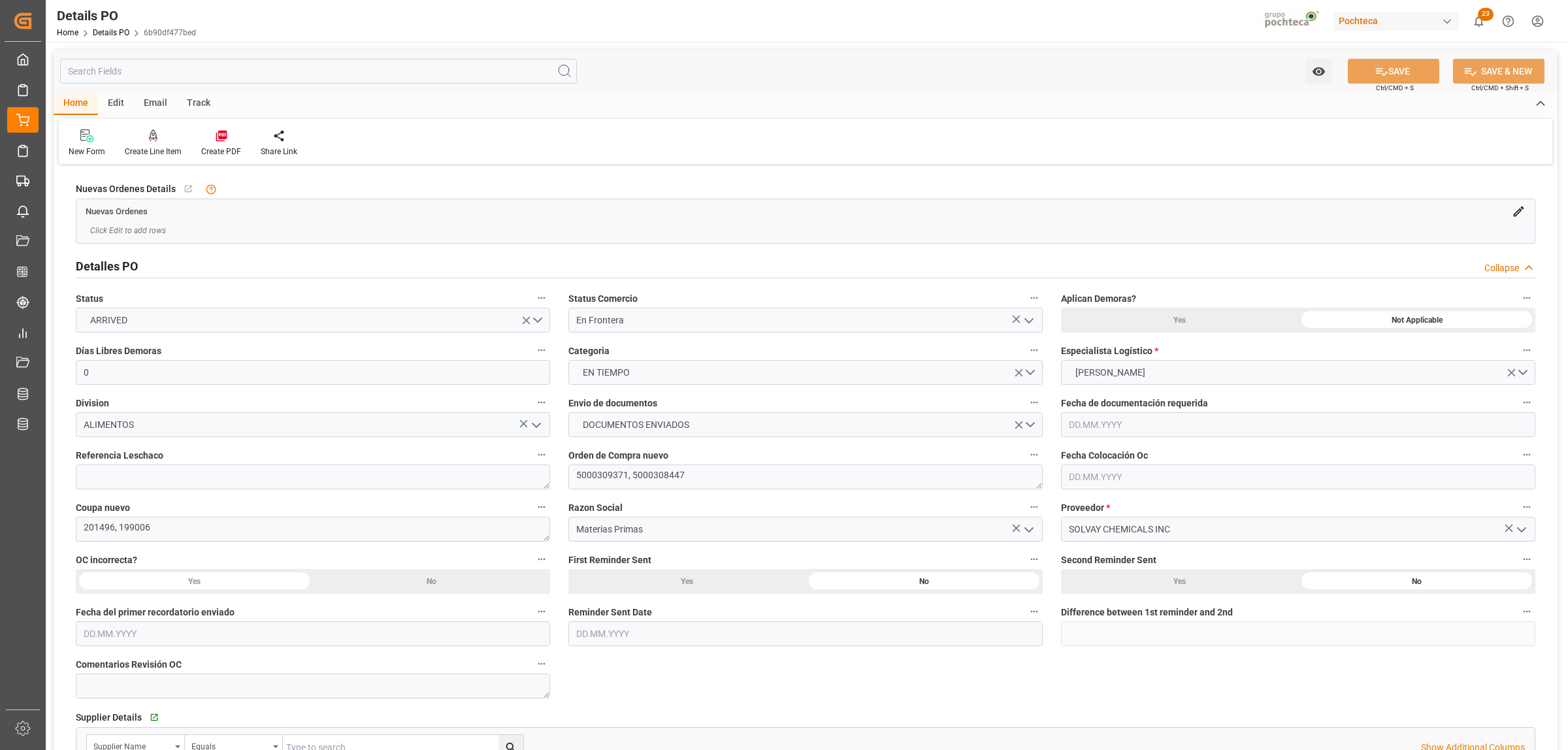
type input "[DATE]"
click at [220, 142] on icon at bounding box center [221, 136] width 13 height 13
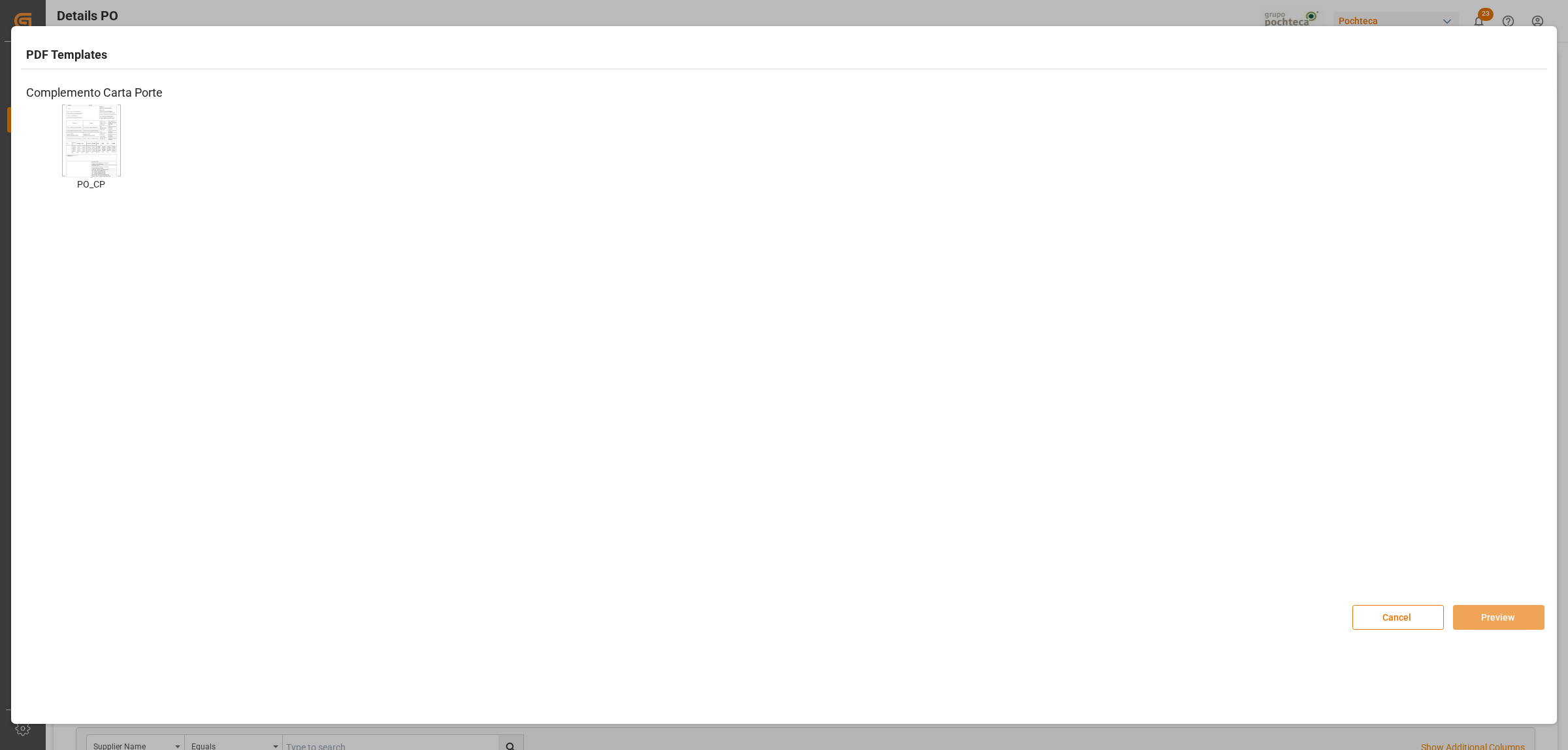
click at [103, 142] on img at bounding box center [91, 141] width 52 height 74
click at [1495, 615] on button "Preview" at bounding box center [1499, 617] width 92 height 25
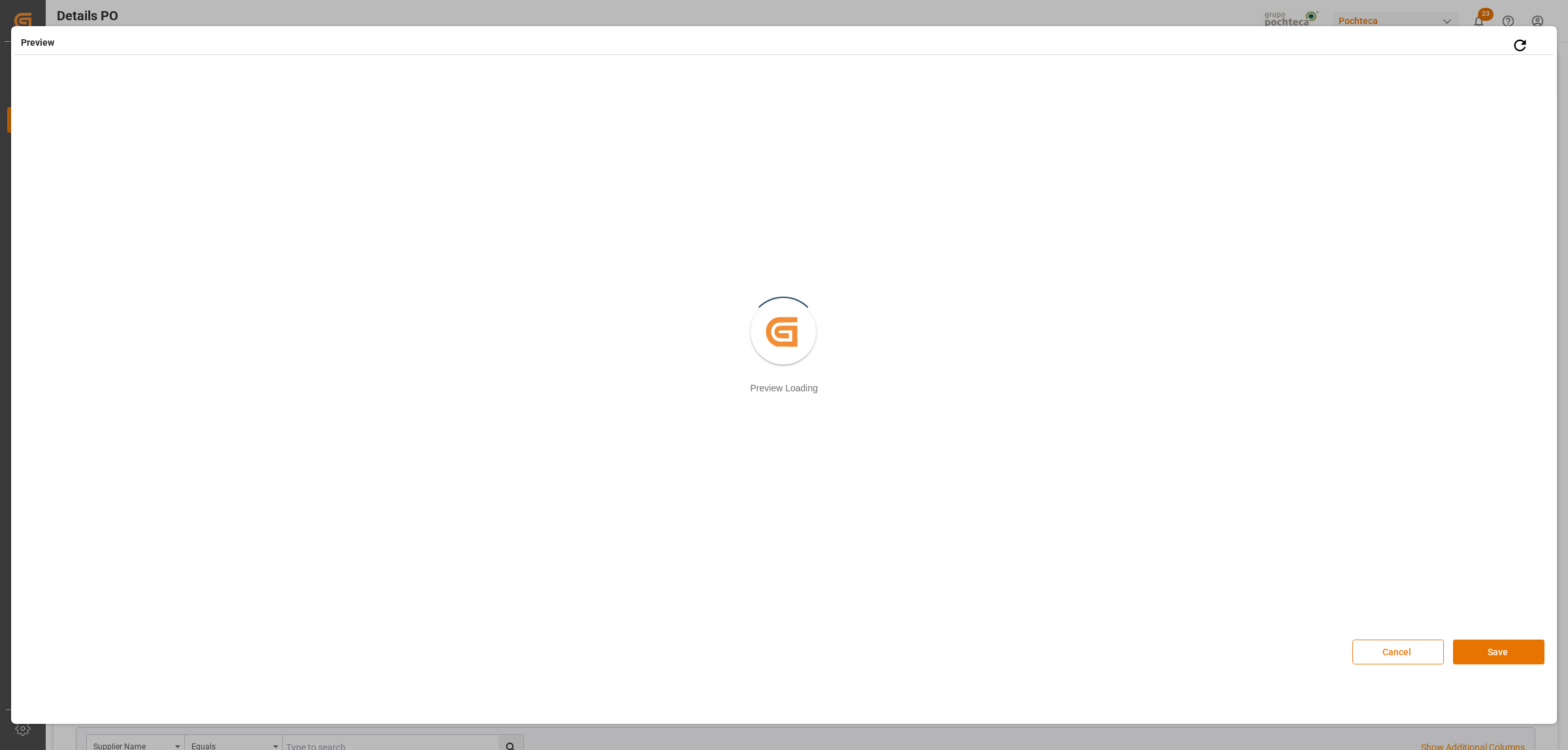
click at [1413, 656] on button "Cancel" at bounding box center [1398, 652] width 92 height 25
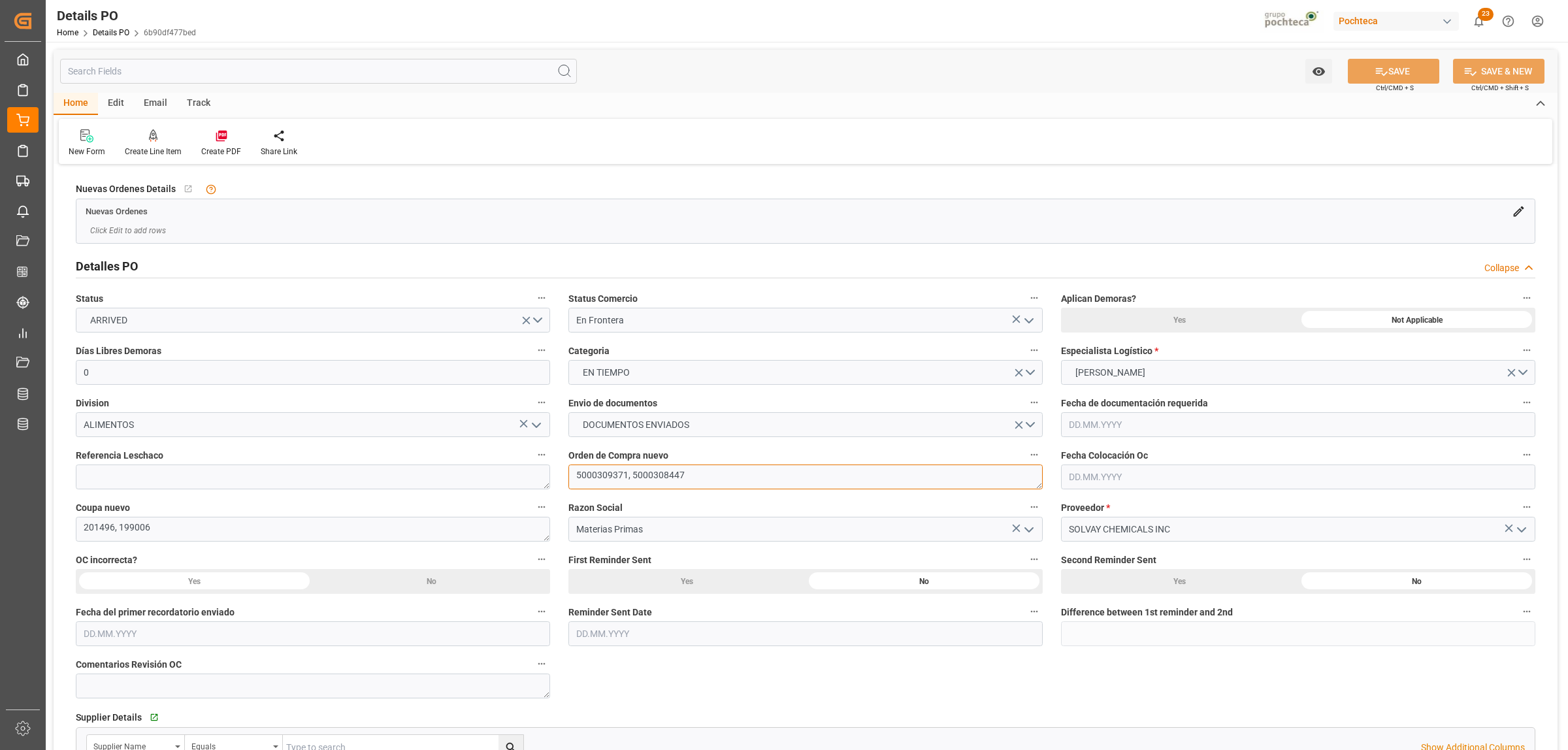
drag, startPoint x: 626, startPoint y: 475, endPoint x: 555, endPoint y: 475, distance: 71.0
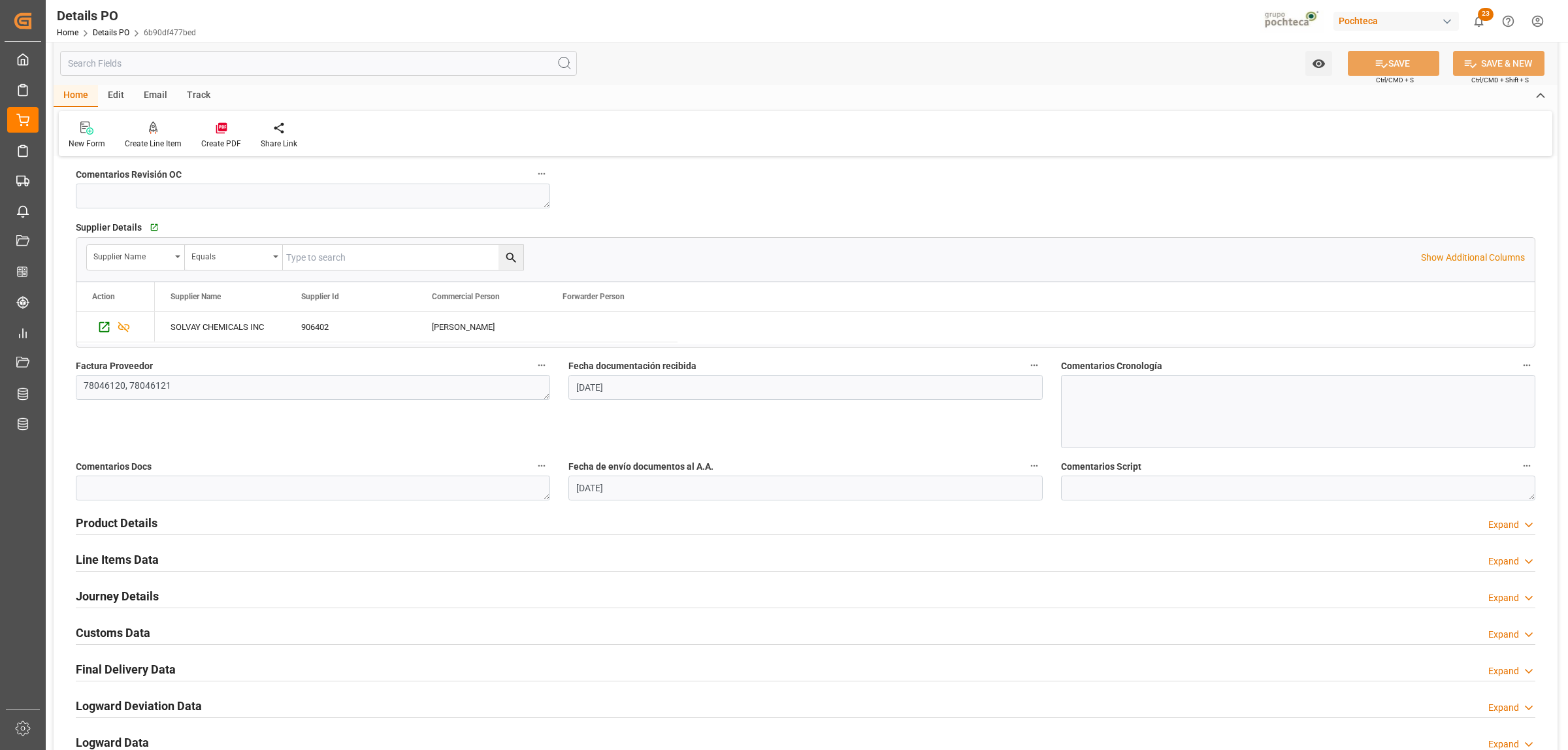
scroll to position [572, 0]
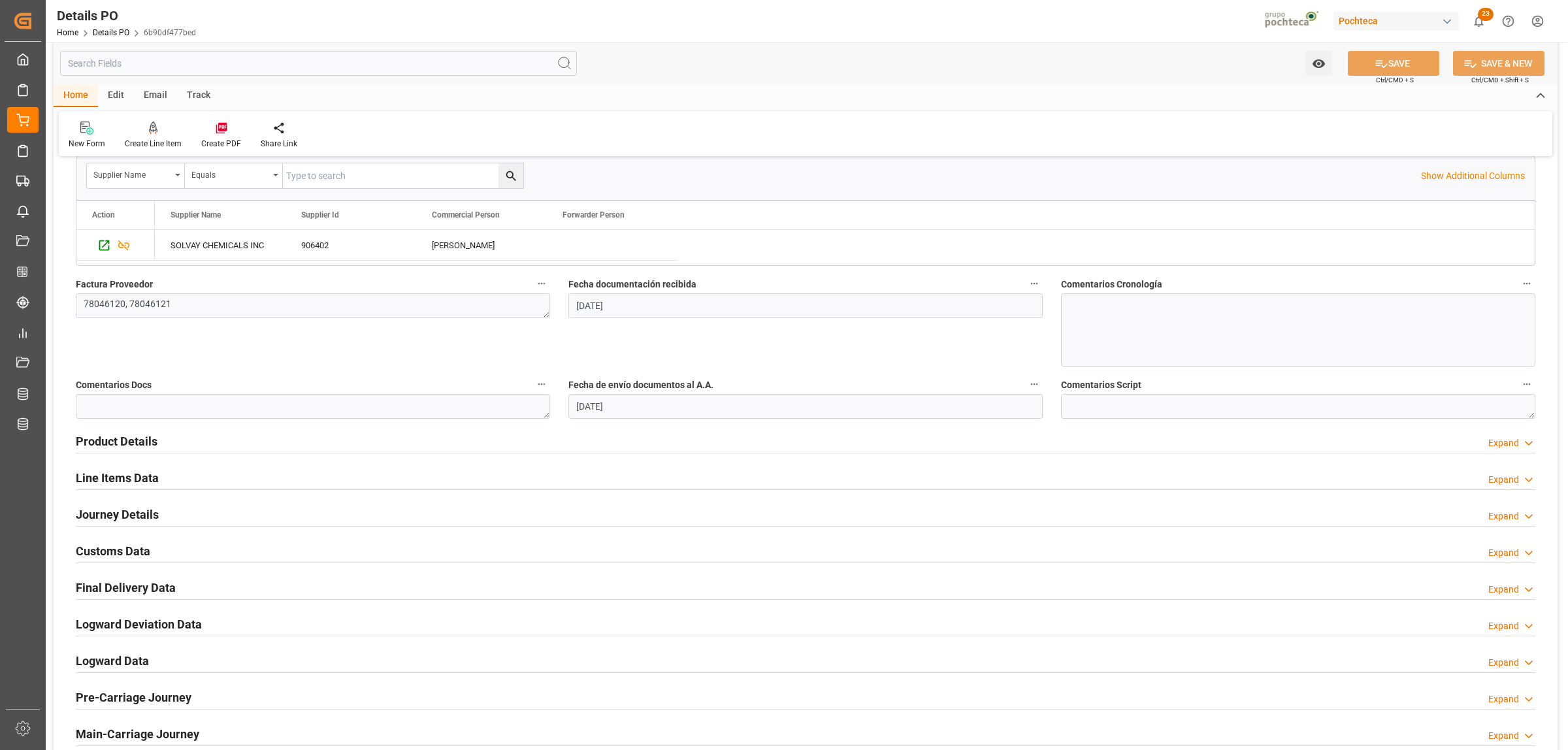
click at [112, 482] on h2 "Line Items Data" at bounding box center [117, 478] width 83 height 18
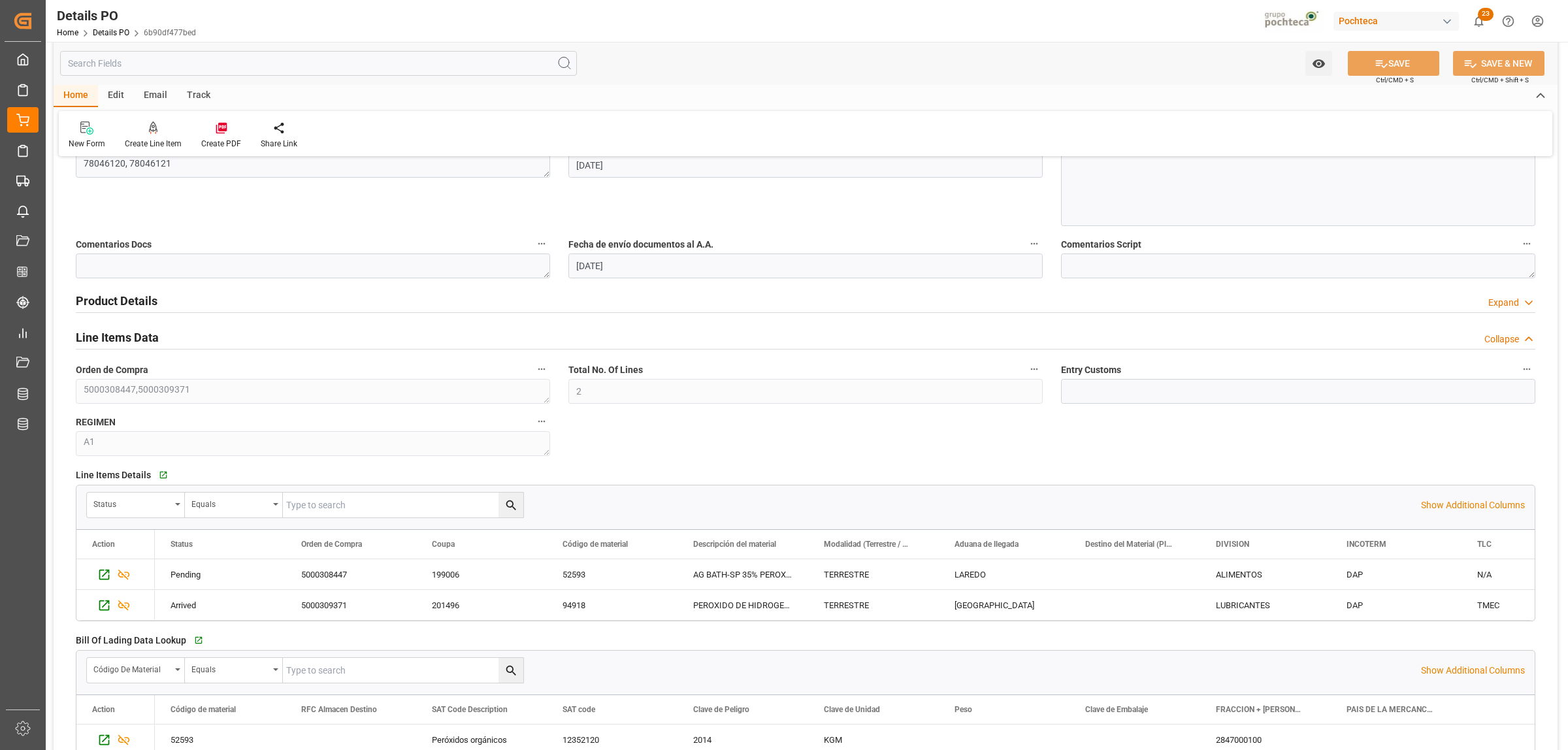
scroll to position [735, 0]
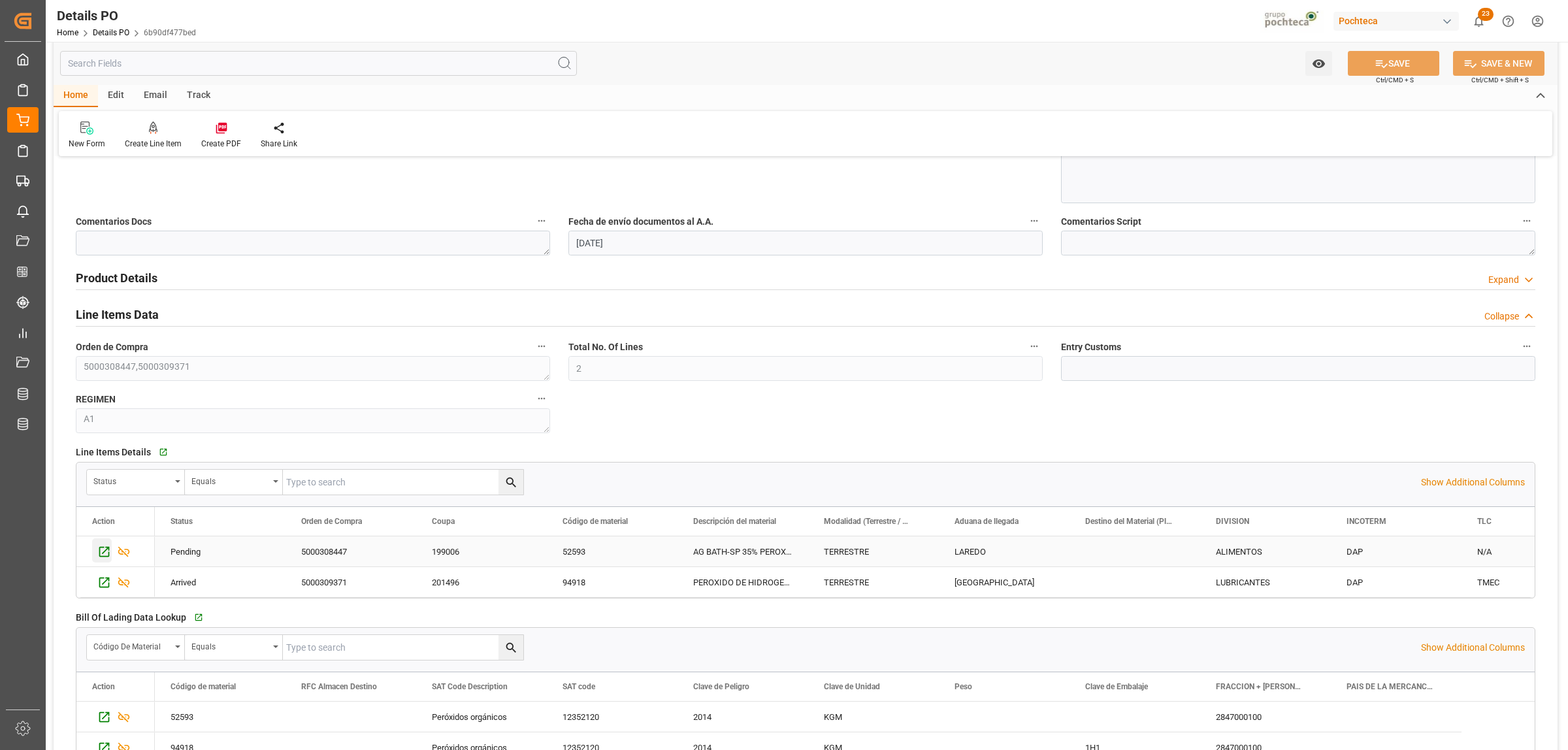
click at [106, 553] on icon "Press SPACE to select this row." at bounding box center [104, 552] width 14 height 14
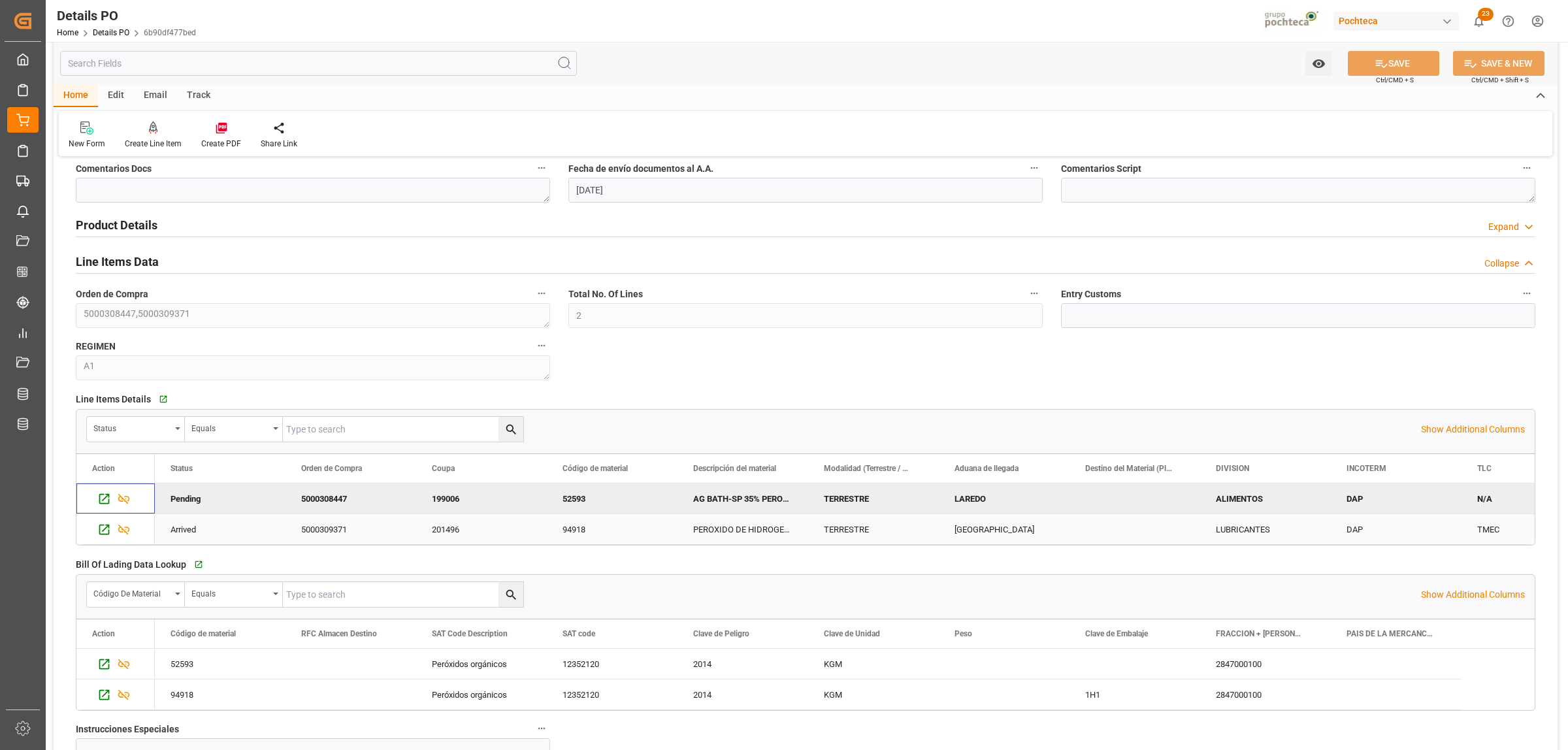
scroll to position [817, 0]
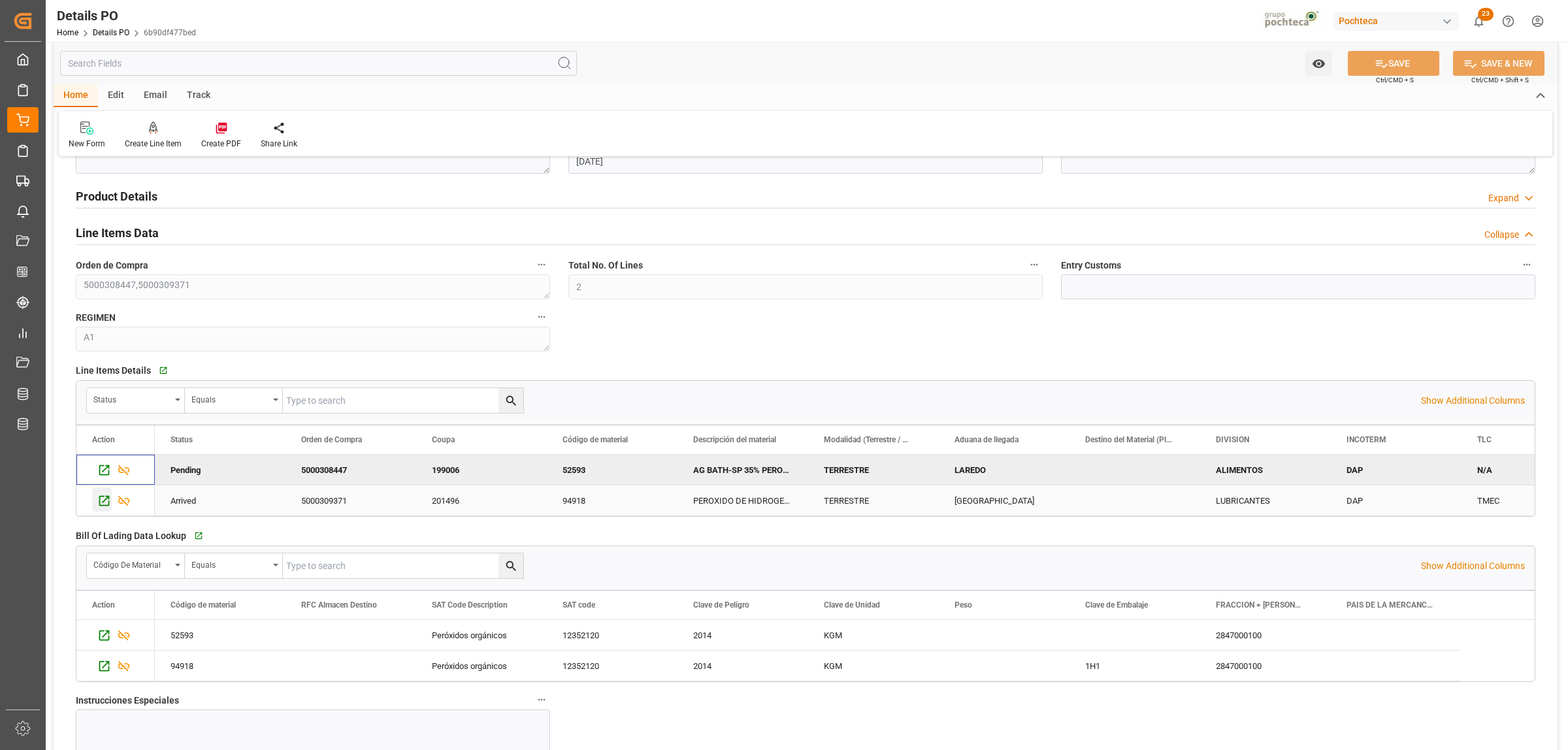
click at [108, 508] on icon "Press SPACE to select this row." at bounding box center [104, 501] width 14 height 14
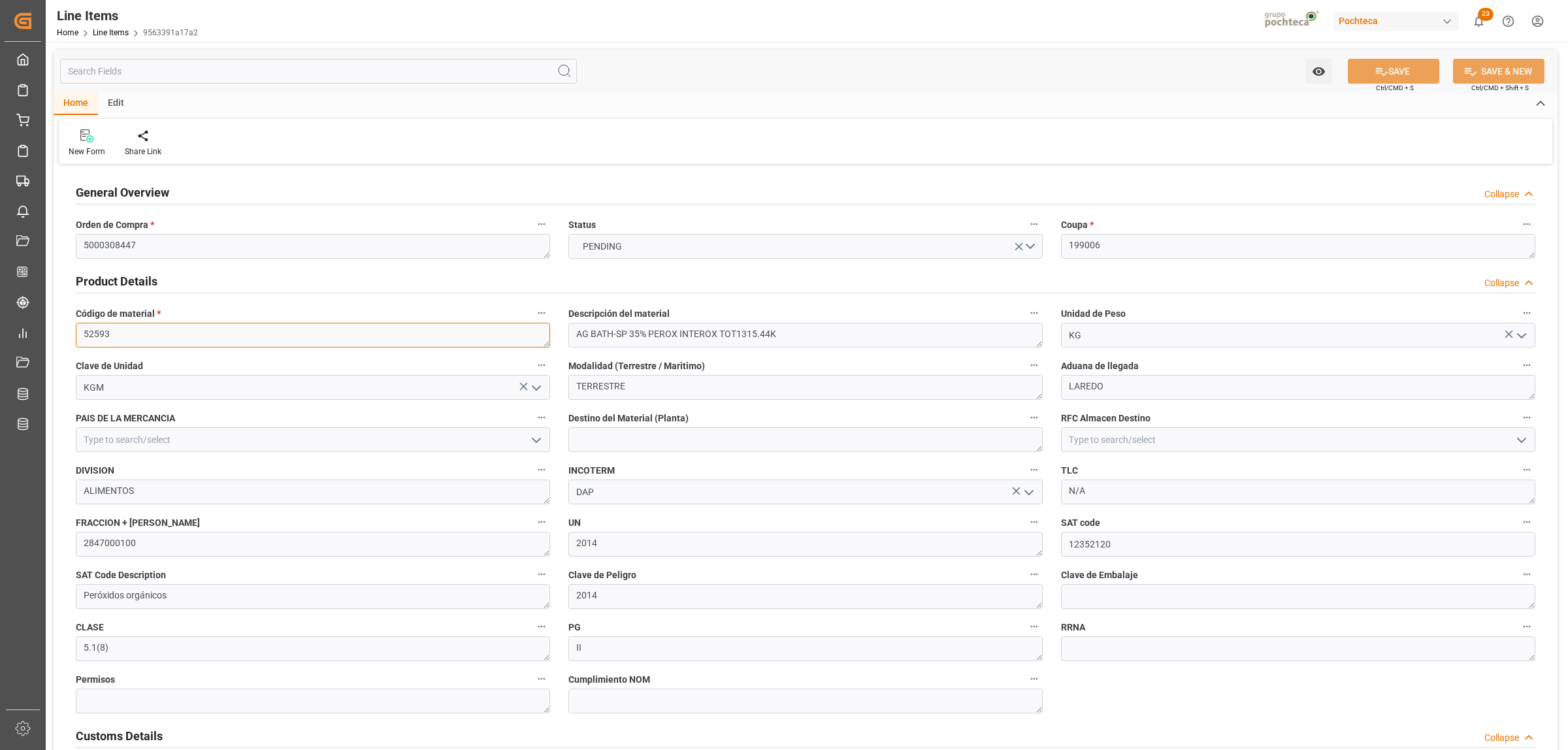
drag, startPoint x: 122, startPoint y: 335, endPoint x: 75, endPoint y: 337, distance: 47.0
click at [75, 337] on textarea "52593" at bounding box center [312, 335] width 474 height 25
paste textarea "94918"
type textarea "94918"
click at [1384, 77] on icon at bounding box center [1382, 71] width 14 height 14
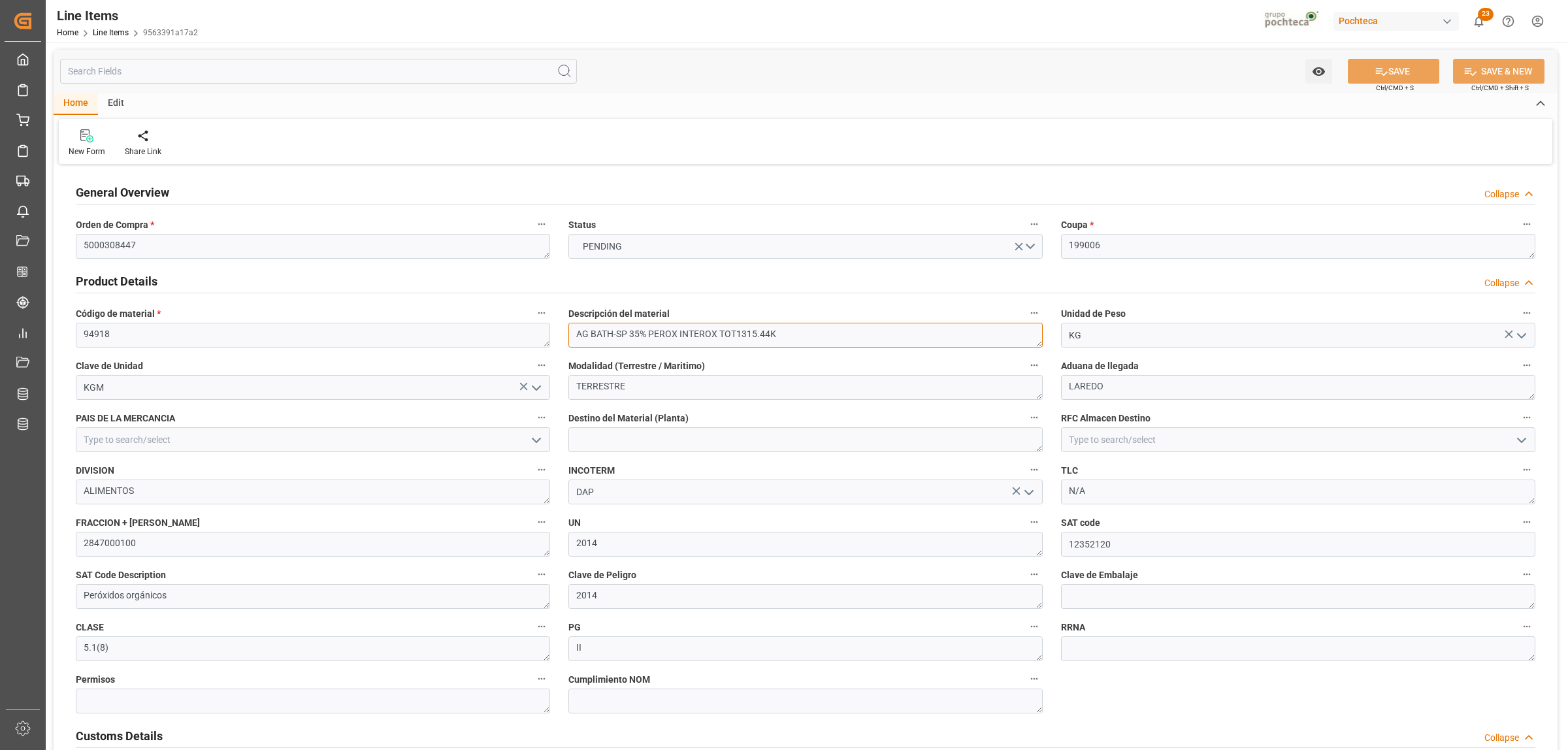
click at [778, 330] on textarea "AG BATH-SP 35% PEROX INTEROX TOT1315.44K" at bounding box center [805, 335] width 474 height 25
drag, startPoint x: 665, startPoint y: 336, endPoint x: 570, endPoint y: 343, distance: 95.3
click at [570, 343] on textarea "AG BATH-SP 35% PEROX INTEROX TOT1315.44K" at bounding box center [805, 335] width 474 height 25
paste textarea "PEROXIDO DE HIDROGENO ALIM 35% C-1315.41"
type textarea "PEROXIDO DE HIDROGENO ALIM 35% C-1315.41"
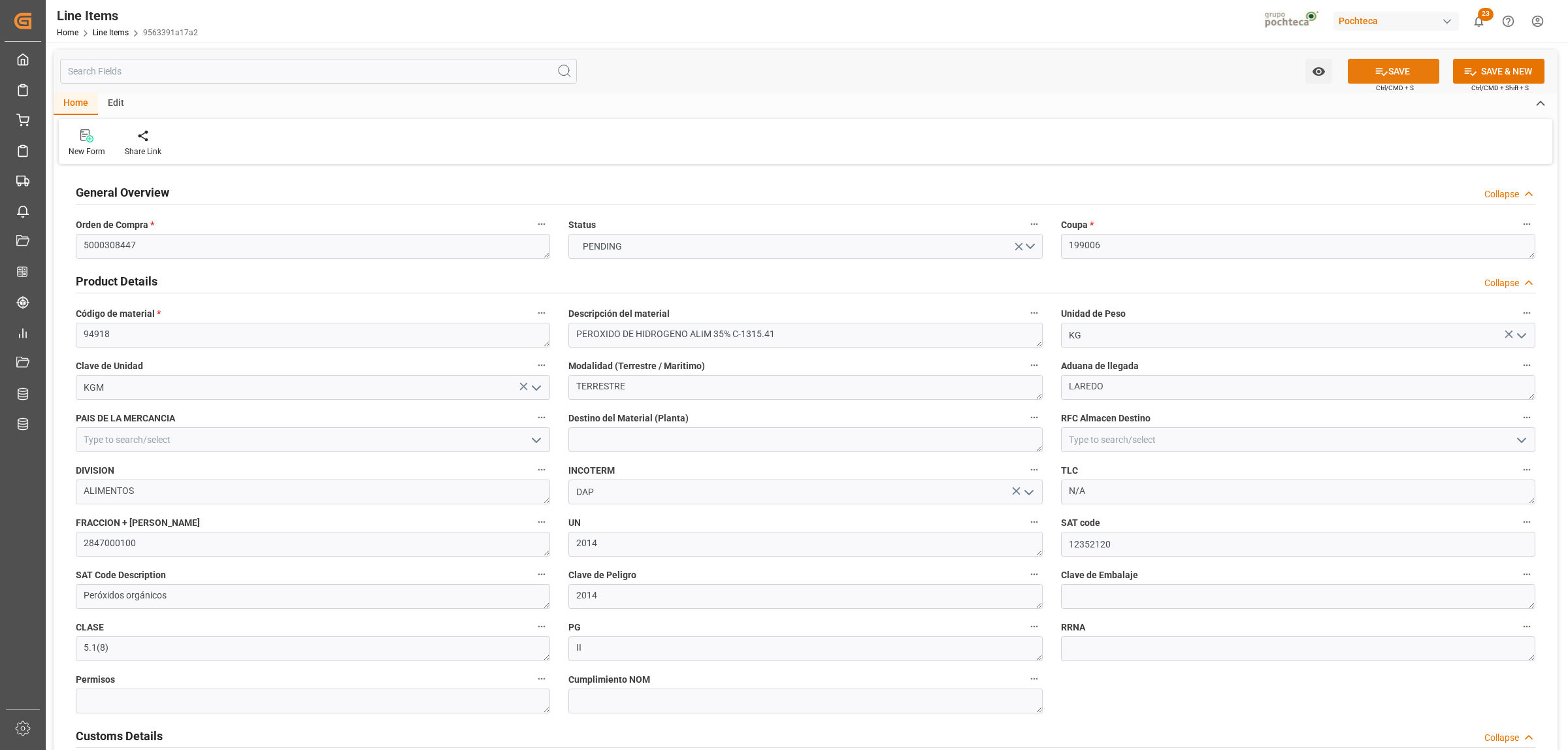
click at [1406, 67] on button "SAVE" at bounding box center [1393, 71] width 92 height 25
type input "0"
type input "30"
drag, startPoint x: 791, startPoint y: 329, endPoint x: 563, endPoint y: 333, distance: 228.0
click at [563, 333] on div "Descripción del material PEROXIDO DE HIDROGENO ALIM 35% C-1315.41" at bounding box center [805, 326] width 492 height 52
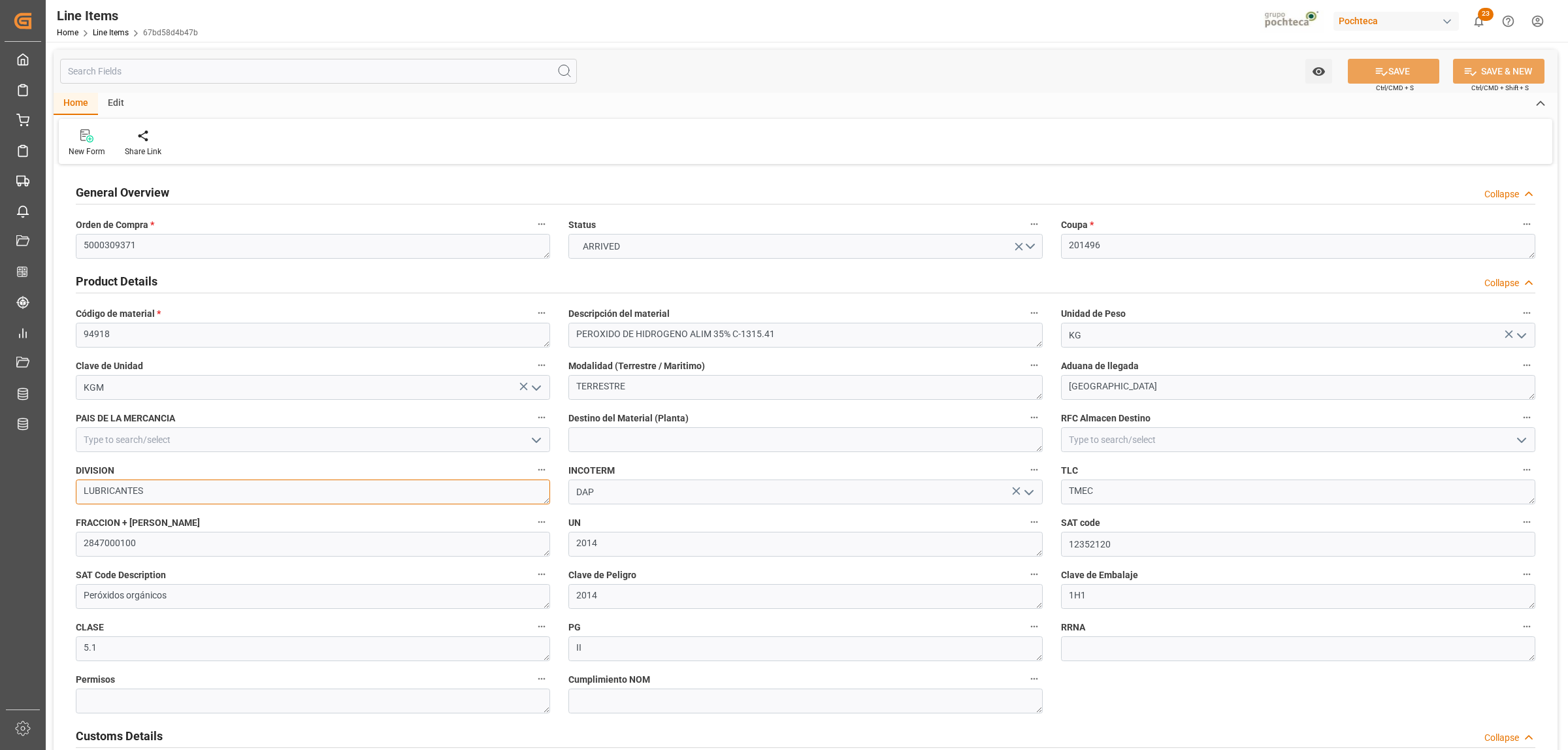
drag, startPoint x: 407, startPoint y: 494, endPoint x: 377, endPoint y: 490, distance: 30.3
click at [400, 493] on textarea "LUBRICANTES" at bounding box center [312, 492] width 474 height 25
drag, startPoint x: 311, startPoint y: 491, endPoint x: 74, endPoint y: 494, distance: 237.0
click at [74, 494] on div "DIVISION LUBRICANTES" at bounding box center [313, 482] width 492 height 52
type textarea "SOLVENTES"
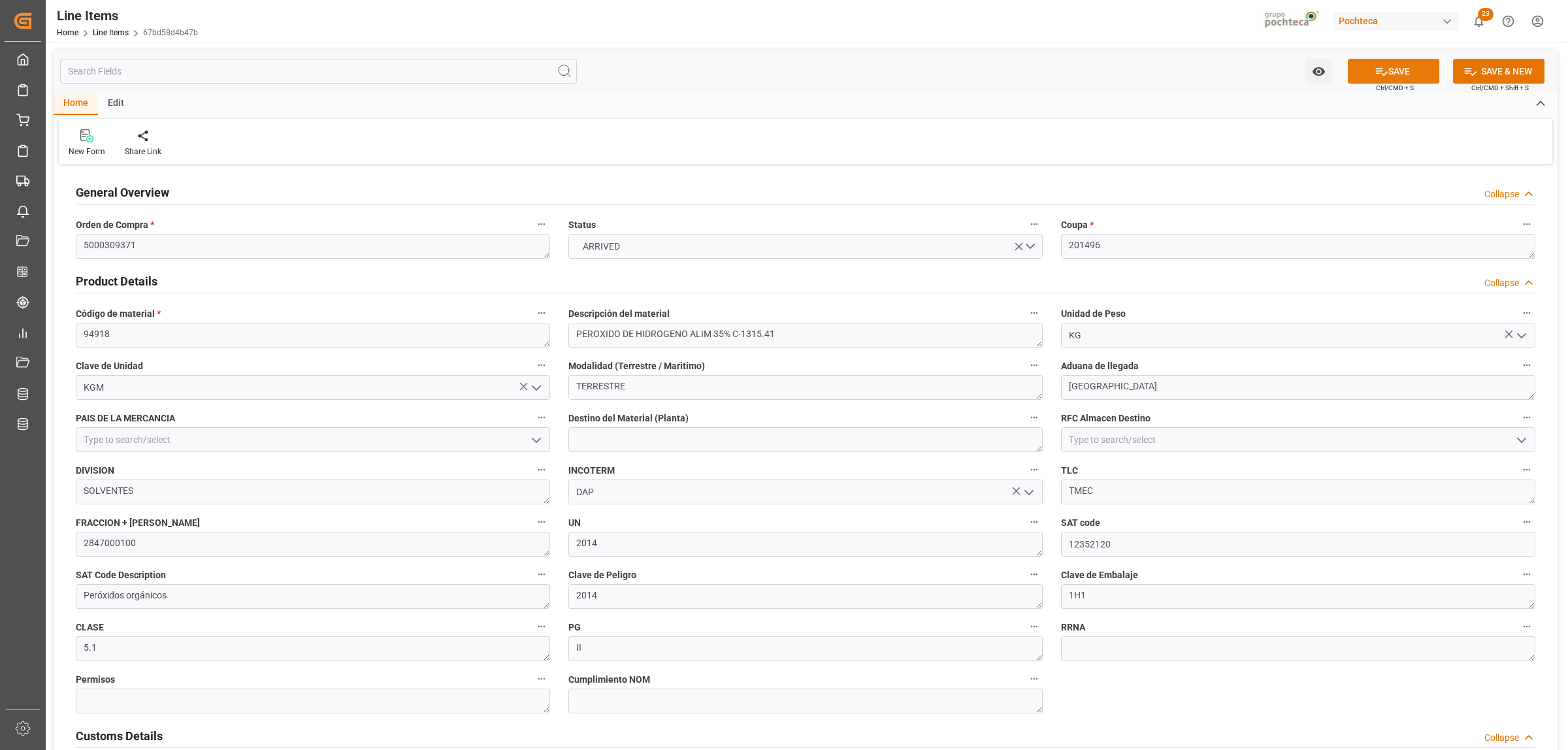
click at [1380, 69] on icon at bounding box center [1382, 71] width 14 height 14
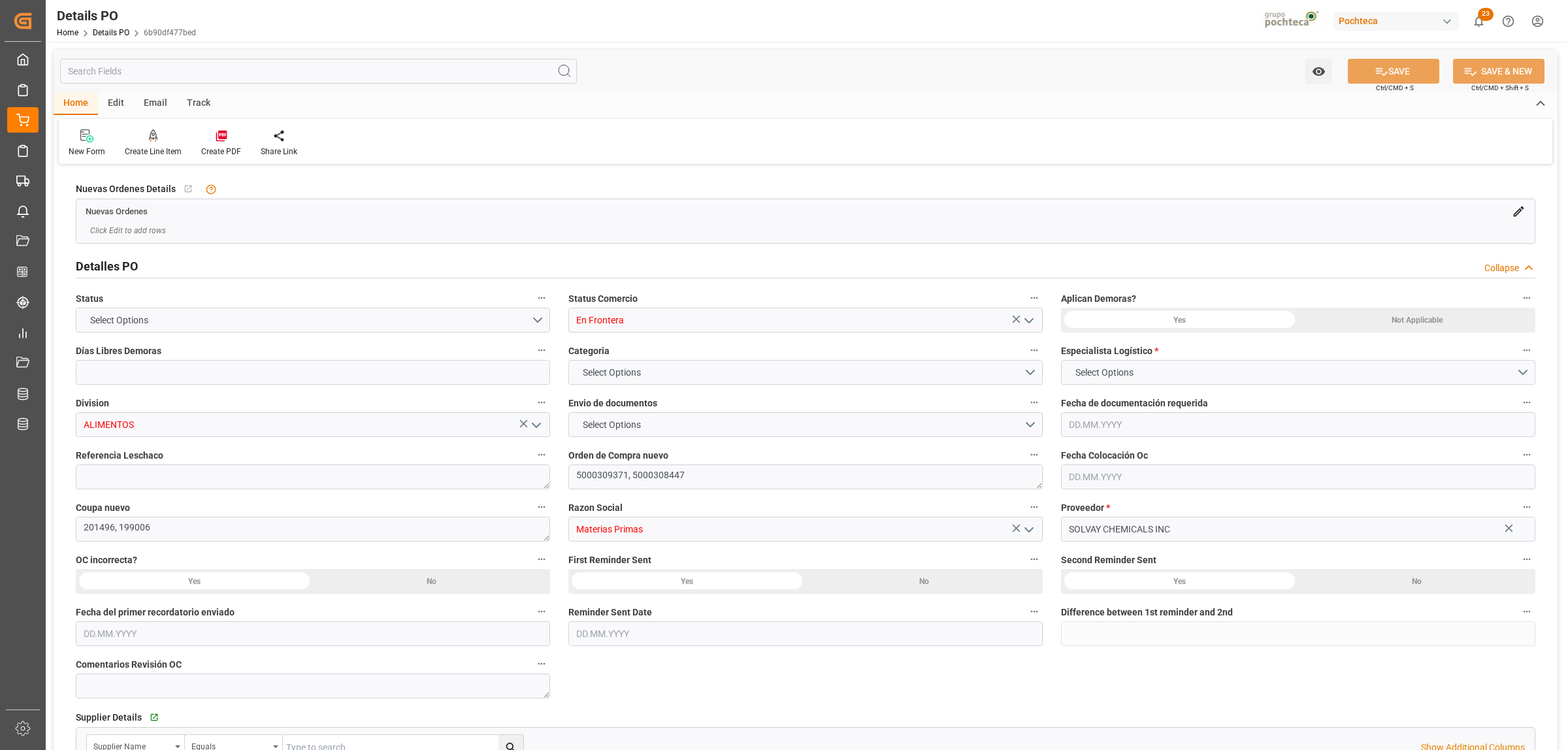
type input "0"
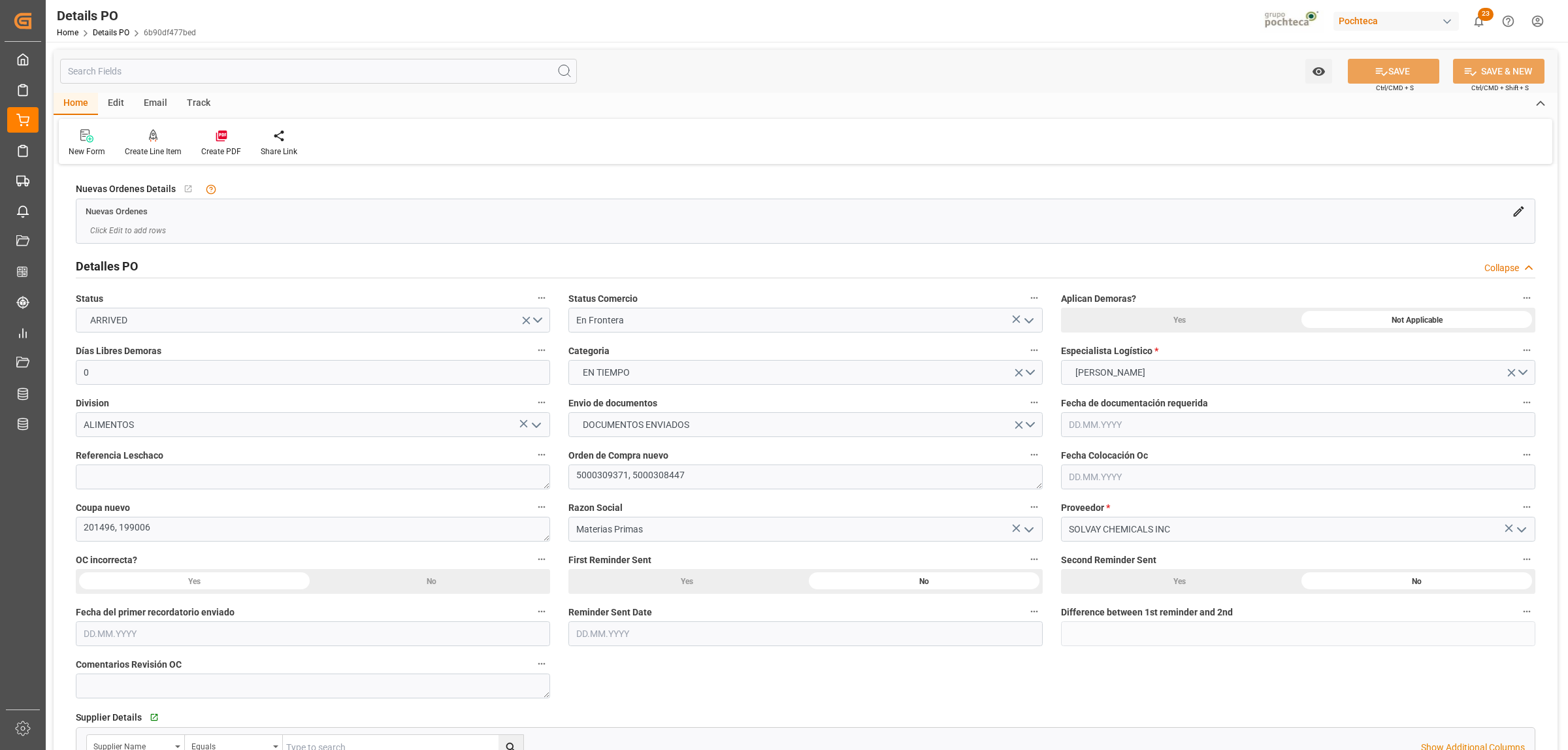
type input "[DATE]"
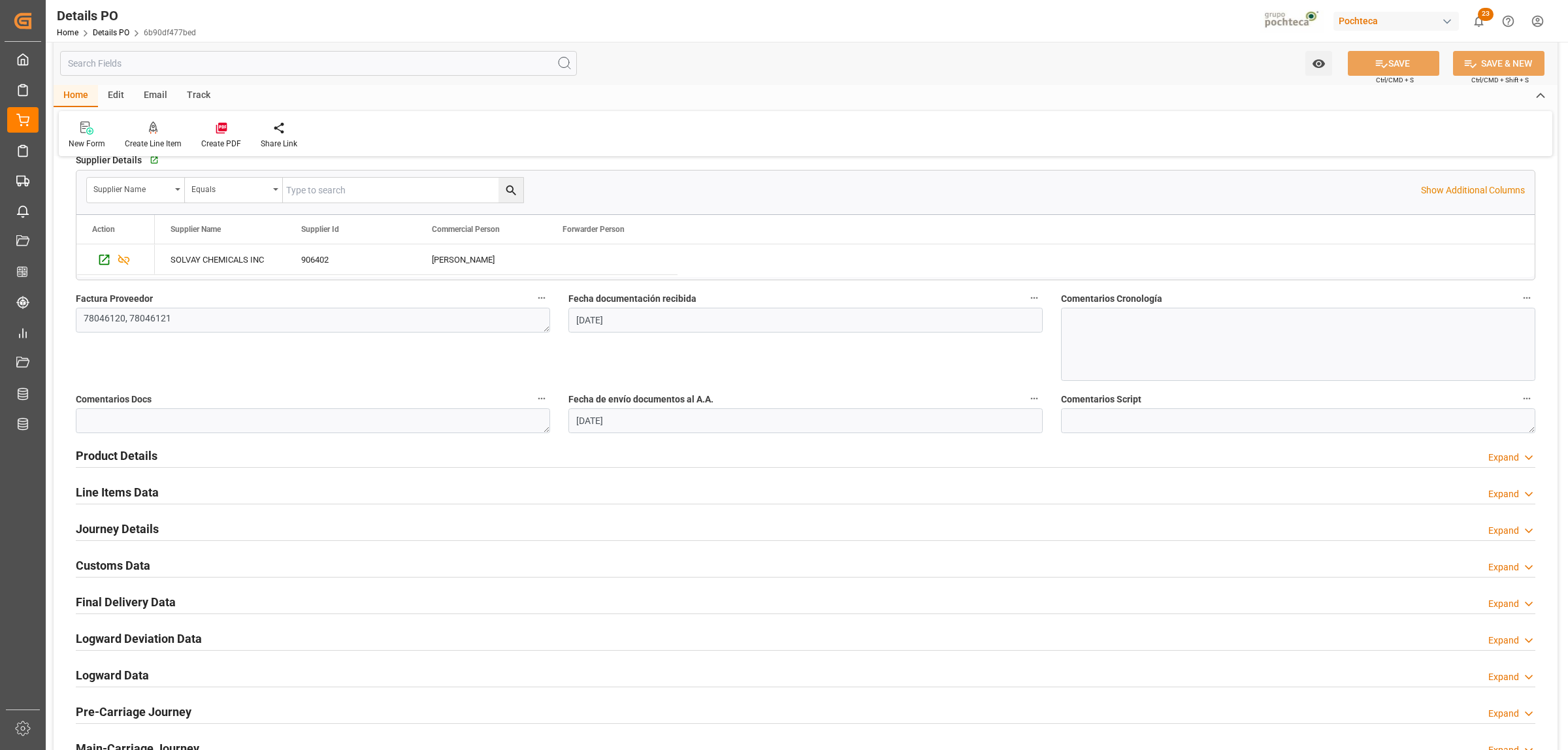
scroll to position [572, 0]
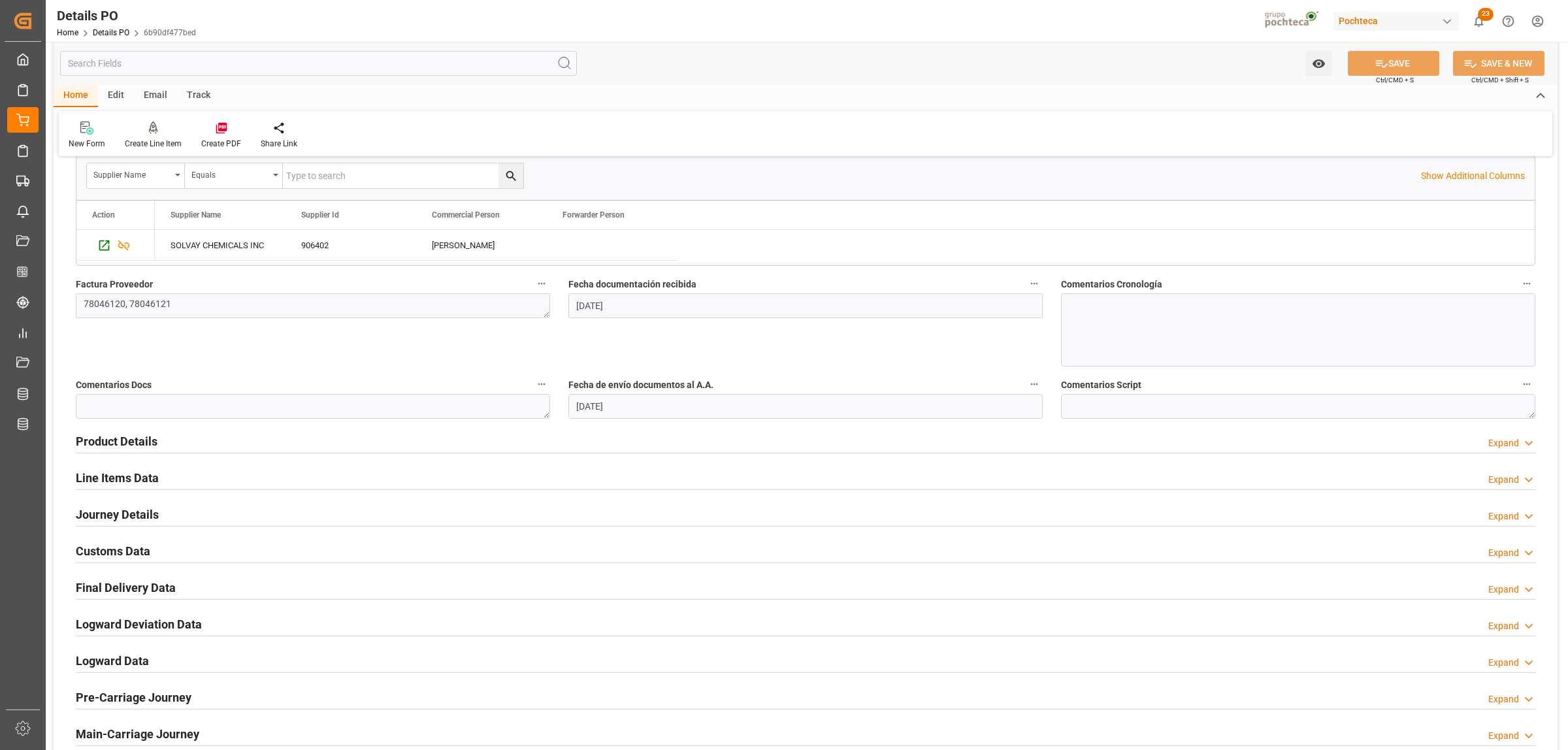
click at [126, 481] on h2 "Line Items Data" at bounding box center [117, 478] width 83 height 18
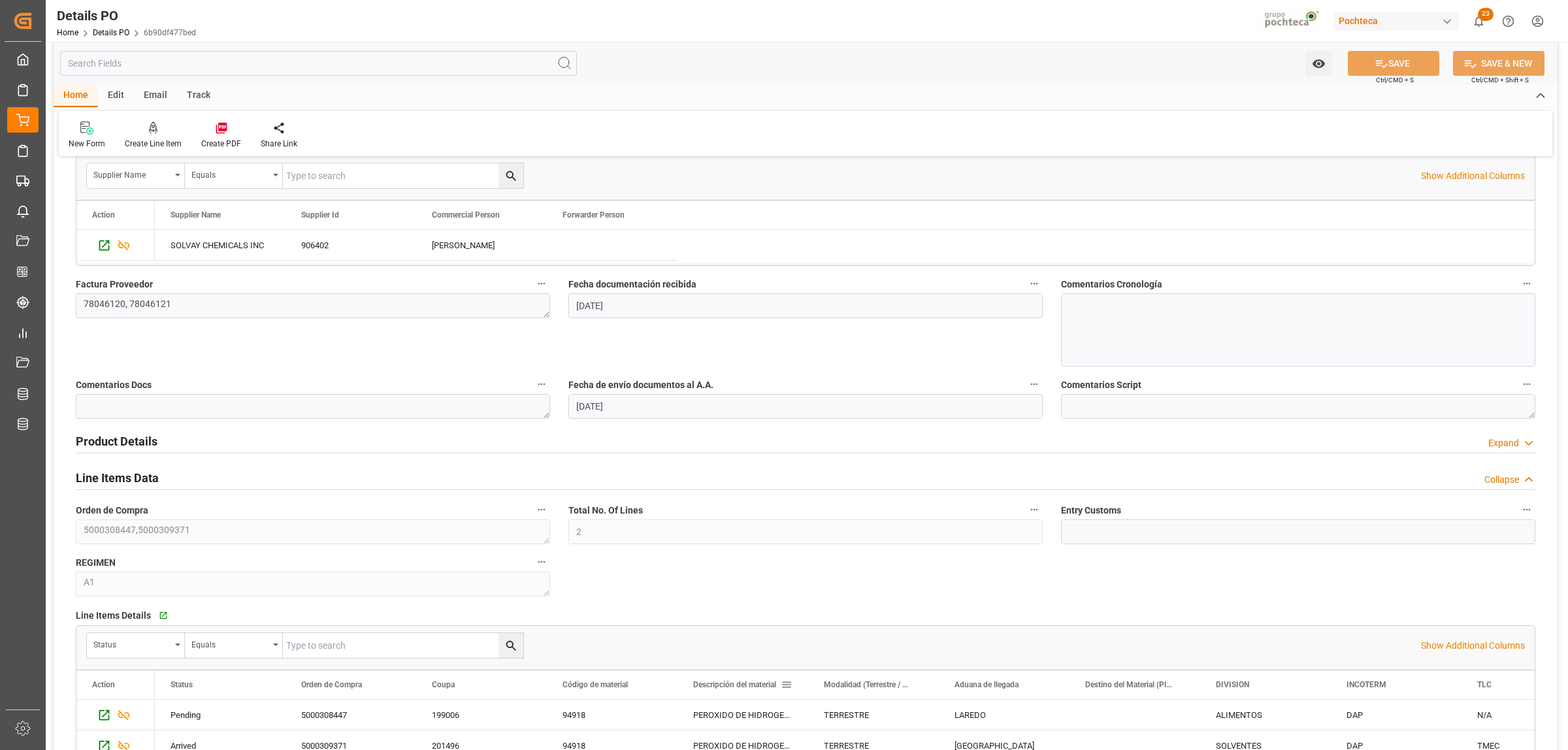
scroll to position [654, 0]
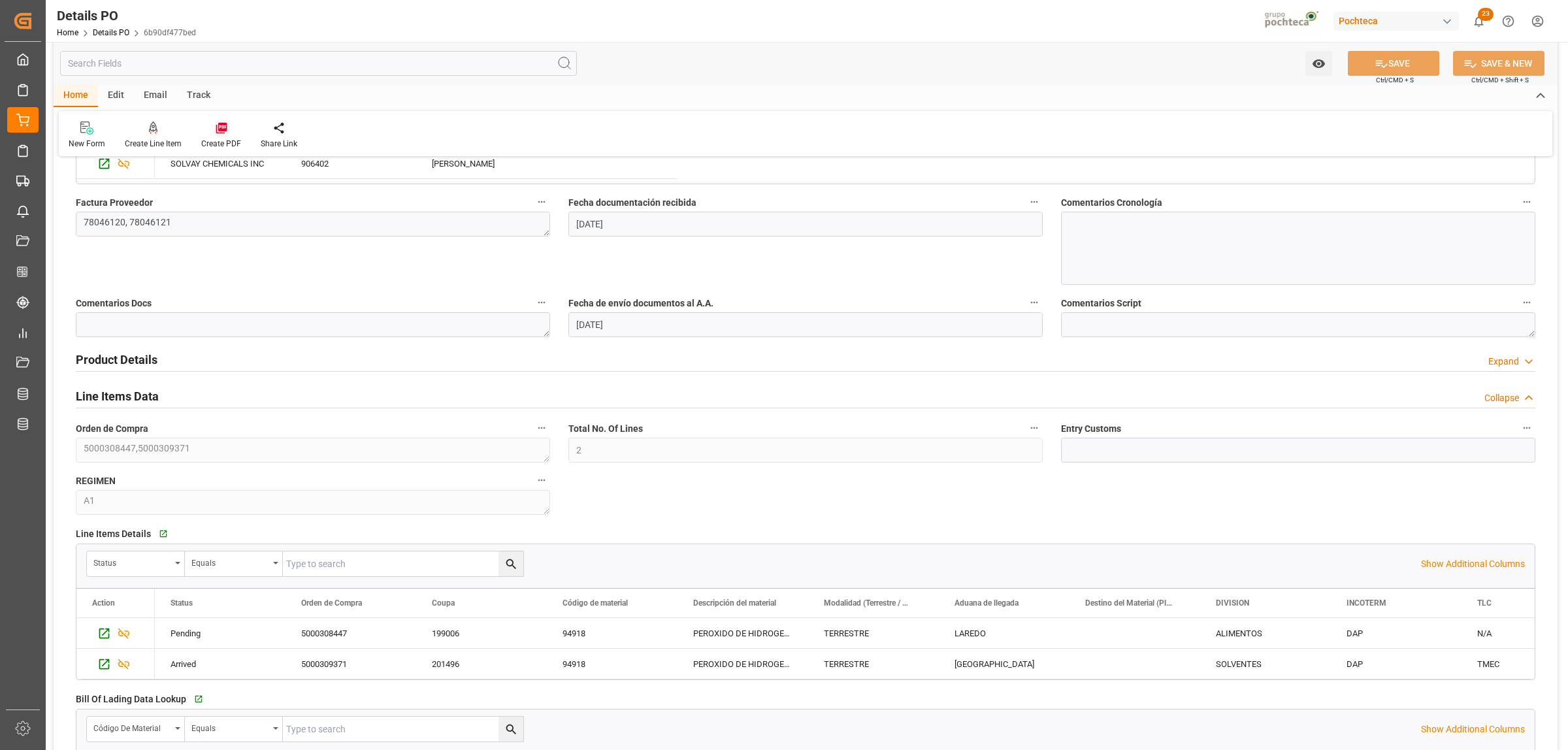
click at [226, 133] on icon at bounding box center [221, 128] width 13 height 13
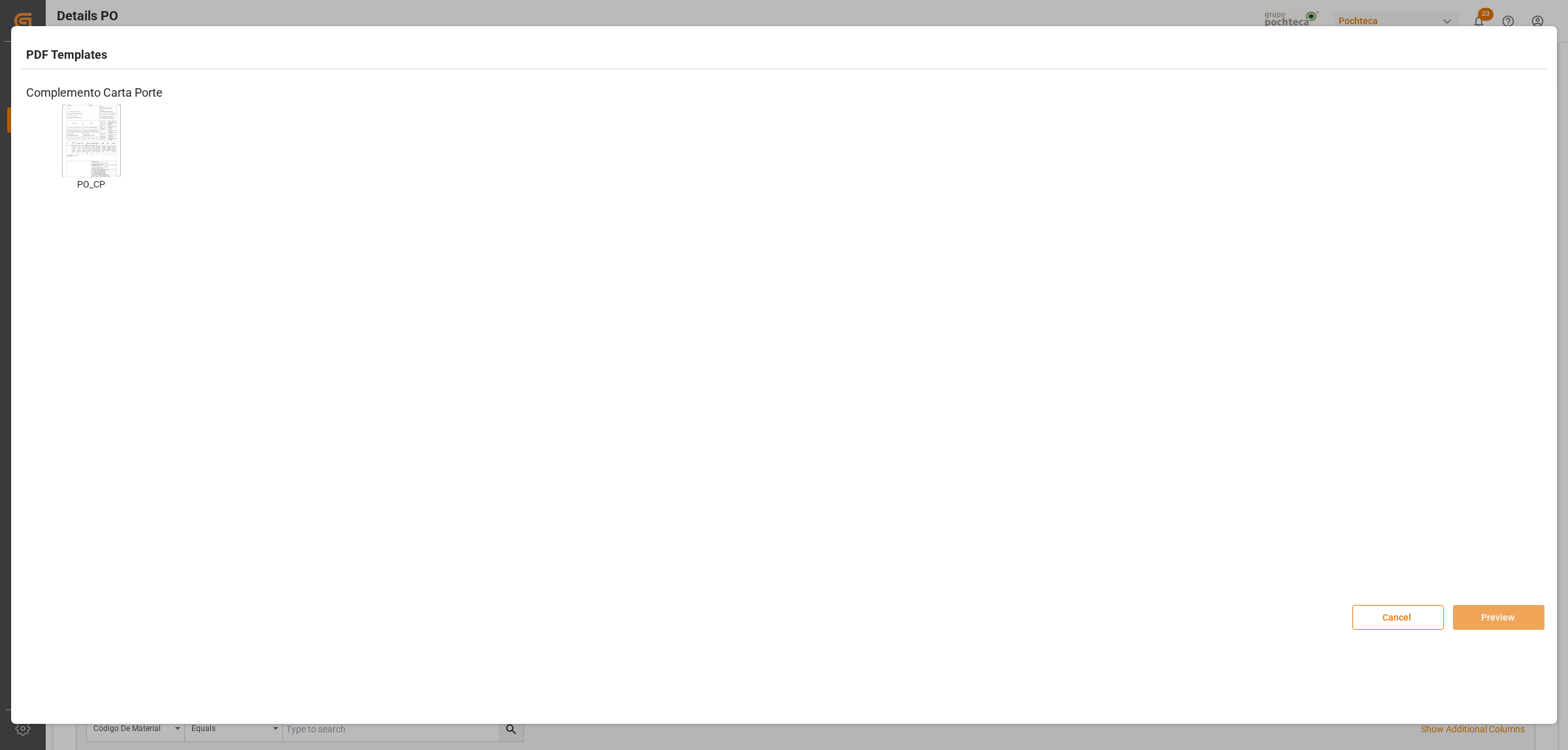
click at [83, 155] on img at bounding box center [91, 141] width 52 height 74
click at [1501, 618] on button "Preview" at bounding box center [1499, 617] width 92 height 25
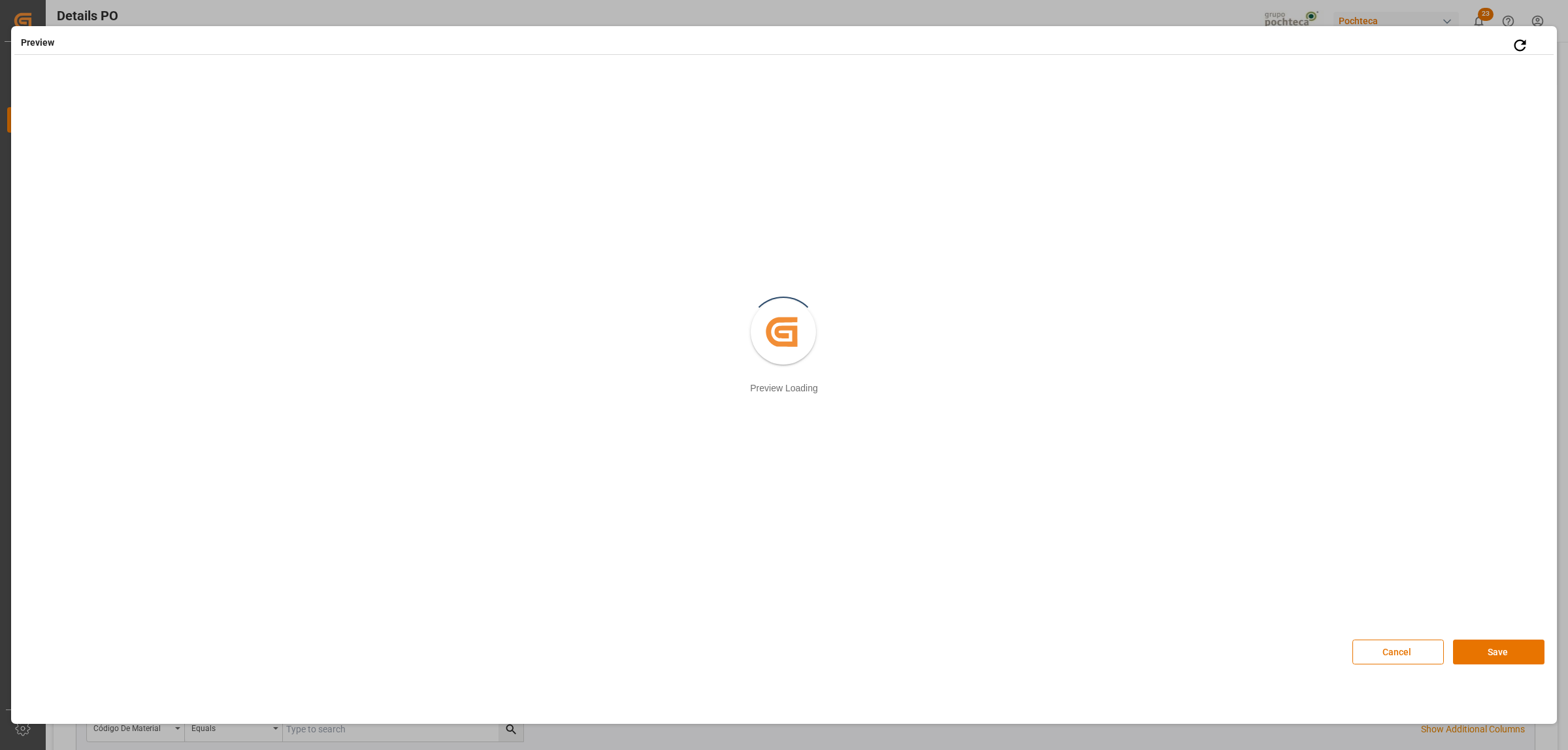
click at [1520, 659] on button "Save" at bounding box center [1499, 652] width 92 height 25
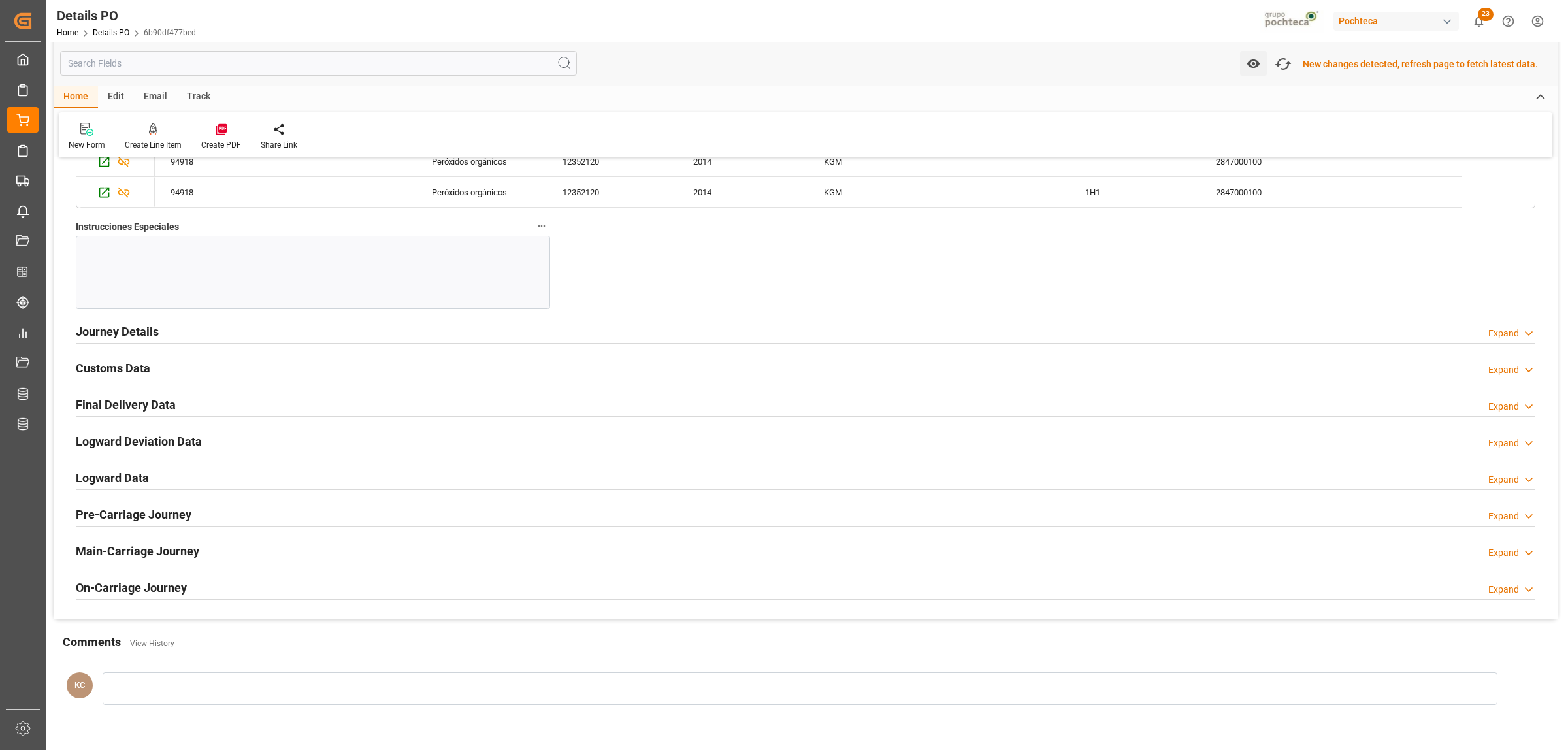
scroll to position [1309, 0]
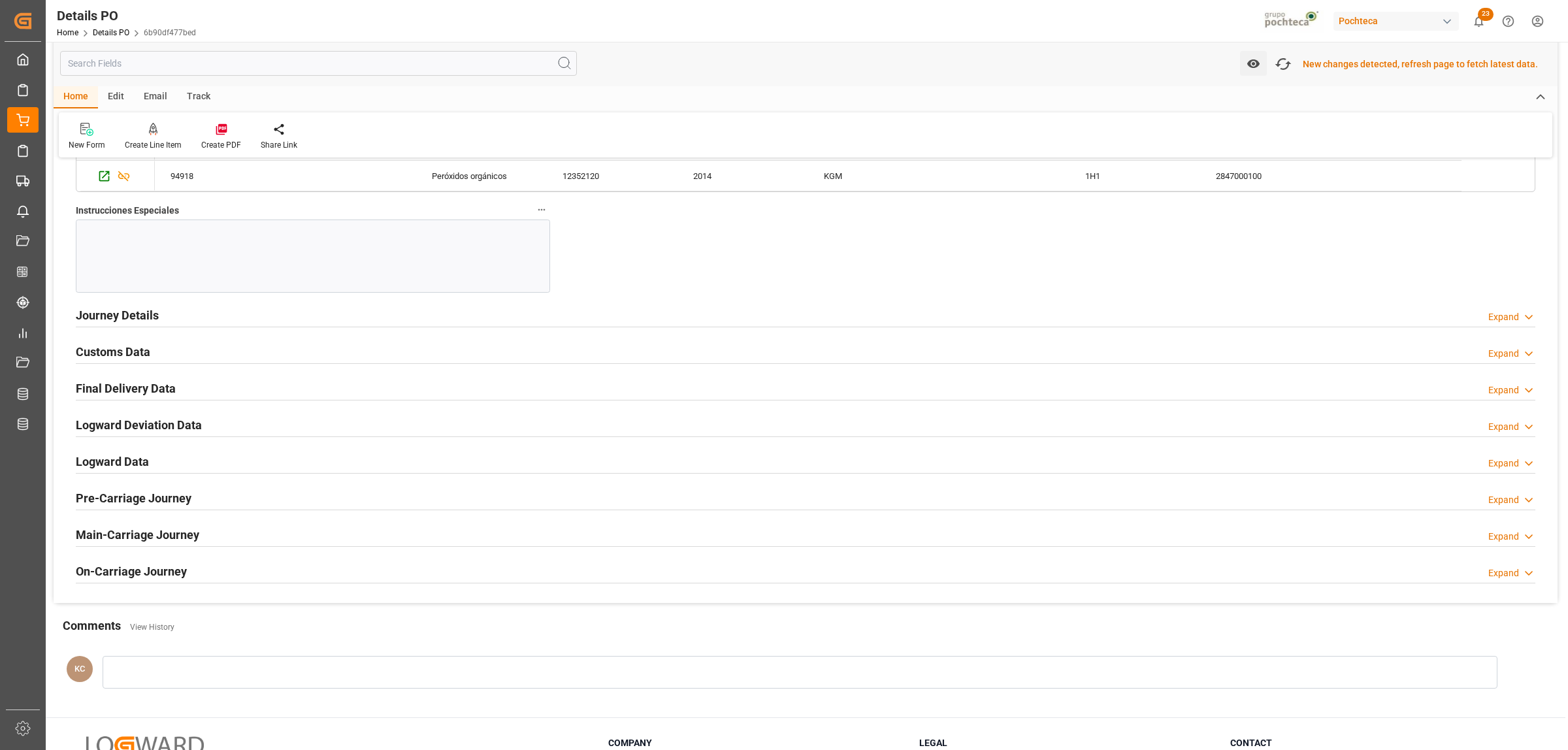
click at [117, 358] on h2 "Customs Data" at bounding box center [112, 352] width 75 height 18
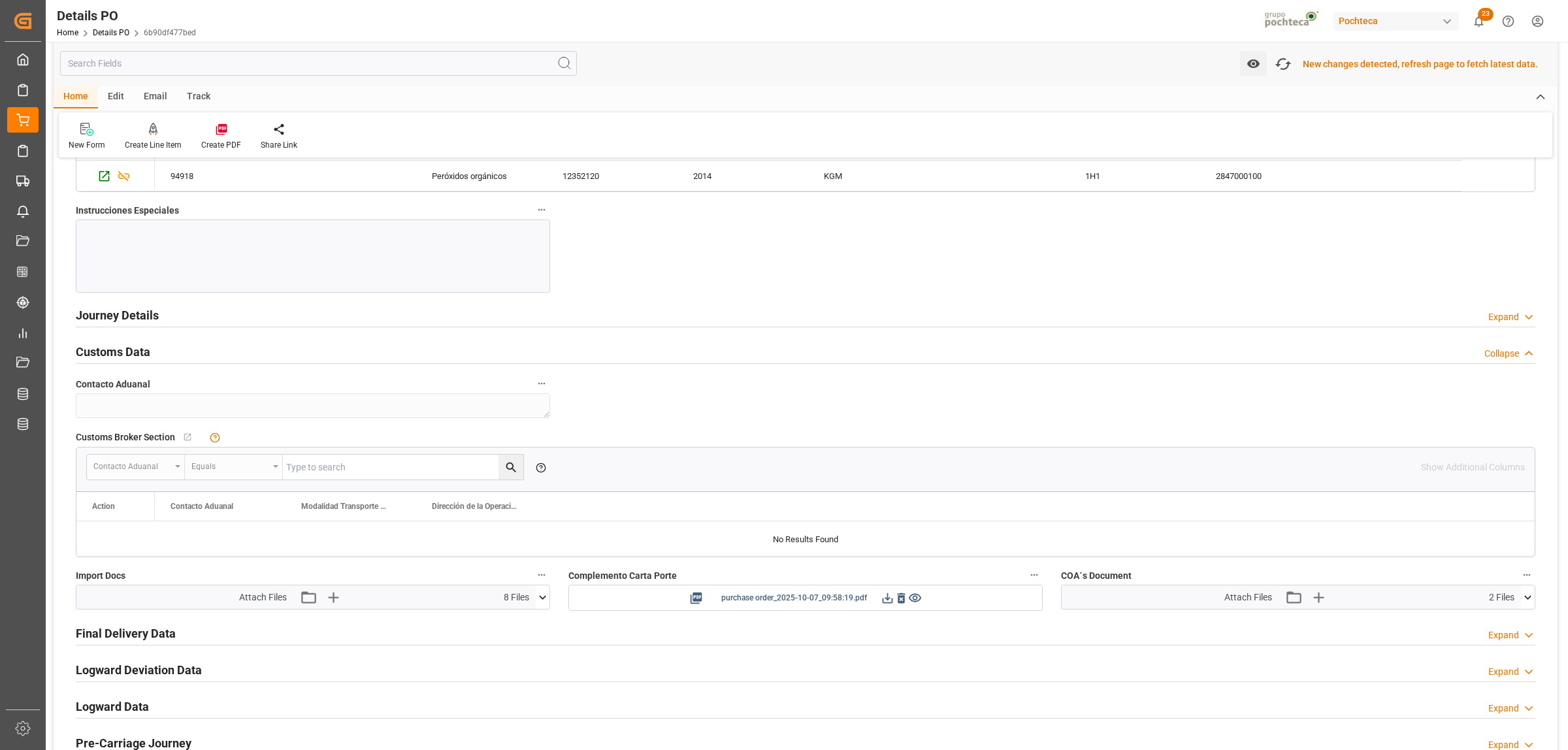
click at [890, 605] on icon at bounding box center [888, 598] width 14 height 14
